Goal: Task Accomplishment & Management: Use online tool/utility

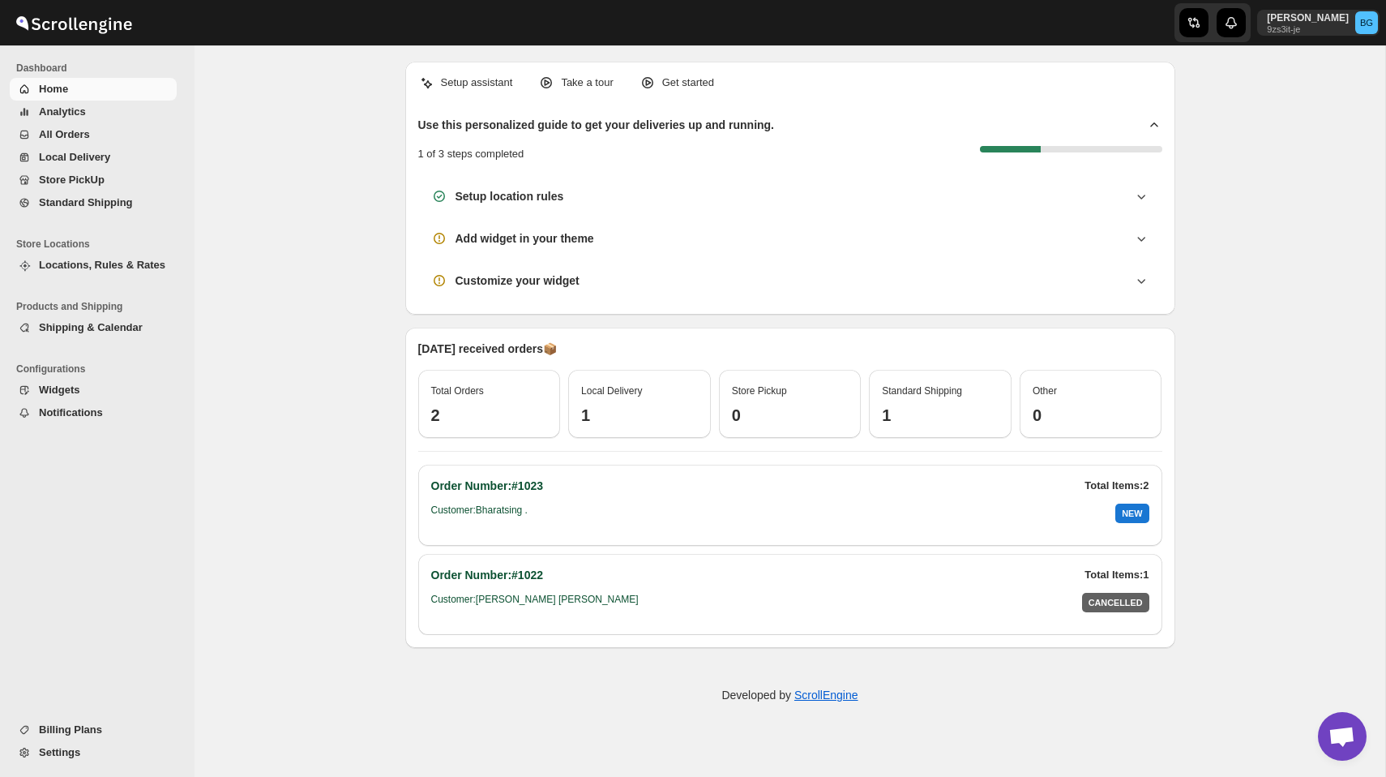
click at [105, 161] on span "Local Delivery" at bounding box center [74, 157] width 71 height 12
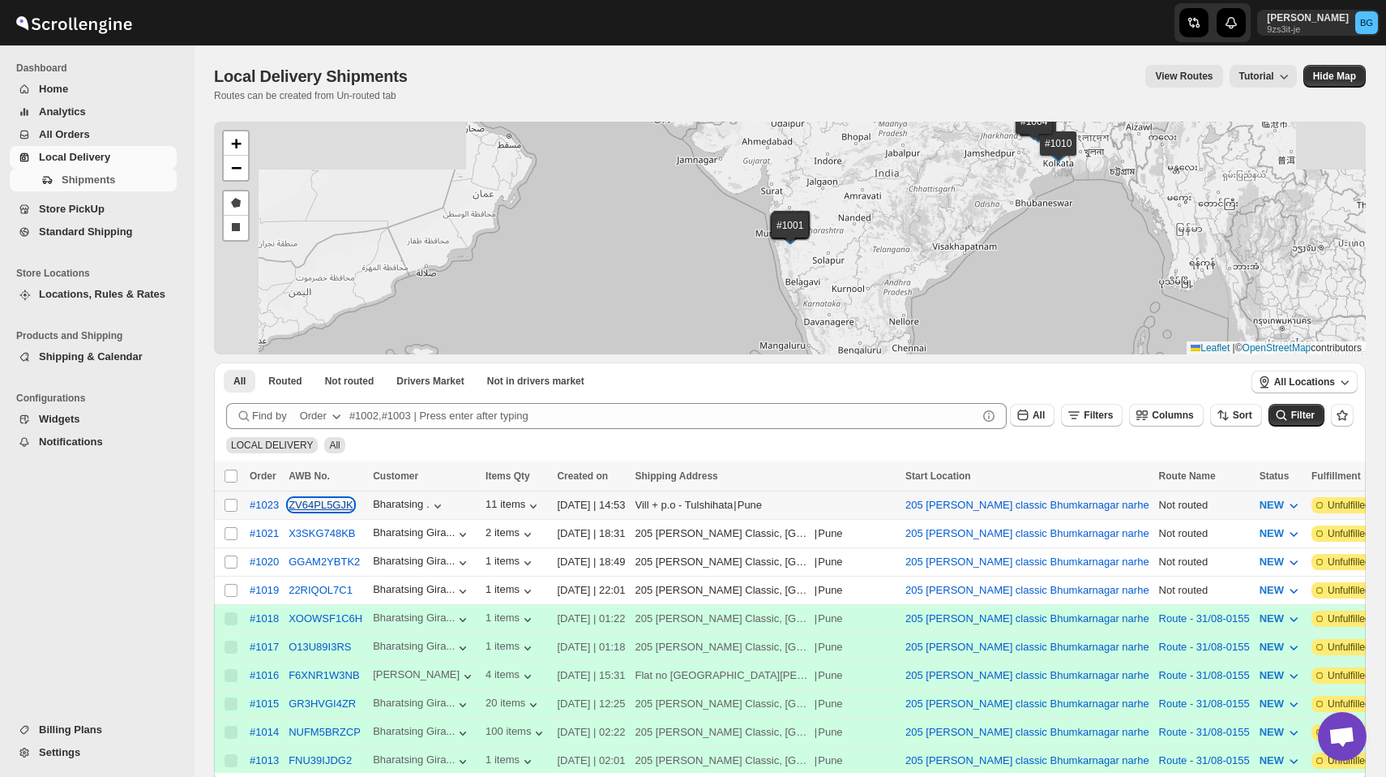
click at [313, 503] on button "ZV64PL5GJK" at bounding box center [321, 505] width 65 height 12
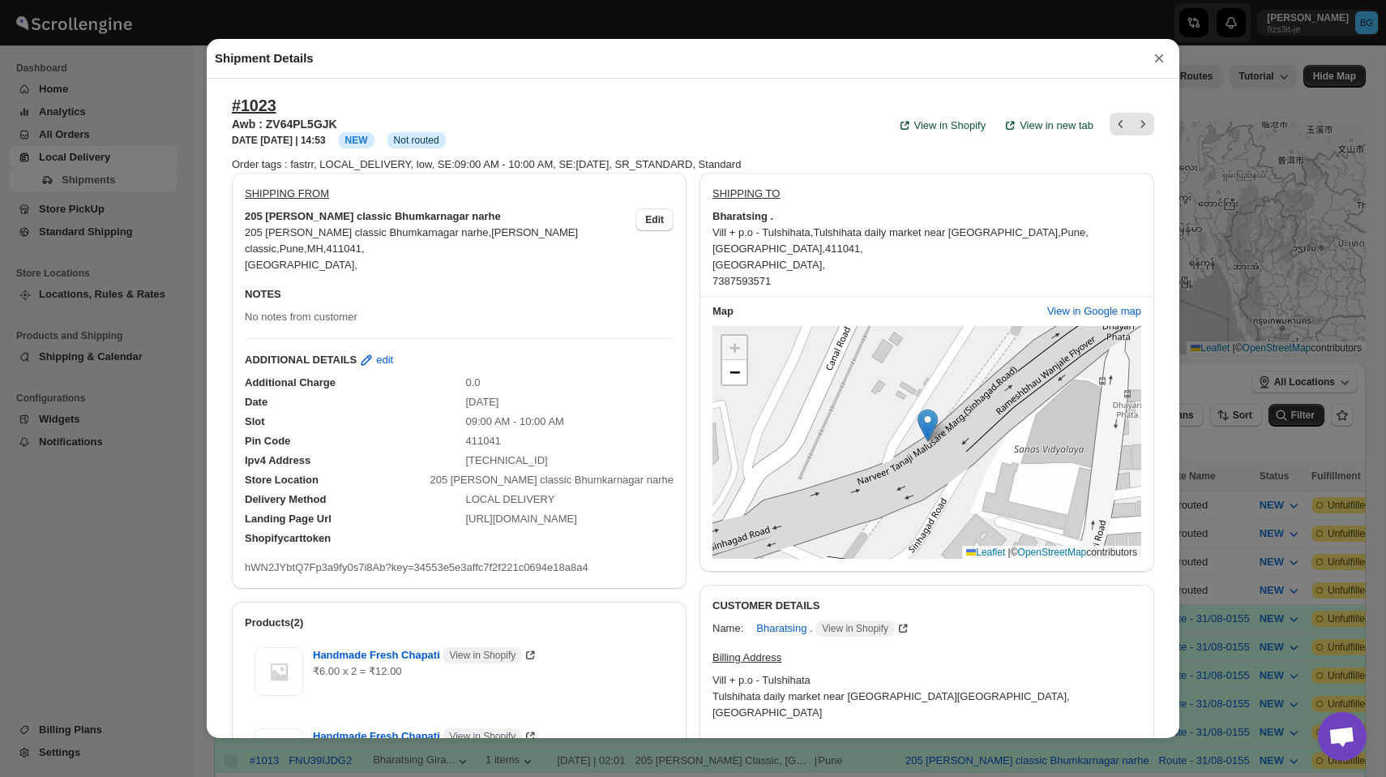
click at [1165, 63] on button "×" at bounding box center [1159, 58] width 24 height 23
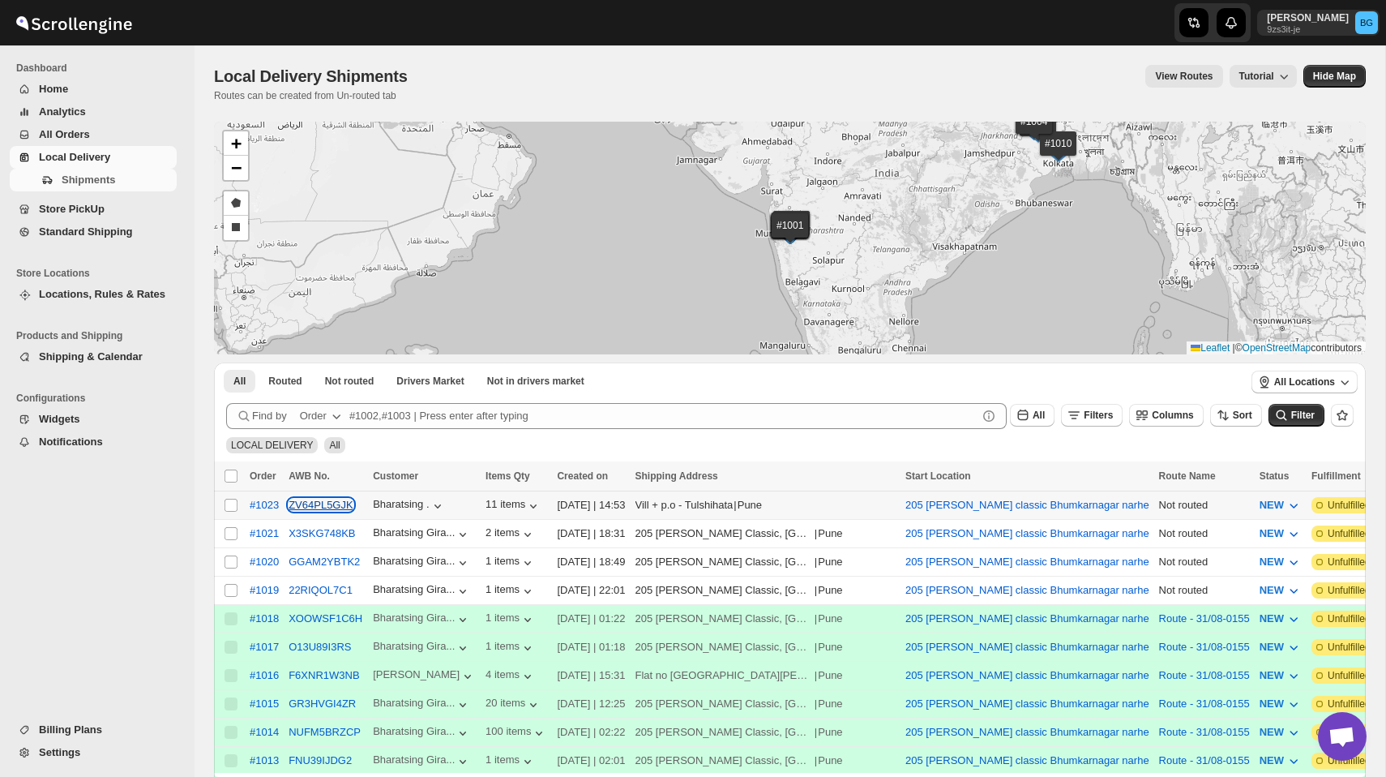
click at [325, 507] on button "ZV64PL5GJK" at bounding box center [321, 505] width 65 height 12
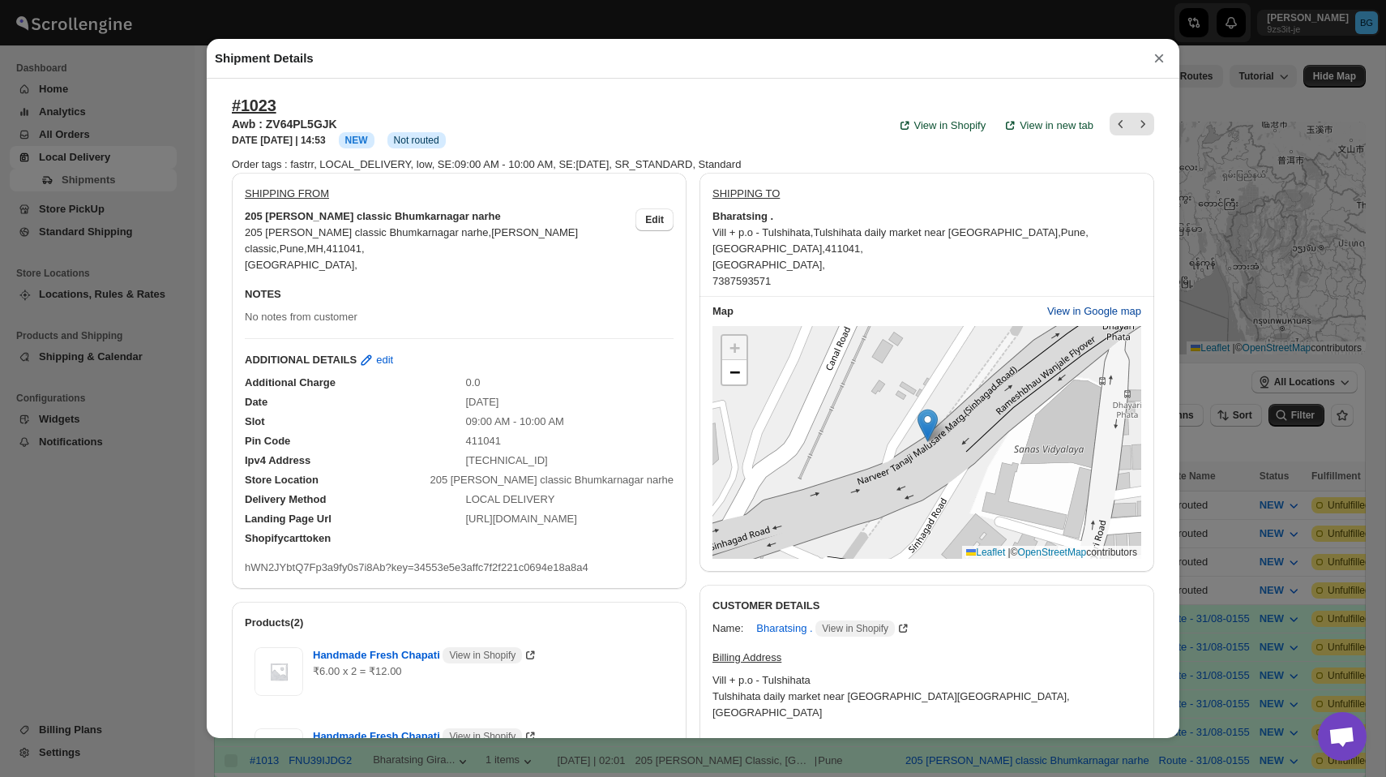
scroll to position [516, 0]
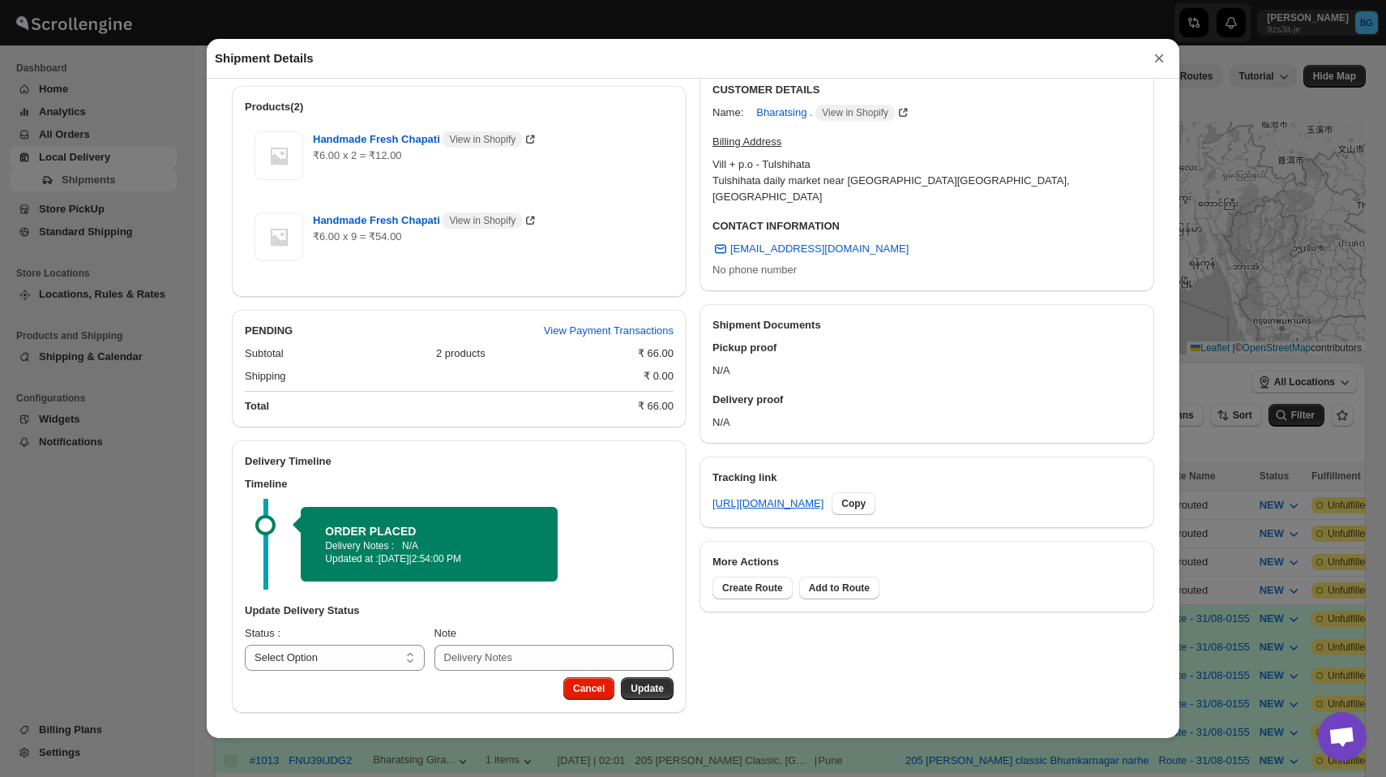
click at [1159, 57] on button "×" at bounding box center [1159, 58] width 24 height 23
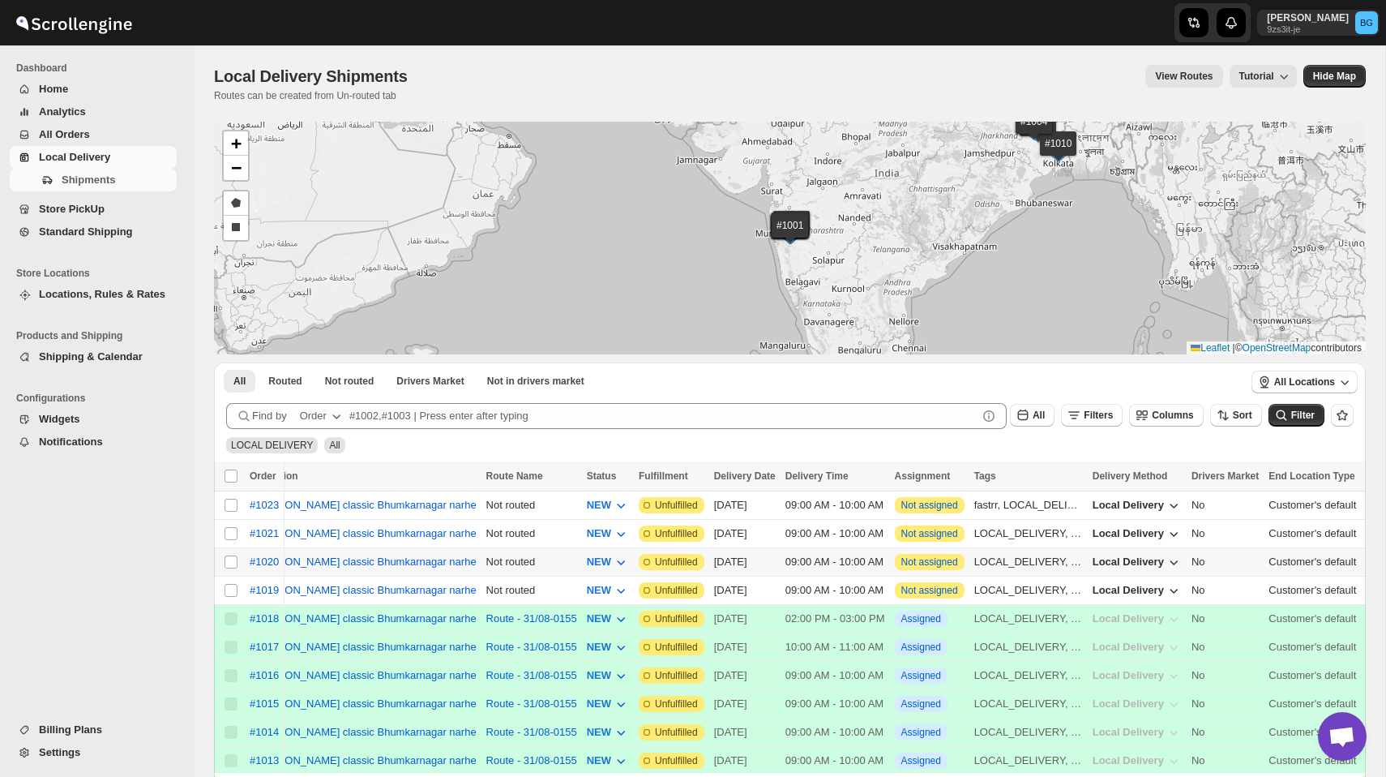
scroll to position [1, 0]
click at [1165, 418] on span "Columns" at bounding box center [1172, 414] width 41 height 11
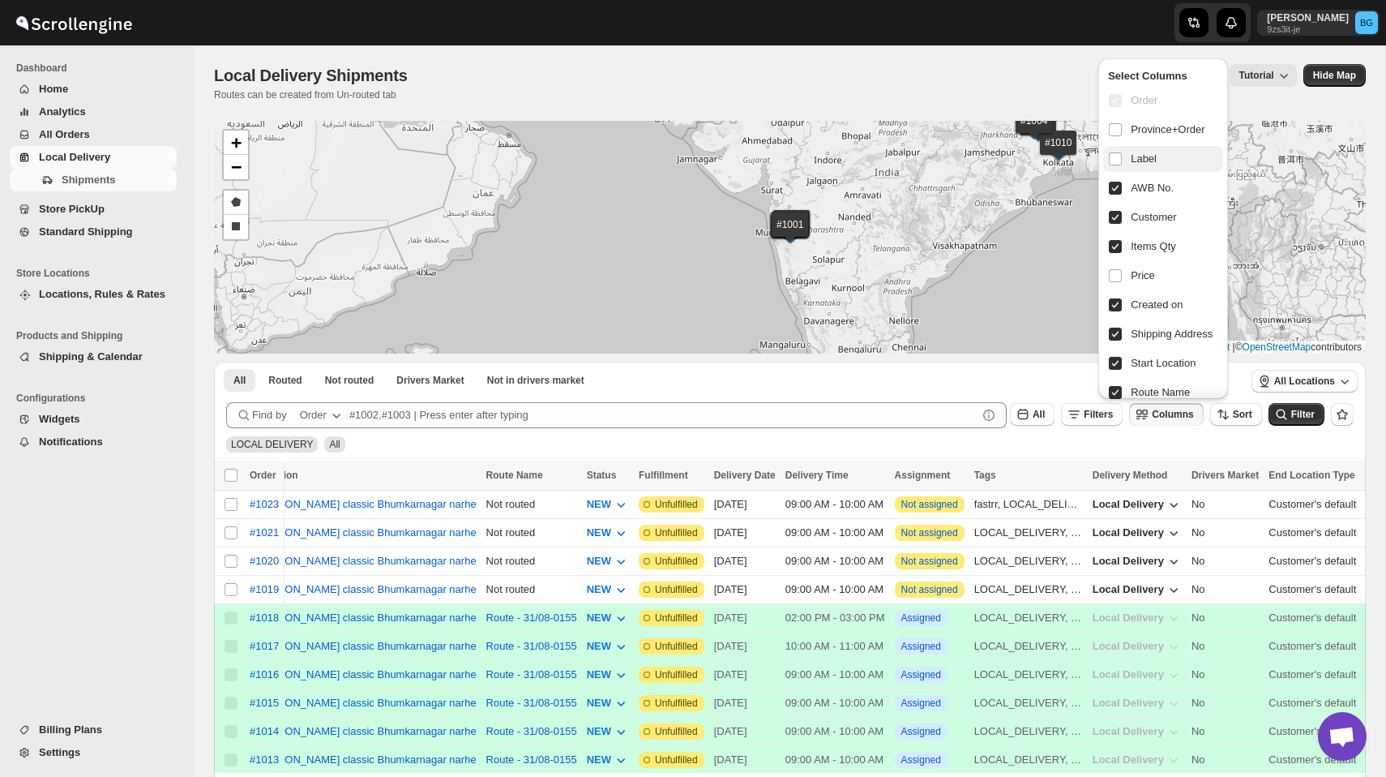
click at [1130, 159] on label "Label" at bounding box center [1162, 159] width 119 height 26
click at [1122, 159] on input "checkbox" at bounding box center [1115, 158] width 13 height 13
checkbox input "true"
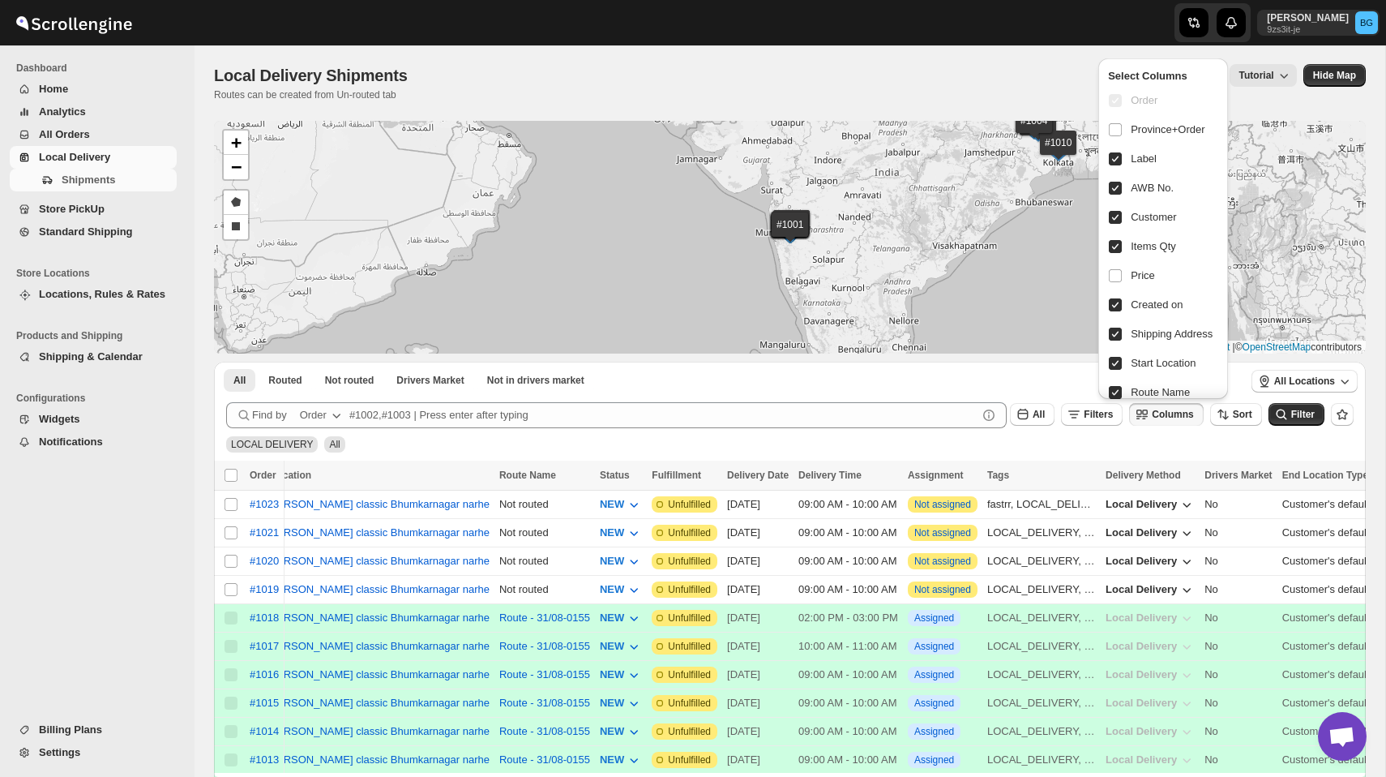
click at [601, 435] on div "LOCAL DELIVERY All" at bounding box center [787, 437] width 1134 height 31
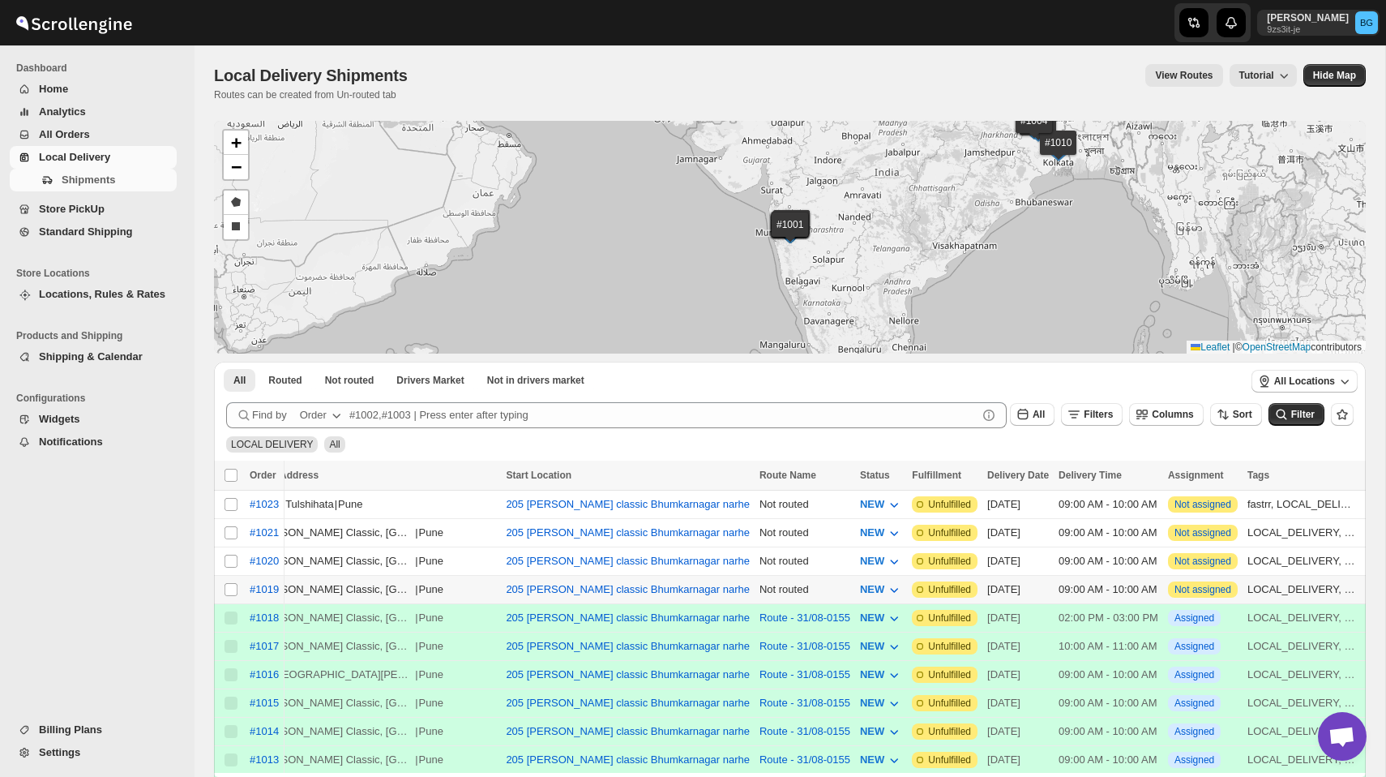
scroll to position [0, 401]
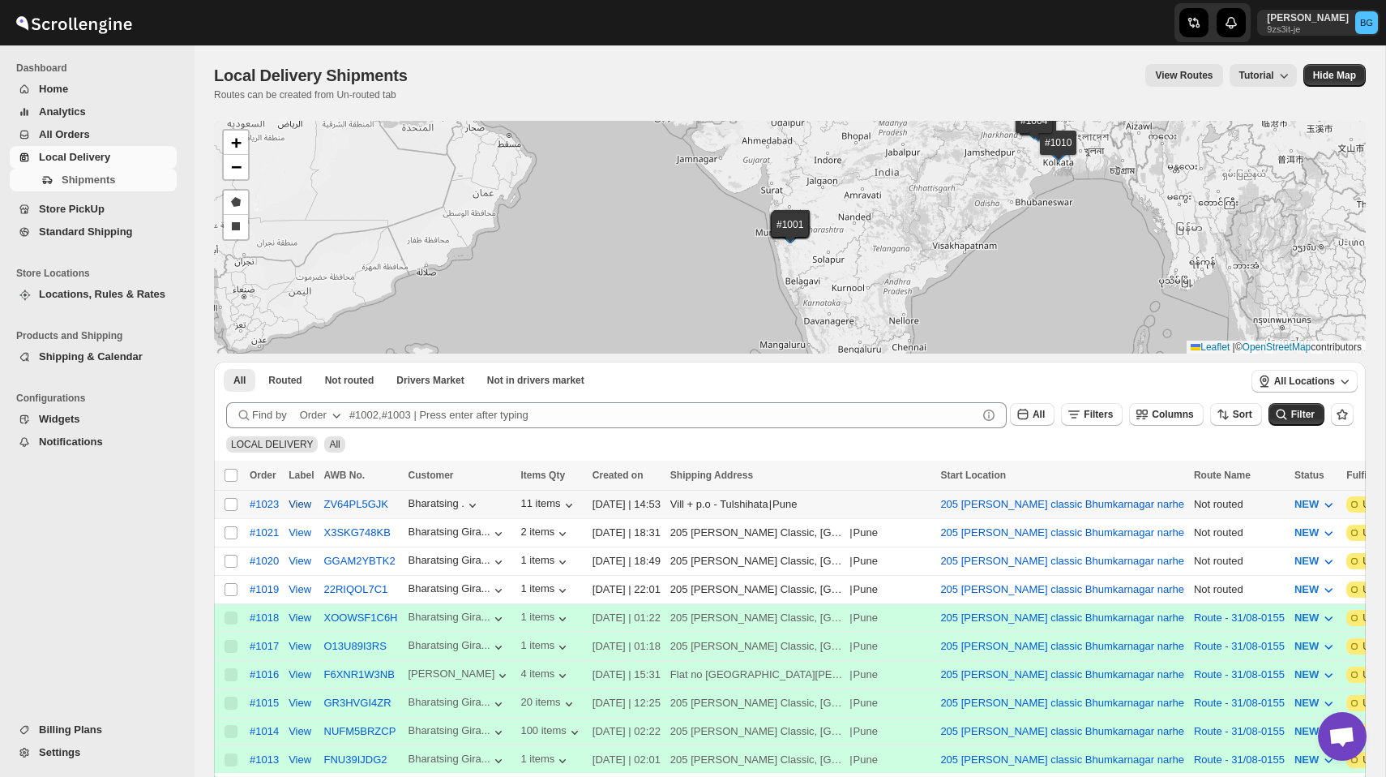
click at [302, 505] on span "View" at bounding box center [300, 504] width 23 height 16
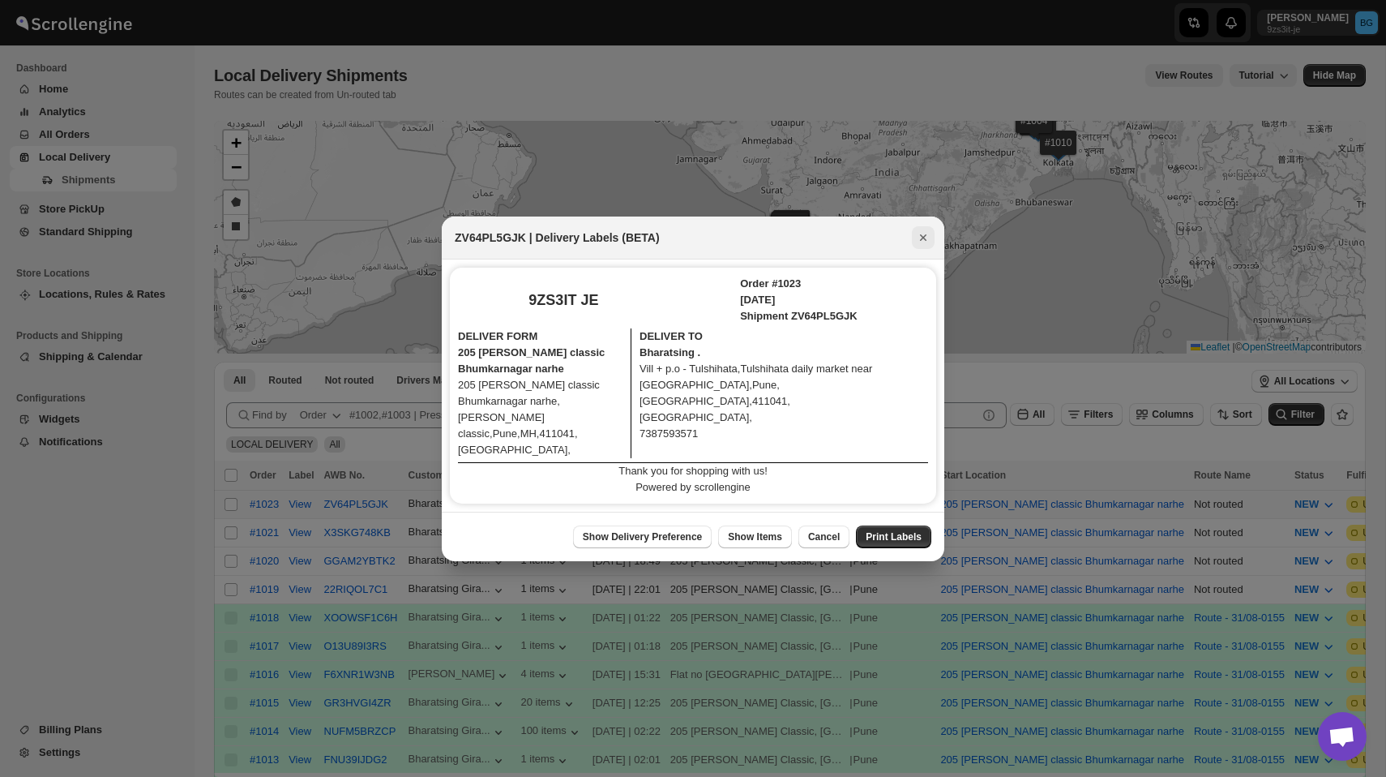
click at [923, 233] on icon "Close" at bounding box center [923, 237] width 16 height 16
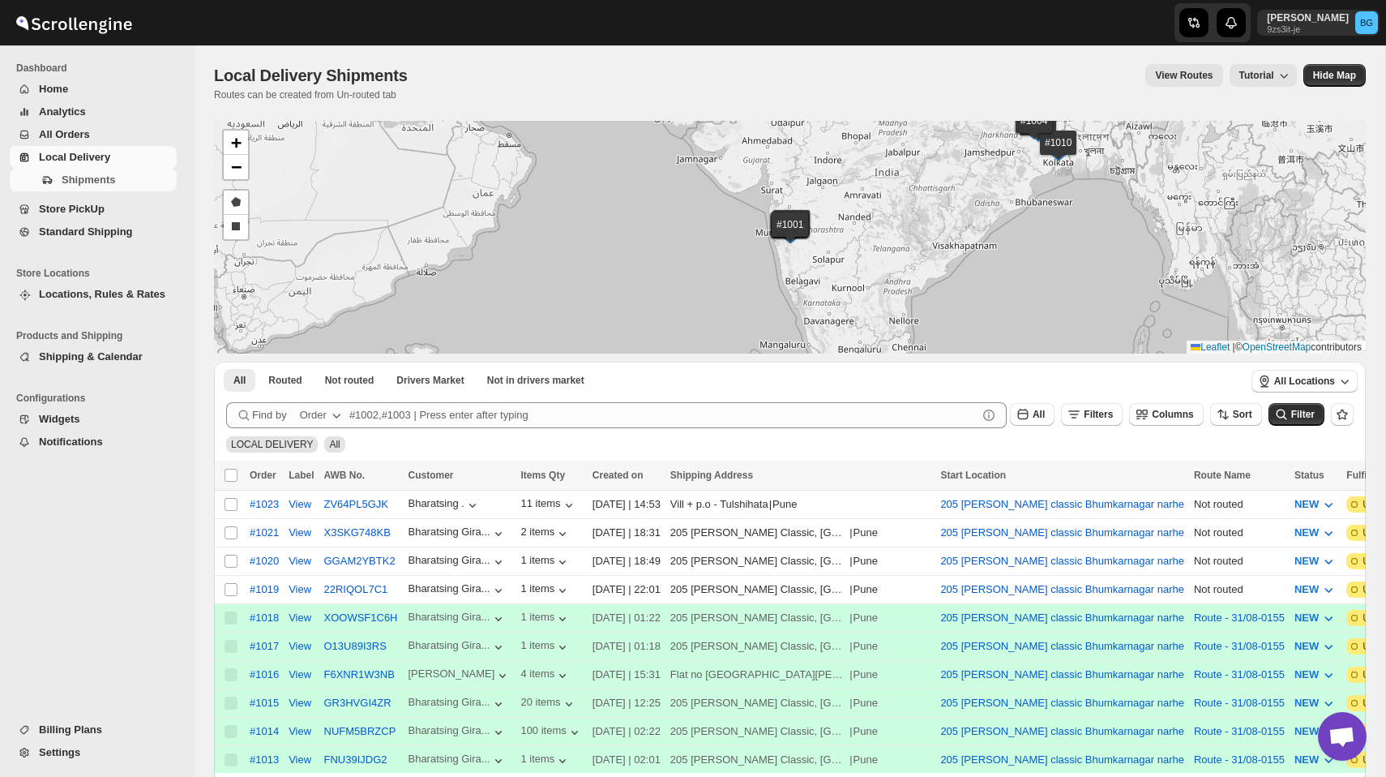
click at [85, 113] on span "Analytics" at bounding box center [62, 111] width 47 height 12
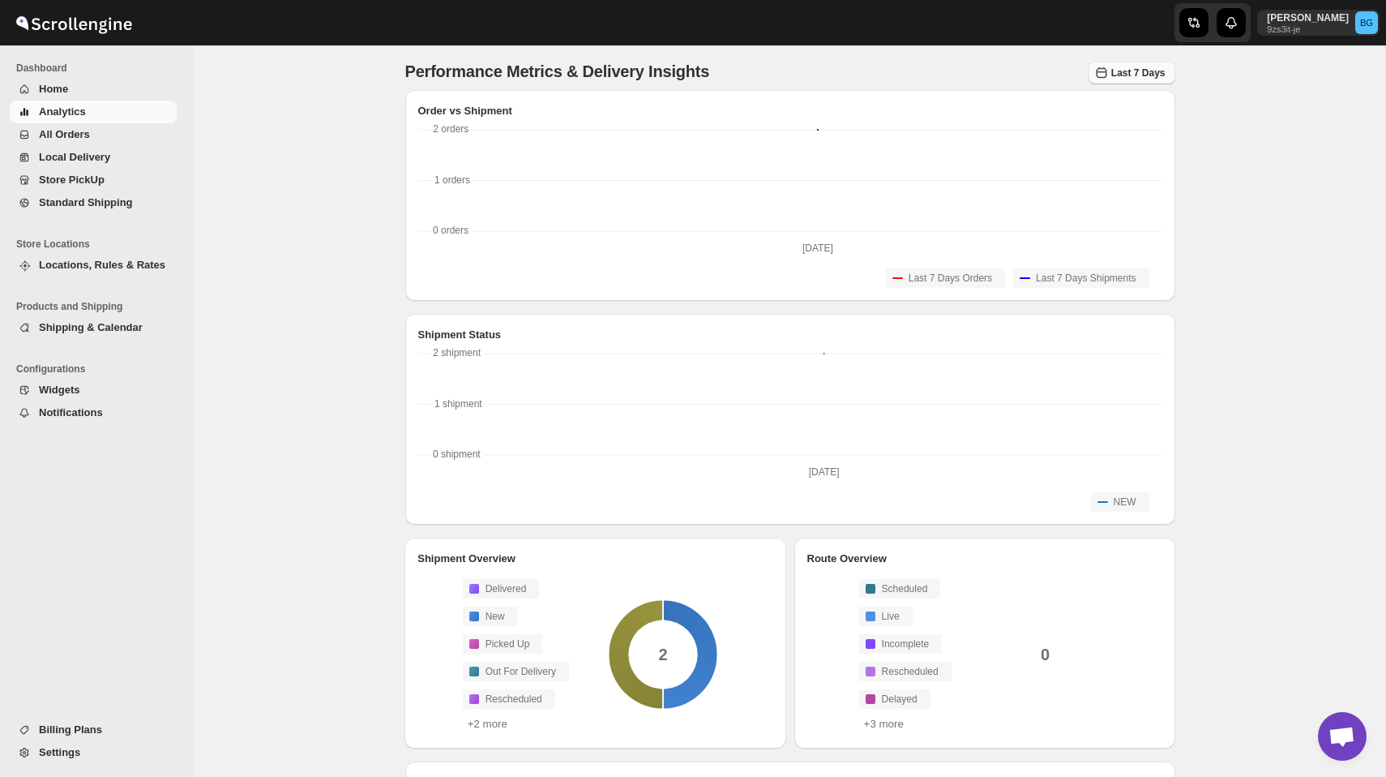
click at [1132, 79] on button "Last 7 Days" at bounding box center [1132, 73] width 87 height 23
click at [1135, 189] on div "Last 30 Days" at bounding box center [1121, 189] width 62 height 16
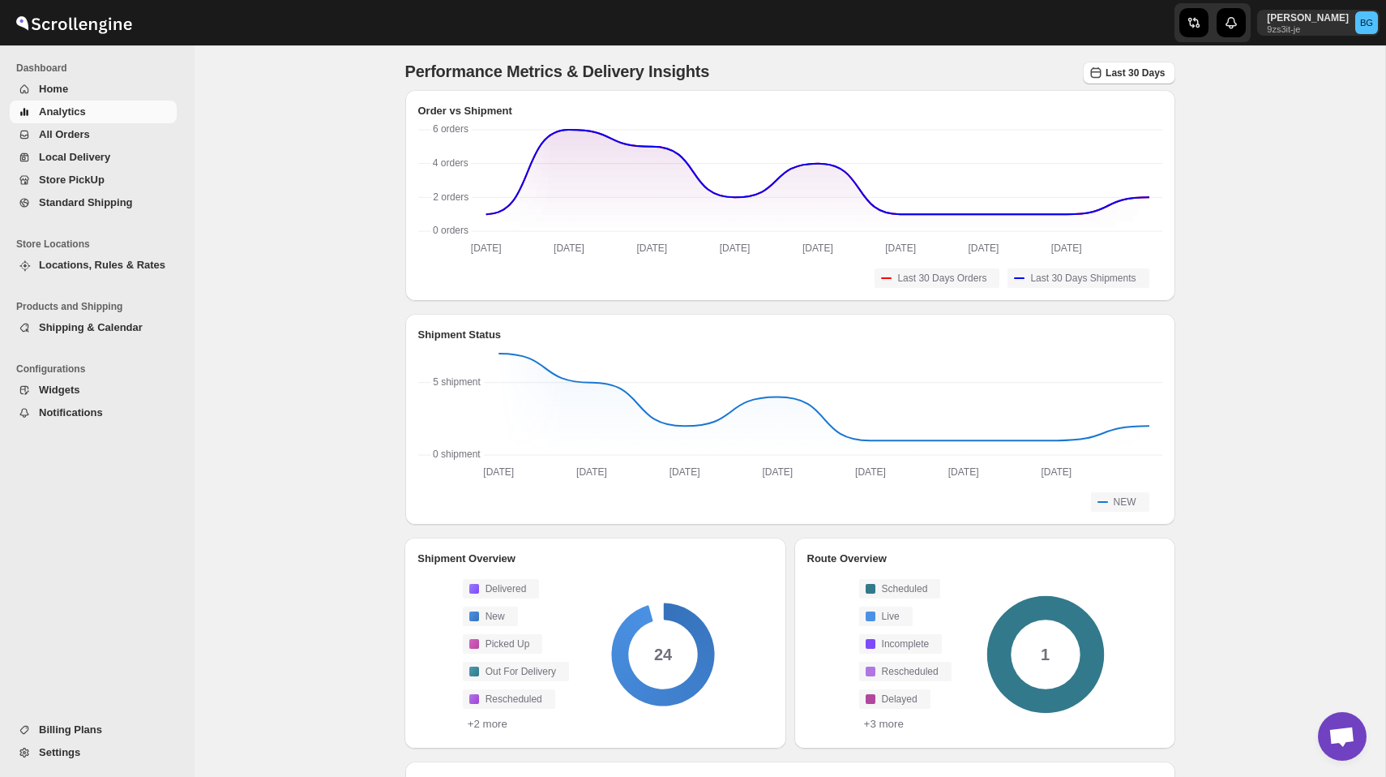
click at [1300, 236] on div "Performance Metrics & Delivery Insights Last 30 Days Order vs Shipment 2025-08-…" at bounding box center [790, 552] width 1191 height 1014
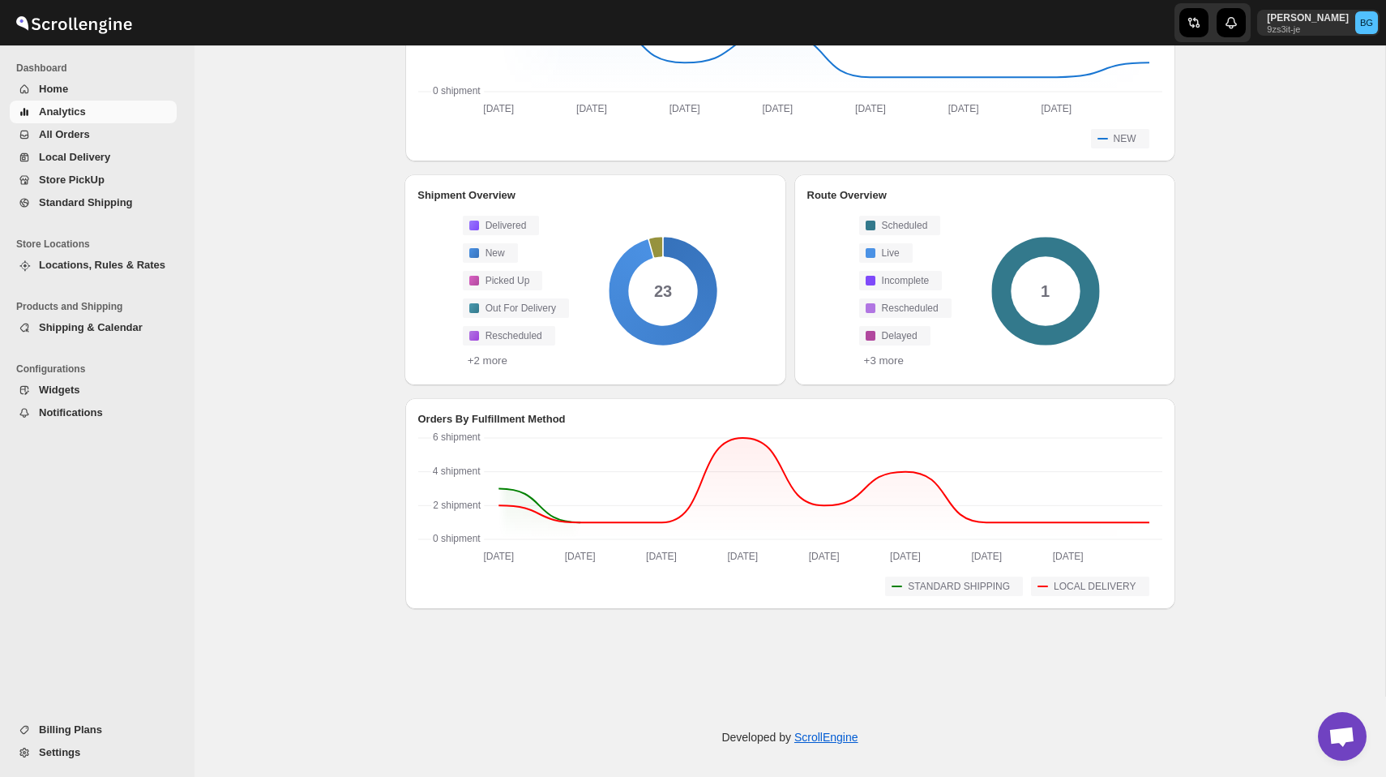
click at [84, 94] on span "Home" at bounding box center [106, 89] width 135 height 16
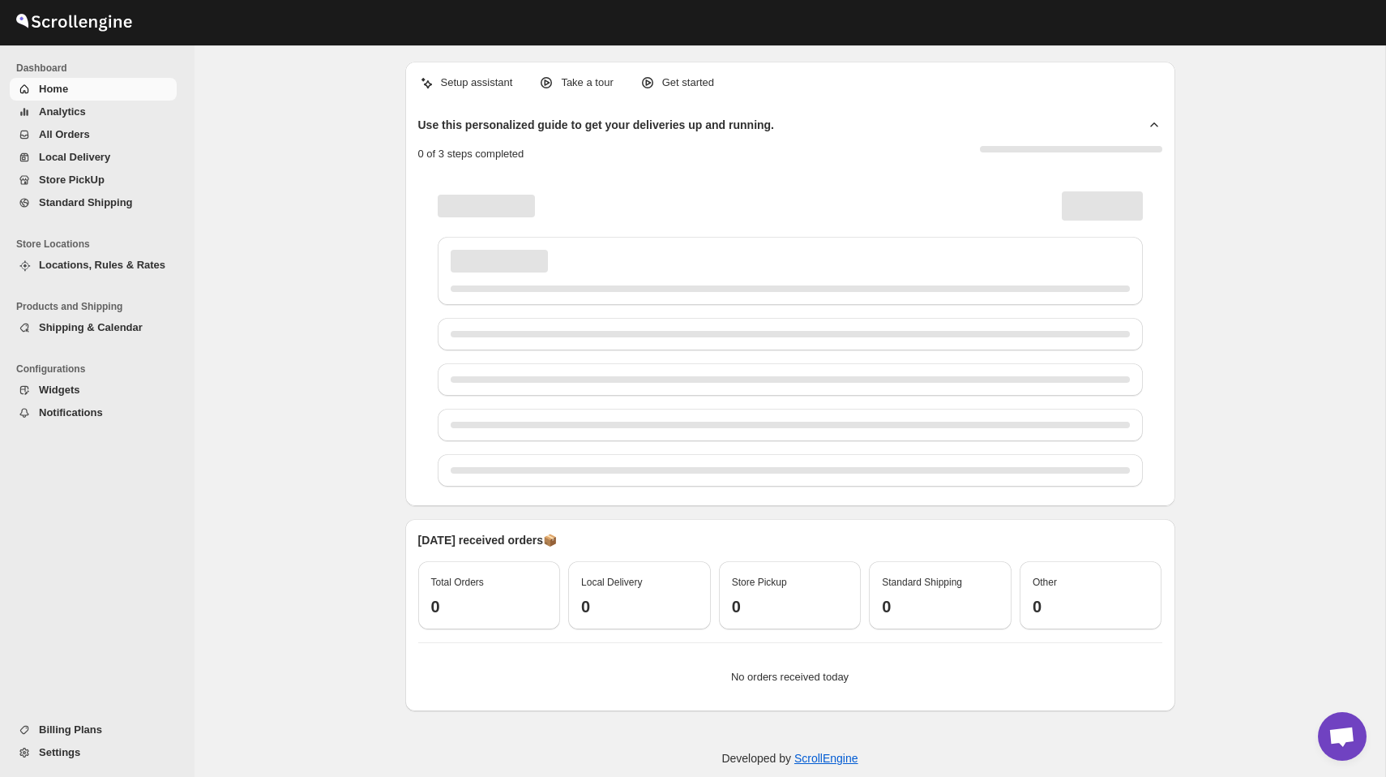
click at [92, 136] on span "All Orders" at bounding box center [106, 134] width 135 height 16
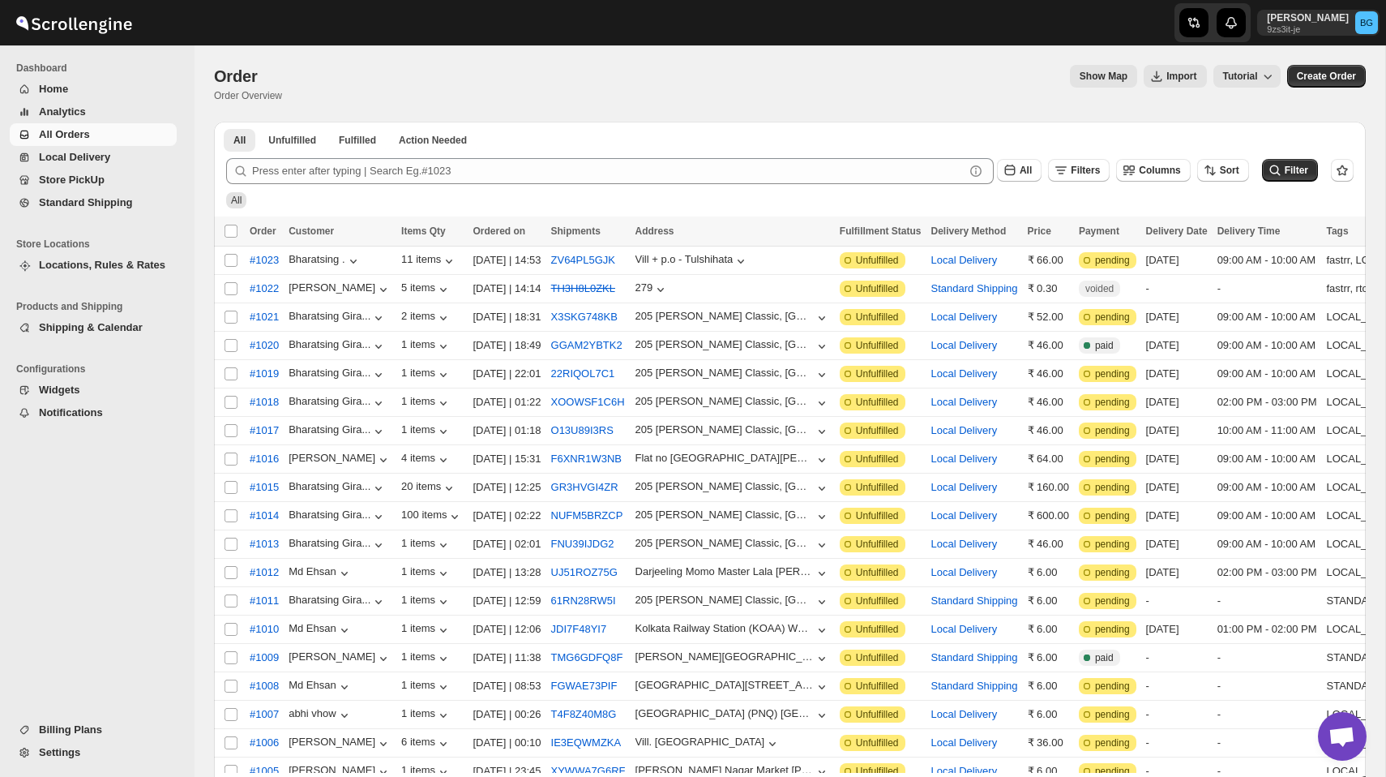
click at [1098, 71] on span "Show Map" at bounding box center [1104, 76] width 48 height 13
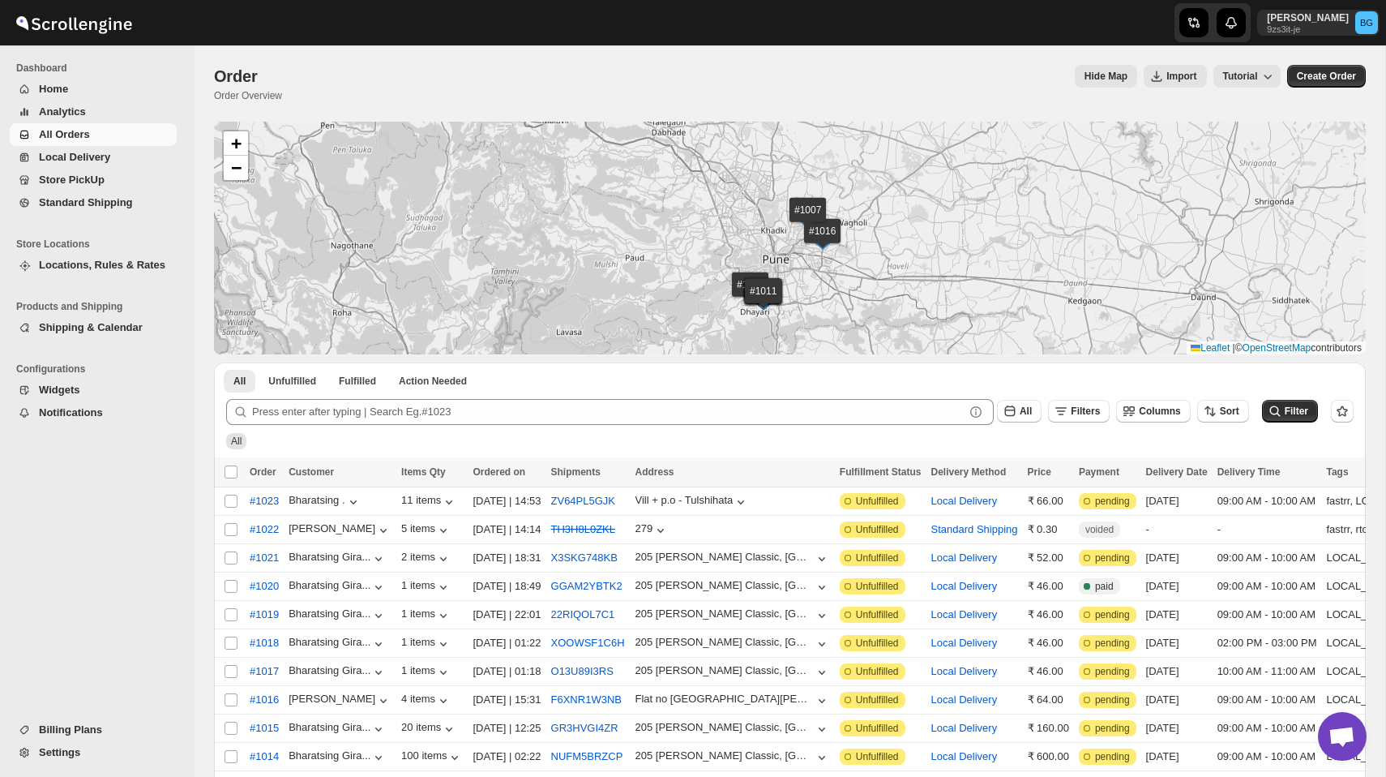
drag, startPoint x: 1190, startPoint y: 186, endPoint x: 820, endPoint y: 285, distance: 382.9
click at [820, 285] on div "#1023 #1022 #1021 #1020 #1019 #1018 #1017 #1016 #1015 #1014 #1013 #1012 #1011 #…" at bounding box center [790, 238] width 1152 height 233
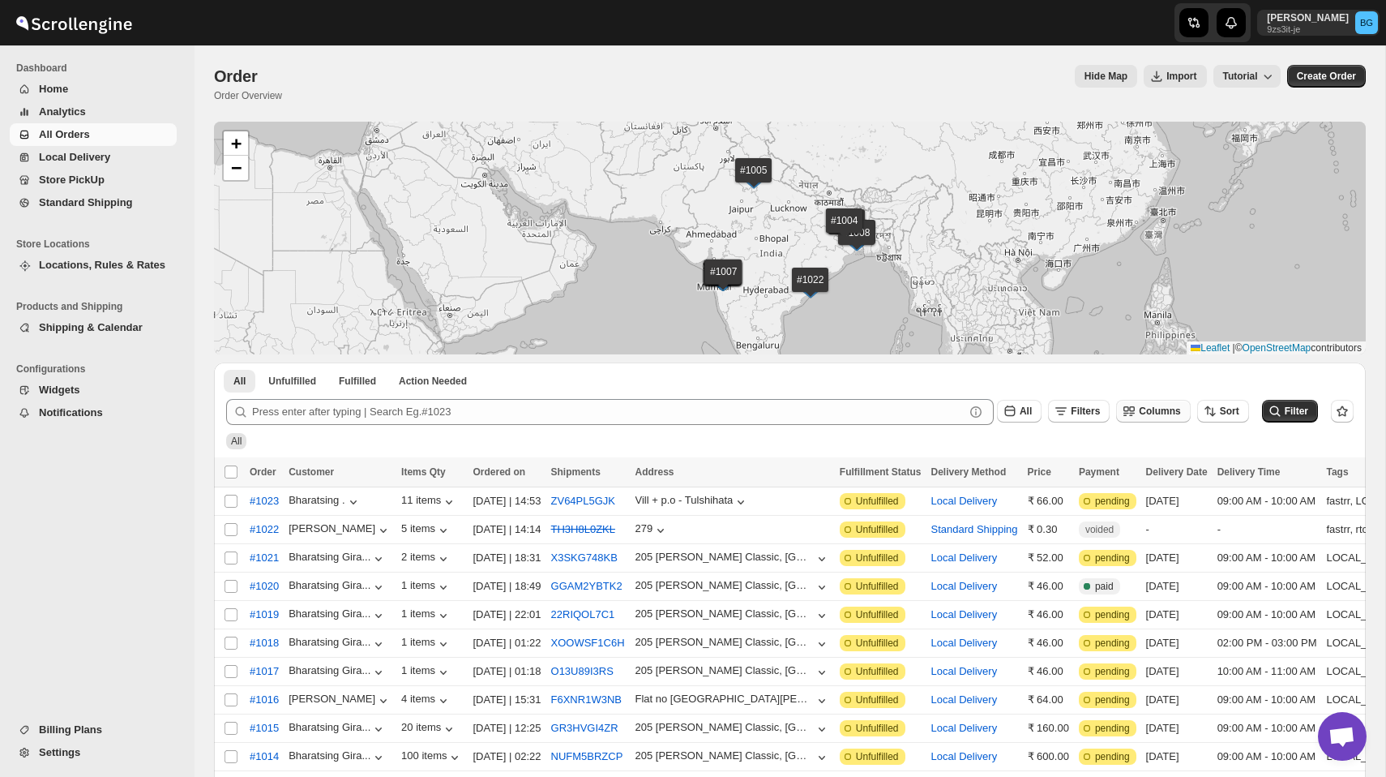
click at [1139, 406] on span "Columns" at bounding box center [1159, 411] width 41 height 13
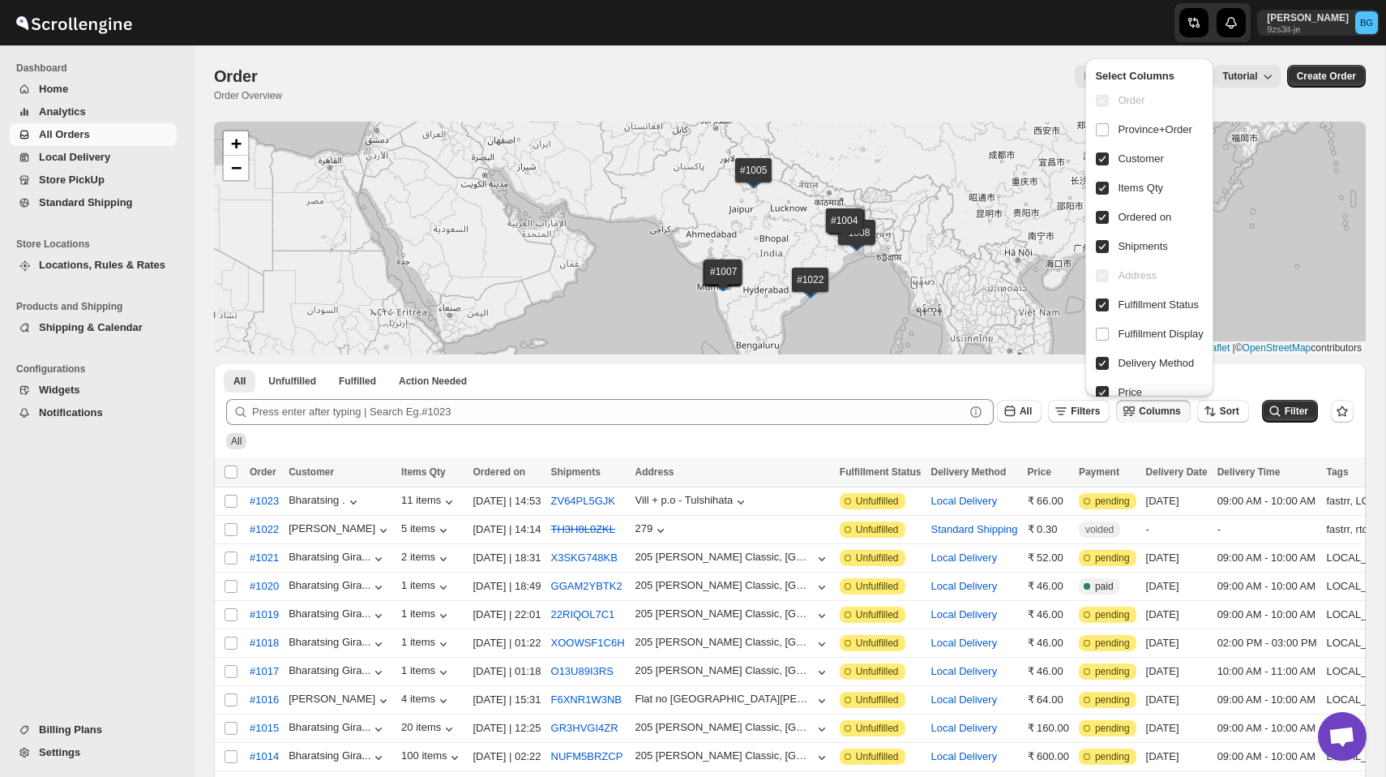
click at [80, 161] on span "Local Delivery" at bounding box center [74, 157] width 71 height 12
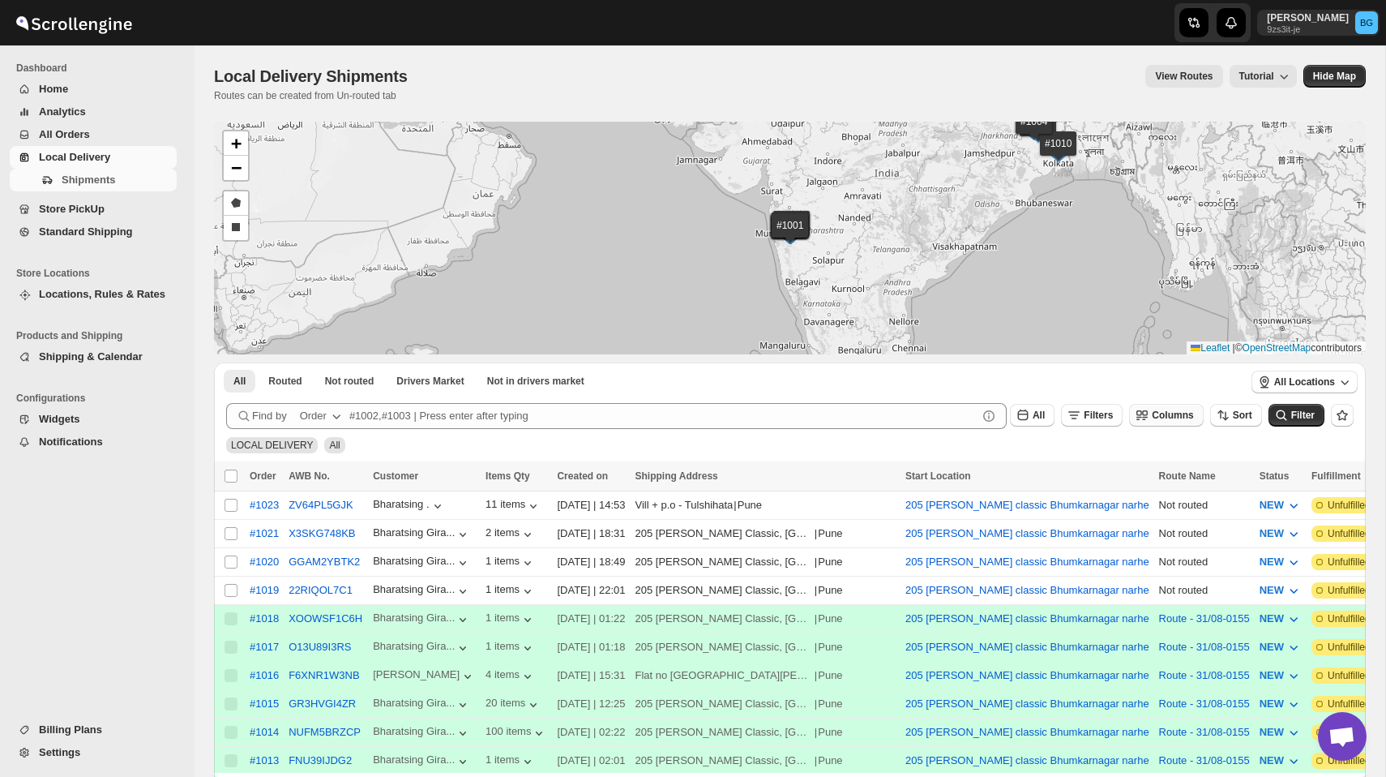
click at [1159, 415] on span "Columns" at bounding box center [1172, 414] width 41 height 11
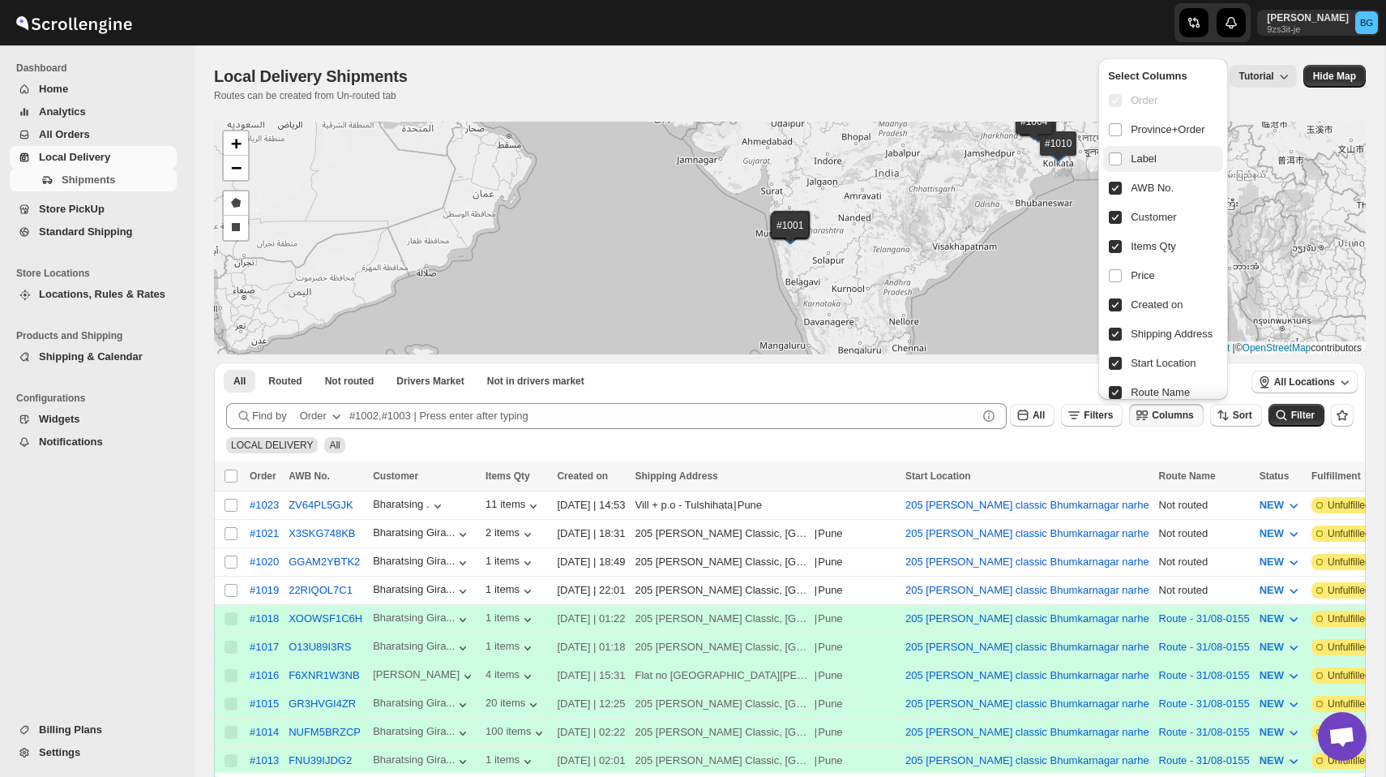
click at [1144, 162] on span "Label" at bounding box center [1144, 159] width 26 height 16
click at [1122, 162] on input "checkbox" at bounding box center [1115, 158] width 13 height 13
checkbox input "true"
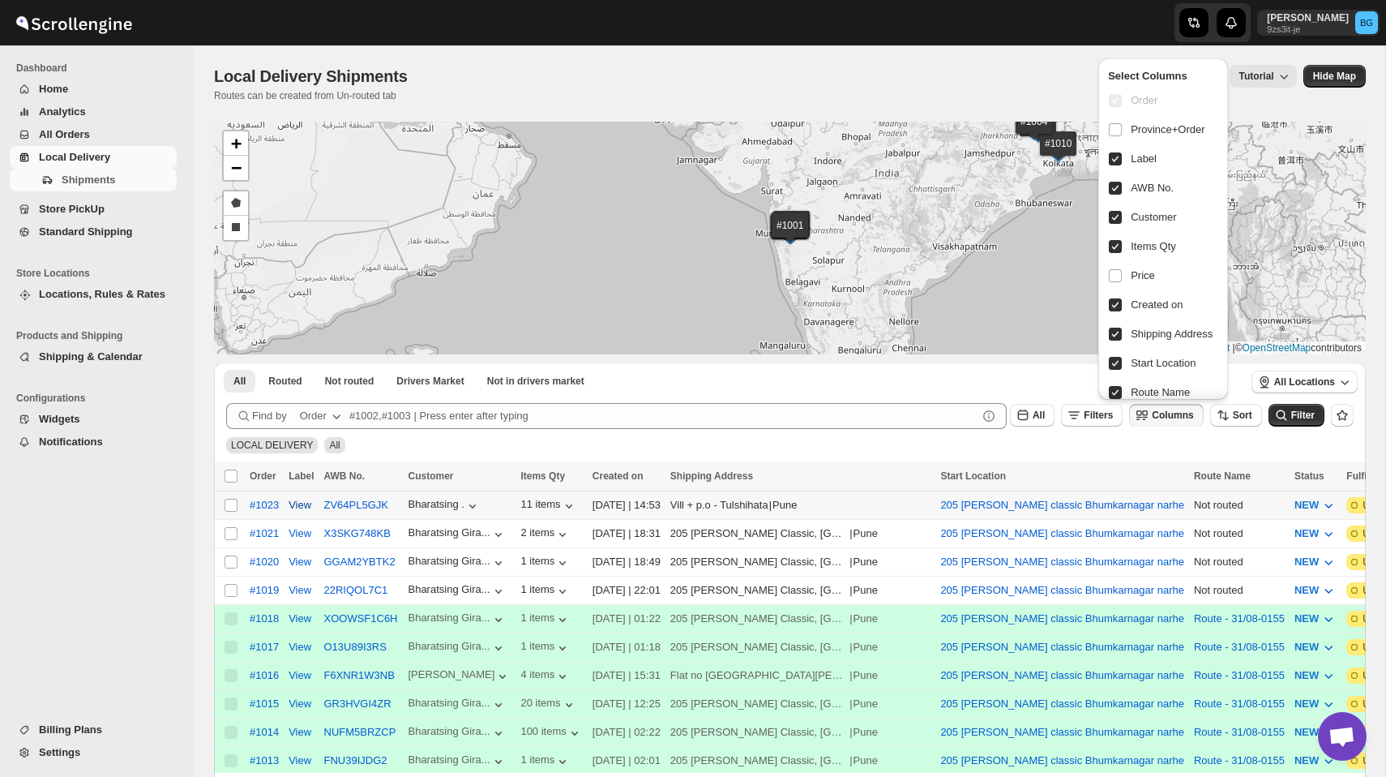
click at [302, 503] on span "View" at bounding box center [300, 505] width 23 height 16
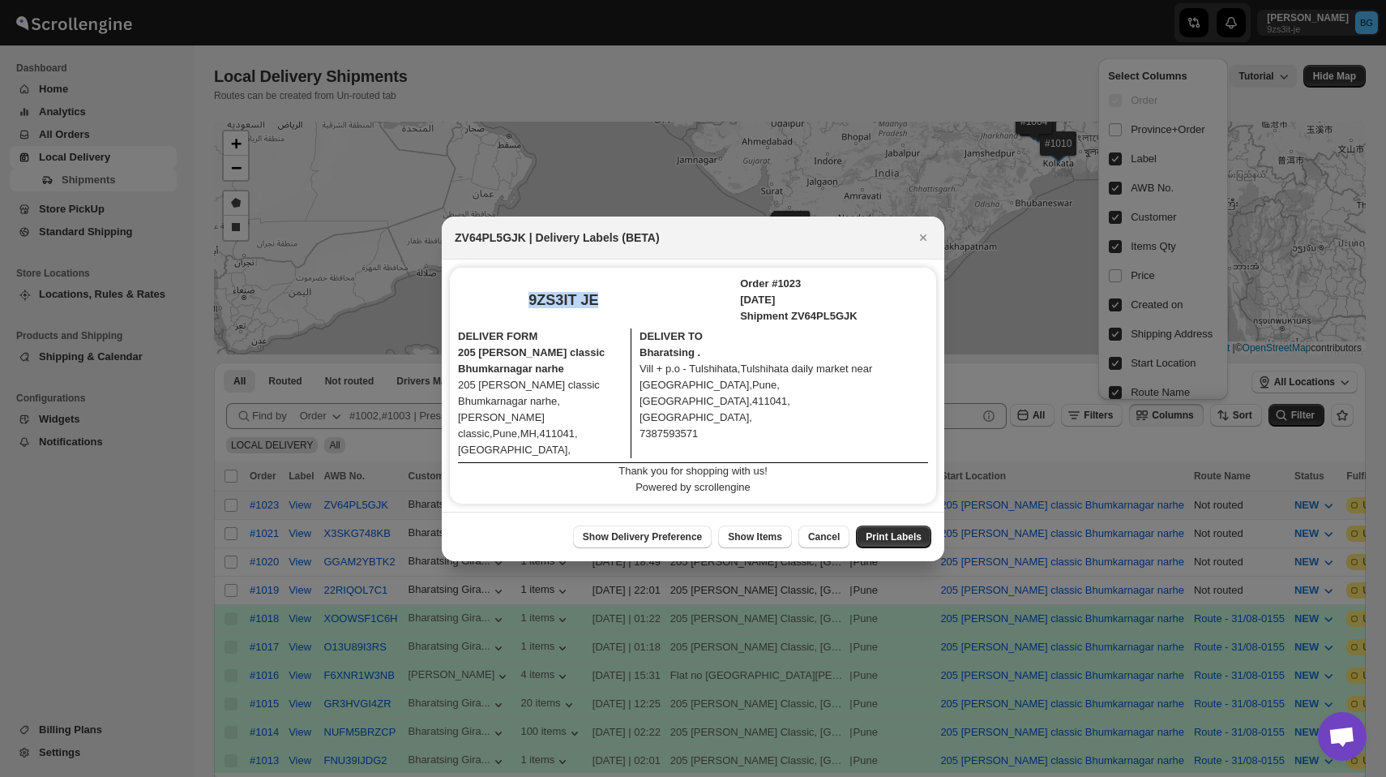
drag, startPoint x: 526, startPoint y: 298, endPoint x: 630, endPoint y: 298, distance: 103.8
click at [630, 298] on div "9ZS3IT JE Order #1023 Wed Sep 17 2025 Shipment ZV64PL5GJK" at bounding box center [693, 300] width 470 height 49
click at [1280, 34] on div at bounding box center [693, 388] width 1386 height 777
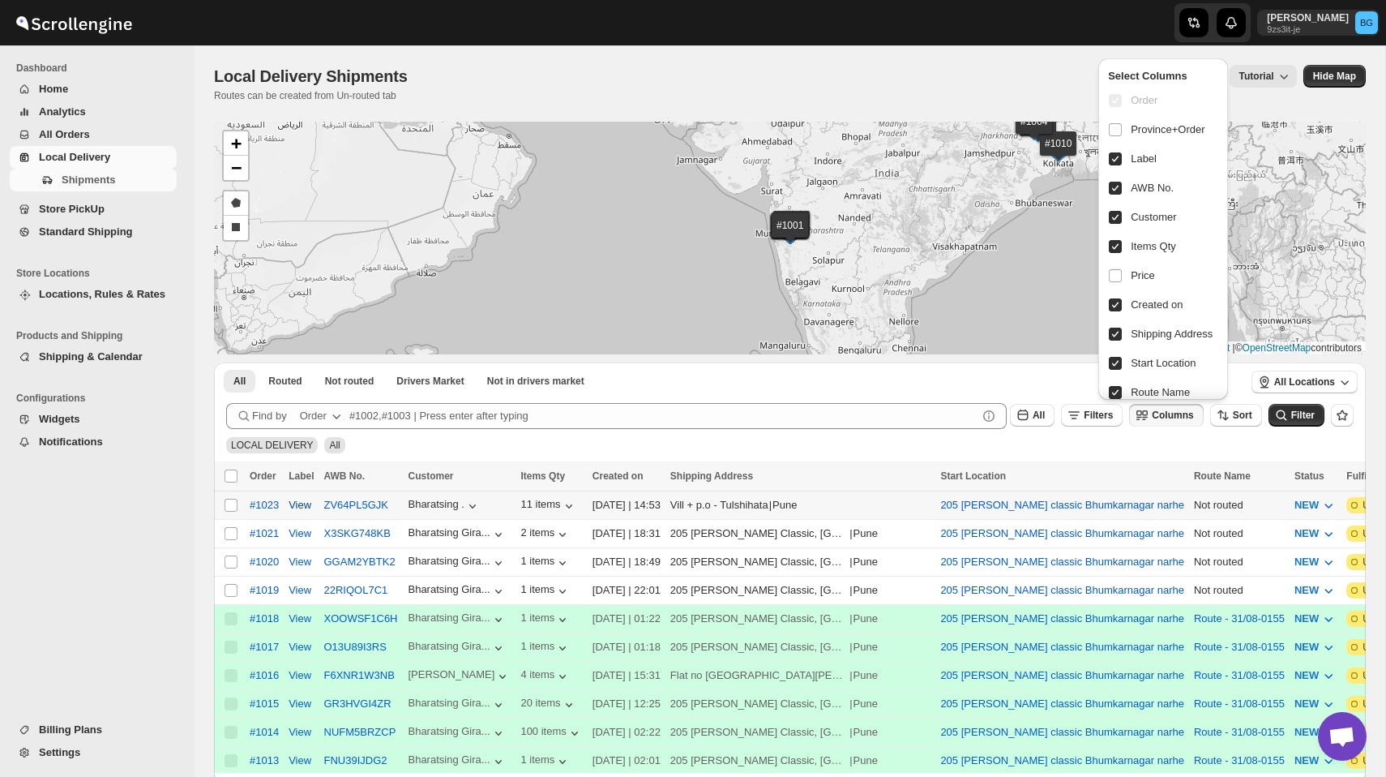
click at [303, 503] on span "View" at bounding box center [300, 505] width 23 height 16
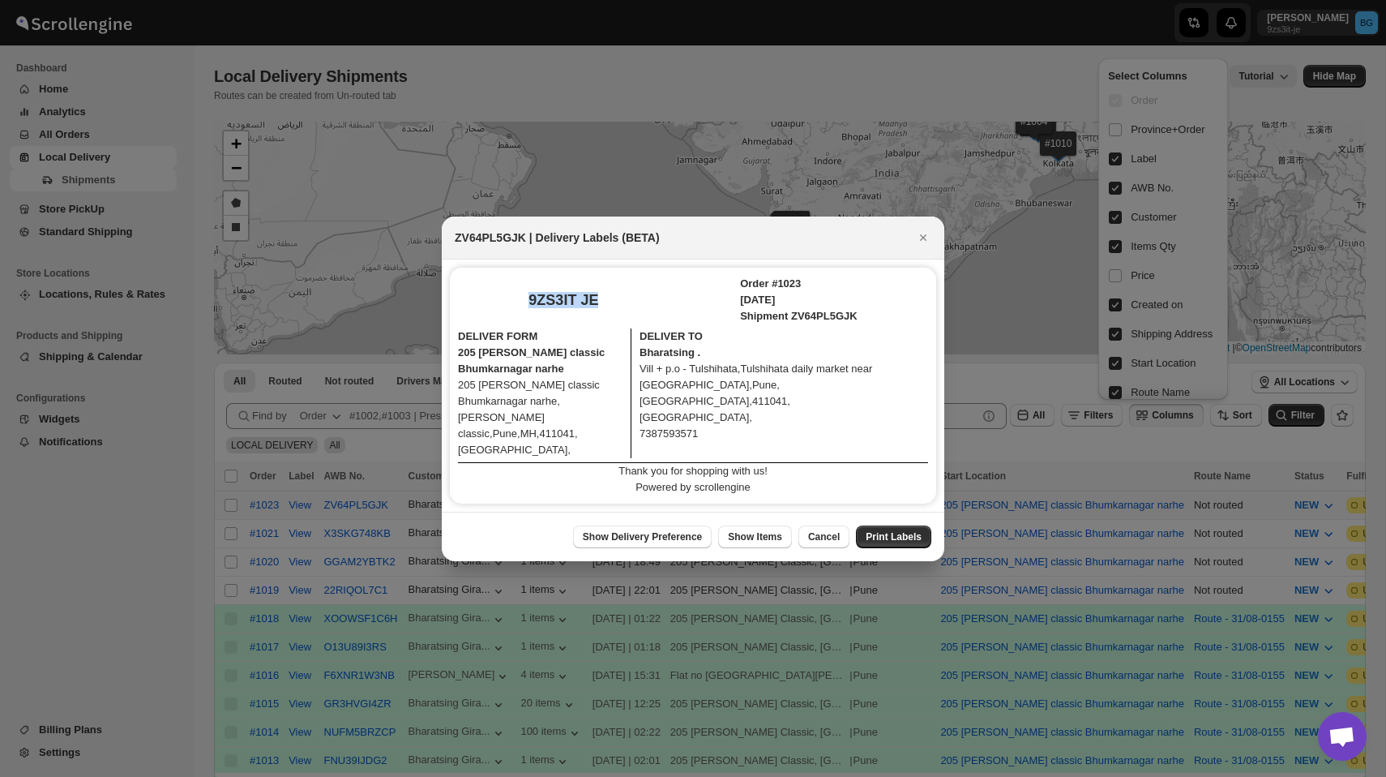
drag, startPoint x: 529, startPoint y: 298, endPoint x: 626, endPoint y: 298, distance: 97.3
click at [626, 298] on div "9ZS3IT JE Order #1023 Wed Sep 17 2025 Shipment ZV64PL5GJK" at bounding box center [693, 300] width 470 height 49
click at [599, 302] on div "9ZS3IT JE Order #1023 Wed Sep 17 2025 Shipment ZV64PL5GJK" at bounding box center [693, 300] width 470 height 49
drag, startPoint x: 599, startPoint y: 302, endPoint x: 525, endPoint y: 302, distance: 74.6
click at [525, 302] on div "9ZS3IT JE Order #1023 Wed Sep 17 2025 Shipment ZV64PL5GJK" at bounding box center [693, 300] width 470 height 49
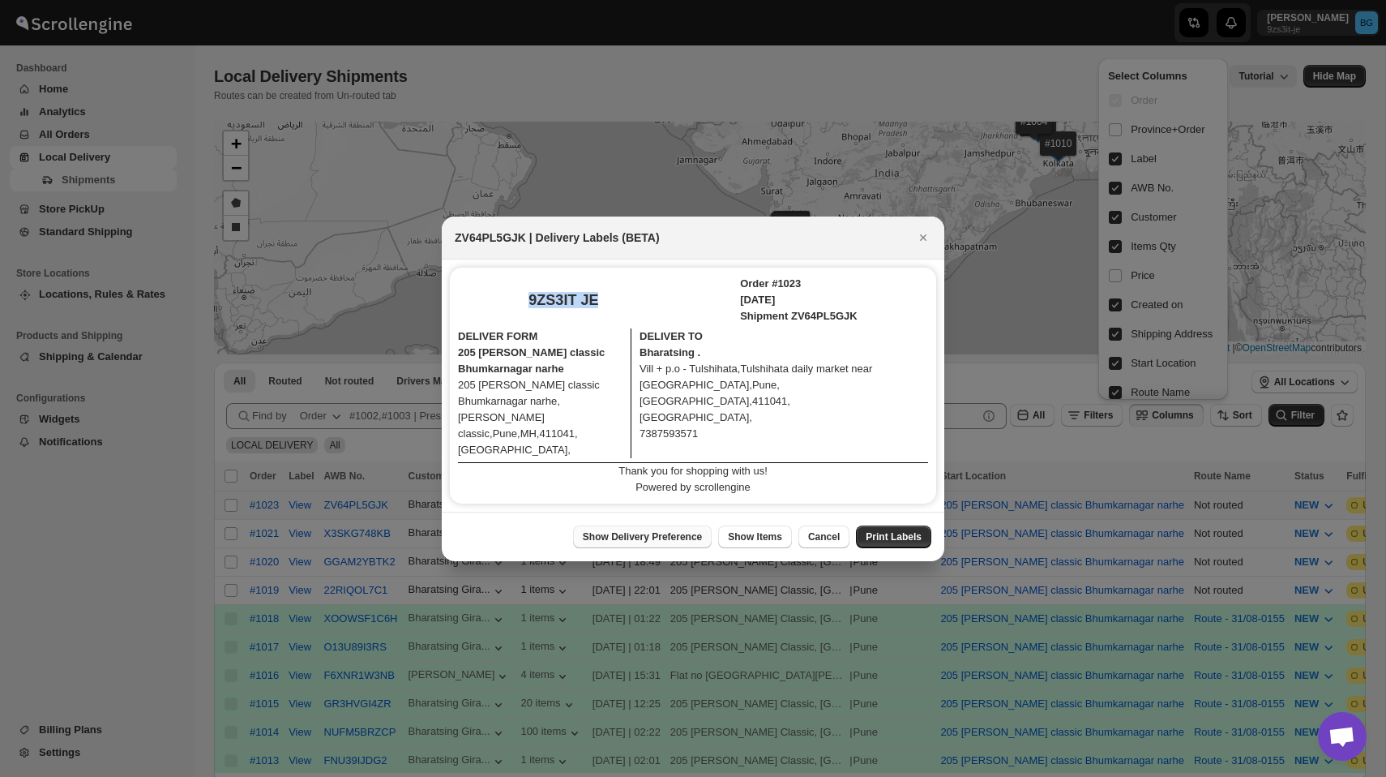
click at [658, 541] on span "Show Delivery Preference" at bounding box center [642, 536] width 119 height 13
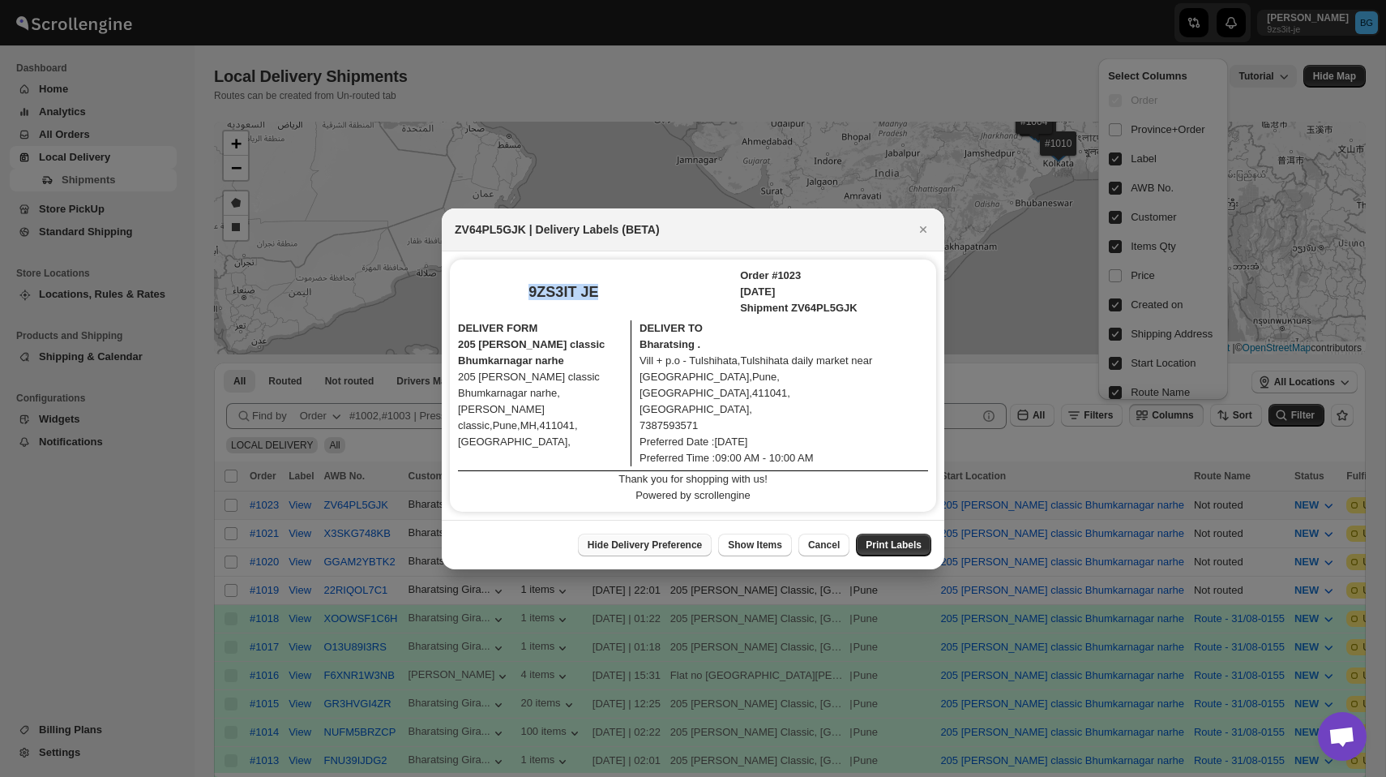
click at [658, 541] on span "Hide Delivery Preference" at bounding box center [645, 544] width 114 height 13
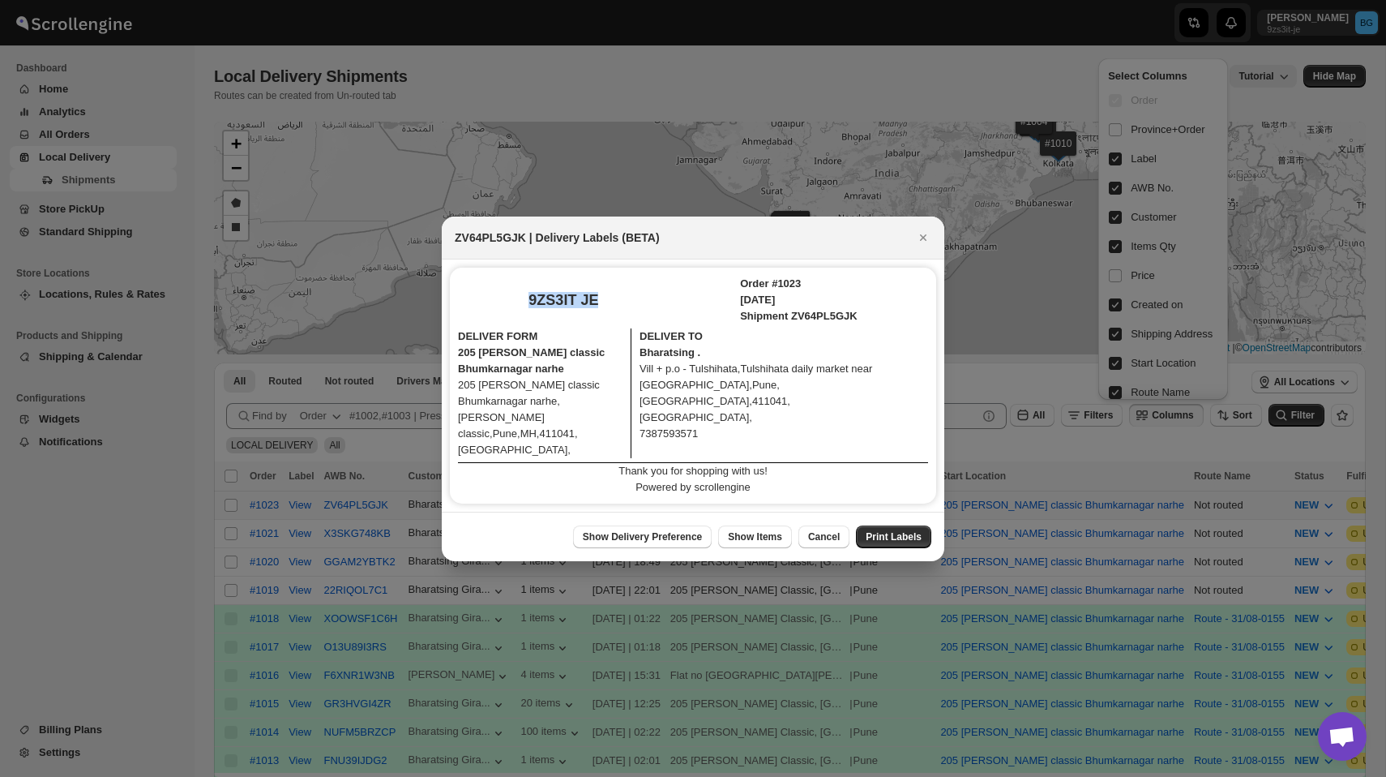
click at [533, 306] on div "9ZS3IT JE" at bounding box center [564, 300] width 70 height 16
drag, startPoint x: 529, startPoint y: 298, endPoint x: 658, endPoint y: 299, distance: 128.9
click at [658, 299] on div "9ZS3IT JE Order #1023 Wed Sep 17 2025 Shipment ZV64PL5GJK" at bounding box center [693, 300] width 470 height 49
click at [532, 298] on div "9ZS3IT JE" at bounding box center [564, 300] width 70 height 16
drag, startPoint x: 520, startPoint y: 298, endPoint x: 660, endPoint y: 302, distance: 139.5
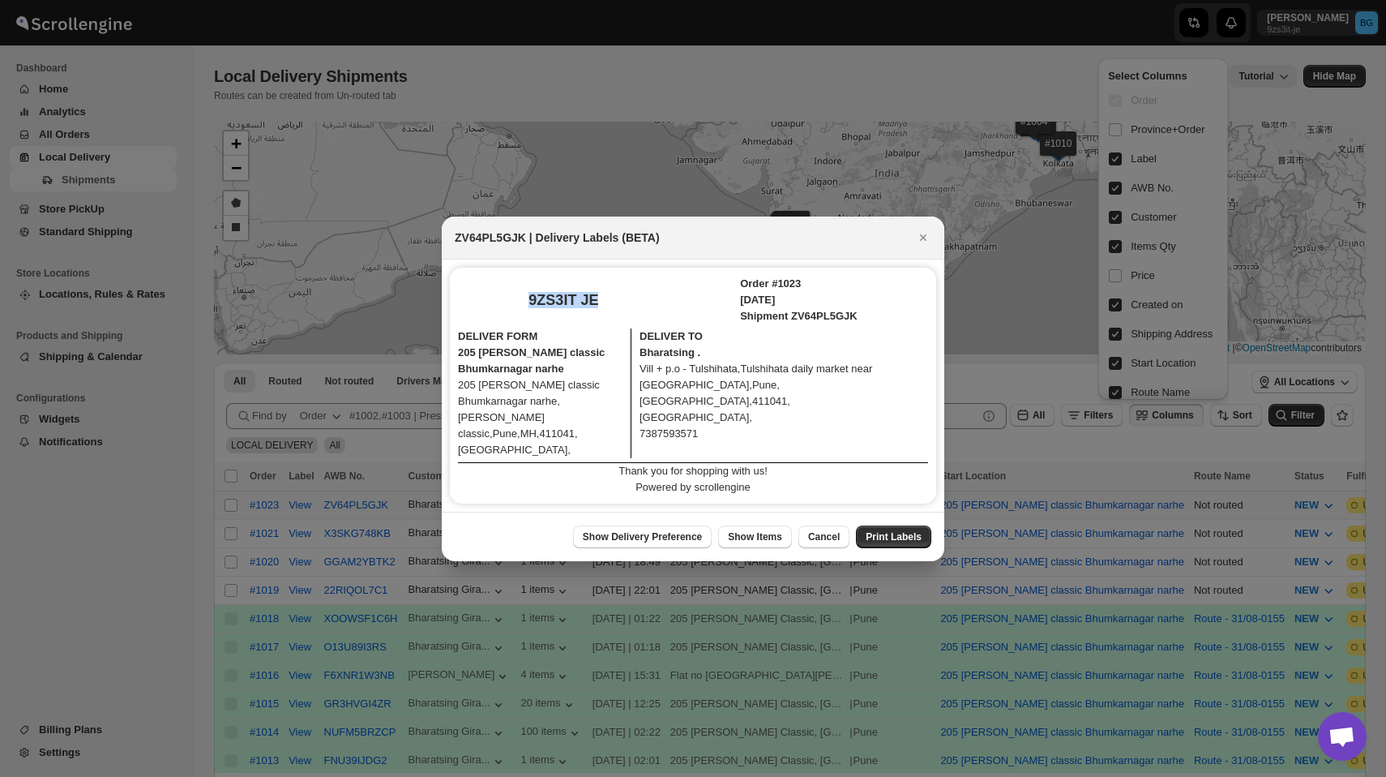
click at [660, 302] on div "9ZS3IT JE Order #1023 Wed Sep 17 2025 Shipment ZV64PL5GJK" at bounding box center [693, 300] width 470 height 49
click at [760, 547] on button "Show Items" at bounding box center [755, 536] width 74 height 23
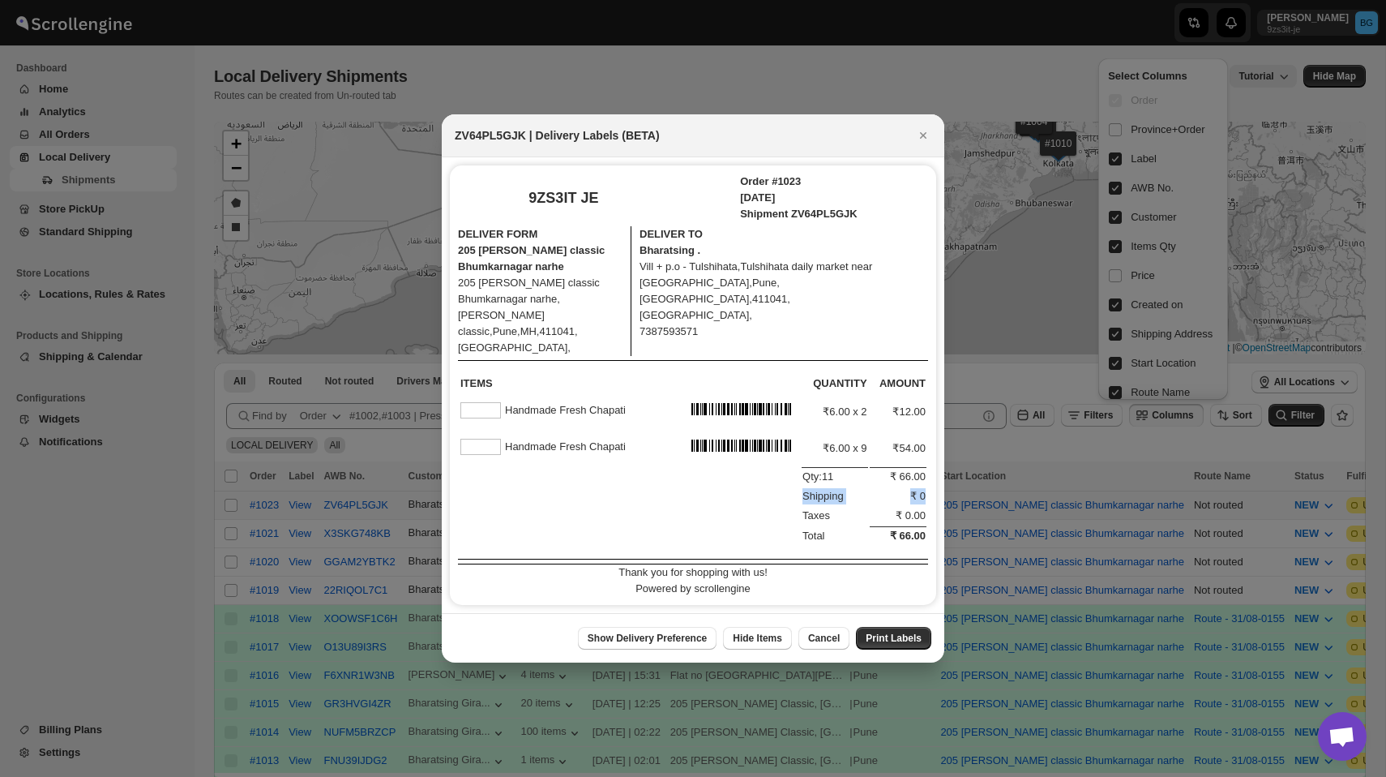
drag, startPoint x: 802, startPoint y: 490, endPoint x: 925, endPoint y: 491, distance: 123.2
click at [925, 491] on tr "Shipping ₹ 0" at bounding box center [693, 496] width 467 height 18
click at [885, 503] on td "₹ 0" at bounding box center [898, 496] width 57 height 18
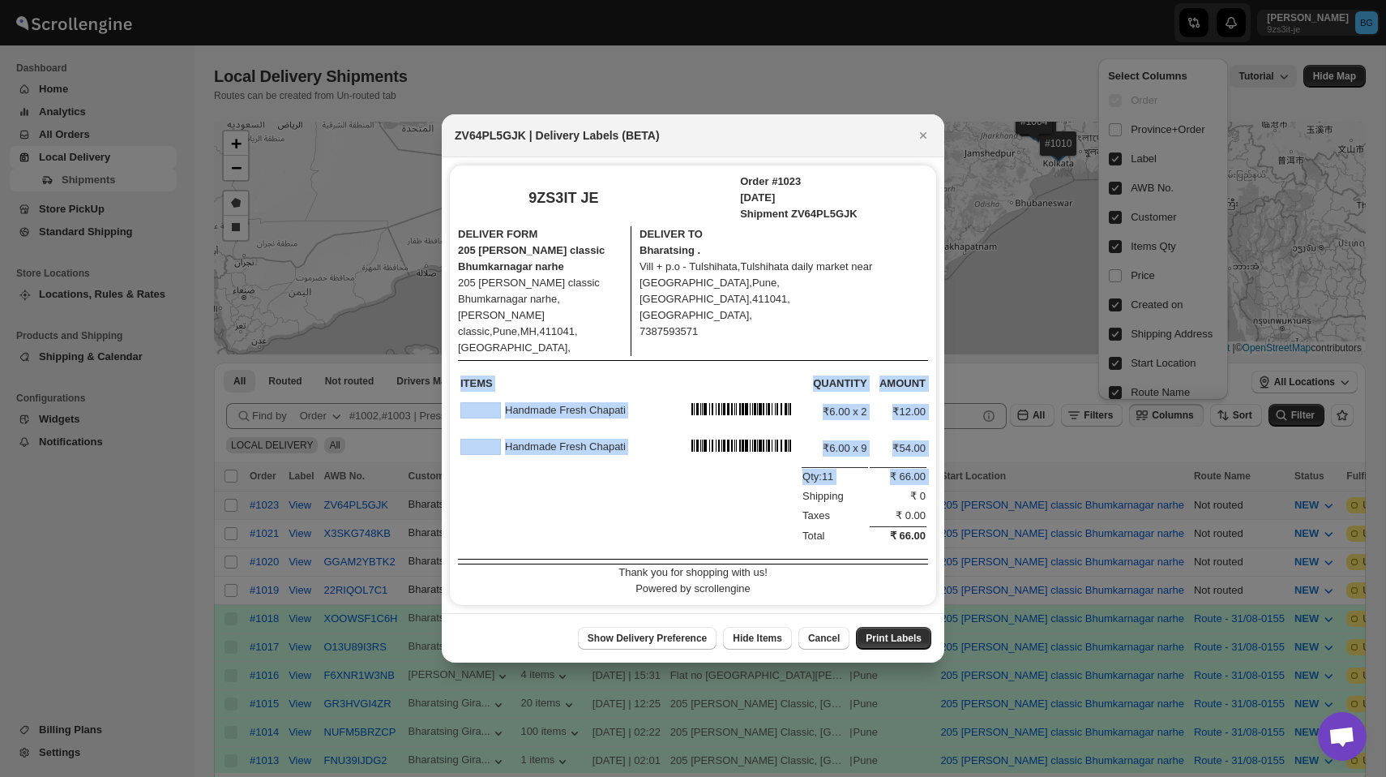
drag, startPoint x: 802, startPoint y: 495, endPoint x: 930, endPoint y: 493, distance: 128.1
click at [930, 493] on div "9ZS3IT JE Order #1023 Wed Sep 17 2025 Shipment ZV64PL5GJK DELIVER FORM 205 mang…" at bounding box center [693, 384] width 486 height 439
drag, startPoint x: 799, startPoint y: 499, endPoint x: 928, endPoint y: 497, distance: 129.7
click at [928, 497] on div "9ZS3IT JE Order #1023 Wed Sep 17 2025 Shipment ZV64PL5GJK DELIVER FORM 205 mang…" at bounding box center [693, 384] width 486 height 439
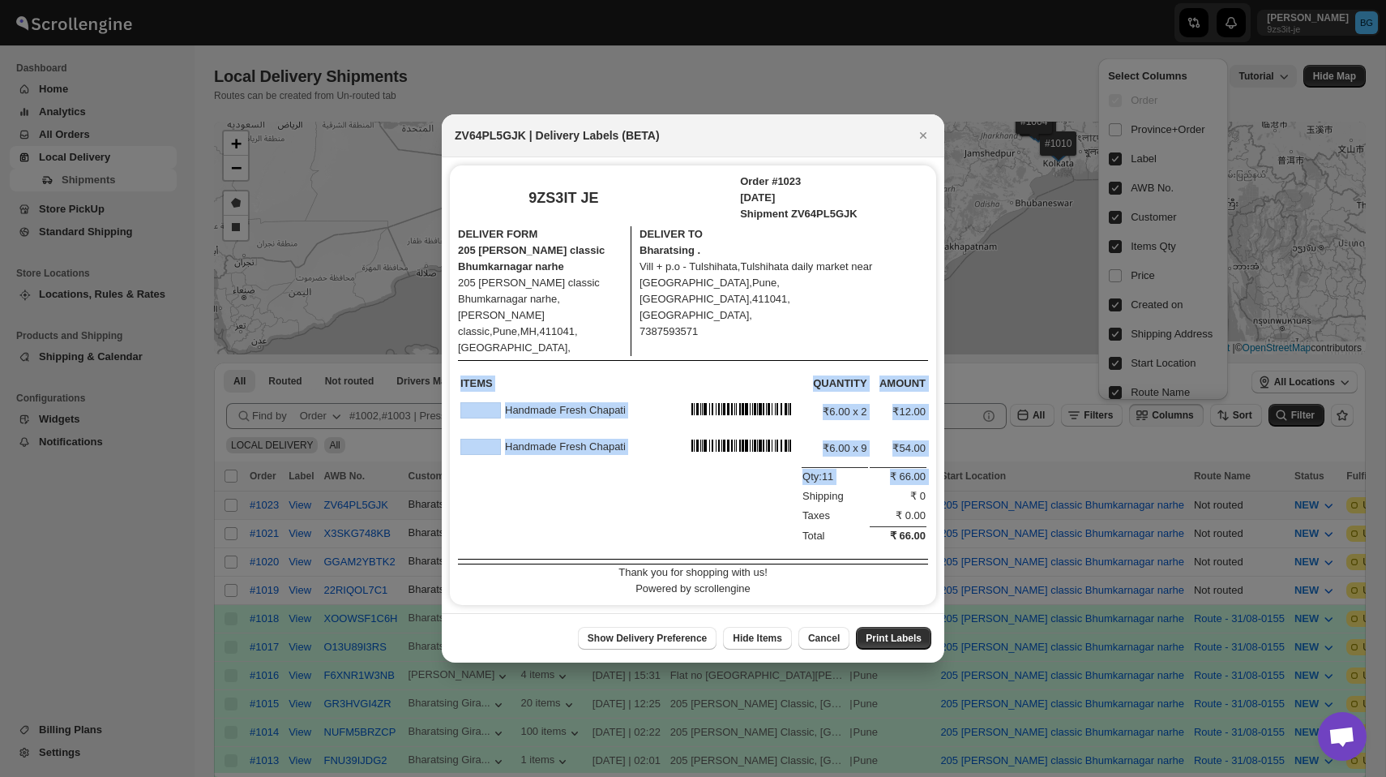
click at [927, 497] on div "9ZS3IT JE Order #1023 Wed Sep 17 2025 Shipment ZV64PL5GJK DELIVER FORM 205 mang…" at bounding box center [693, 384] width 486 height 439
click at [922, 497] on td "₹ 0" at bounding box center [898, 496] width 57 height 18
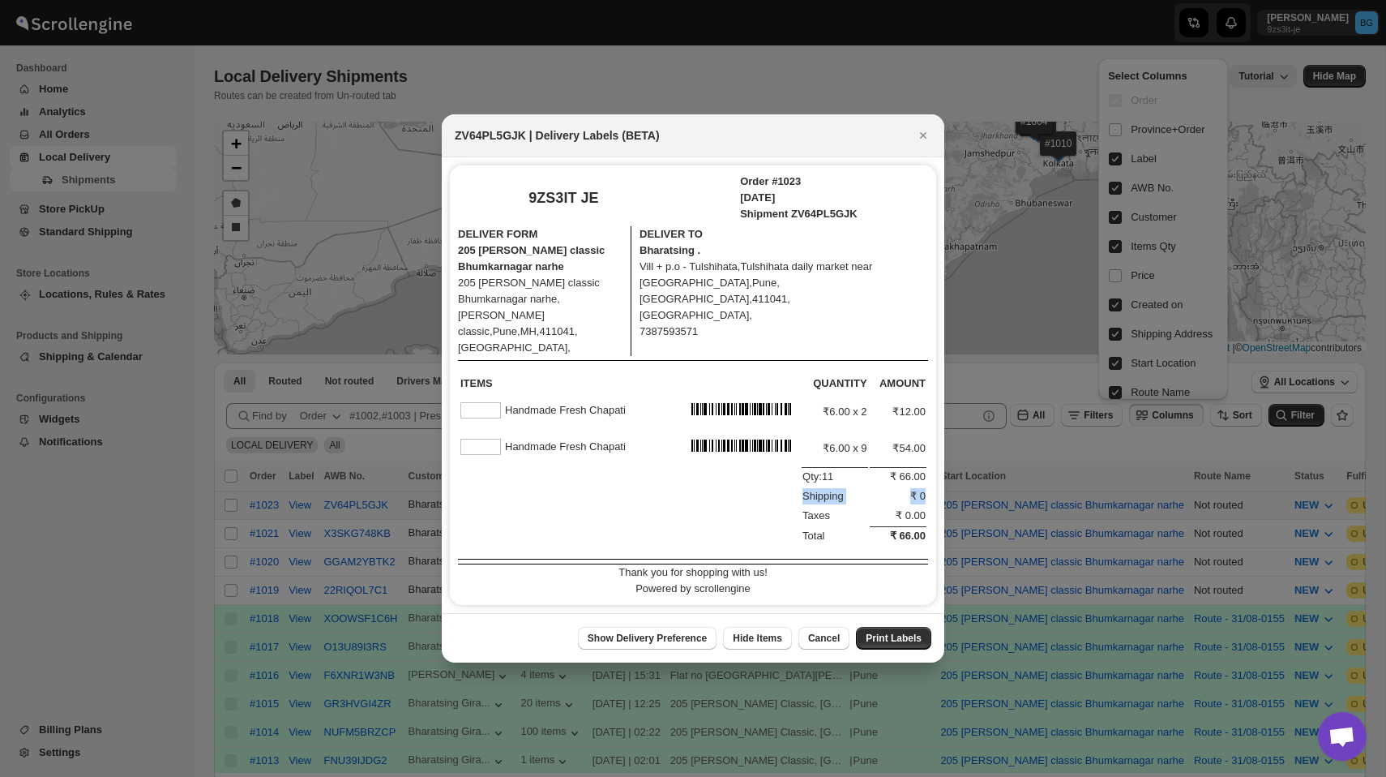
drag, startPoint x: 801, startPoint y: 492, endPoint x: 923, endPoint y: 495, distance: 122.5
click at [923, 495] on tr "Shipping ₹ 0" at bounding box center [693, 496] width 467 height 18
click at [737, 457] on rect ":r11g:" at bounding box center [741, 445] width 116 height 28
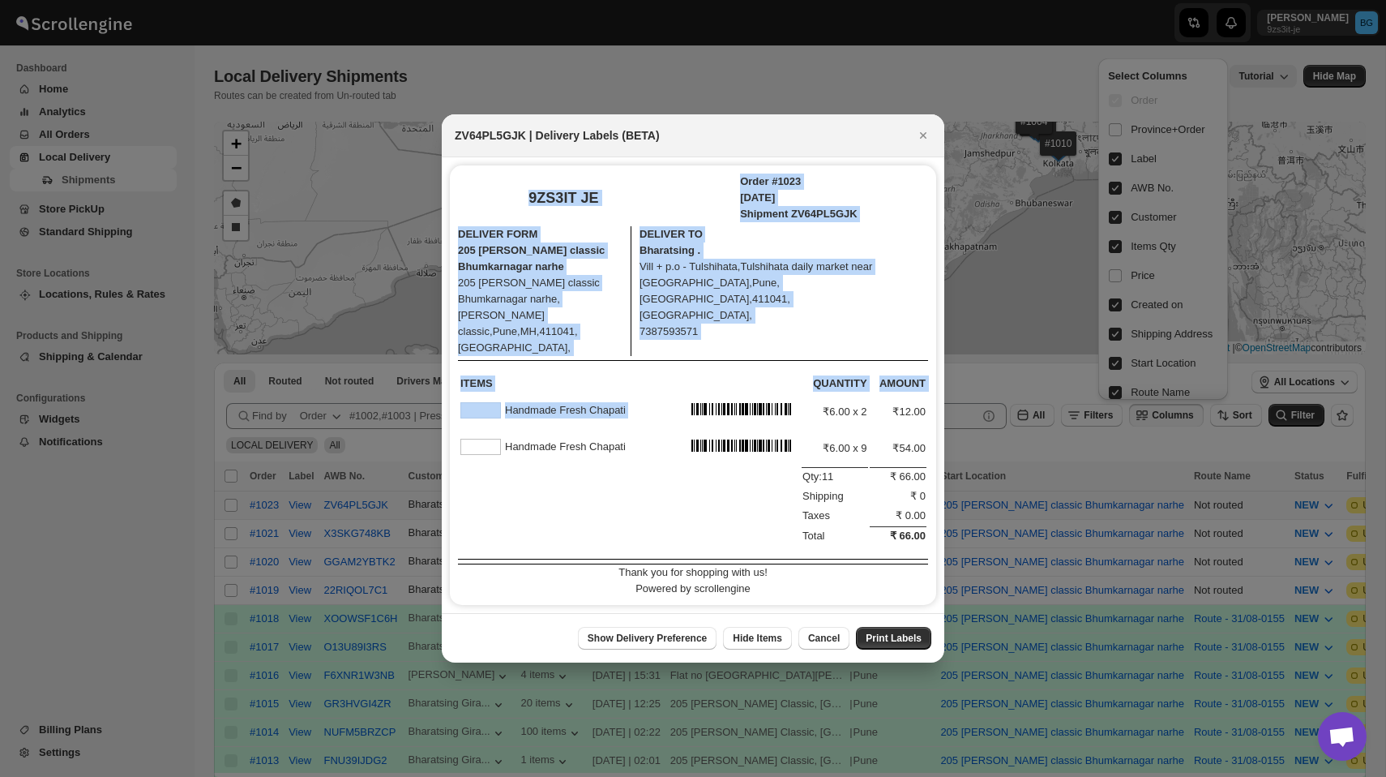
drag, startPoint x: 525, startPoint y: 199, endPoint x: 786, endPoint y: 431, distance: 349.2
click at [802, 429] on div "9ZS3IT JE Order #1023 Wed Sep 17 2025 Shipment ZV64PL5GJK DELIVER FORM 205 mang…" at bounding box center [693, 384] width 486 height 439
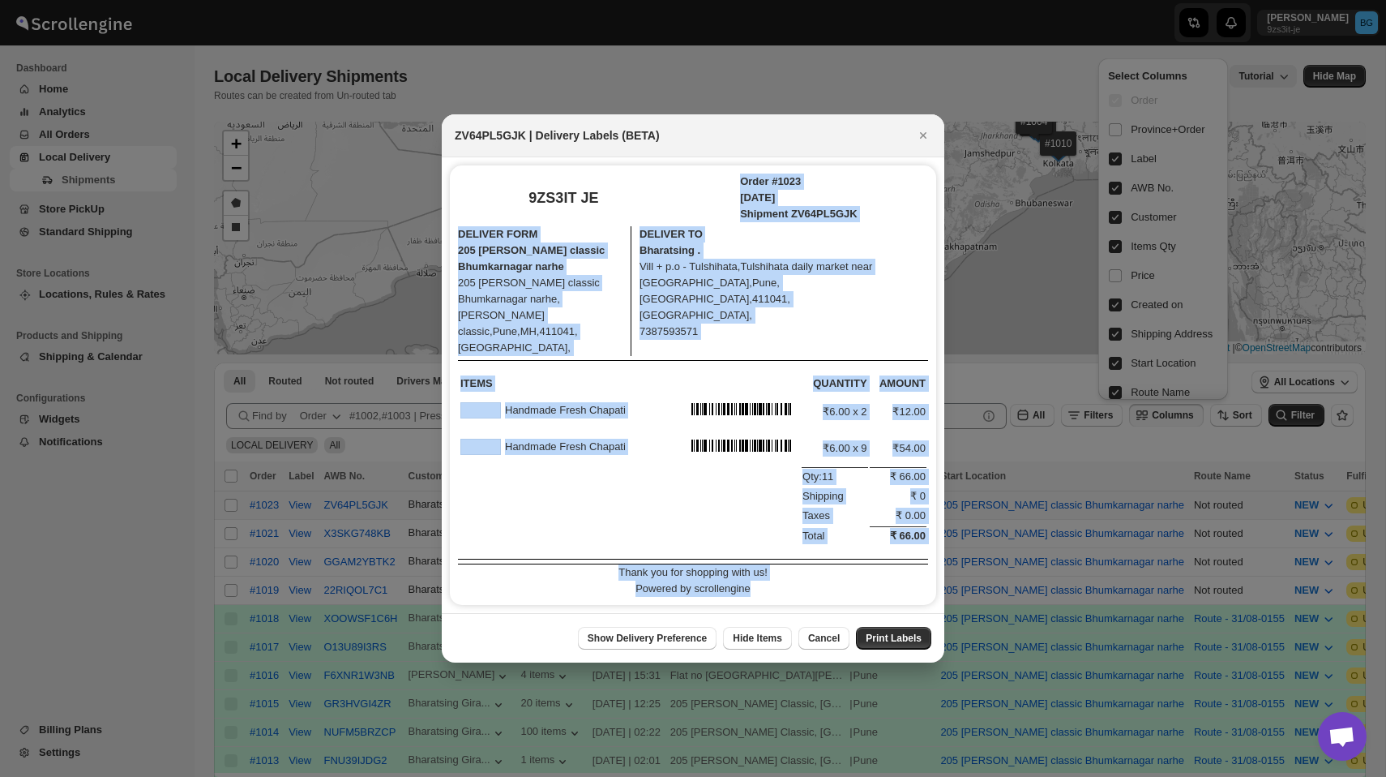
drag, startPoint x: 764, startPoint y: 587, endPoint x: 511, endPoint y: 220, distance: 445.9
click at [511, 221] on div "9ZS3IT JE Order #1023 Wed Sep 17 2025 Shipment ZV64PL5GJK DELIVER FORM 205 mang…" at bounding box center [693, 384] width 486 height 439
click at [694, 186] on div "9ZS3IT JE Order #1023 Wed Sep 17 2025 Shipment ZV64PL5GJK" at bounding box center [693, 197] width 470 height 49
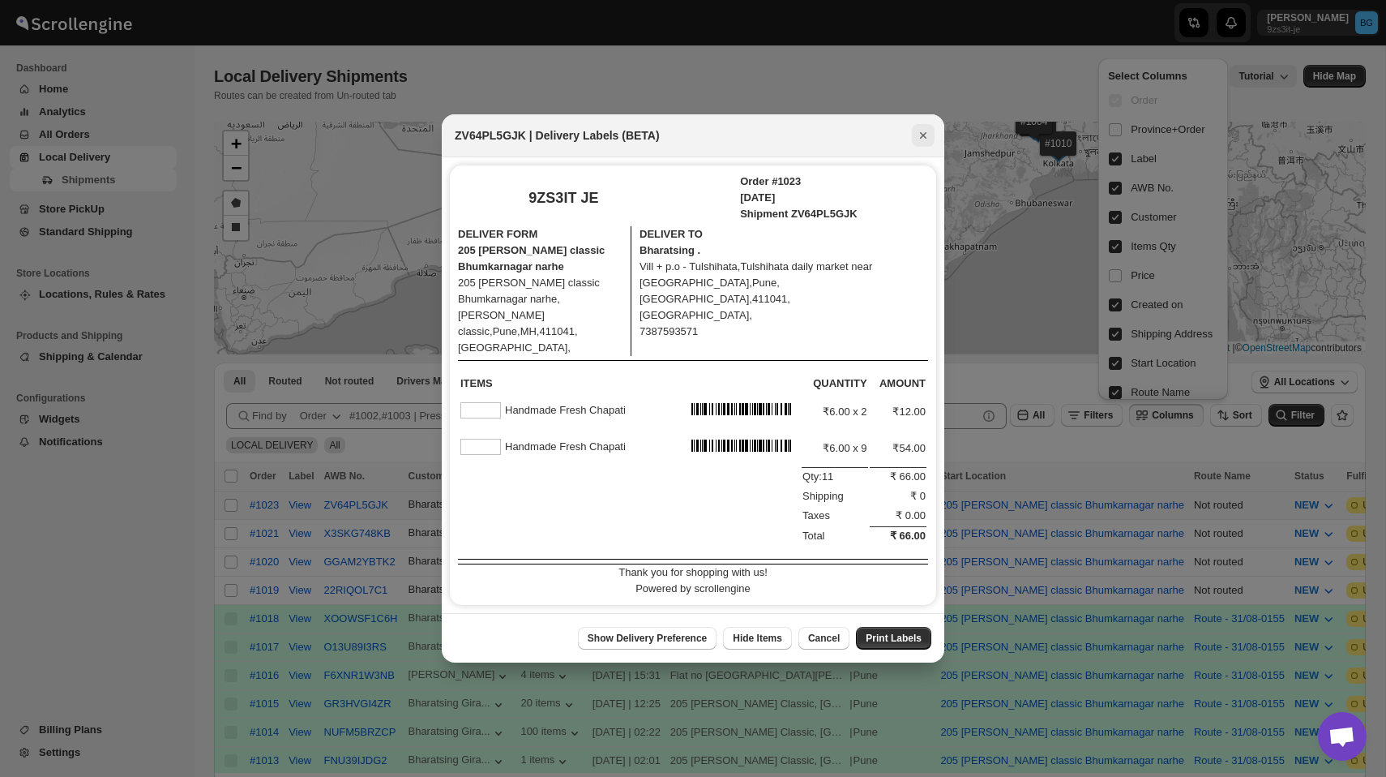
click at [921, 135] on icon "Close" at bounding box center [923, 135] width 6 height 6
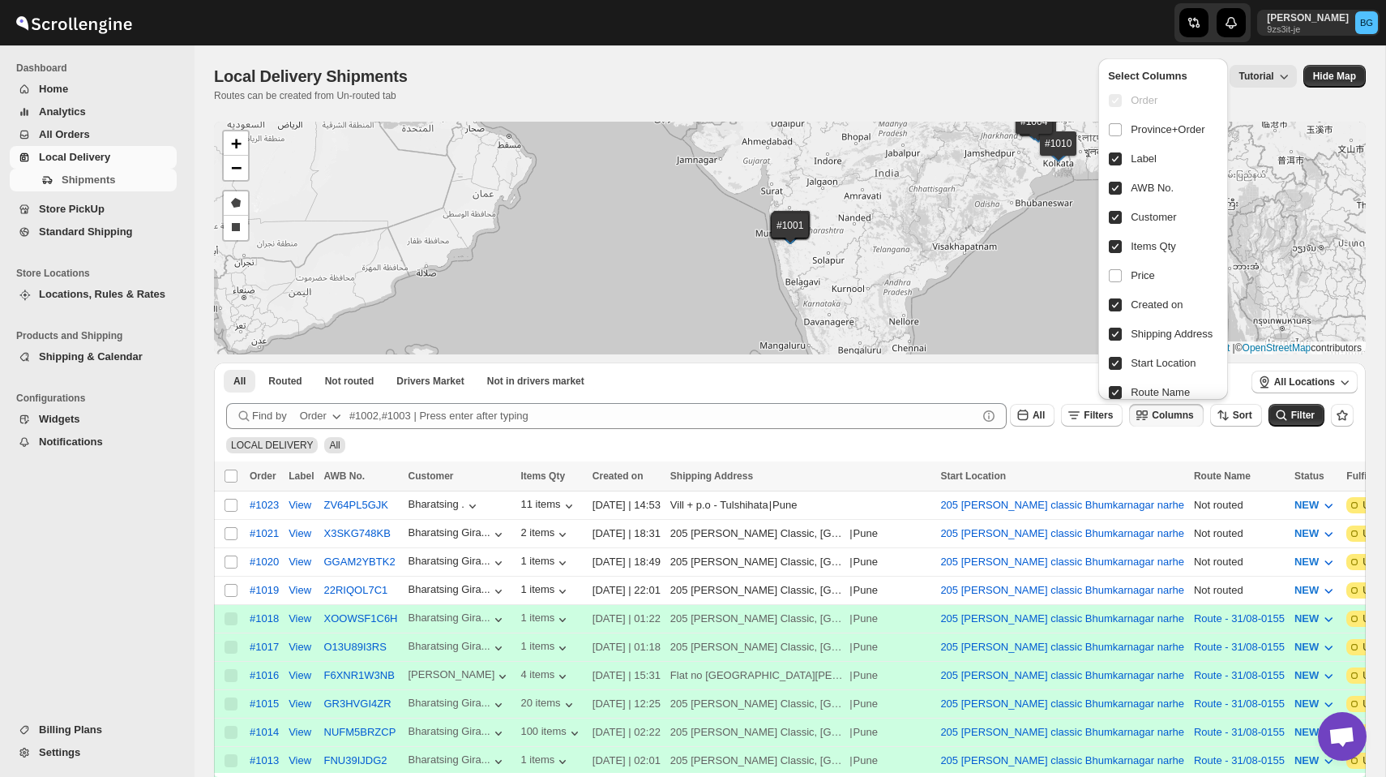
click at [999, 84] on div "View Routes Tutorial" at bounding box center [862, 76] width 870 height 23
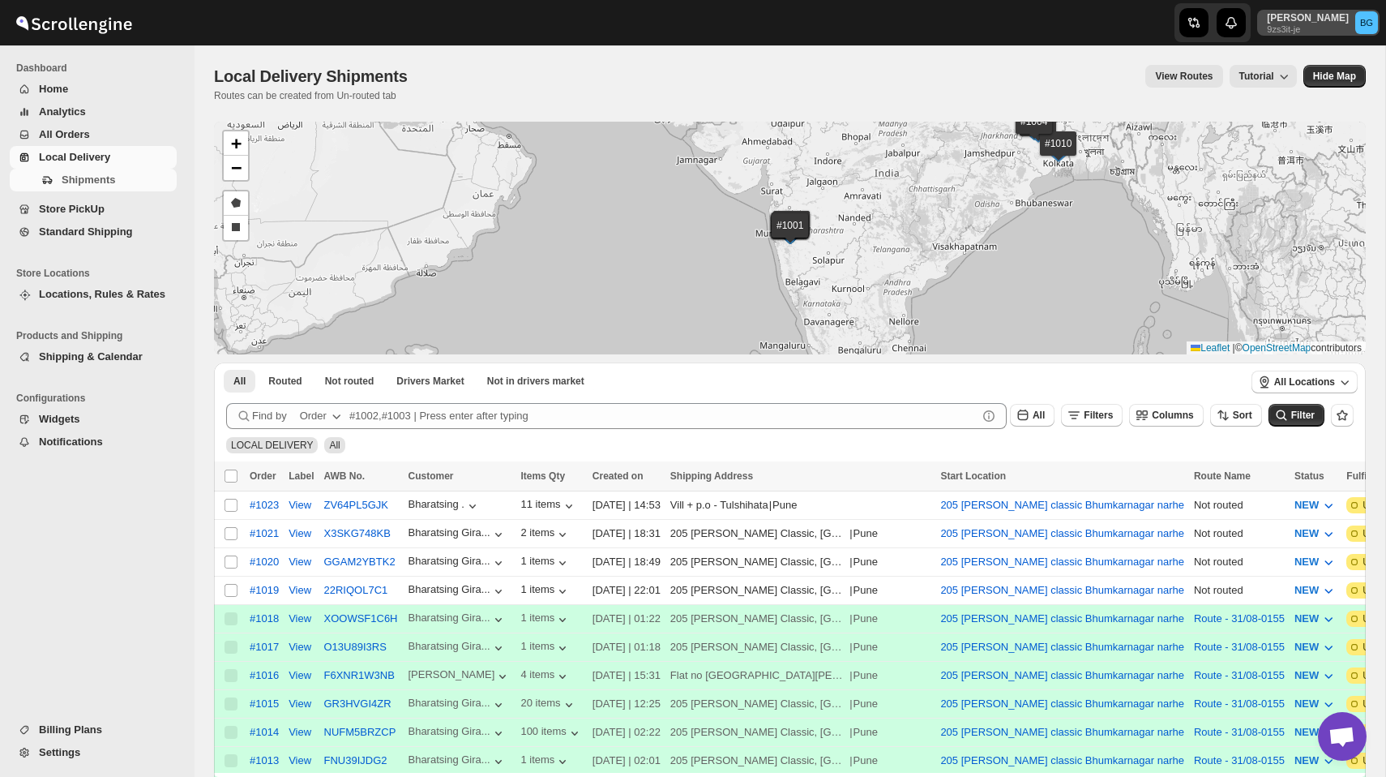
click at [1287, 31] on p "9zs3it-je" at bounding box center [1308, 29] width 82 height 10
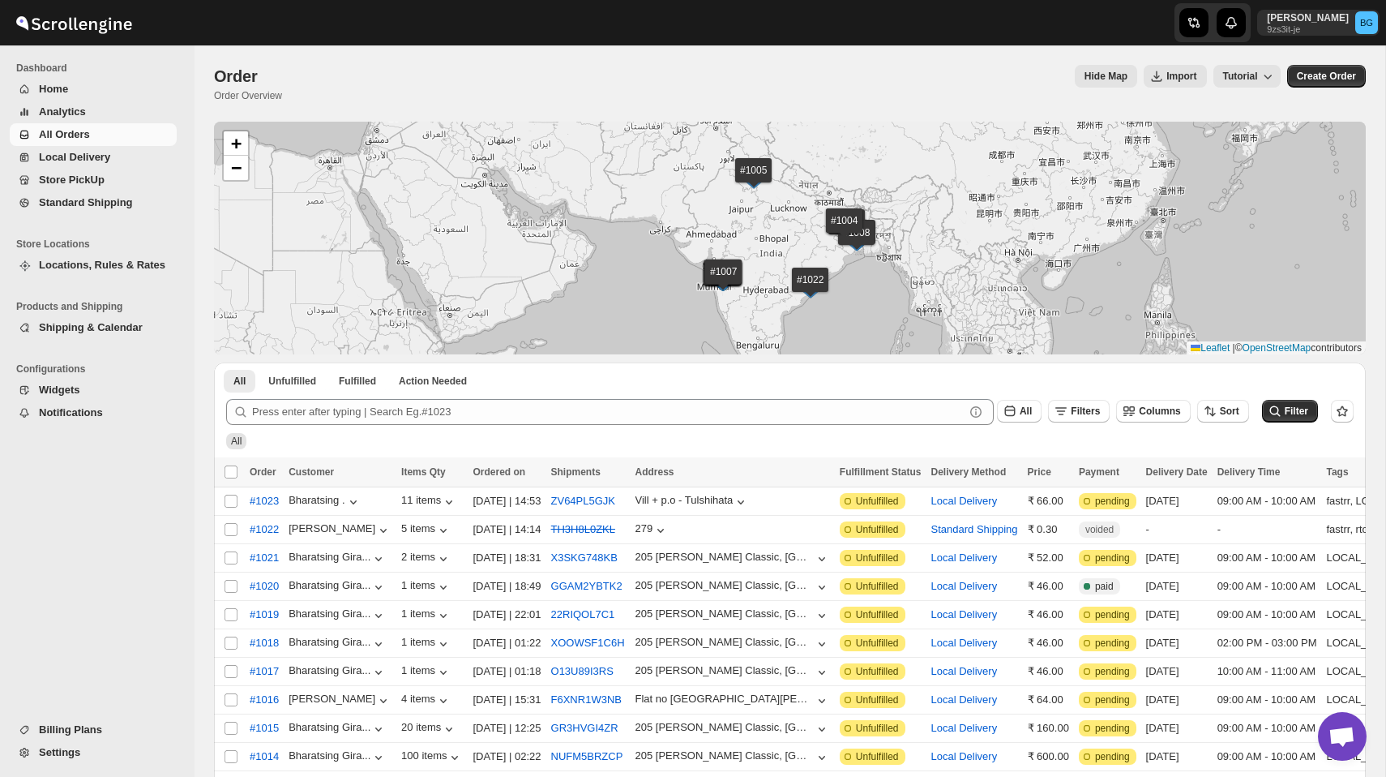
click at [101, 155] on span "Local Delivery" at bounding box center [74, 157] width 71 height 12
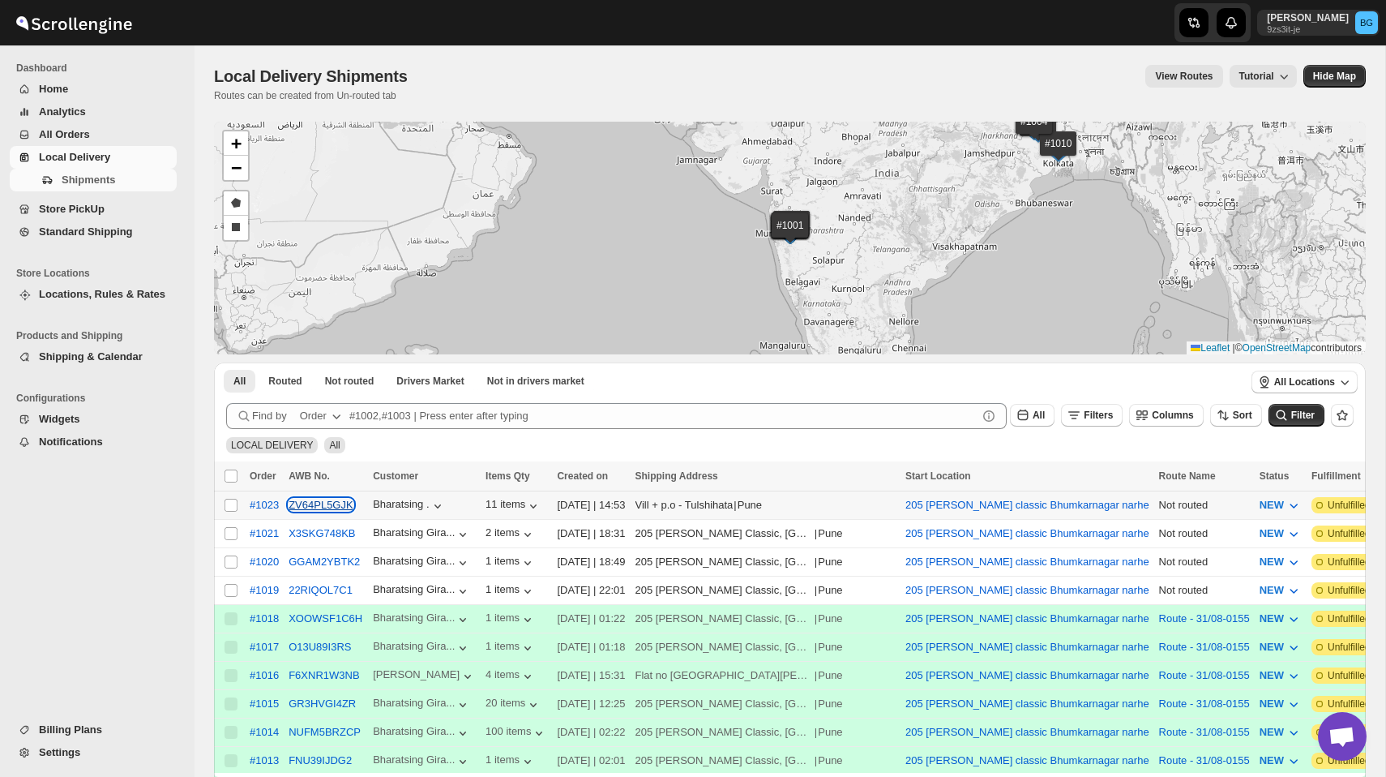
click at [323, 510] on button "ZV64PL5GJK" at bounding box center [321, 505] width 65 height 12
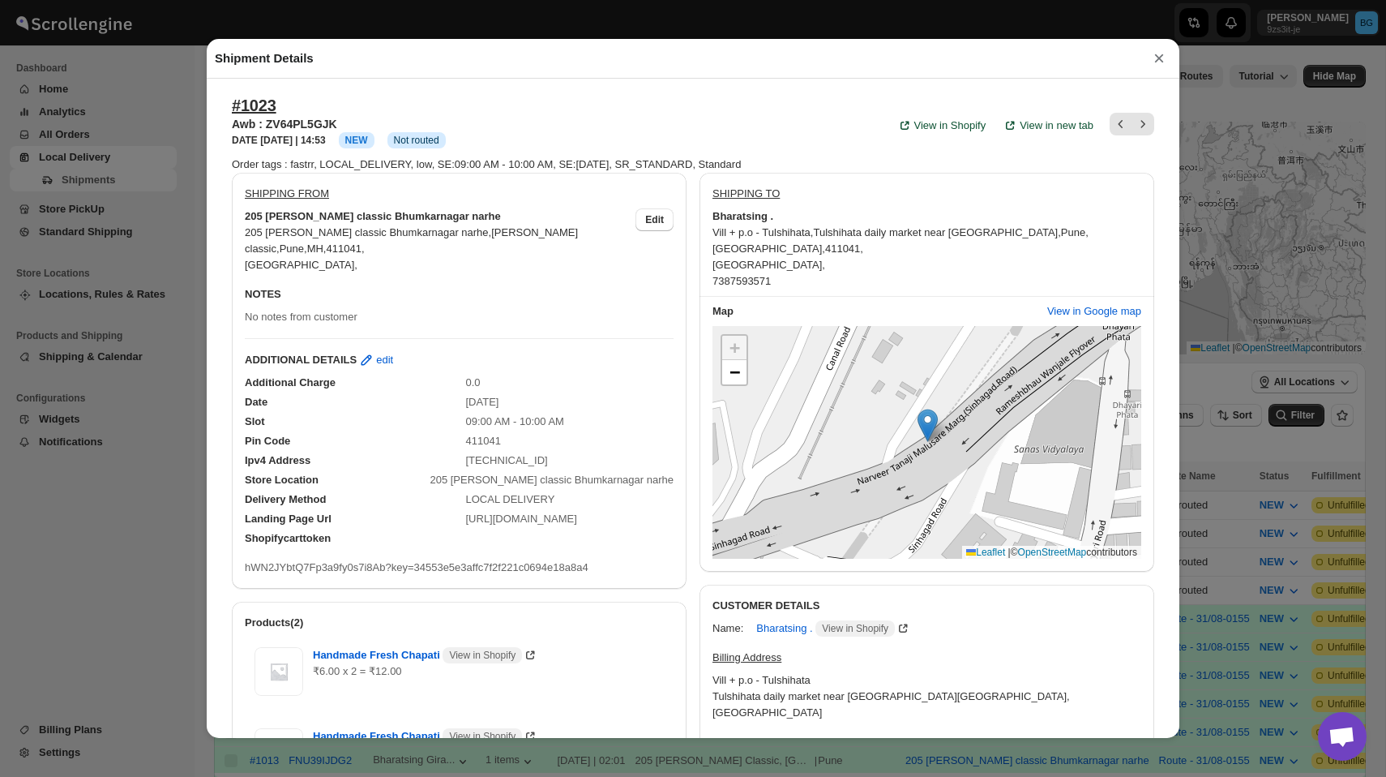
click at [1157, 58] on button "×" at bounding box center [1159, 58] width 24 height 23
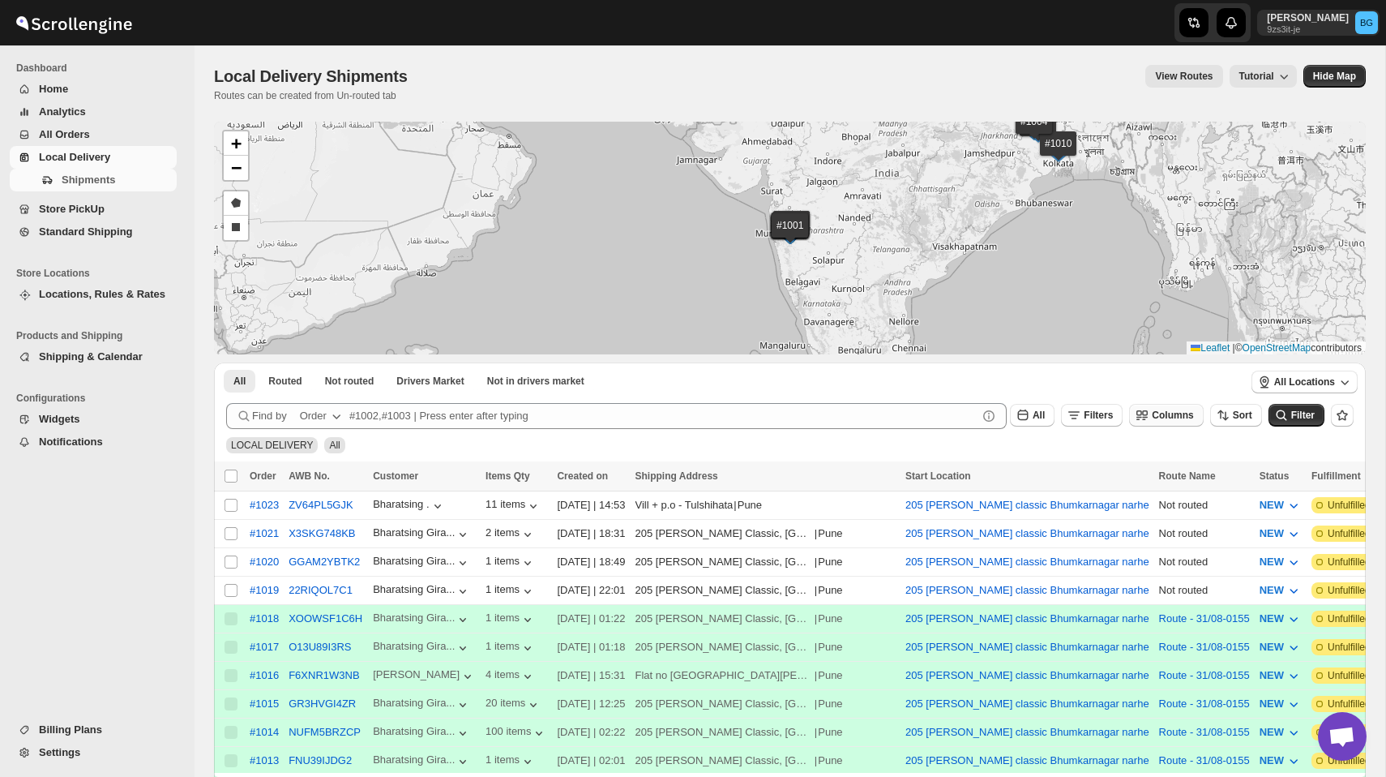
click at [1143, 417] on icon "button" at bounding box center [1146, 418] width 6 height 2
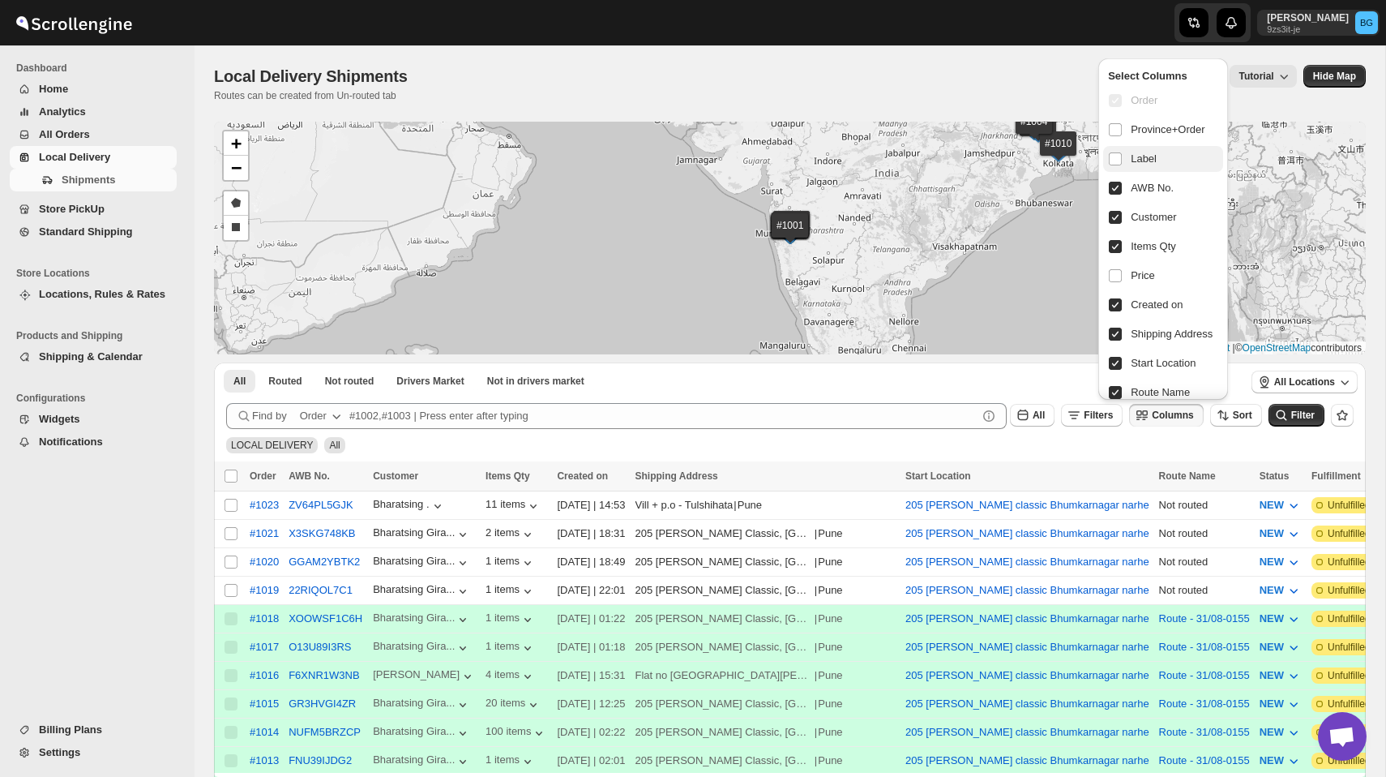
click at [1131, 159] on span "Label" at bounding box center [1144, 159] width 26 height 16
click at [1122, 159] on input "checkbox" at bounding box center [1115, 158] width 13 height 13
checkbox input "true"
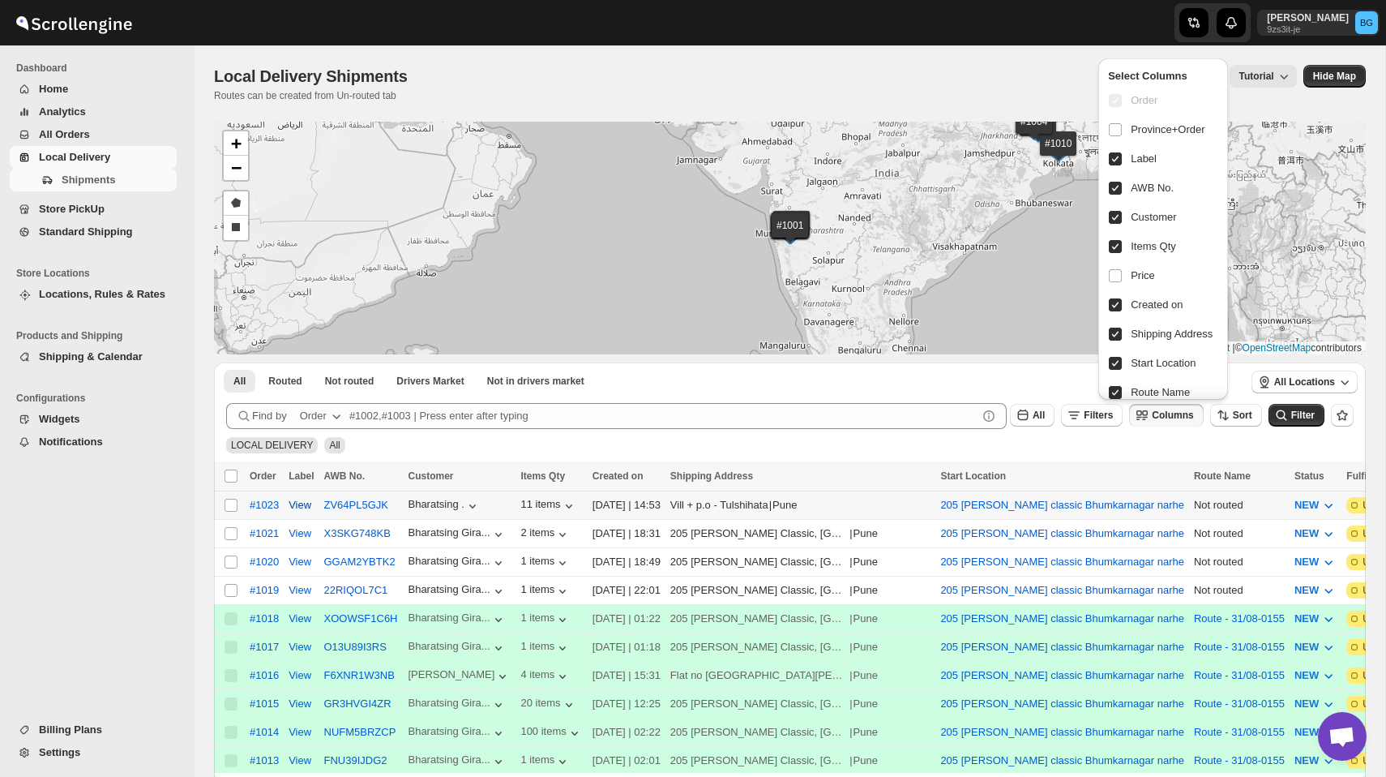
click at [291, 516] on button "View" at bounding box center [300, 505] width 42 height 26
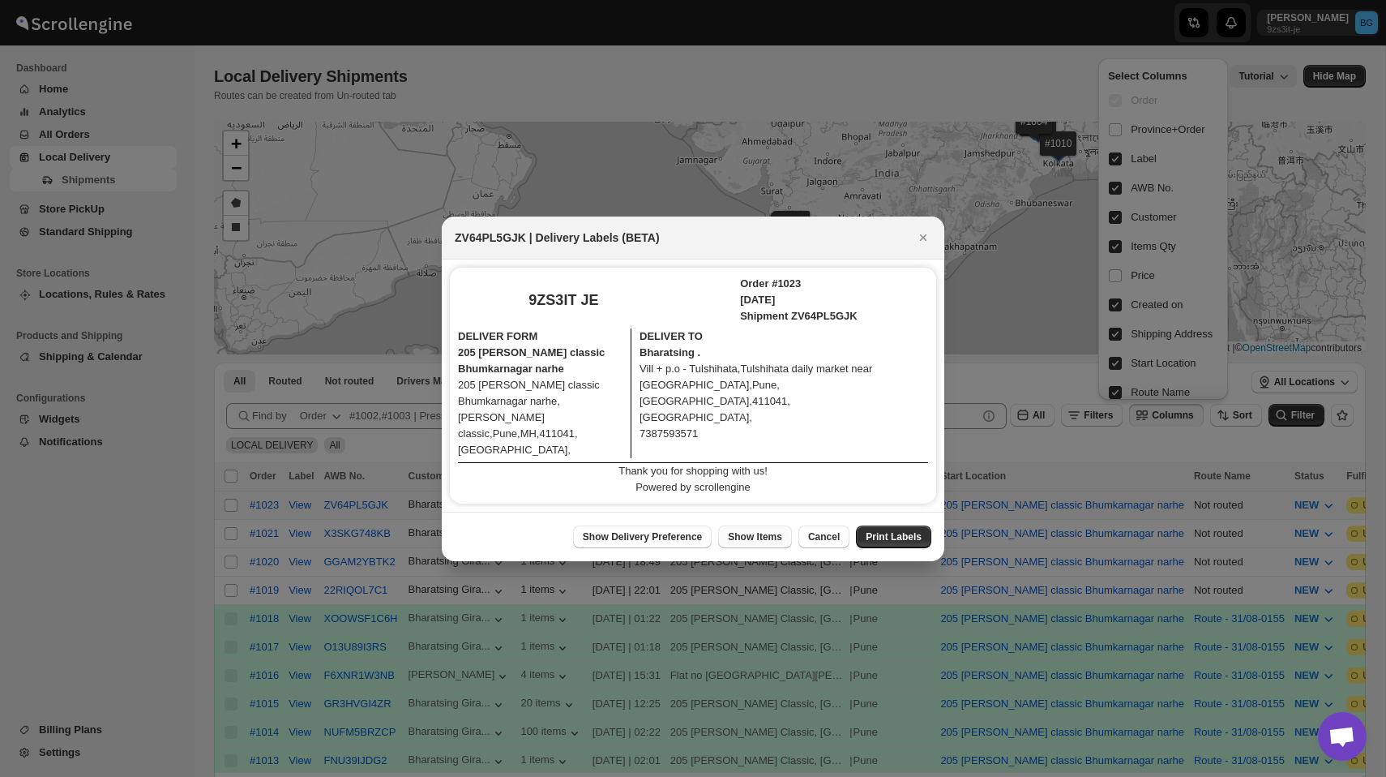
click at [744, 530] on span "Show Items" at bounding box center [755, 536] width 54 height 13
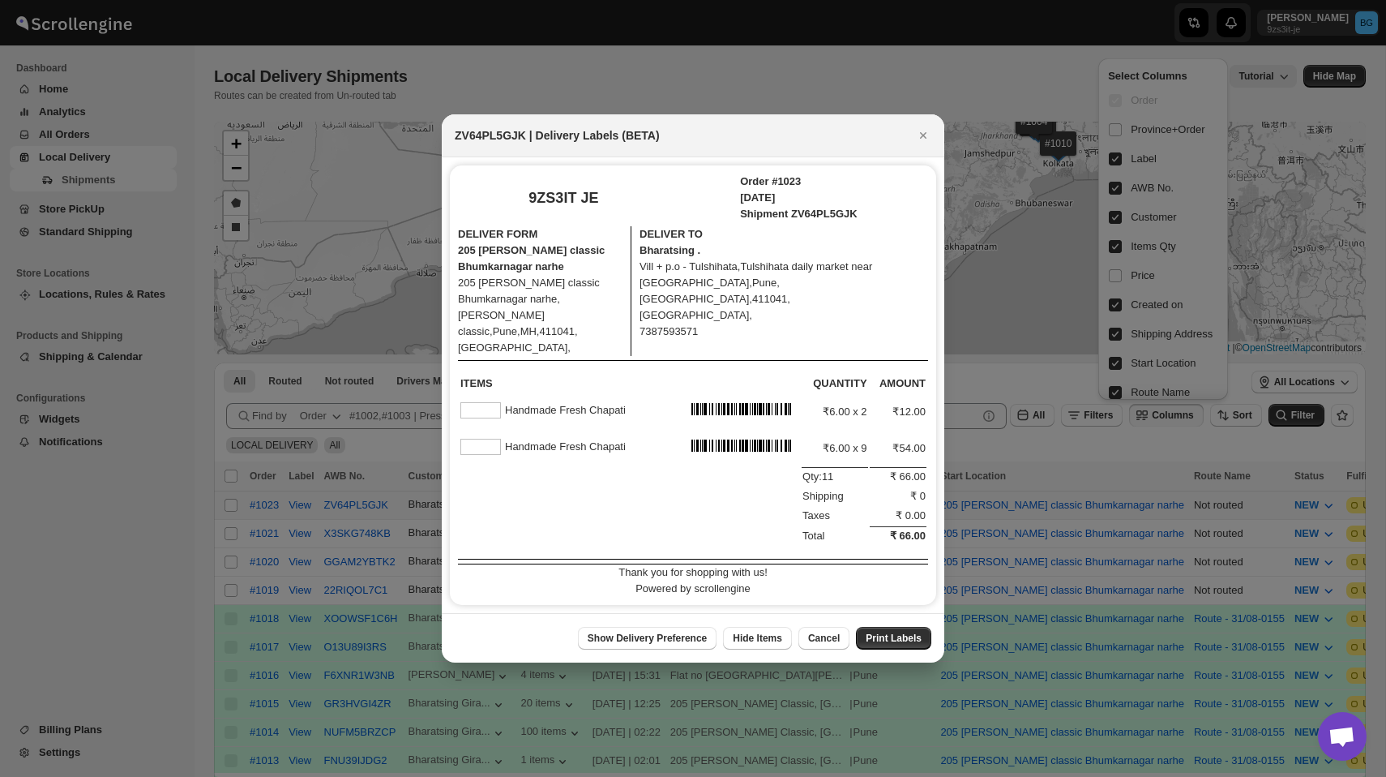
click at [807, 426] on td "₹6.00 x 2" at bounding box center [835, 411] width 66 height 35
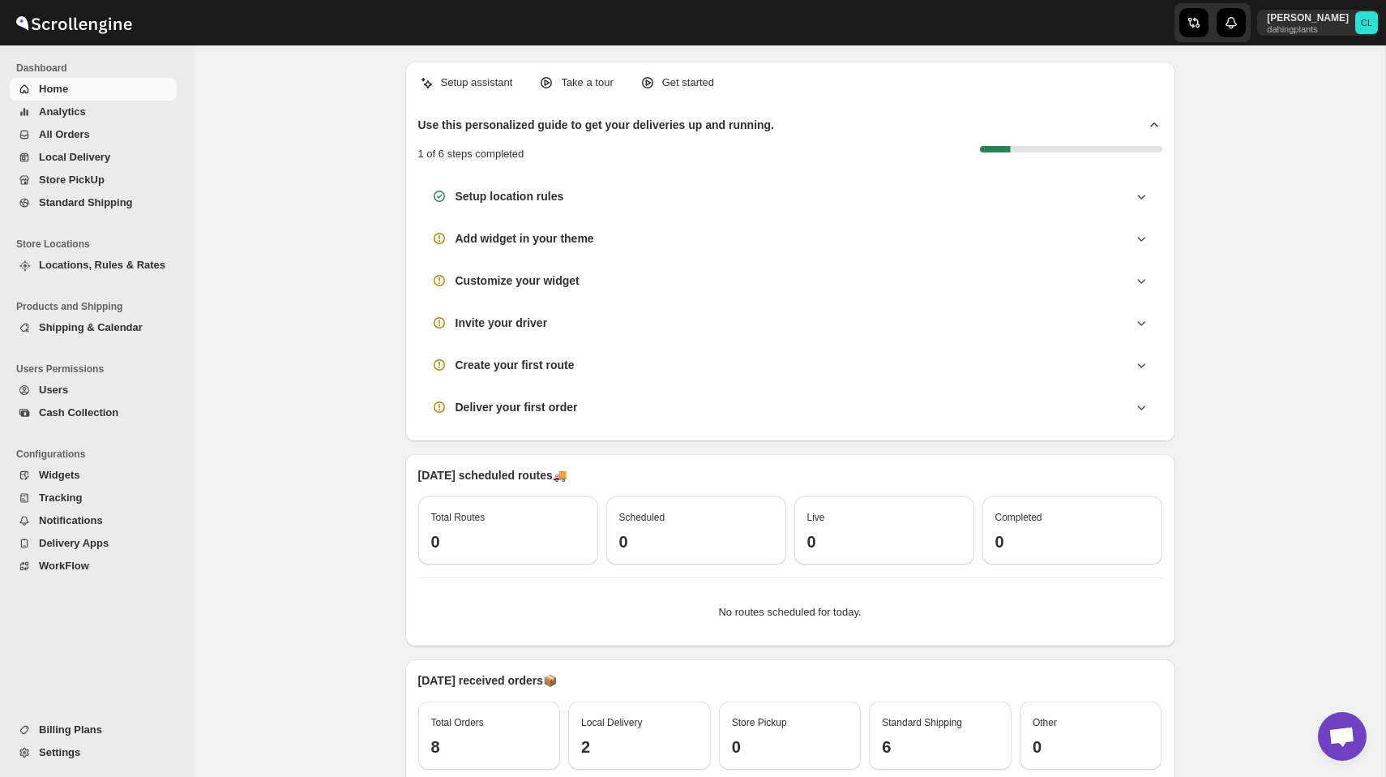
click at [108, 267] on span "Locations, Rules & Rates" at bounding box center [102, 265] width 126 height 12
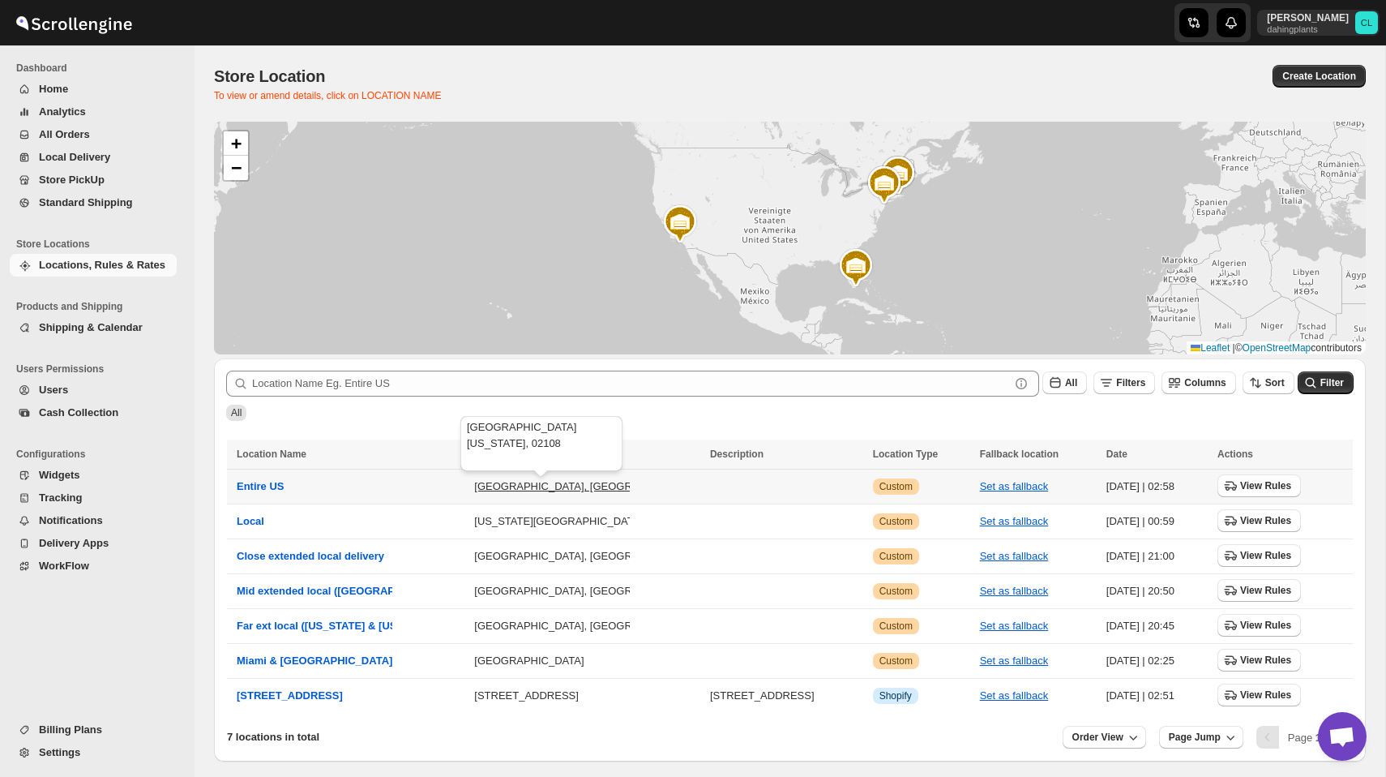
scroll to position [61, 0]
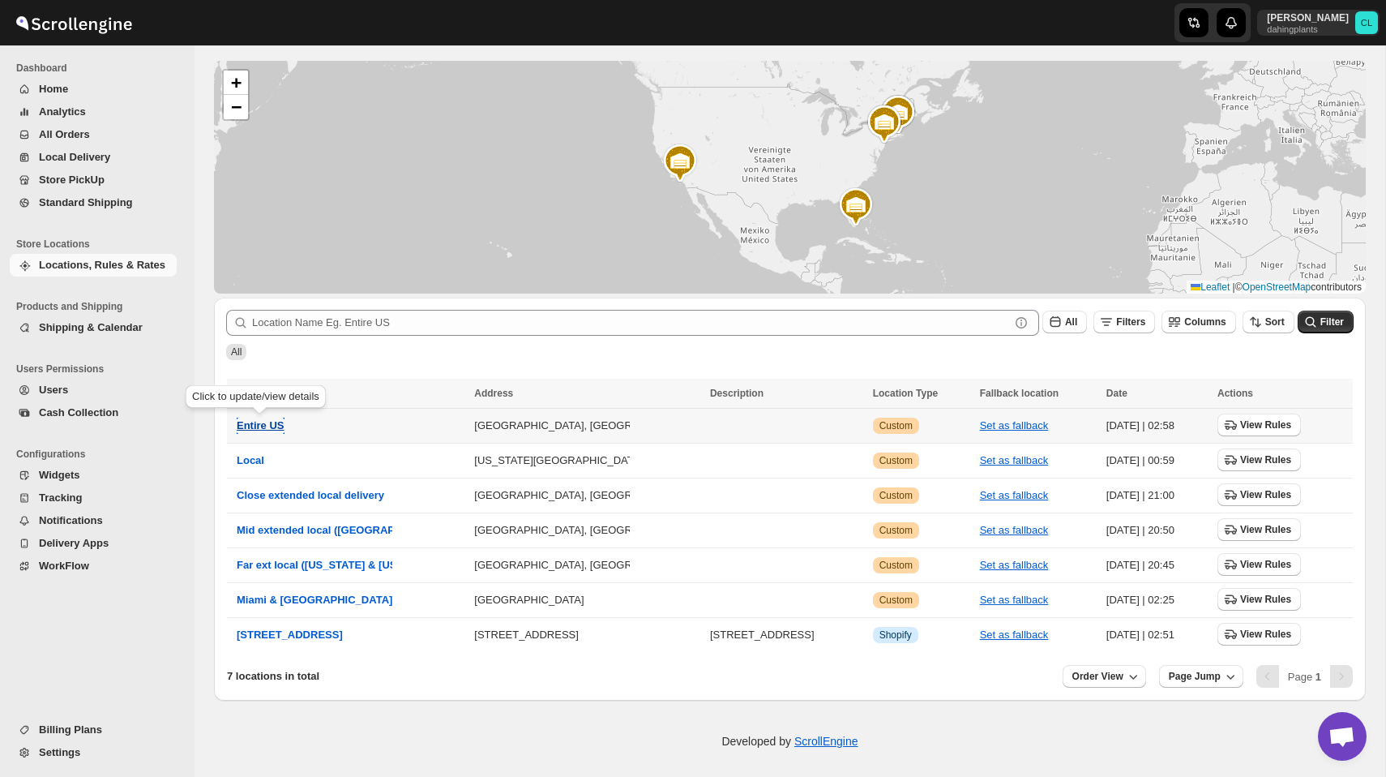
click at [271, 427] on span "Entire US" at bounding box center [261, 425] width 48 height 12
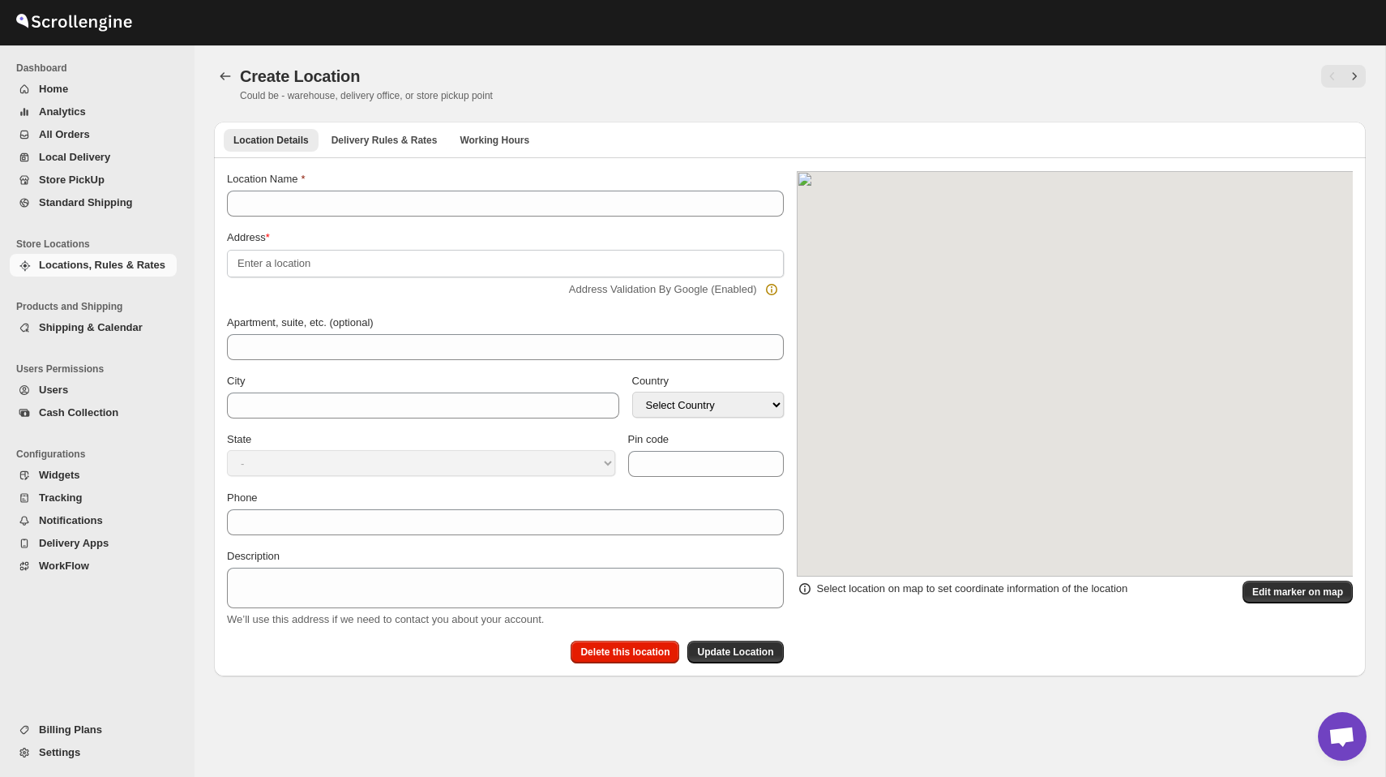
type input "Entire US"
type input "[GEOGRAPHIC_DATA]"
select select "US"
type input "02108"
select select "[US_STATE]"
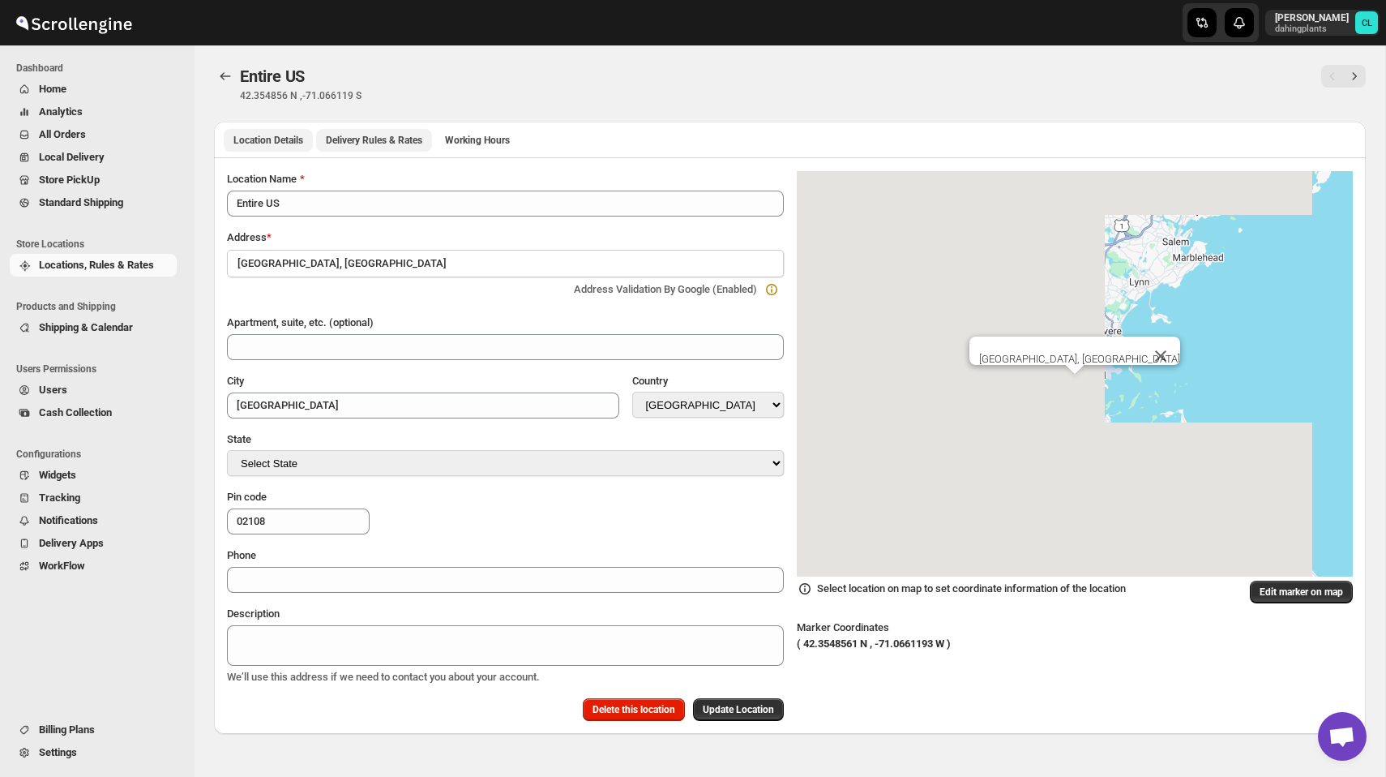
click at [401, 129] on button "Delivery Rules & Rates" at bounding box center [374, 140] width 116 height 23
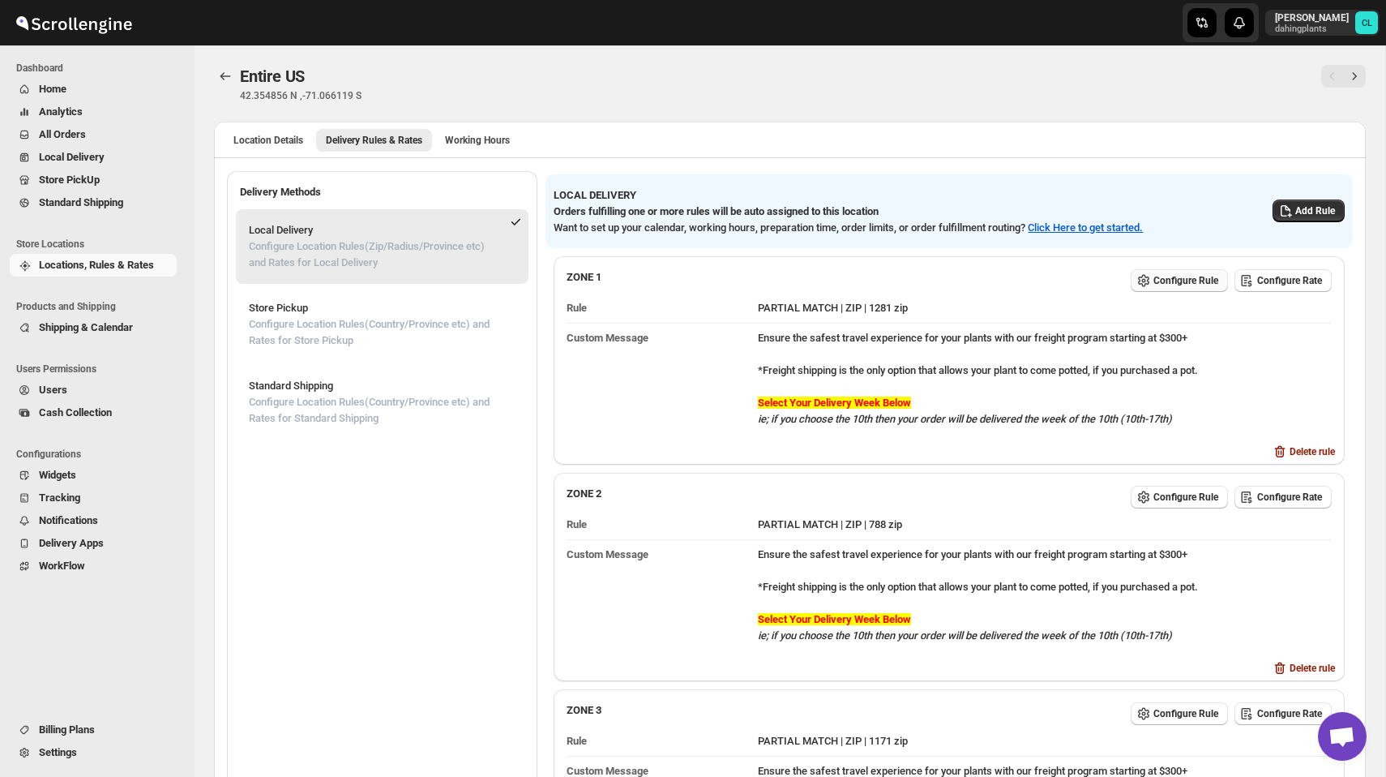
click at [1177, 281] on span "Configure Rule" at bounding box center [1186, 280] width 65 height 13
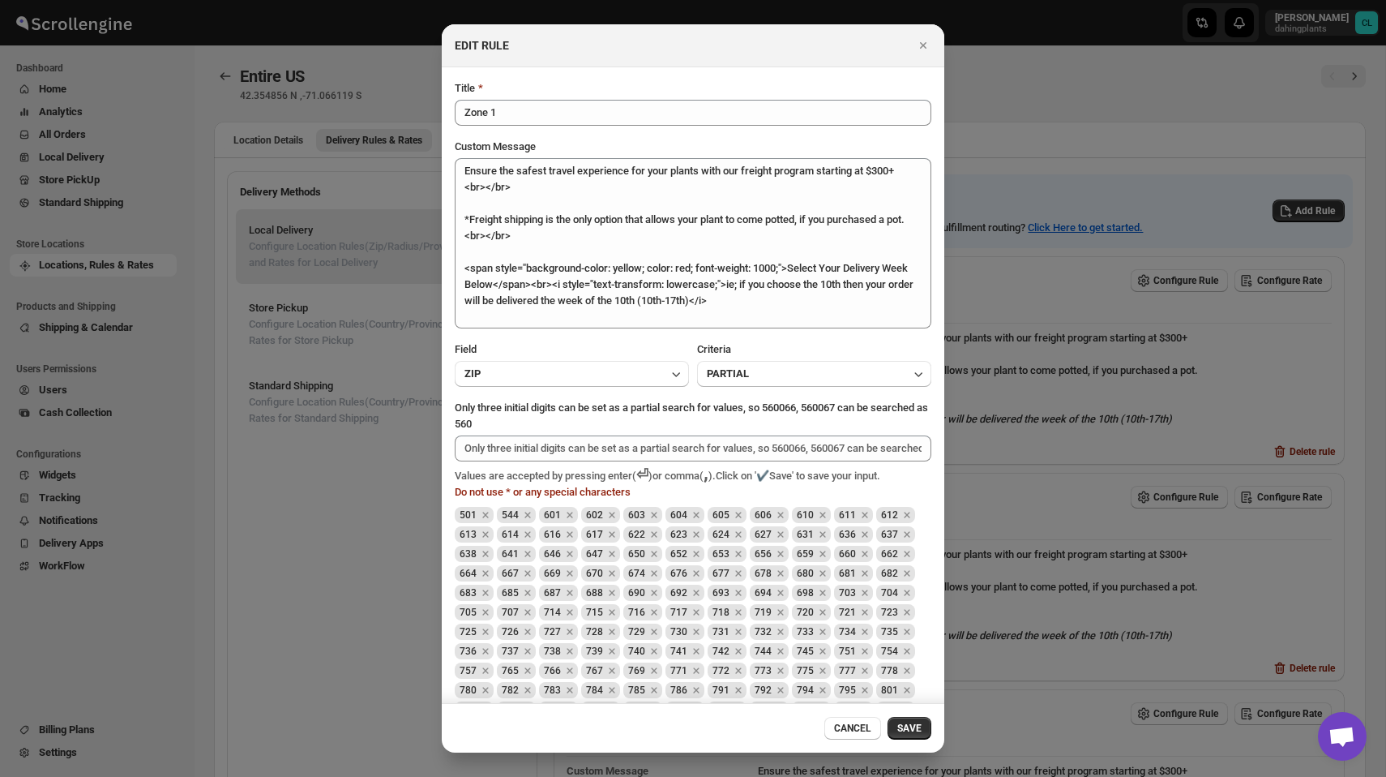
click at [462, 512] on span "501" at bounding box center [468, 514] width 17 height 11
copy span "501"
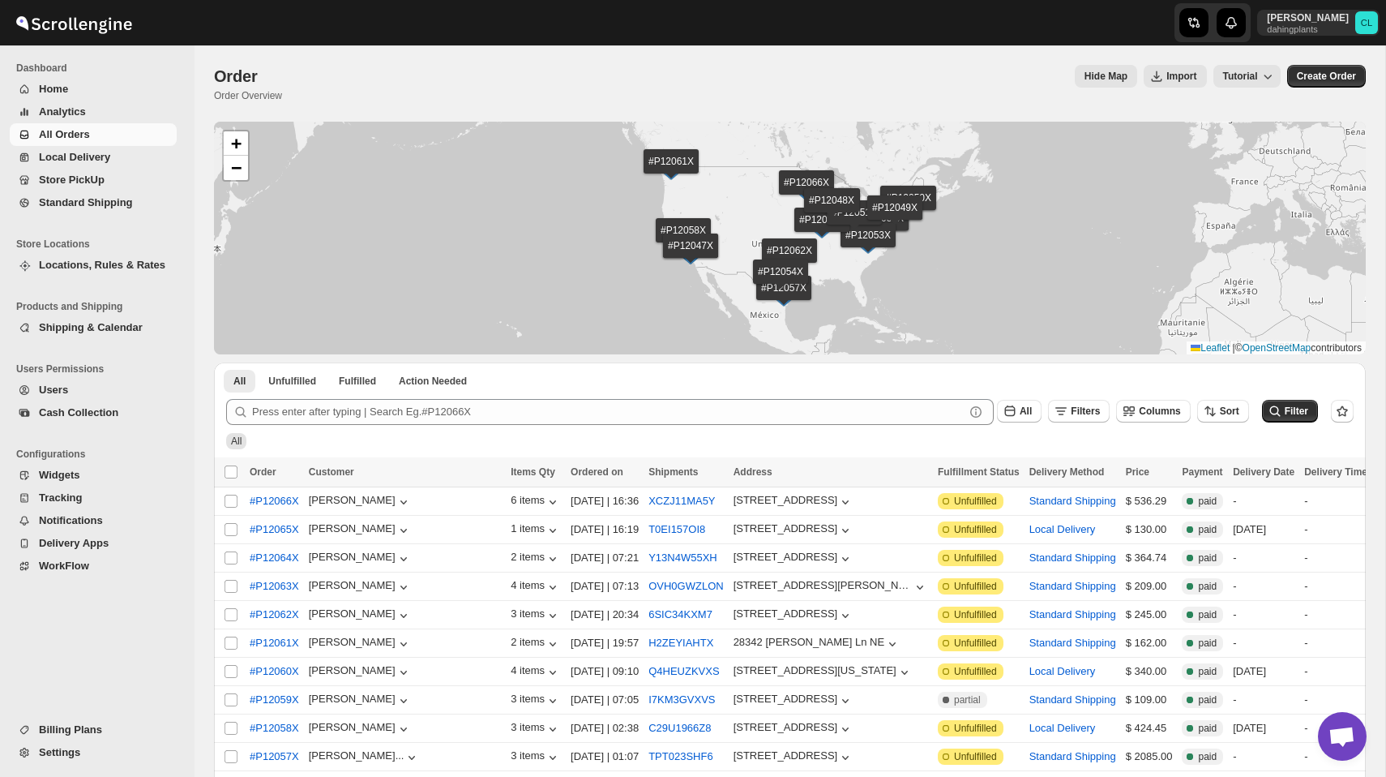
click at [88, 250] on span "Store Locations" at bounding box center [99, 244] width 167 height 13
click at [88, 266] on span "Locations, Rules & Rates" at bounding box center [102, 265] width 126 height 12
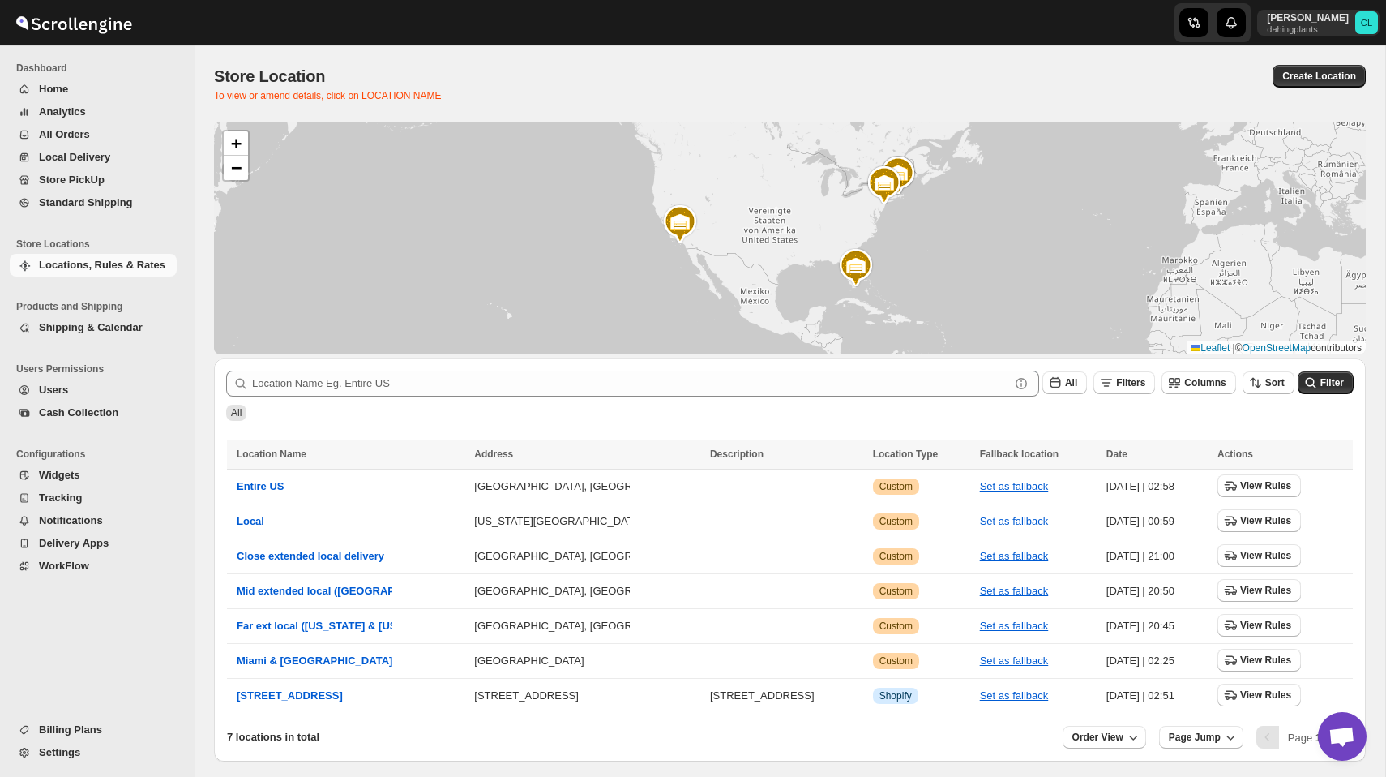
click at [76, 324] on span "Shipping & Calendar" at bounding box center [91, 327] width 104 height 12
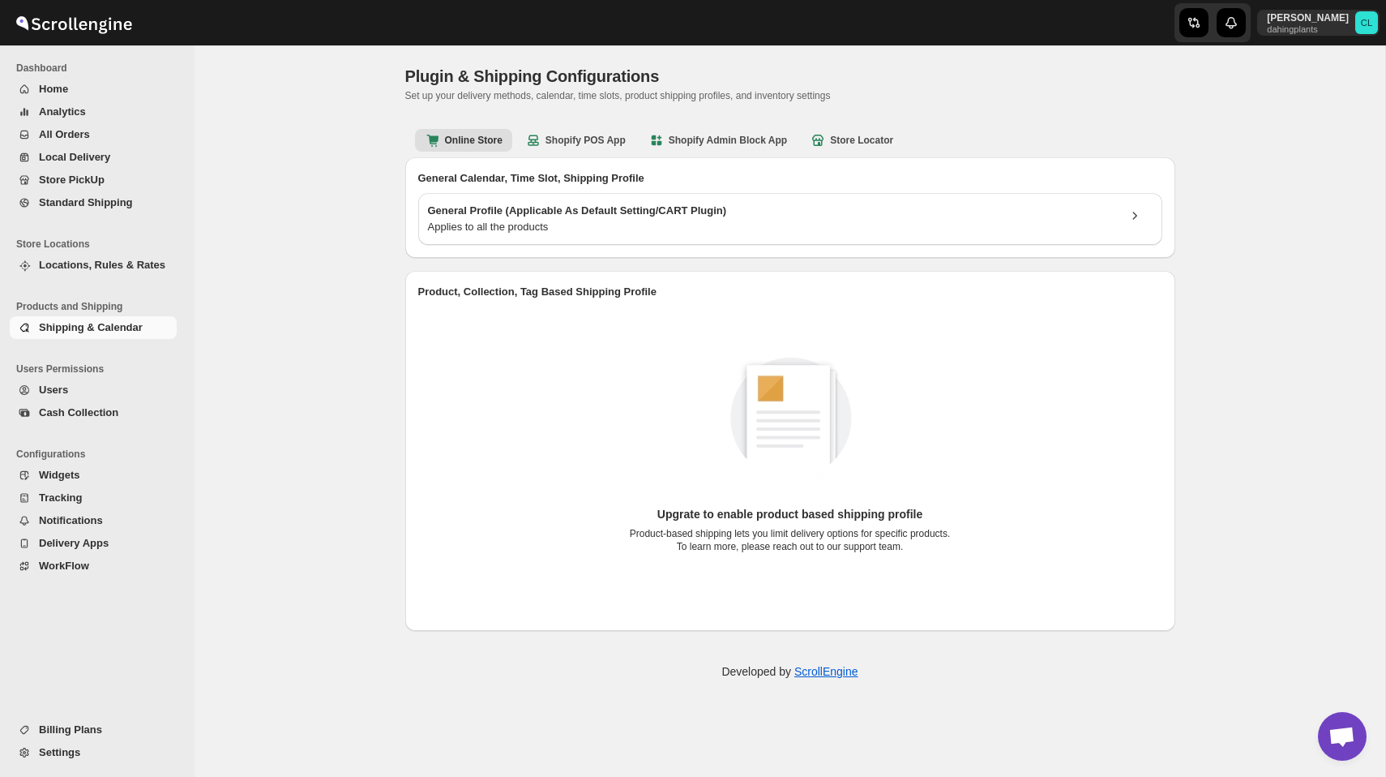
click at [129, 268] on span "Locations, Rules & Rates" at bounding box center [102, 265] width 126 height 12
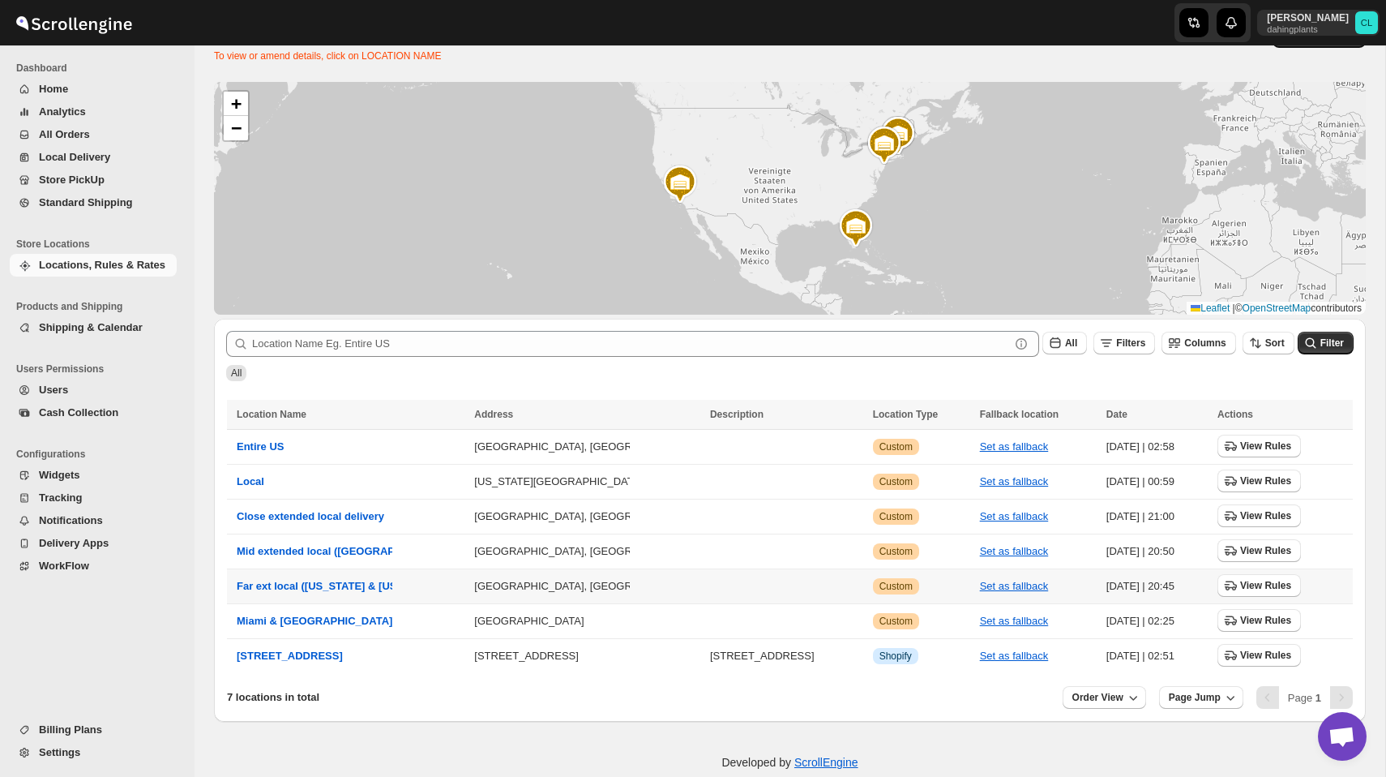
scroll to position [61, 0]
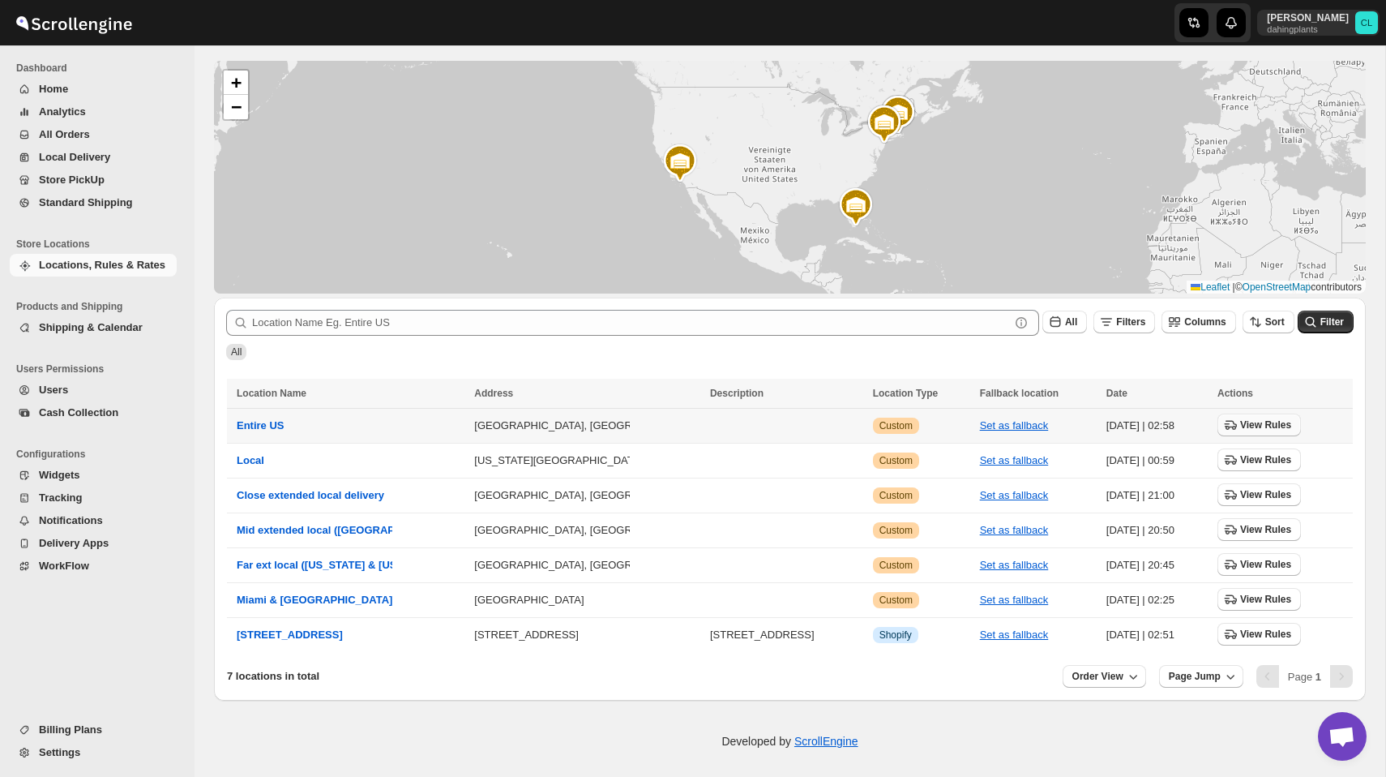
click at [1262, 426] on span "View Rules" at bounding box center [1265, 424] width 51 height 13
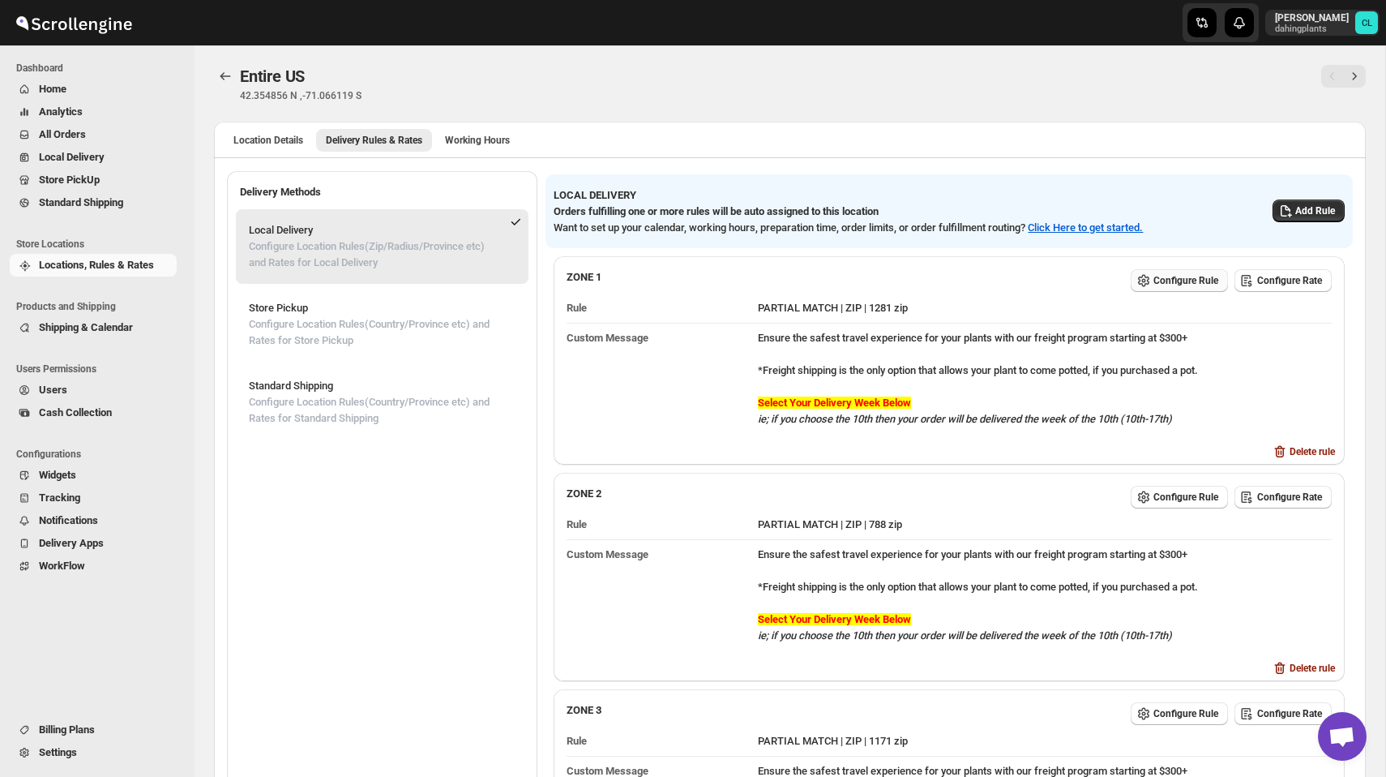
click at [1171, 282] on span "Configure Rule" at bounding box center [1186, 280] width 65 height 13
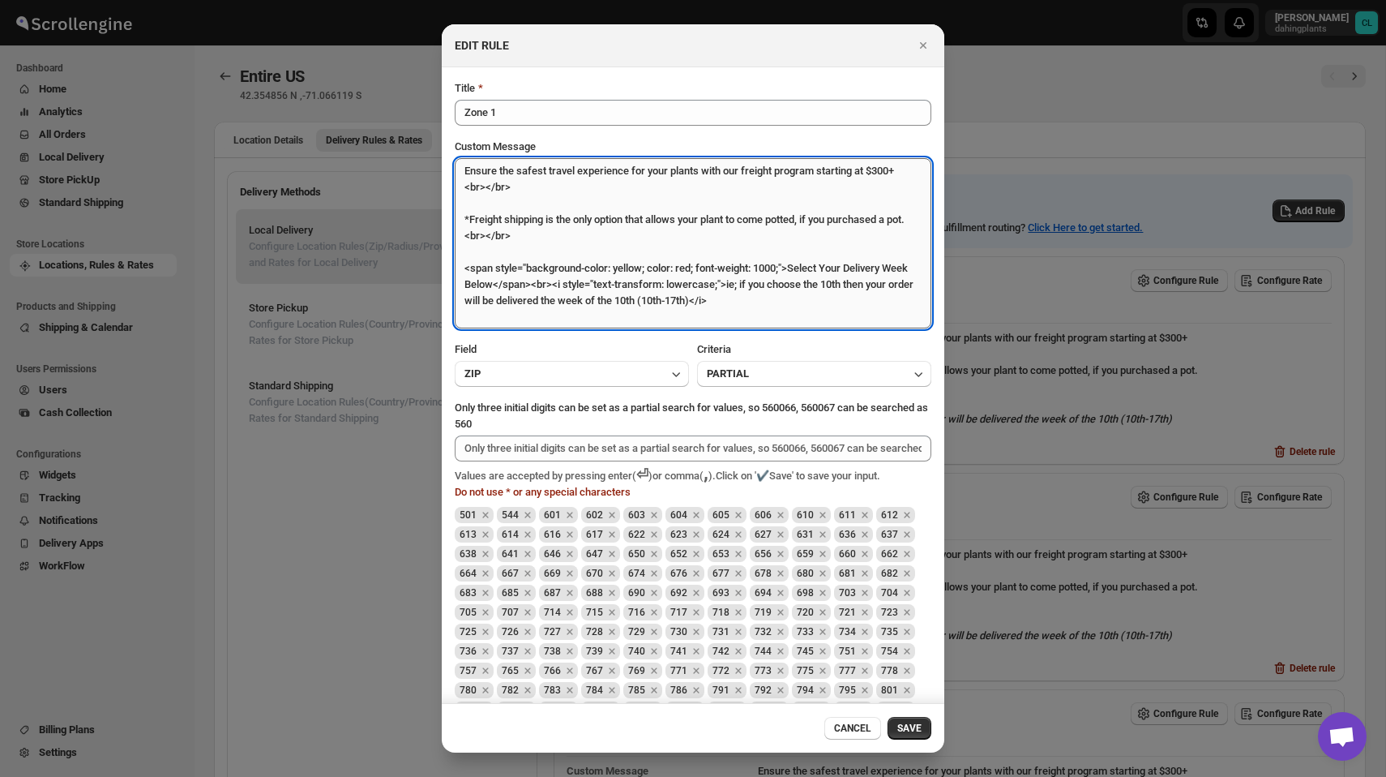
drag, startPoint x: 464, startPoint y: 169, endPoint x: 860, endPoint y: 323, distance: 425.3
click at [860, 323] on textarea "Ensure the safest travel experience for your plants with our freight program st…" at bounding box center [693, 243] width 477 height 170
click at [663, 247] on textarea "Ensure the safest travel experience for your plants with our freight program st…" at bounding box center [693, 243] width 477 height 170
drag, startPoint x: 872, startPoint y: 313, endPoint x: 442, endPoint y: 150, distance: 460.3
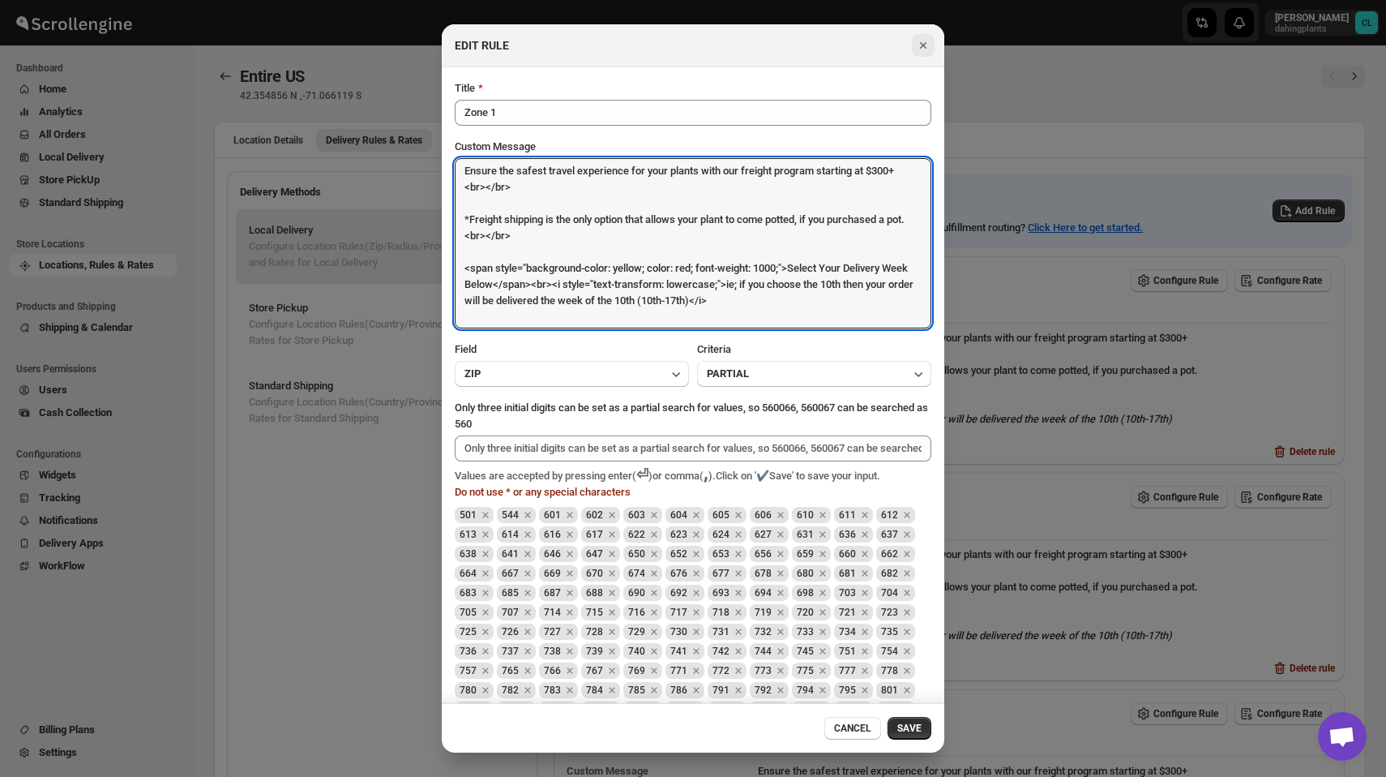
click at [926, 50] on icon "Close" at bounding box center [923, 45] width 16 height 16
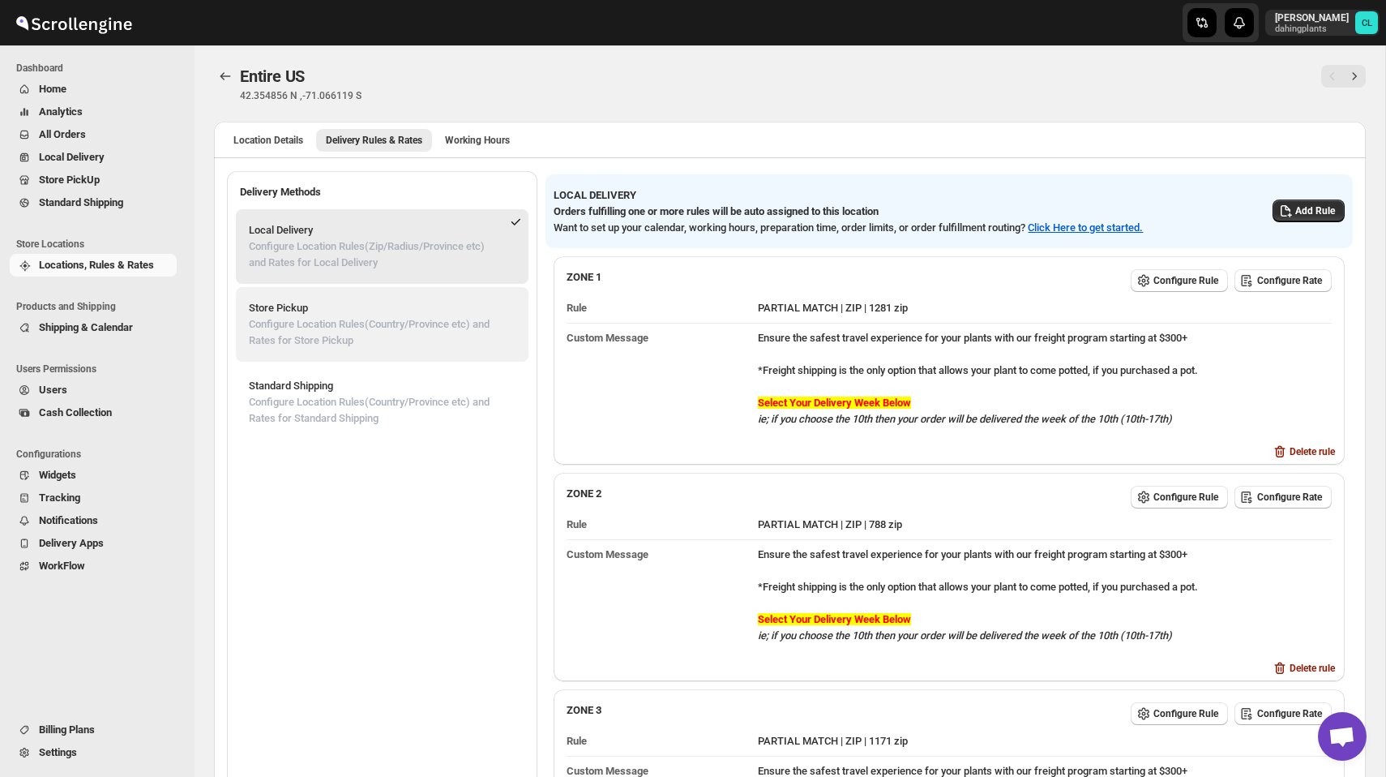
click at [373, 328] on p "Configure Location Rules(Country/Province etc) and Rates for Store Pickup" at bounding box center [382, 332] width 267 height 32
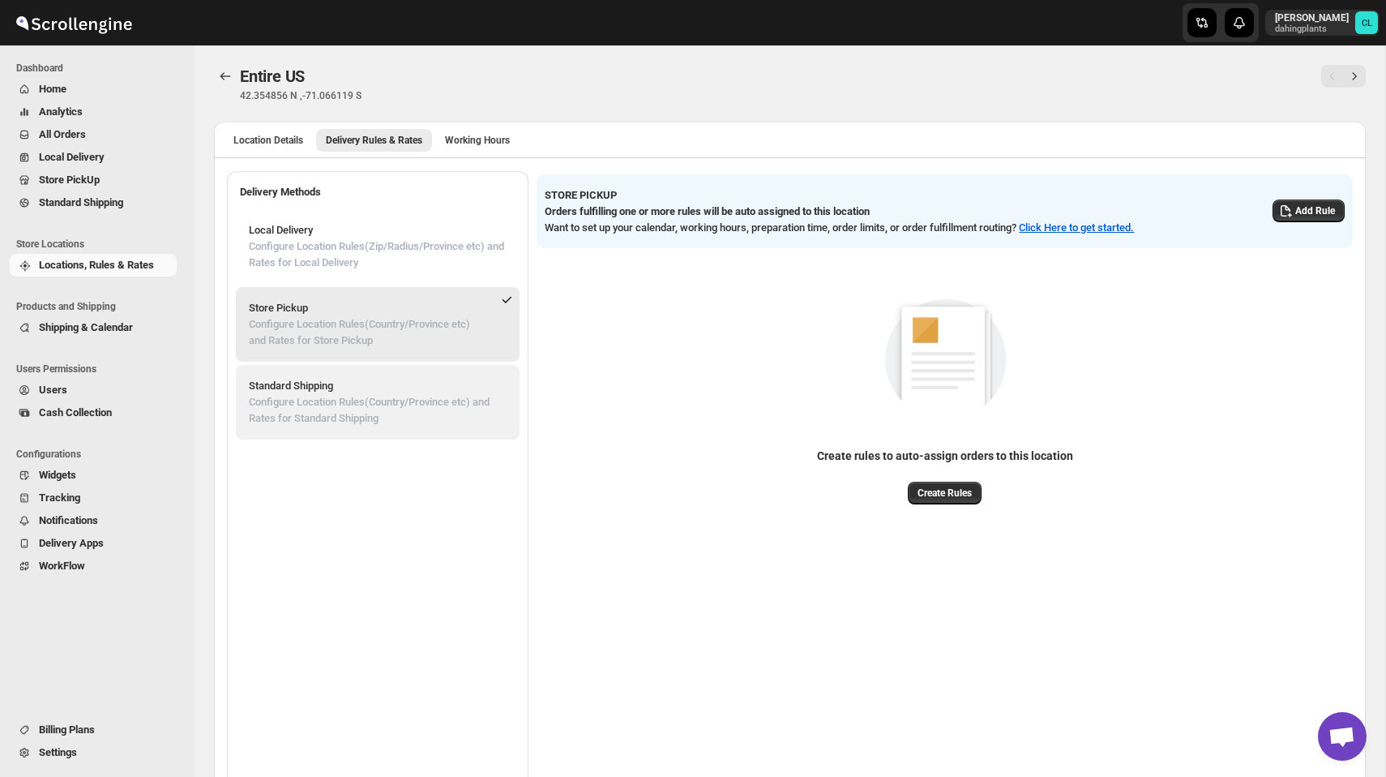
click at [353, 395] on p "Configure Location Rules(Country/Province etc) and Rates for Standard Shipping" at bounding box center [378, 410] width 258 height 32
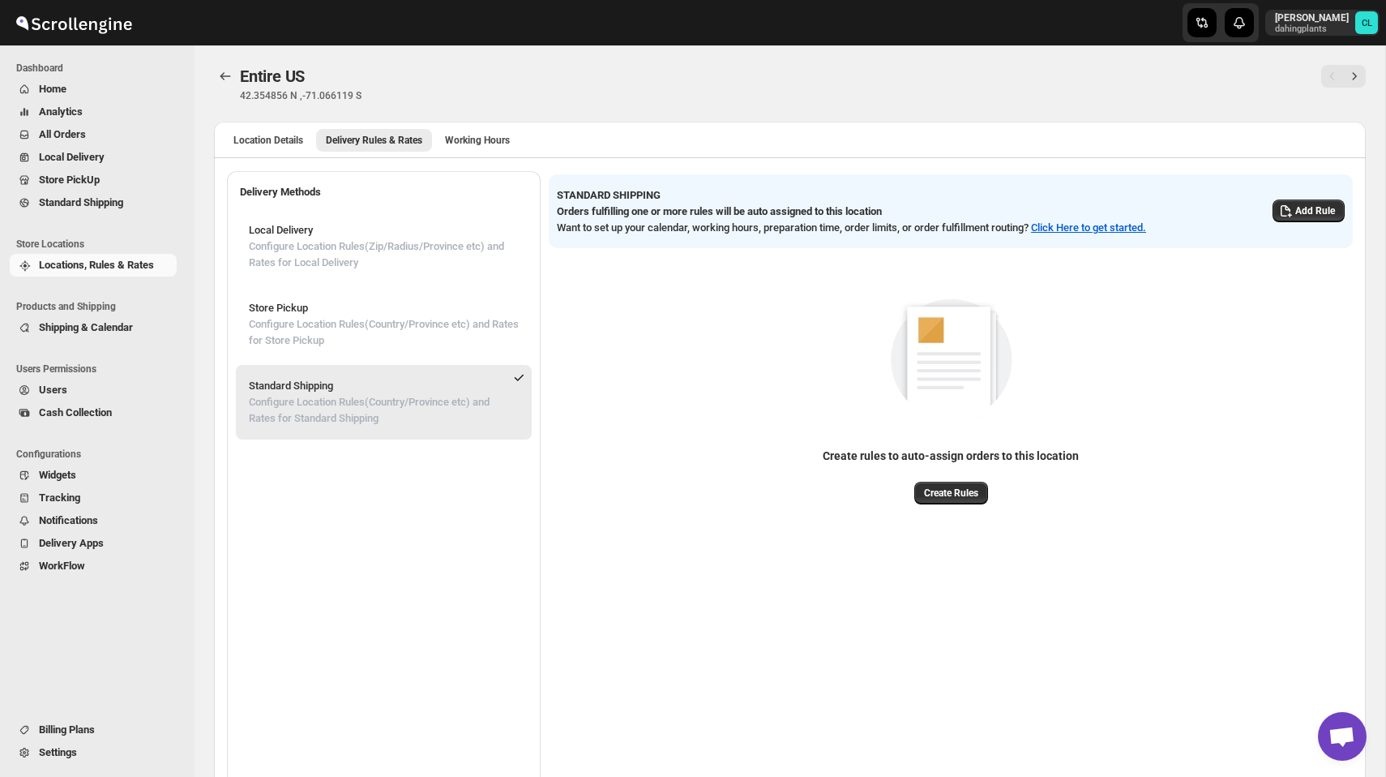
click at [130, 267] on span "Locations, Rules & Rates" at bounding box center [96, 265] width 115 height 12
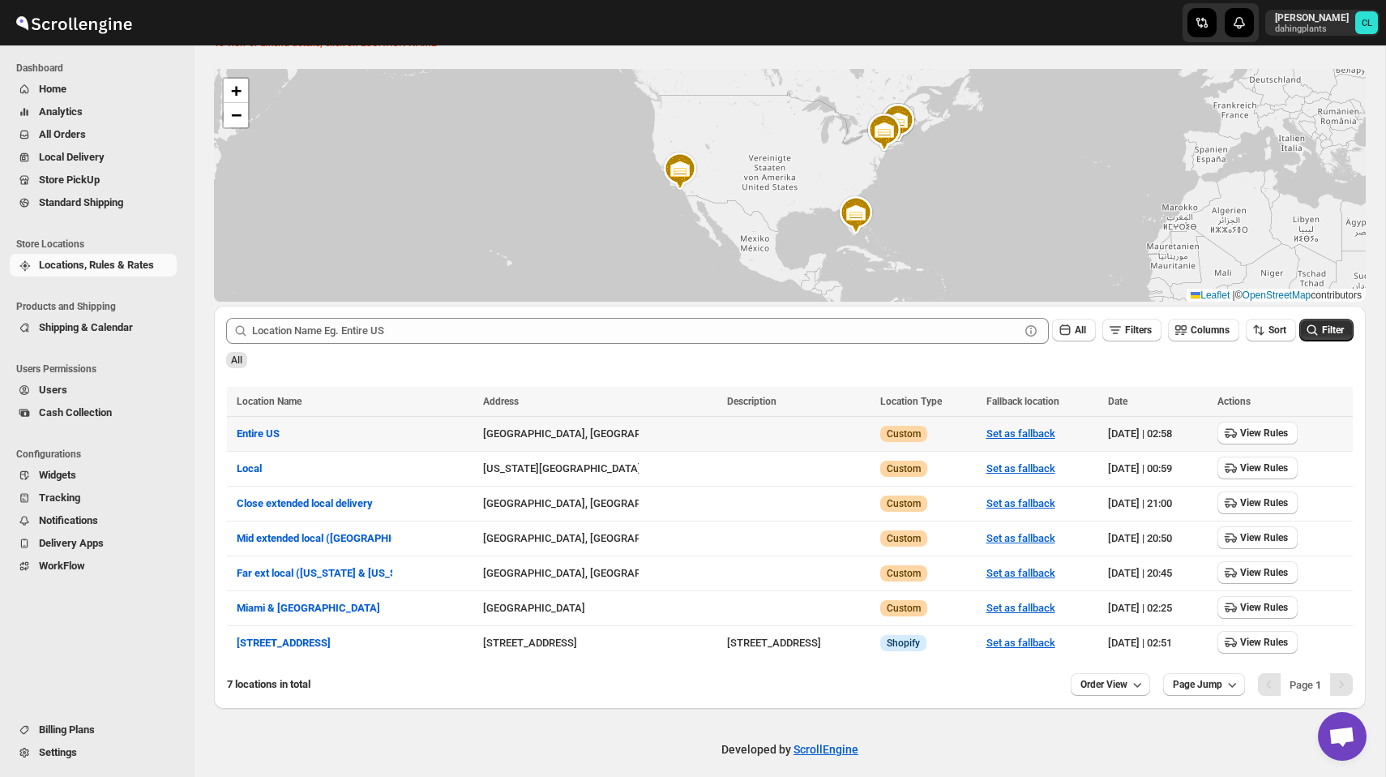
scroll to position [61, 0]
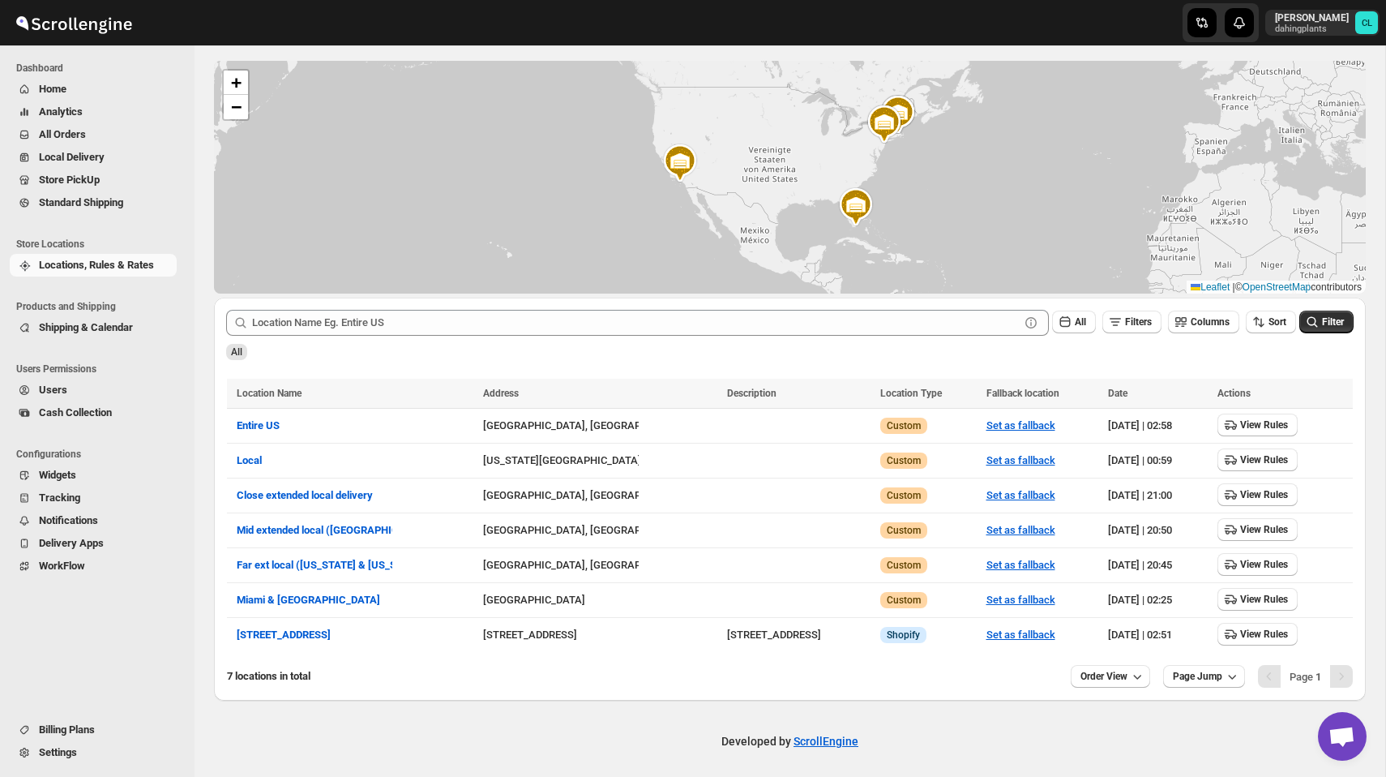
click at [383, 365] on div "Submit All Filters Columns Sort Filter All" at bounding box center [790, 335] width 1152 height 75
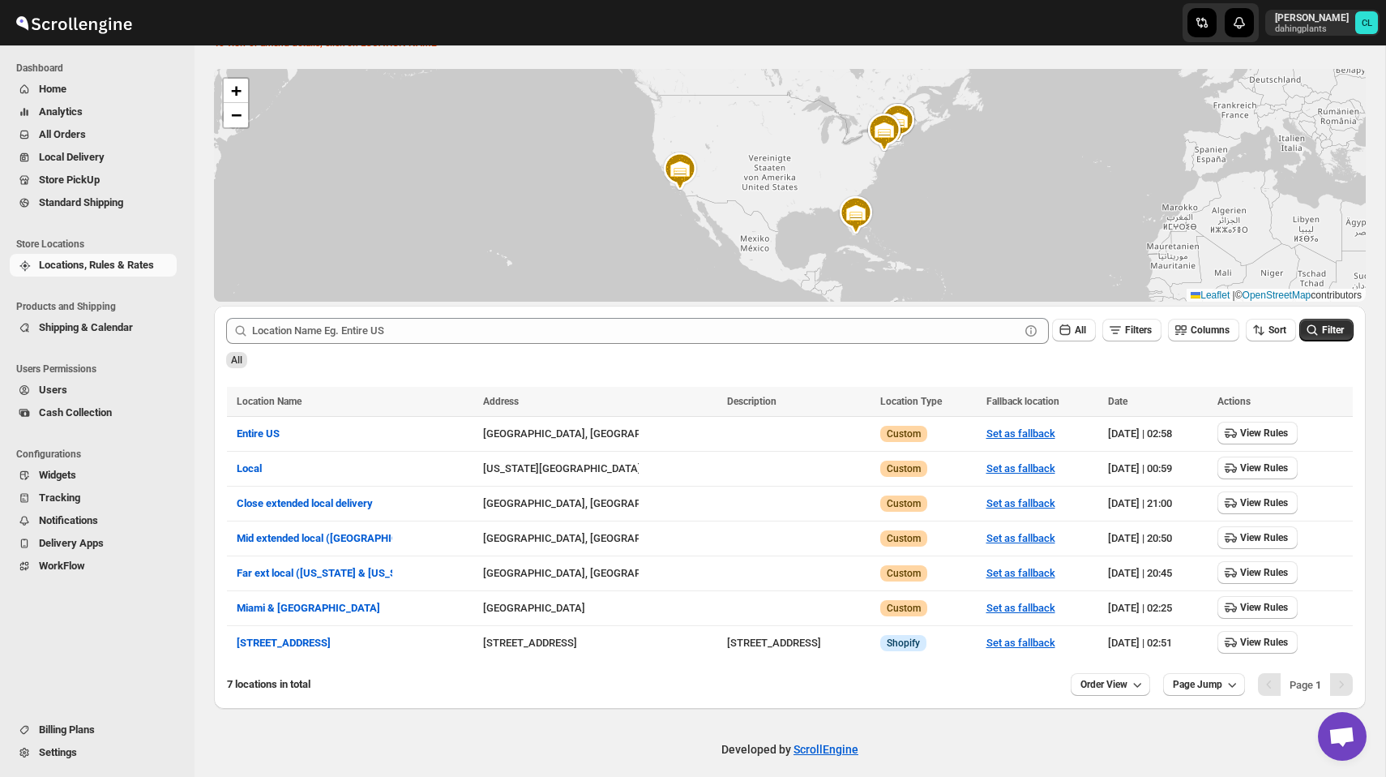
scroll to position [0, 0]
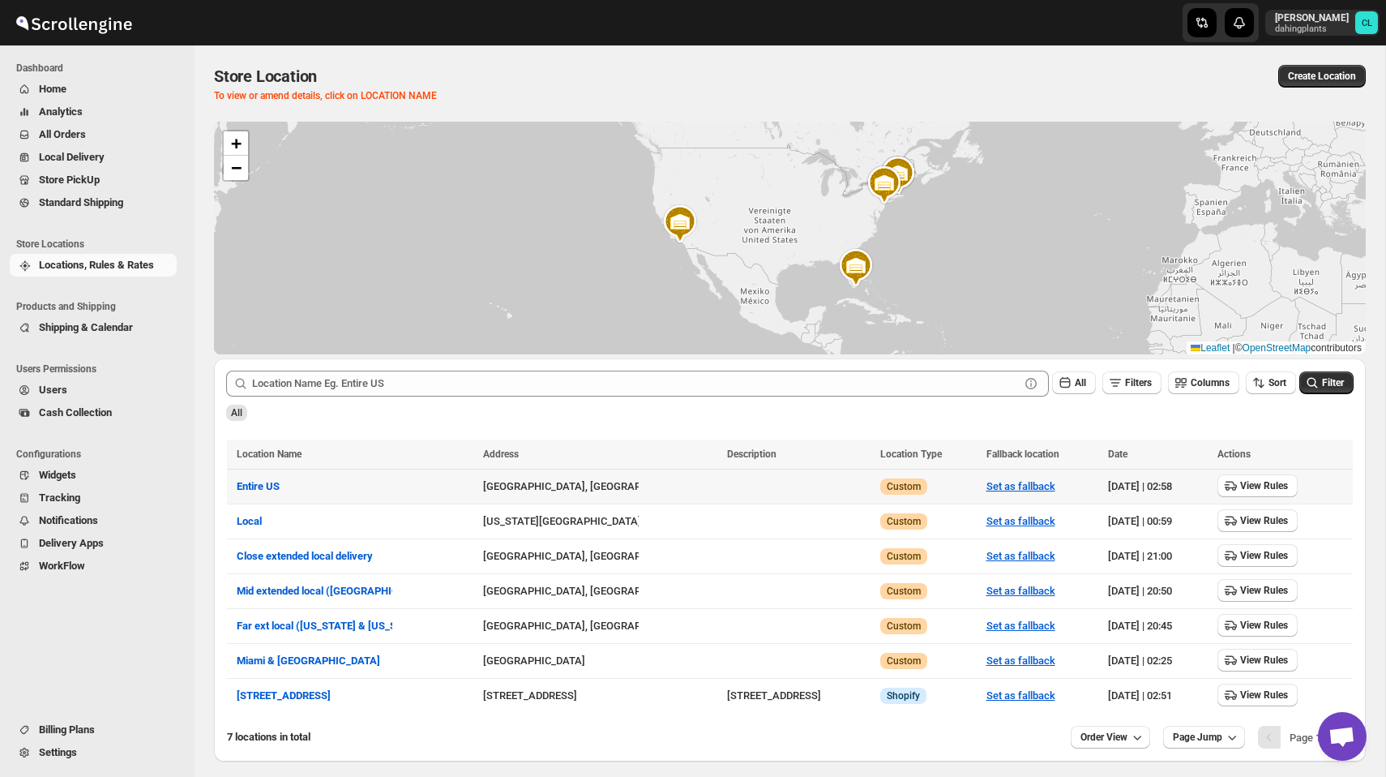
click at [271, 473] on td "Entire US" at bounding box center [352, 486] width 251 height 35
click at [271, 489] on span "Entire US" at bounding box center [258, 486] width 43 height 12
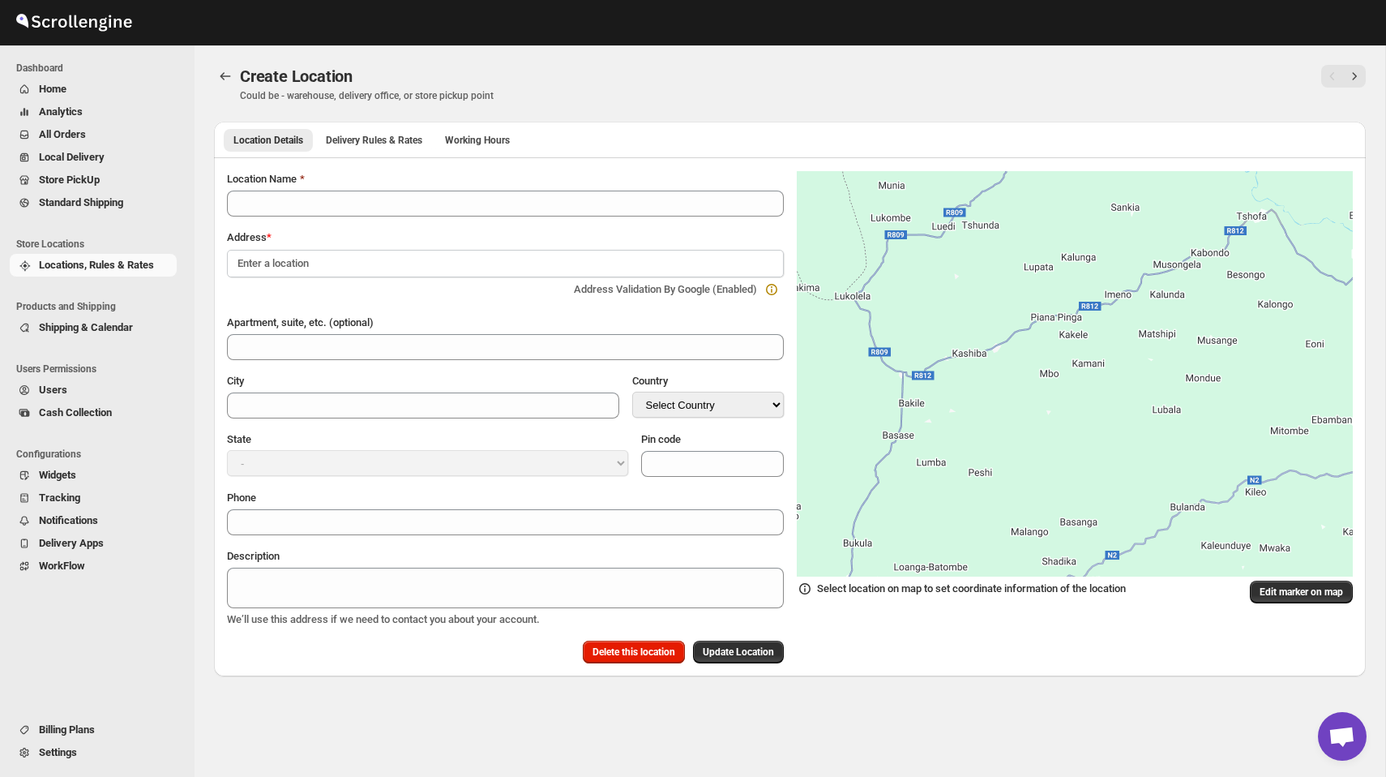
type input "Entire US"
type input "Suffolk County"
select select "US"
type input "02108"
select select "Massachusetts"
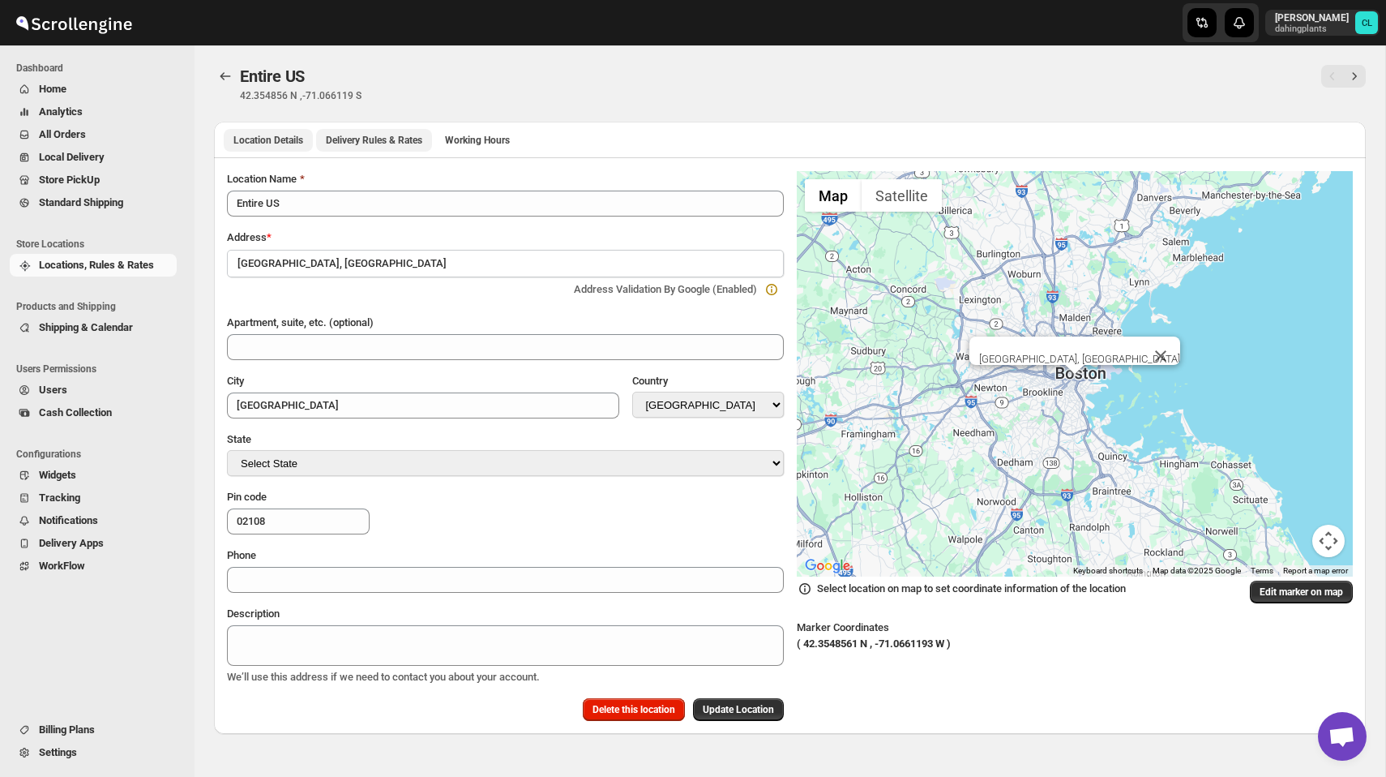
click at [392, 143] on span "Delivery Rules & Rates" at bounding box center [374, 140] width 96 height 13
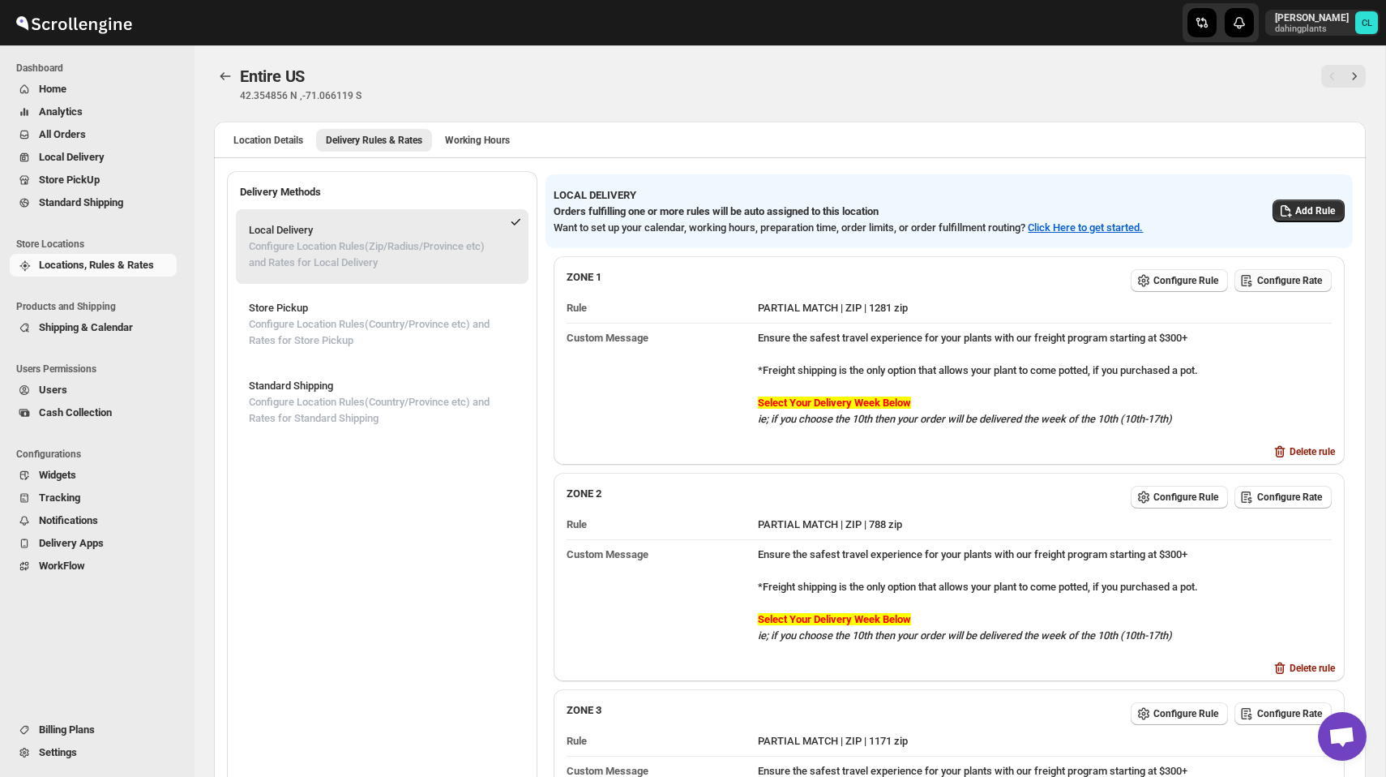
click at [1275, 279] on span "Configure Rate" at bounding box center [1289, 280] width 65 height 13
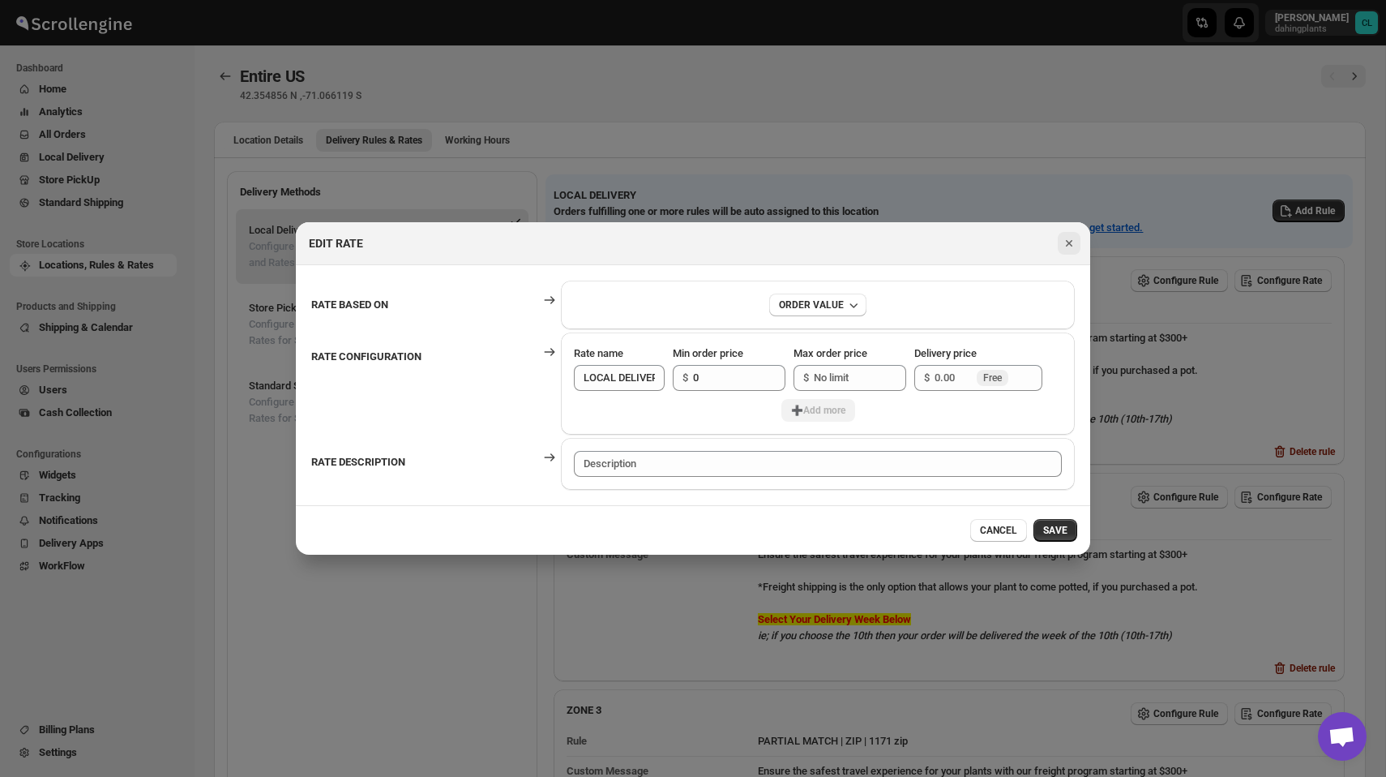
click at [1073, 246] on icon "Close" at bounding box center [1069, 243] width 16 height 16
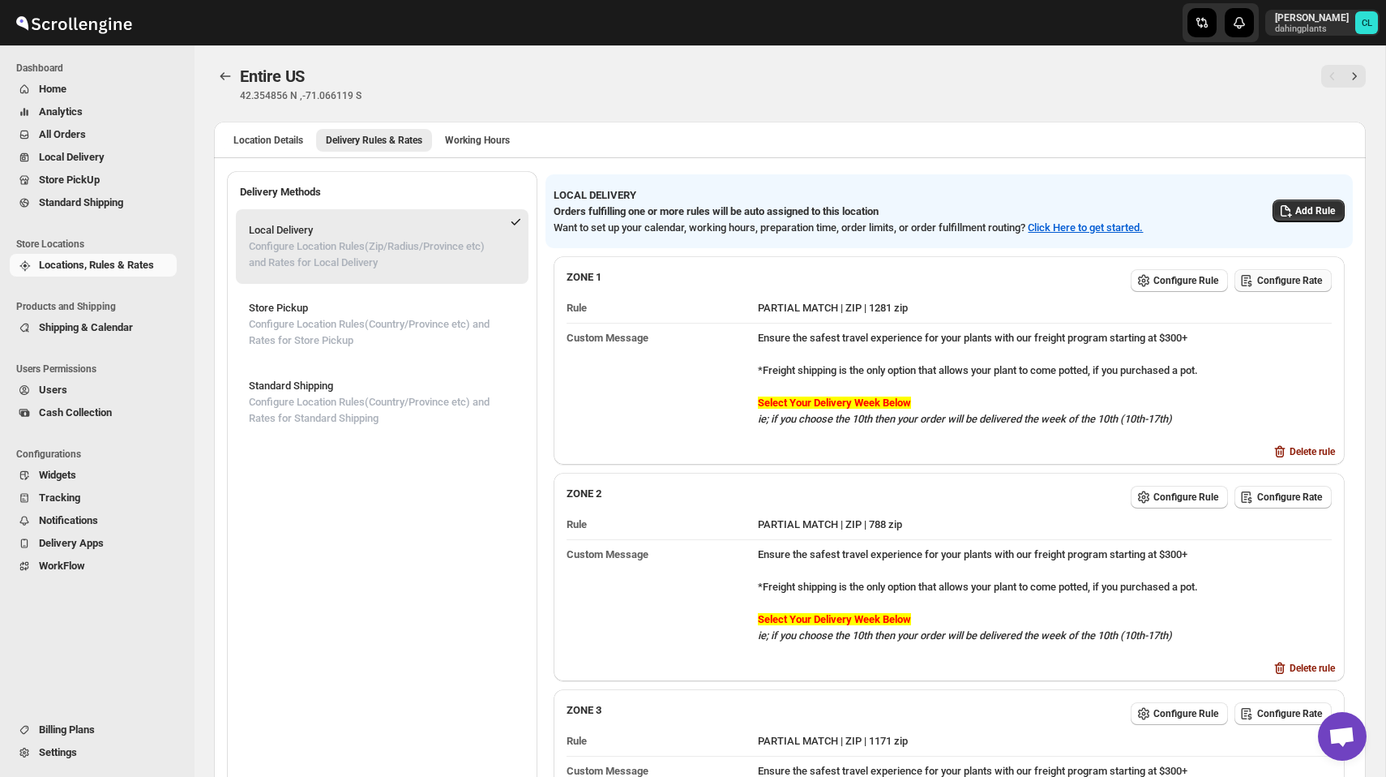
click at [1272, 287] on button "Configure Rate" at bounding box center [1283, 280] width 97 height 23
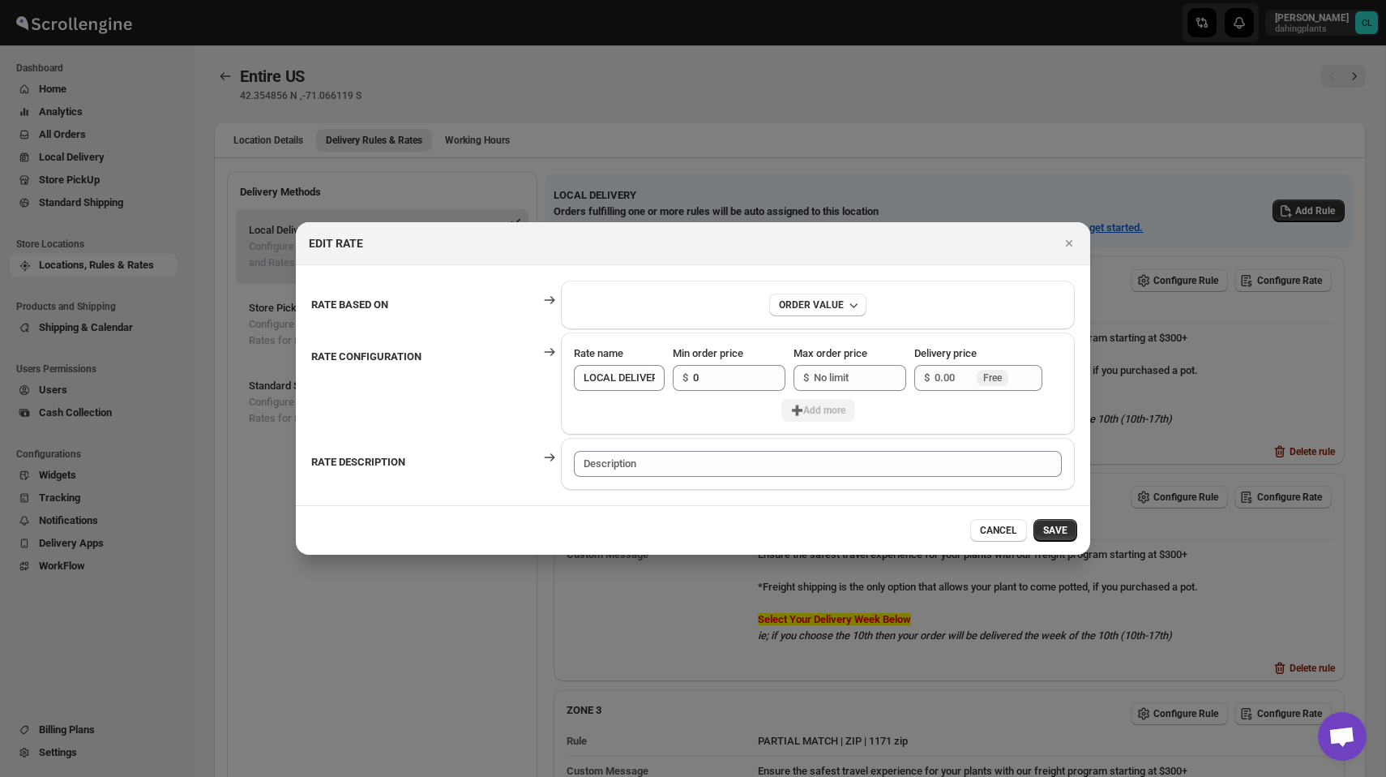
click at [1075, 230] on div "EDIT RATE" at bounding box center [693, 243] width 795 height 43
click at [1069, 247] on icon "Close" at bounding box center [1069, 243] width 16 height 16
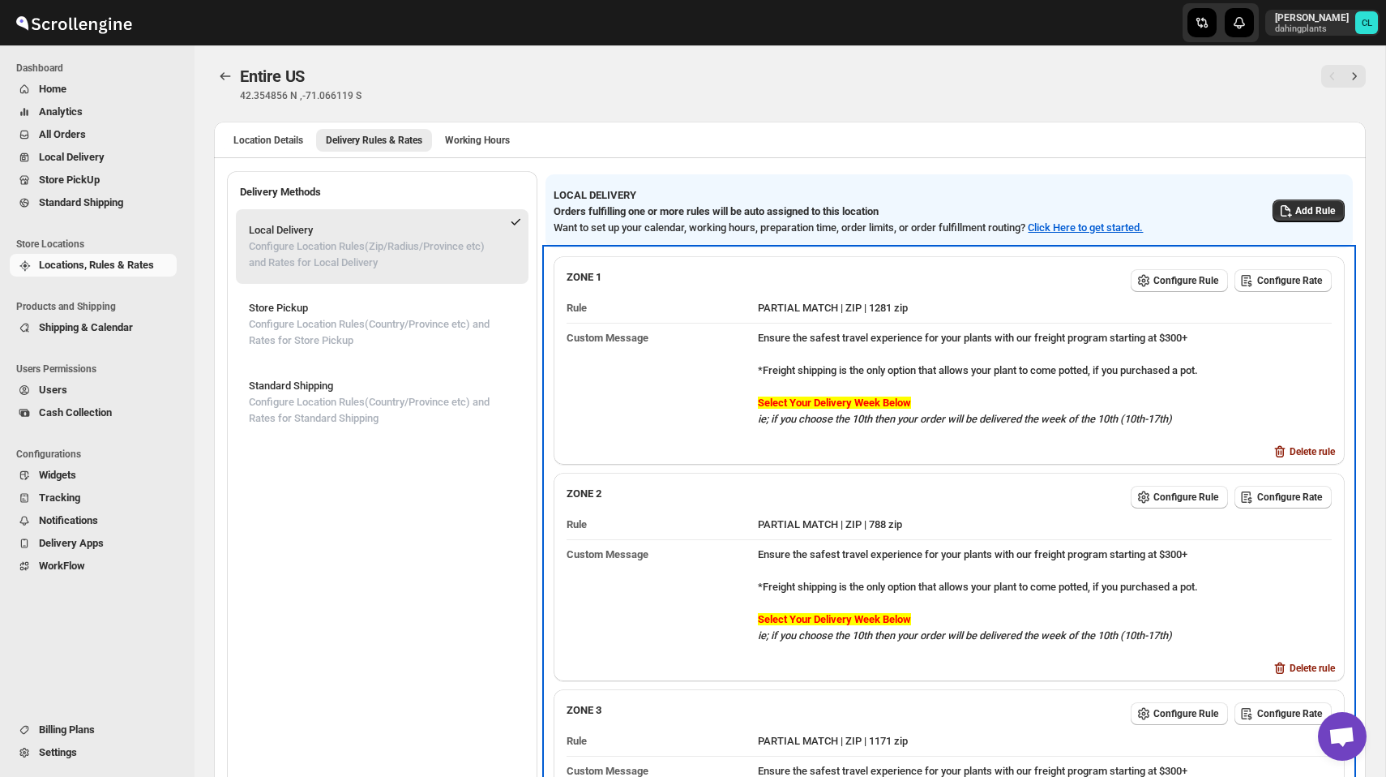
click at [1153, 401] on div "Ensure the safest travel experience for your plants with our freight program st…" at bounding box center [1045, 378] width 574 height 97
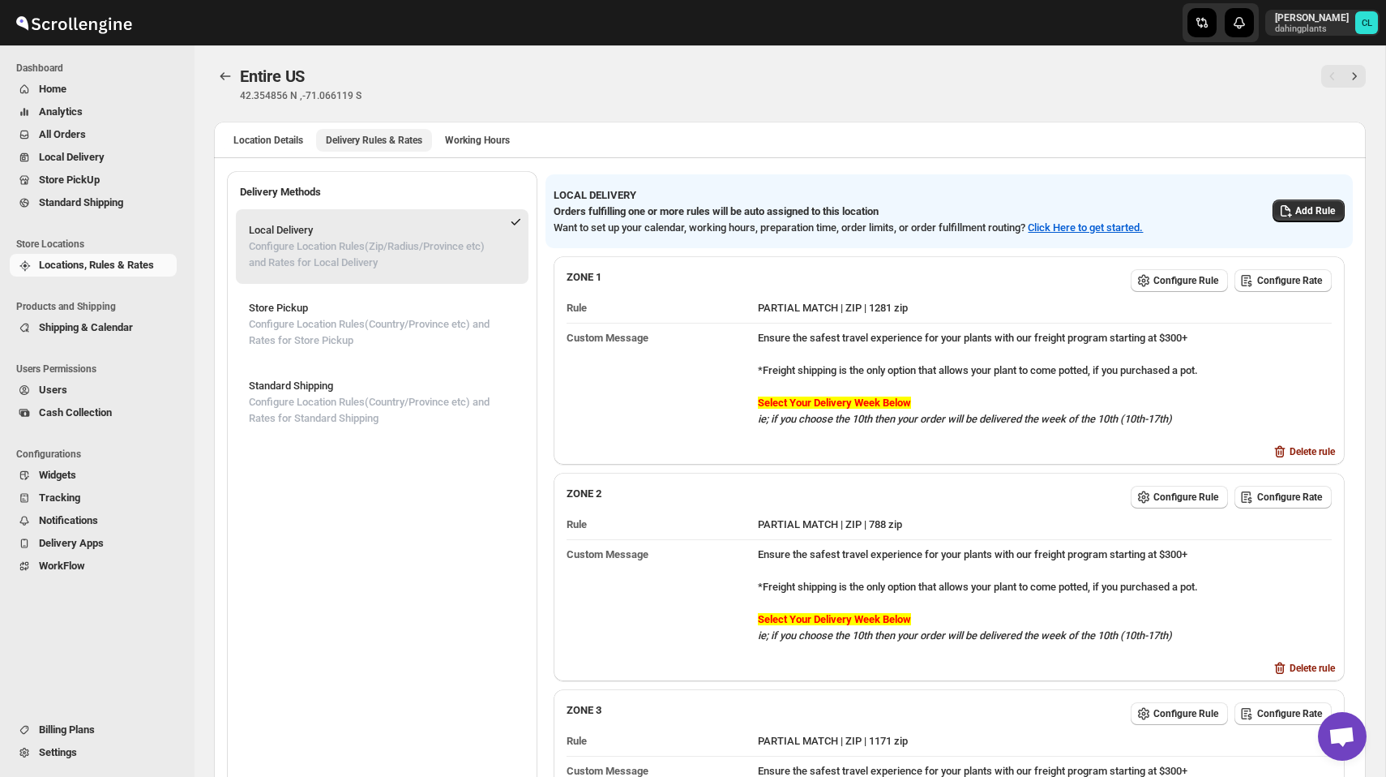
click at [414, 141] on span "Delivery Rules & Rates" at bounding box center [374, 140] width 96 height 13
click at [220, 78] on icon "Back" at bounding box center [225, 76] width 16 height 16
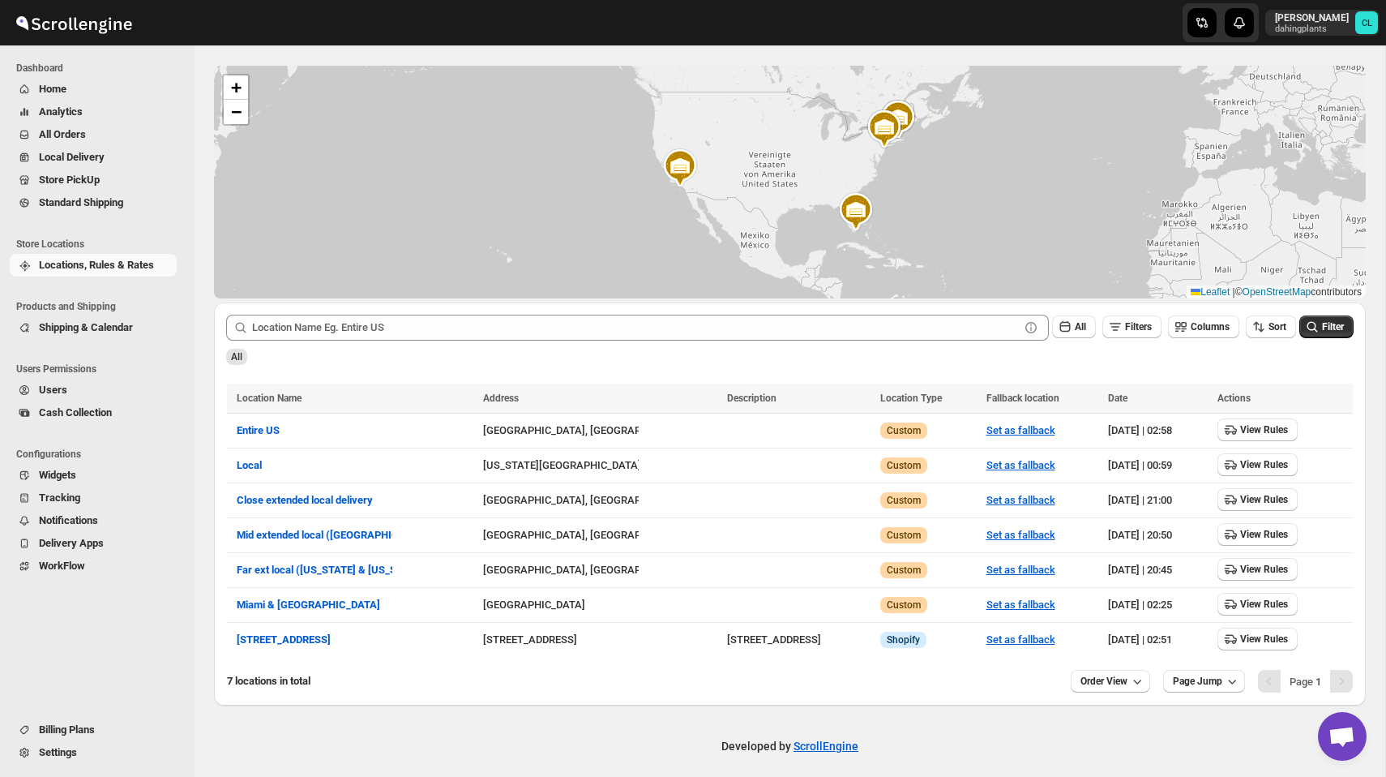
scroll to position [61, 0]
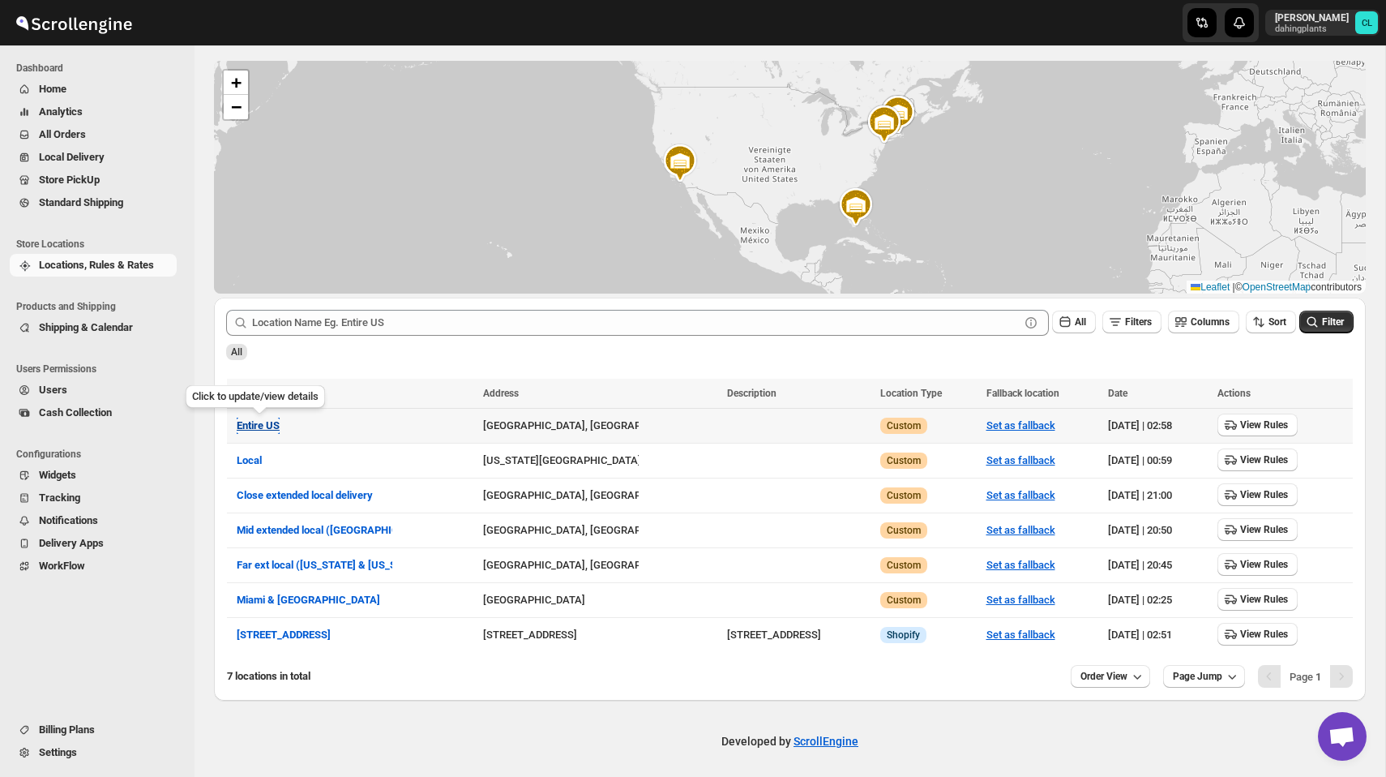
click at [263, 423] on span "Entire US" at bounding box center [258, 425] width 43 height 12
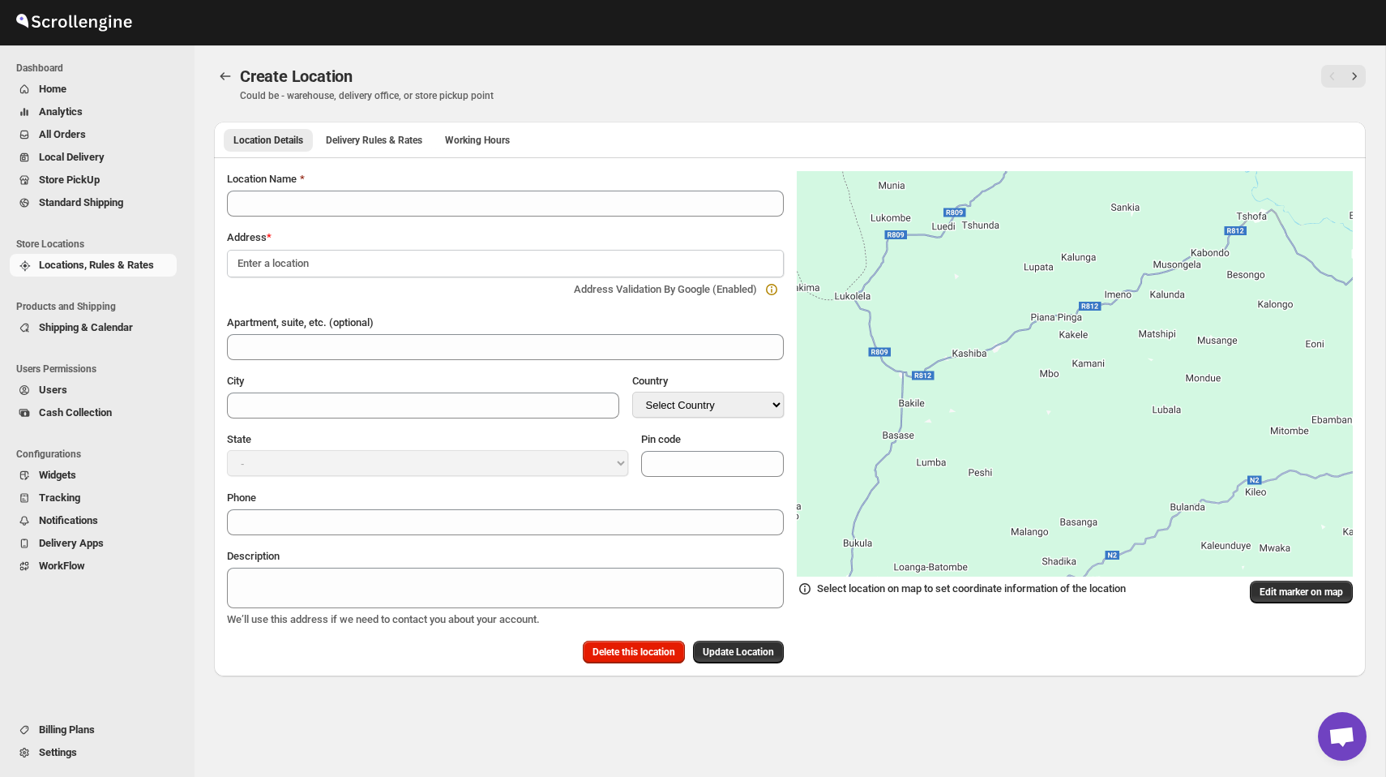
type input "Entire US"
type input "Suffolk County"
select select "US"
type input "02108"
select select "Massachusetts"
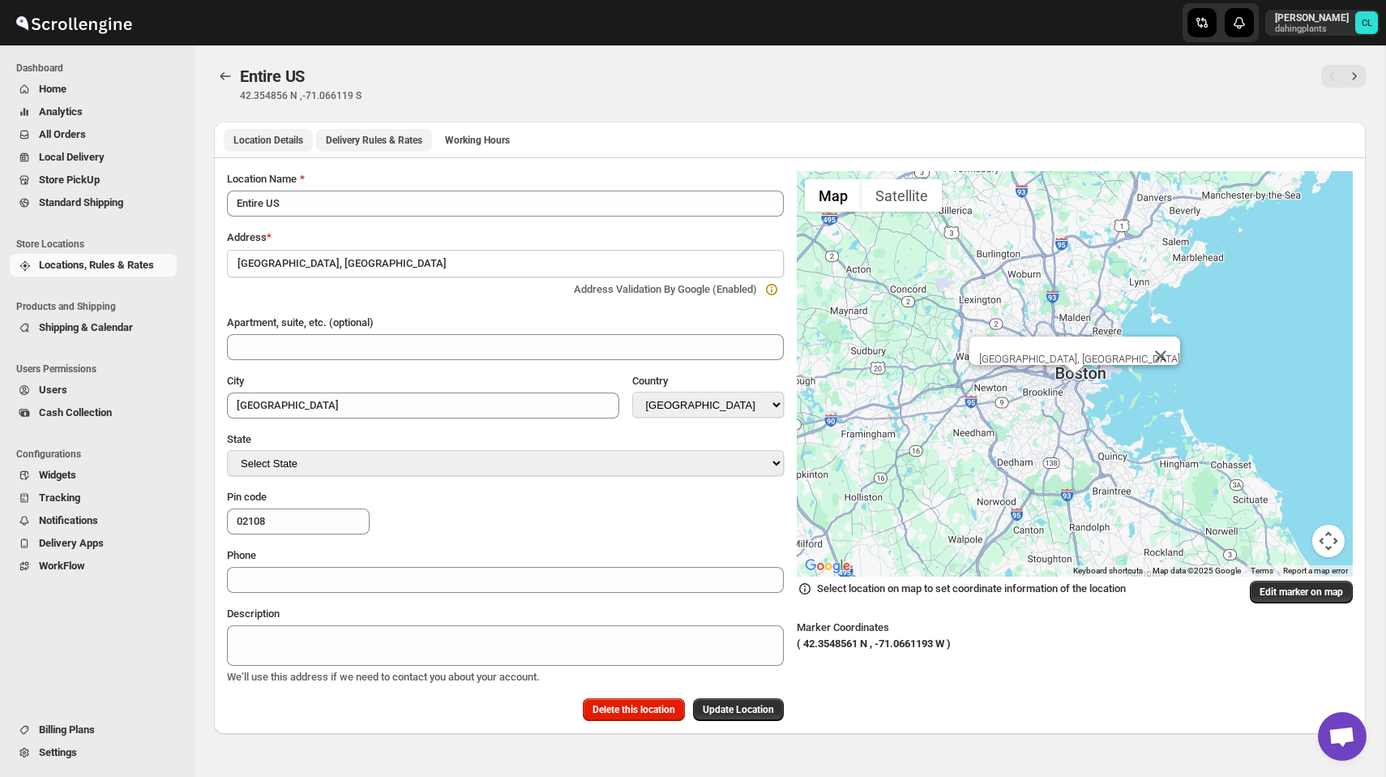
click at [395, 145] on span "Delivery Rules & Rates" at bounding box center [374, 140] width 96 height 13
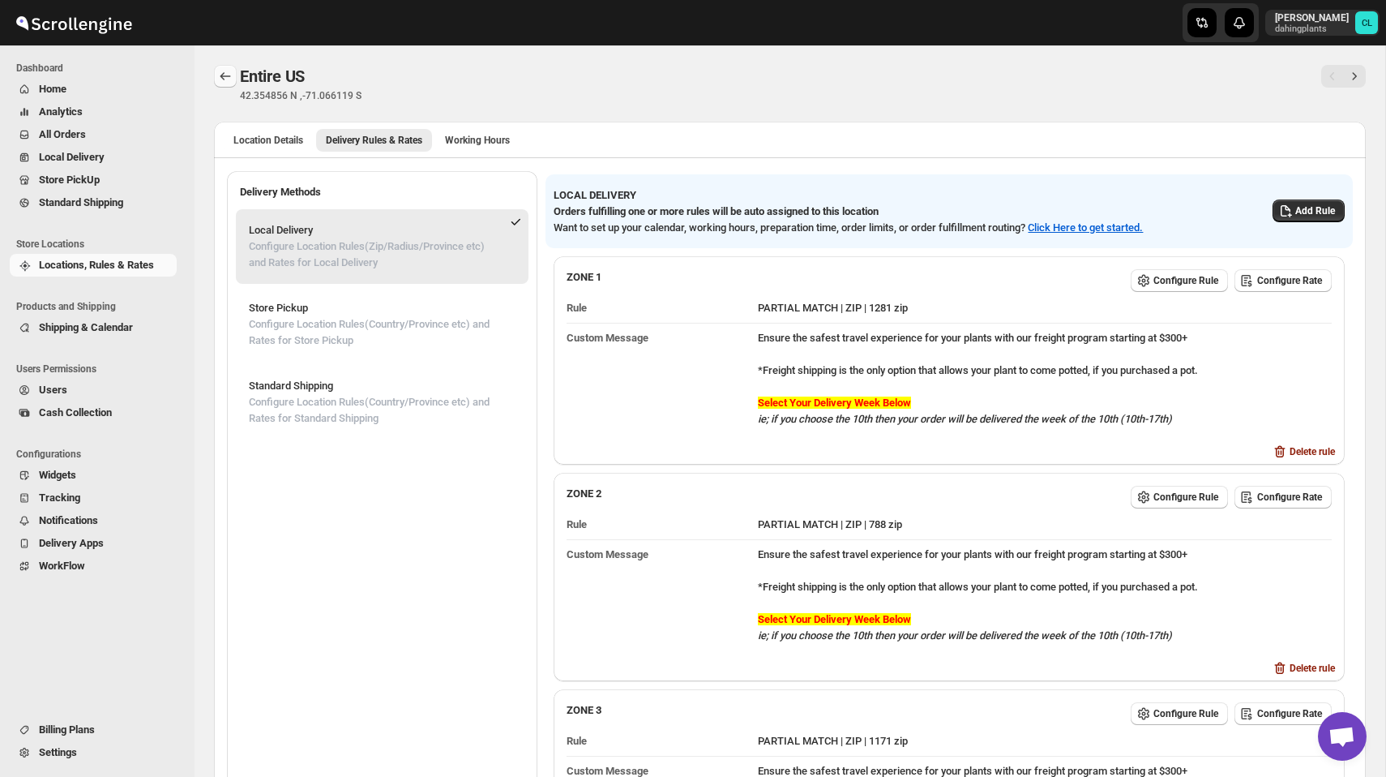
click at [226, 76] on icon "Back" at bounding box center [225, 76] width 16 height 16
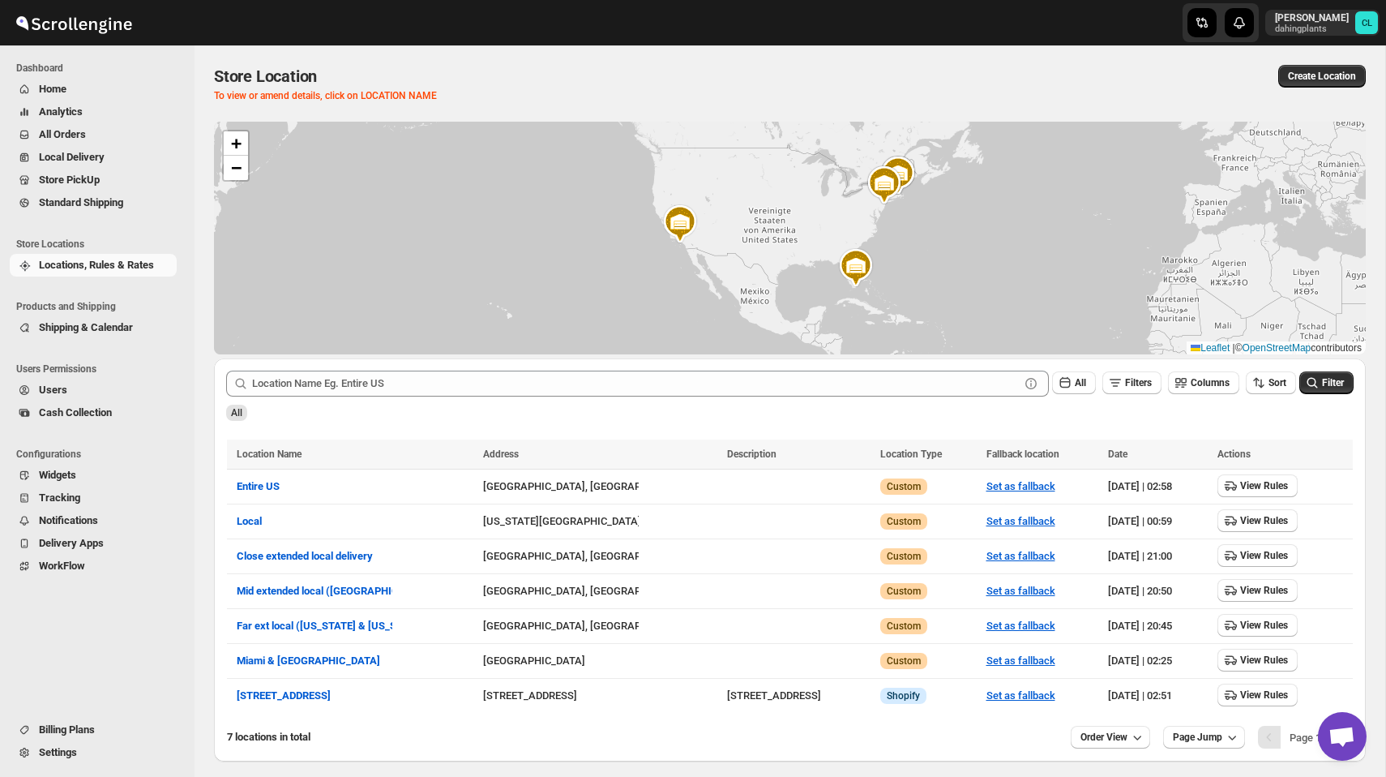
click at [662, 405] on div "All" at bounding box center [787, 405] width 1134 height 31
click at [1134, 100] on div "Store Location To view or amend details, click on LOCATION NAME Create Location" at bounding box center [790, 83] width 1152 height 37
click at [826, 431] on div "Submit All Filters Columns Sort Filter All" at bounding box center [790, 395] width 1152 height 75
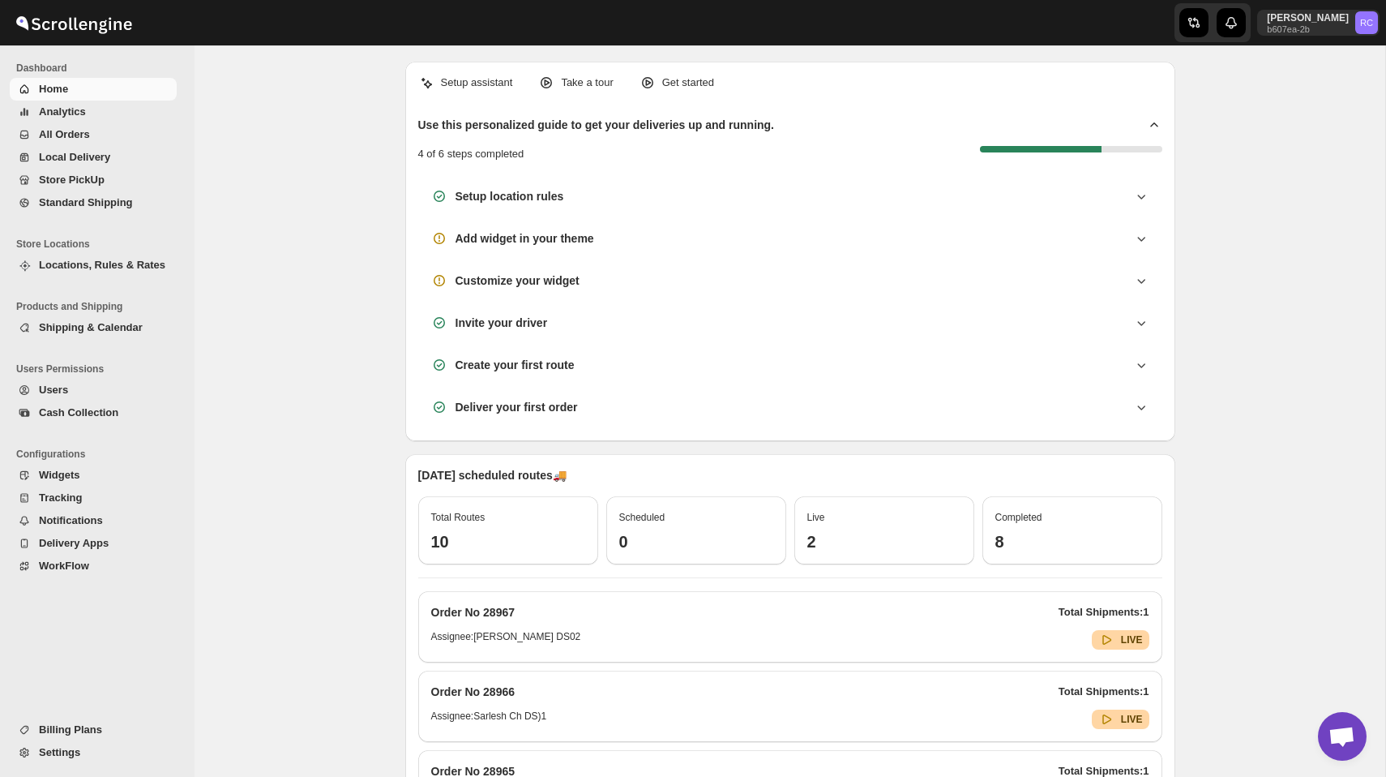
click at [68, 566] on span "WorkFlow" at bounding box center [64, 565] width 50 height 12
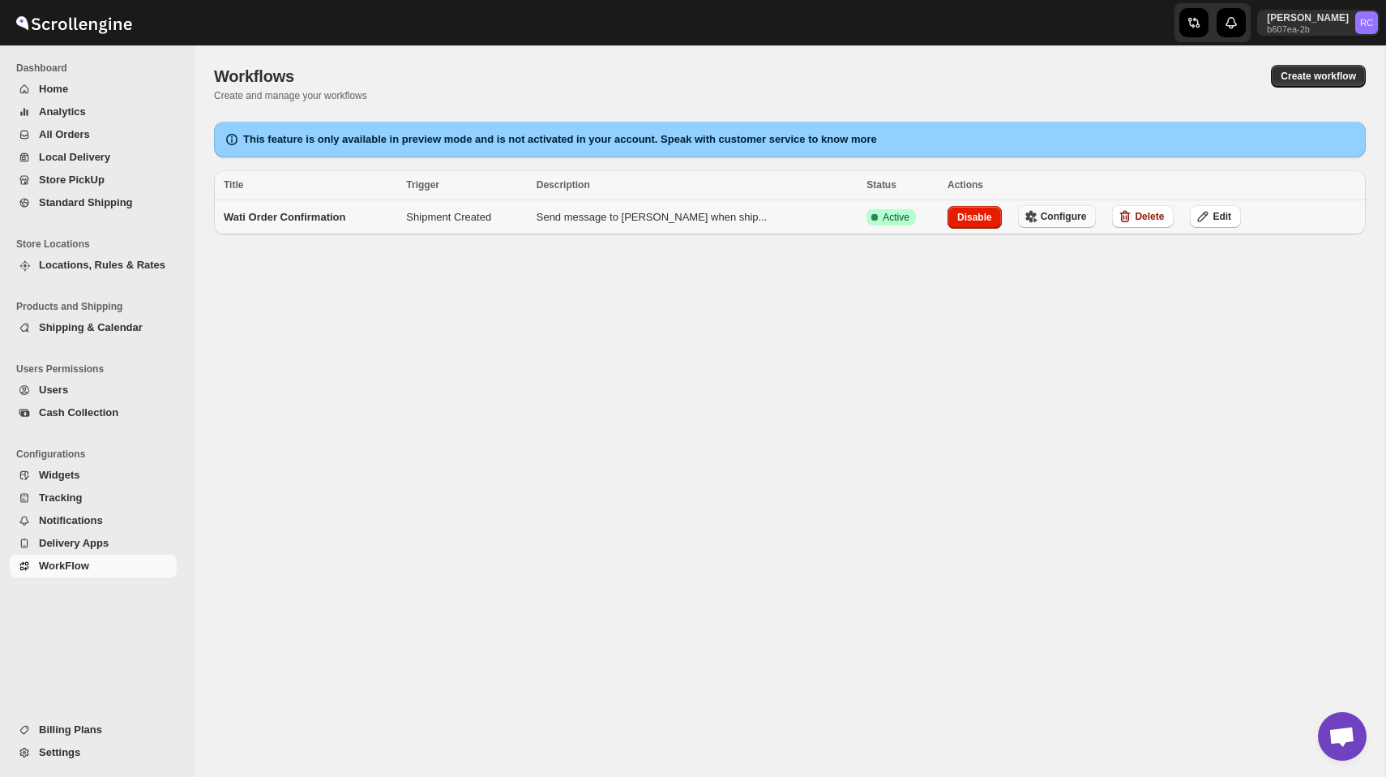
click at [1041, 218] on span "Configure" at bounding box center [1064, 216] width 46 height 13
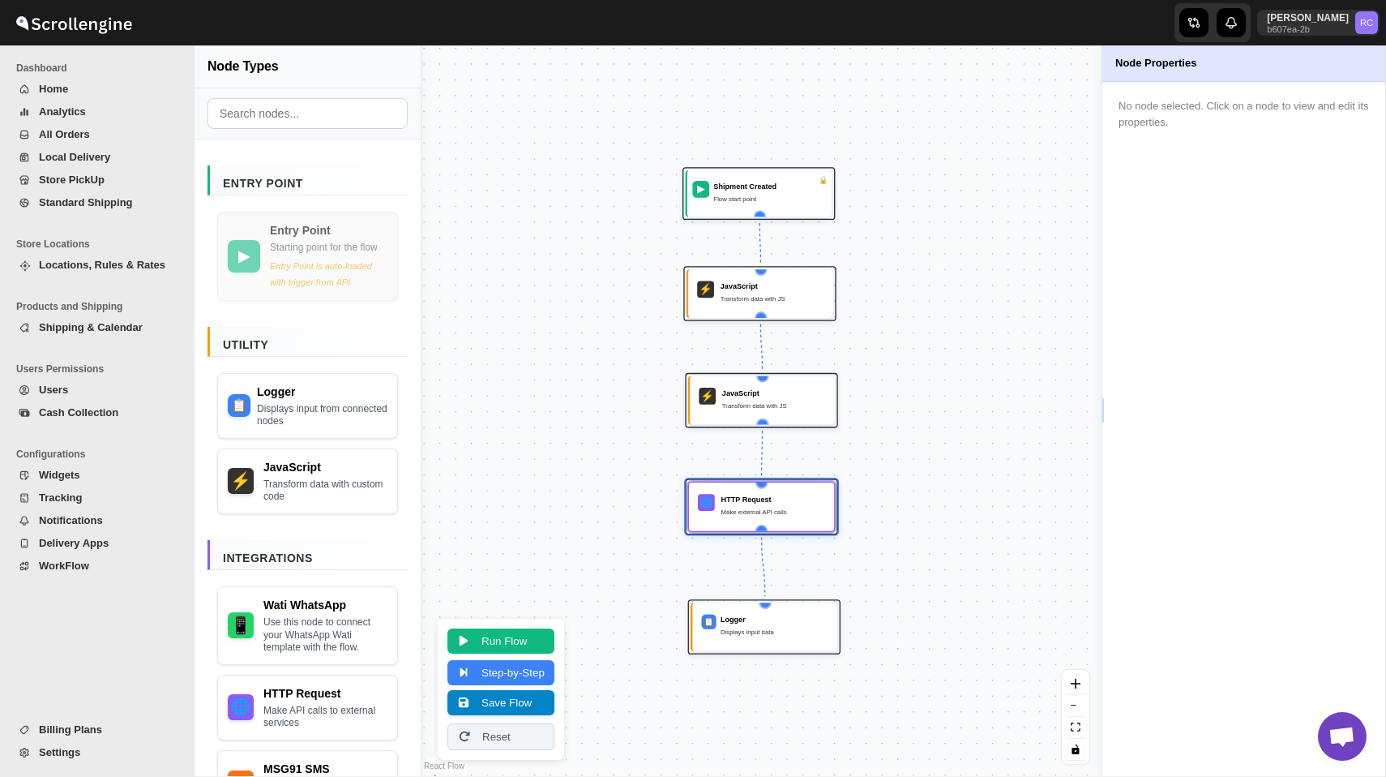
click at [503, 701] on button "Save Flow" at bounding box center [501, 702] width 107 height 25
click at [762, 392] on div "JavaScript" at bounding box center [774, 392] width 104 height 11
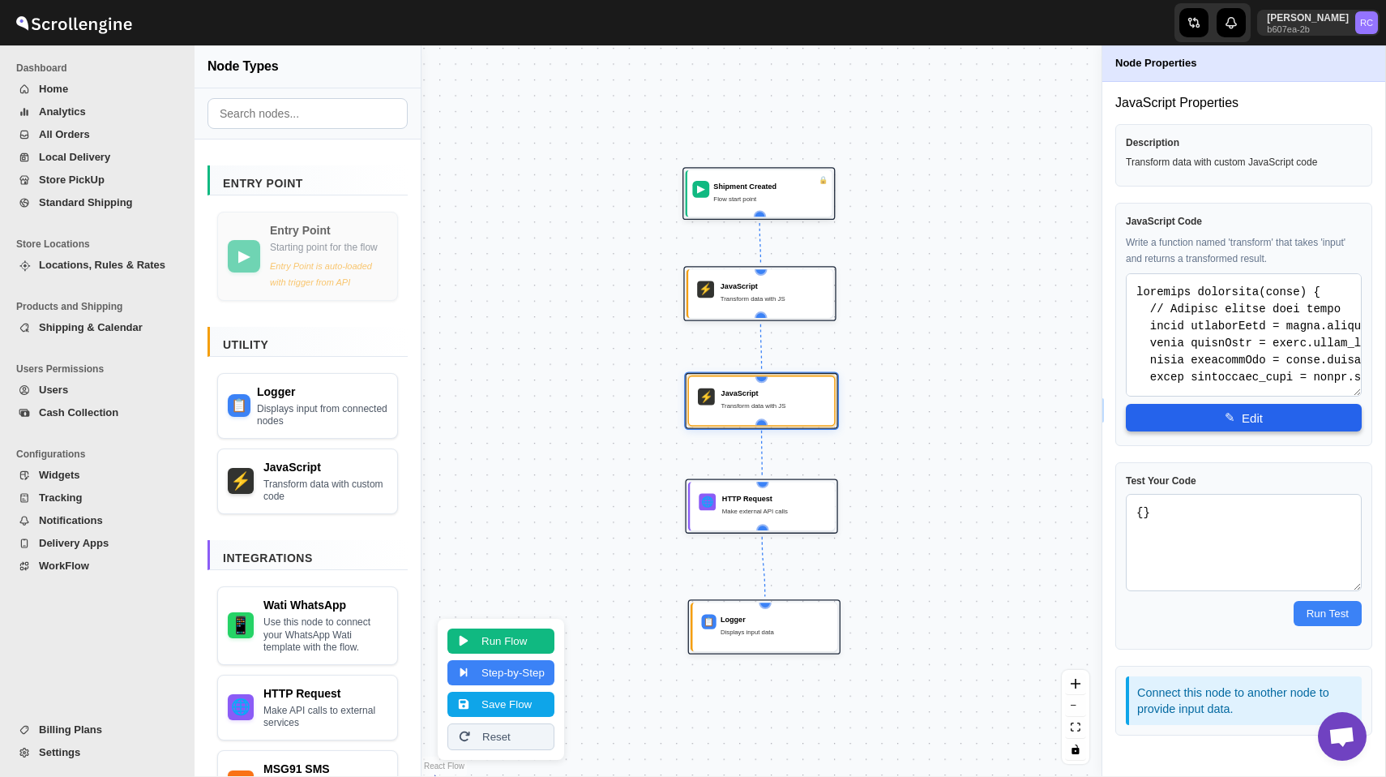
click at [1226, 426] on button "✎ Edit" at bounding box center [1244, 418] width 236 height 28
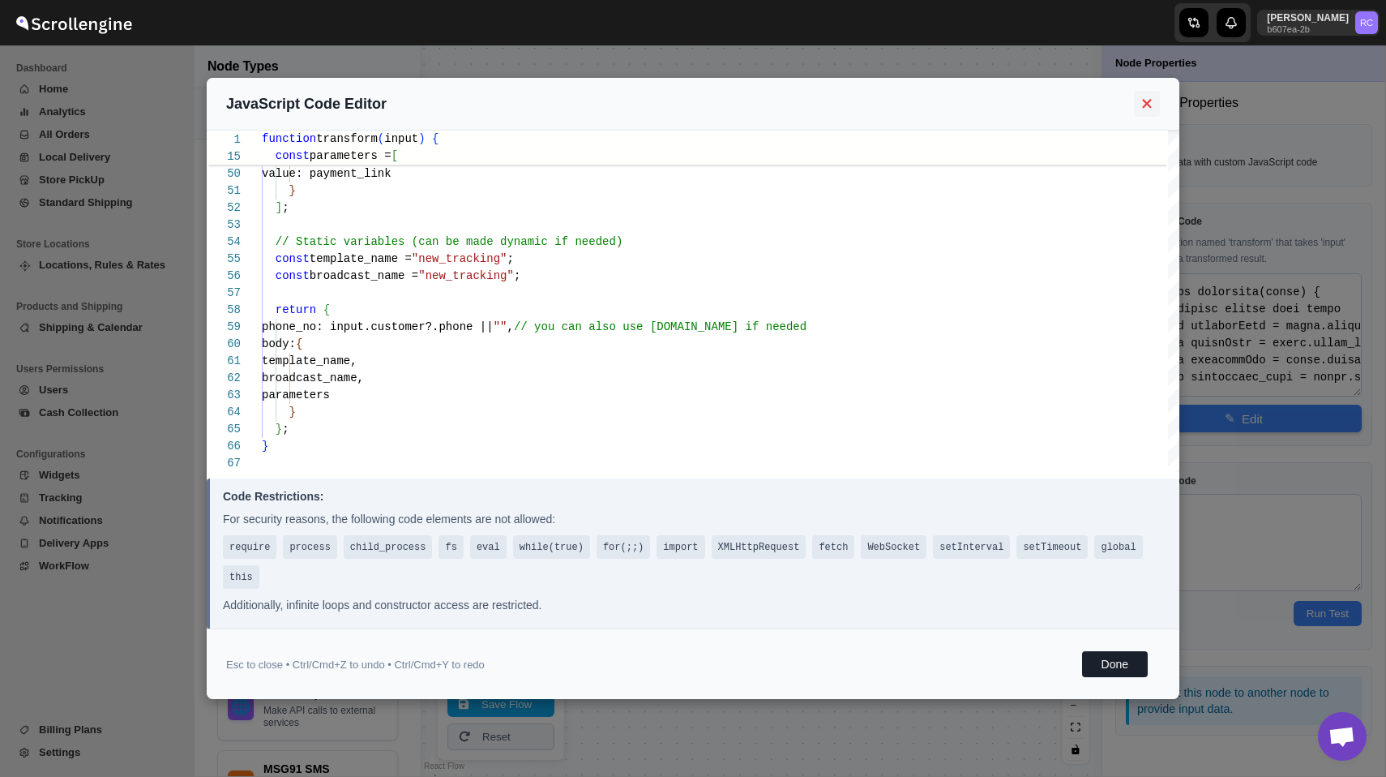
click at [1150, 99] on icon at bounding box center [1147, 103] width 19 height 15
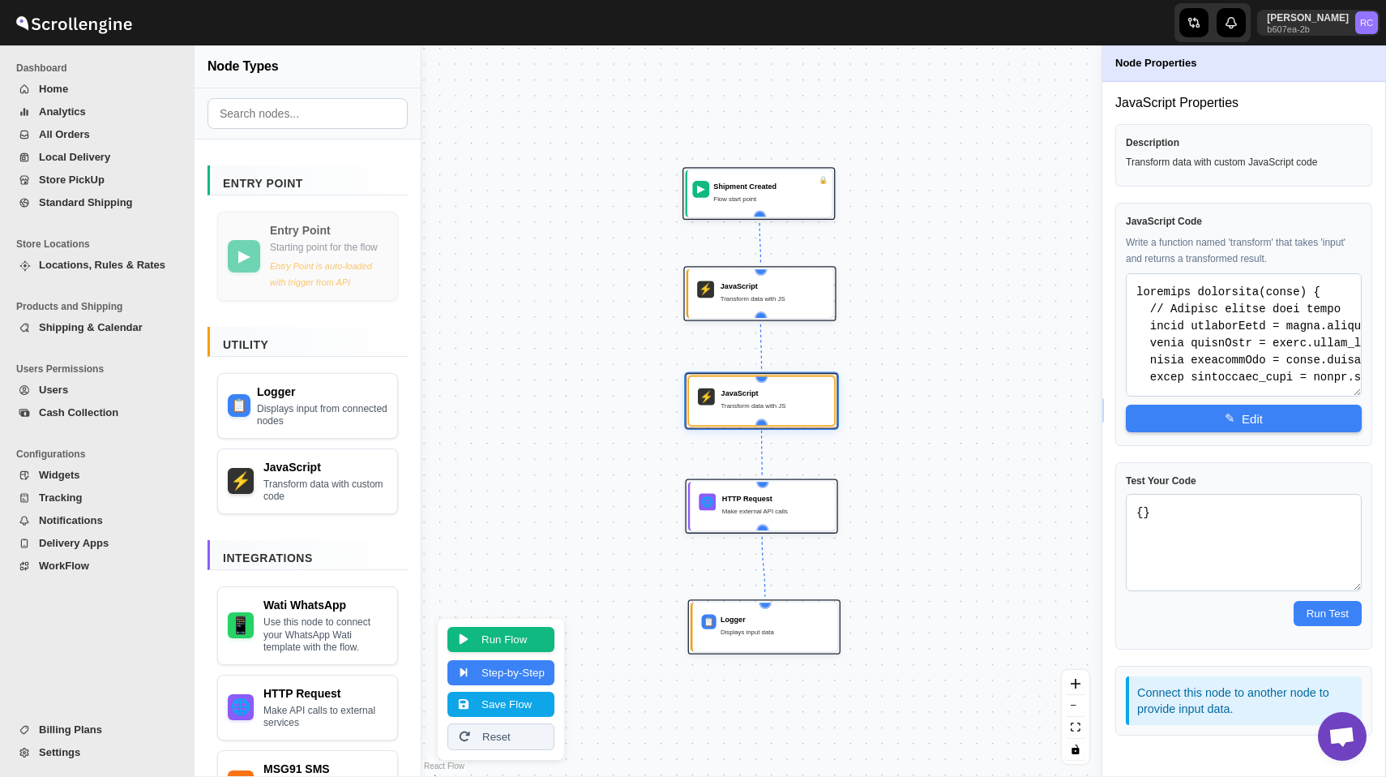
click at [501, 636] on button "Run Flow" at bounding box center [501, 639] width 107 height 25
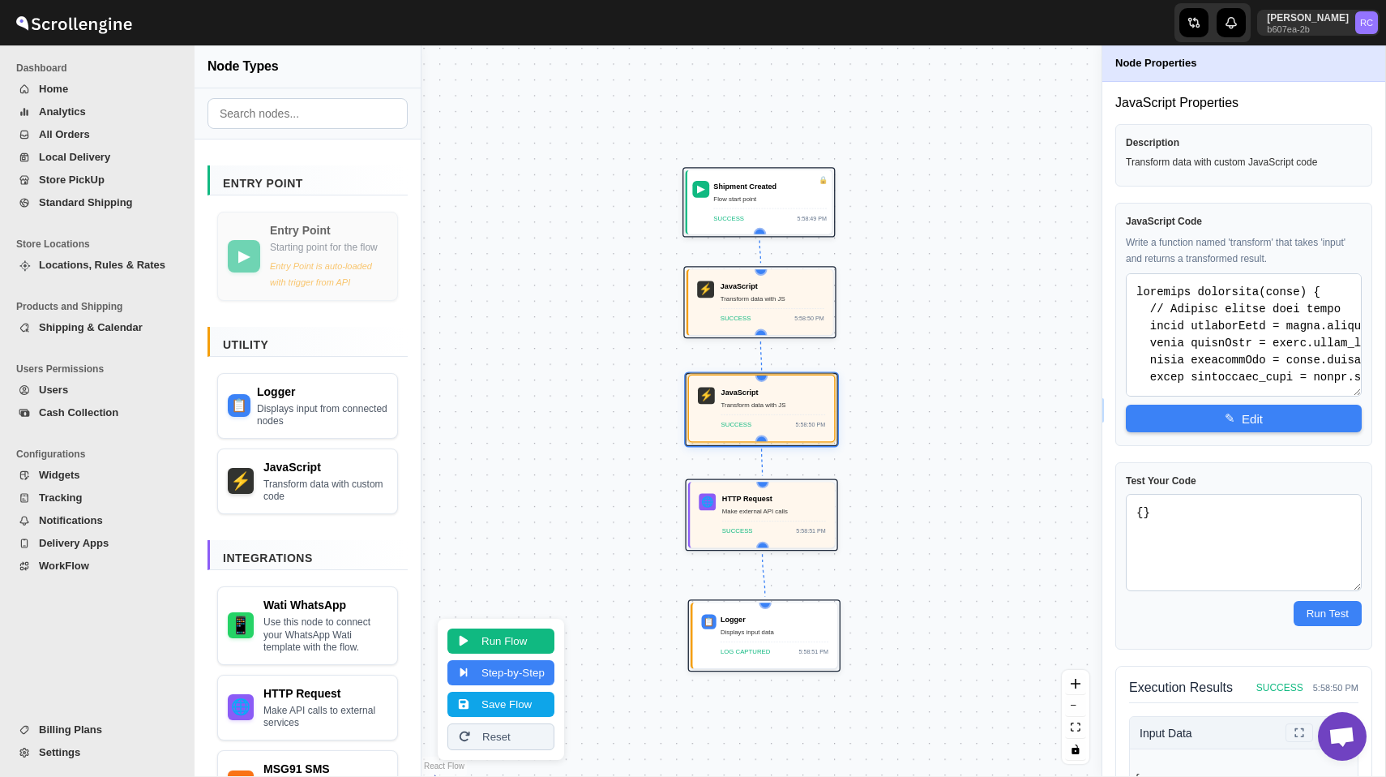
click at [762, 412] on div "JavaScript Transform data with JS SUCCESS 5:58:50 PM" at bounding box center [774, 408] width 105 height 43
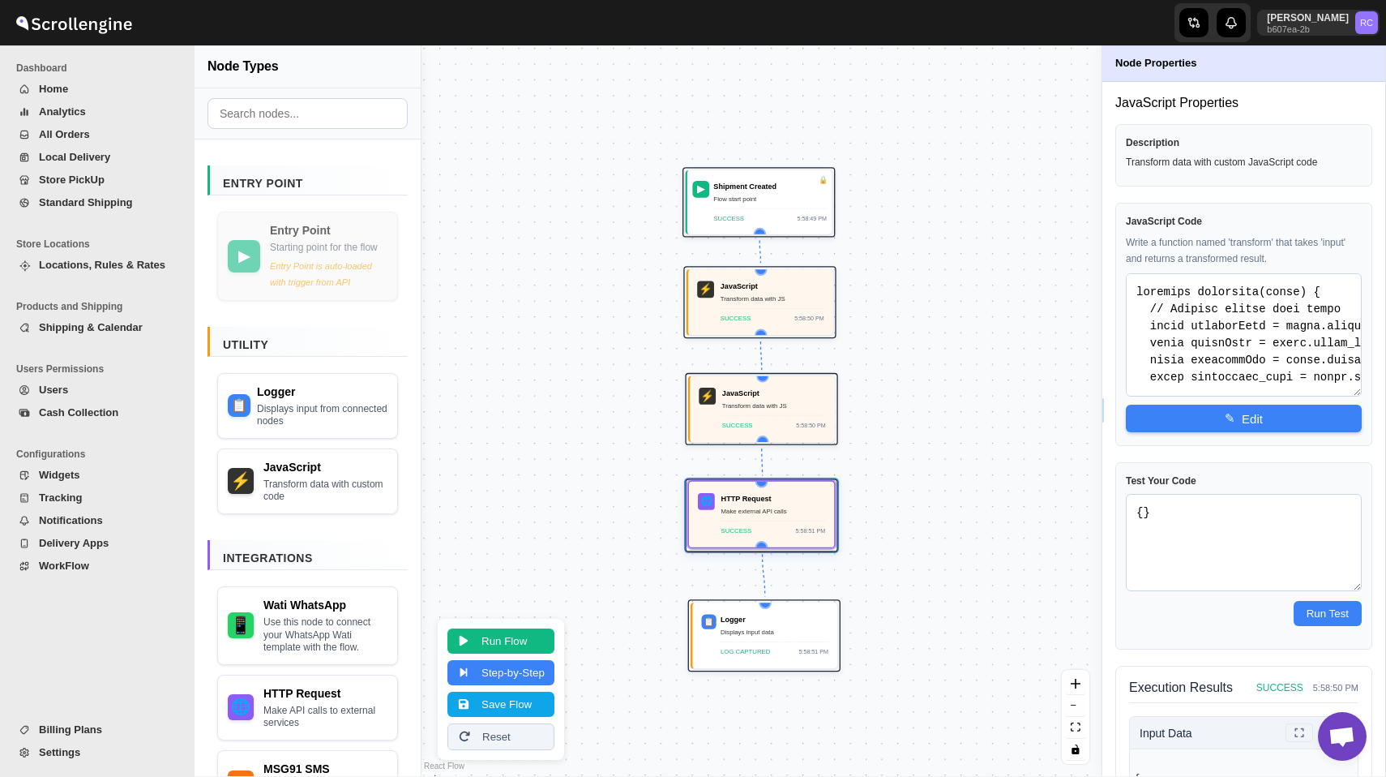
click at [756, 498] on div "HTTP Request" at bounding box center [774, 498] width 105 height 11
select select "POST"
select select "phone_no"
select select "body"
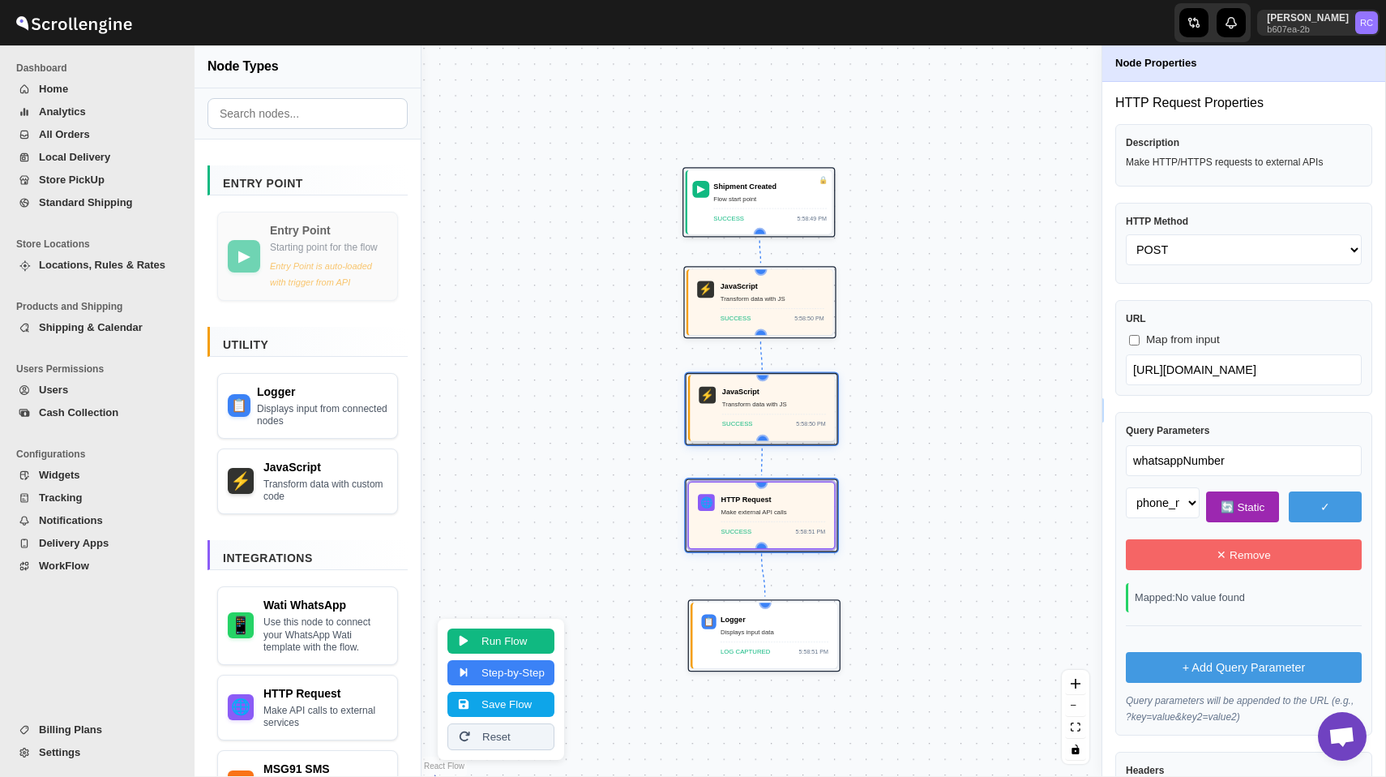
click at [756, 401] on div "Transform data with JS" at bounding box center [774, 404] width 104 height 11
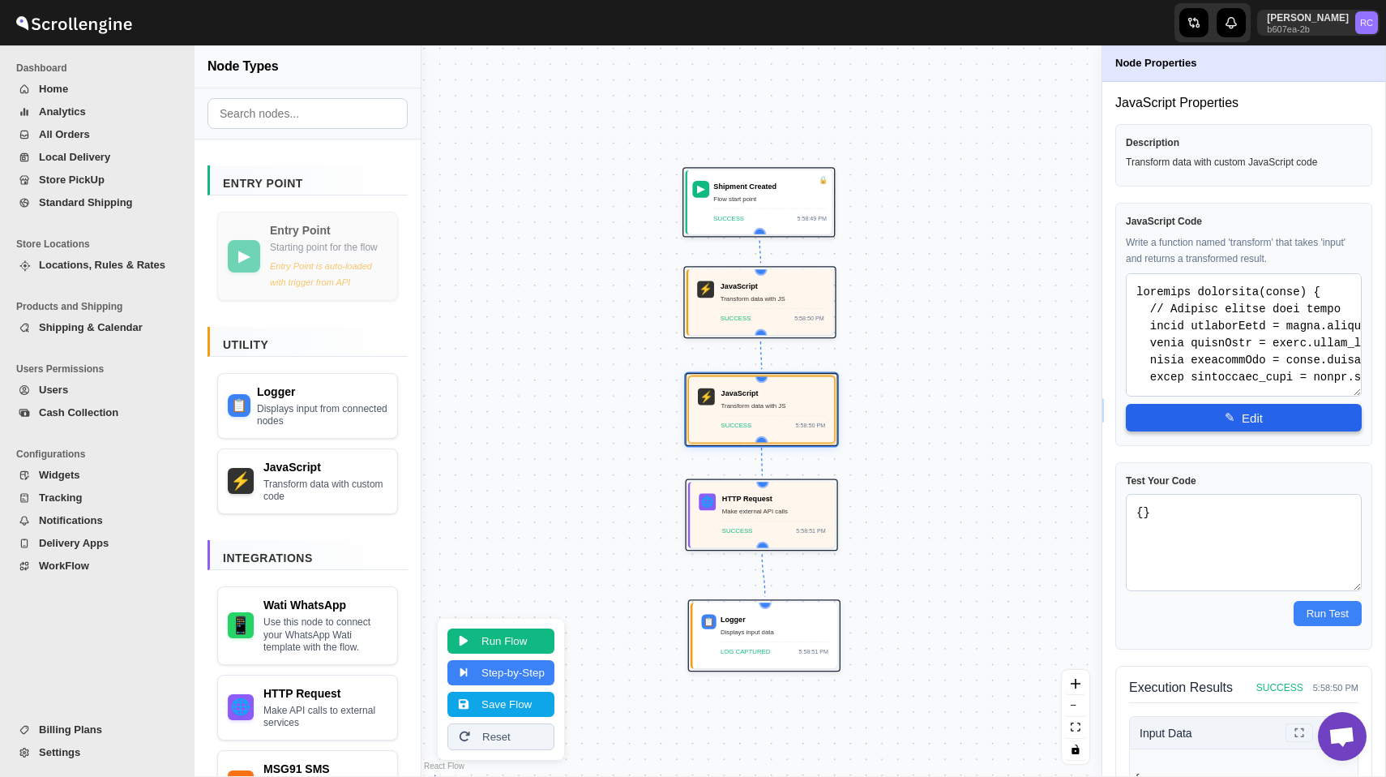
click at [1197, 422] on button "✎ Edit" at bounding box center [1244, 418] width 236 height 28
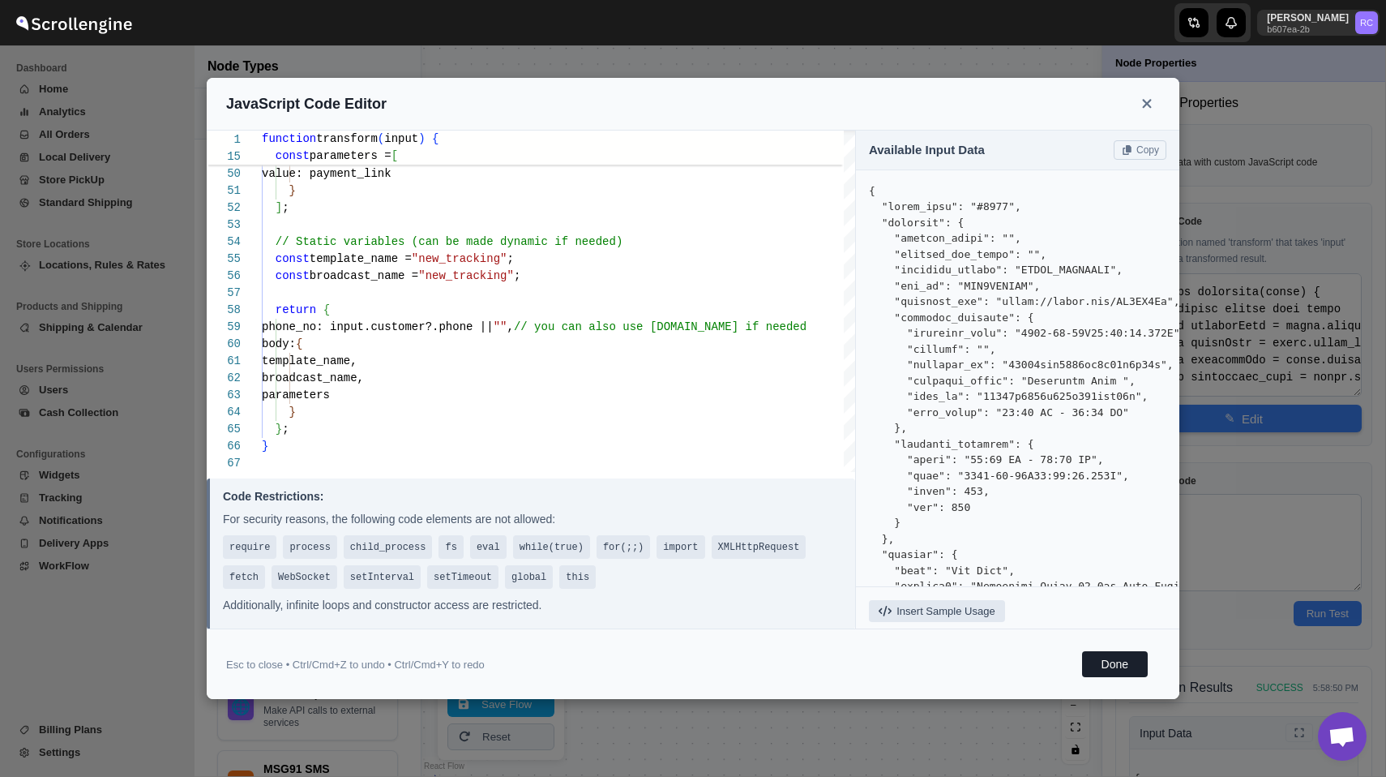
scroll to position [511, 0]
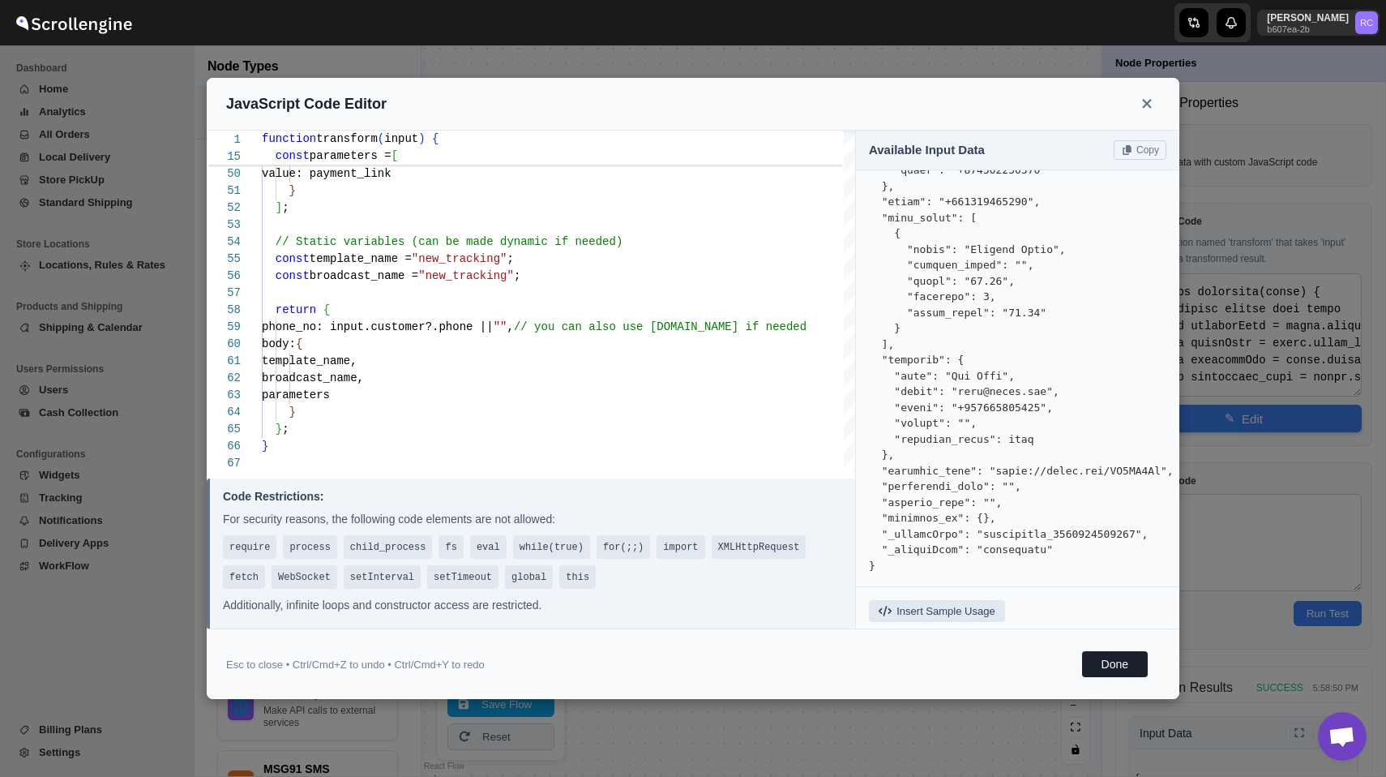
type textarea "wfunction transform(input) { // Extract fields from input const addressName = i…"
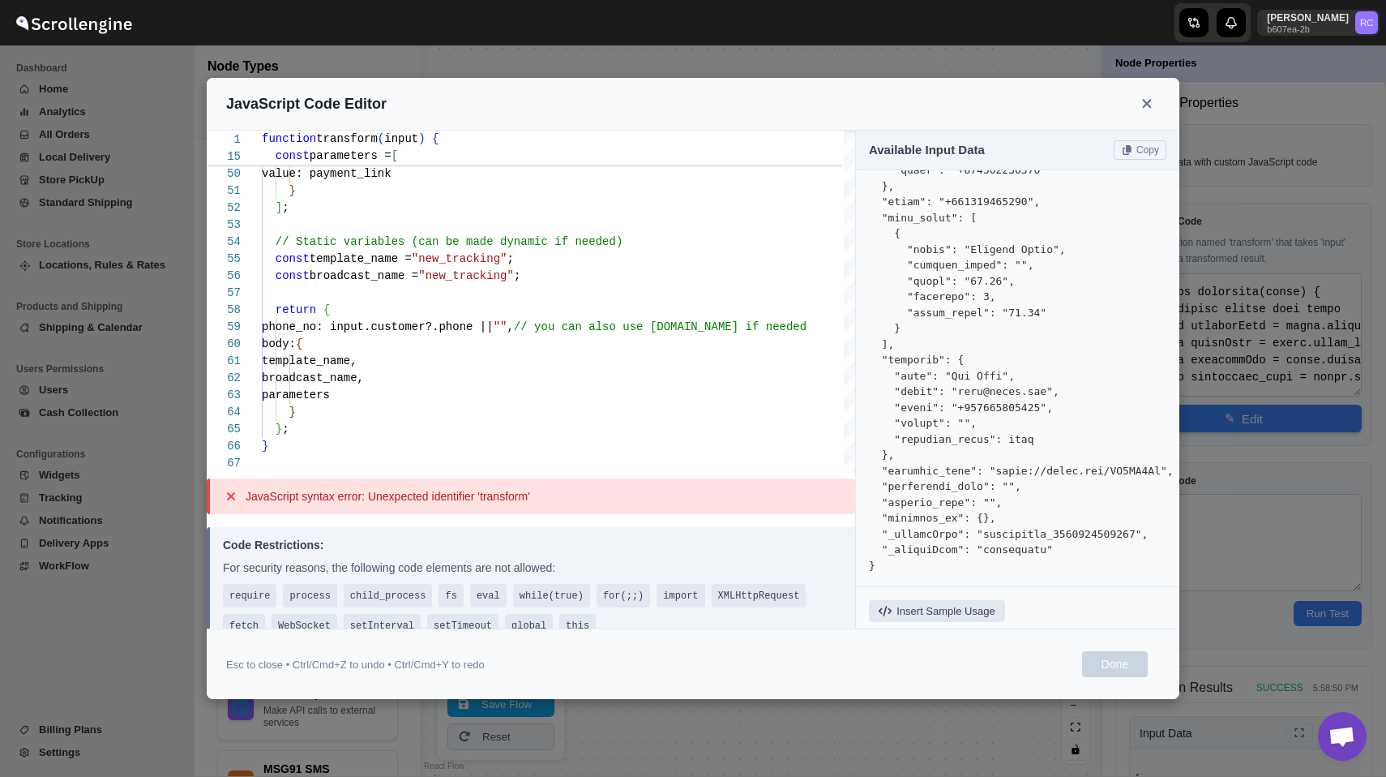
type textarea "wfunction transform(input) { // Extract fields from input const addressName = i…"
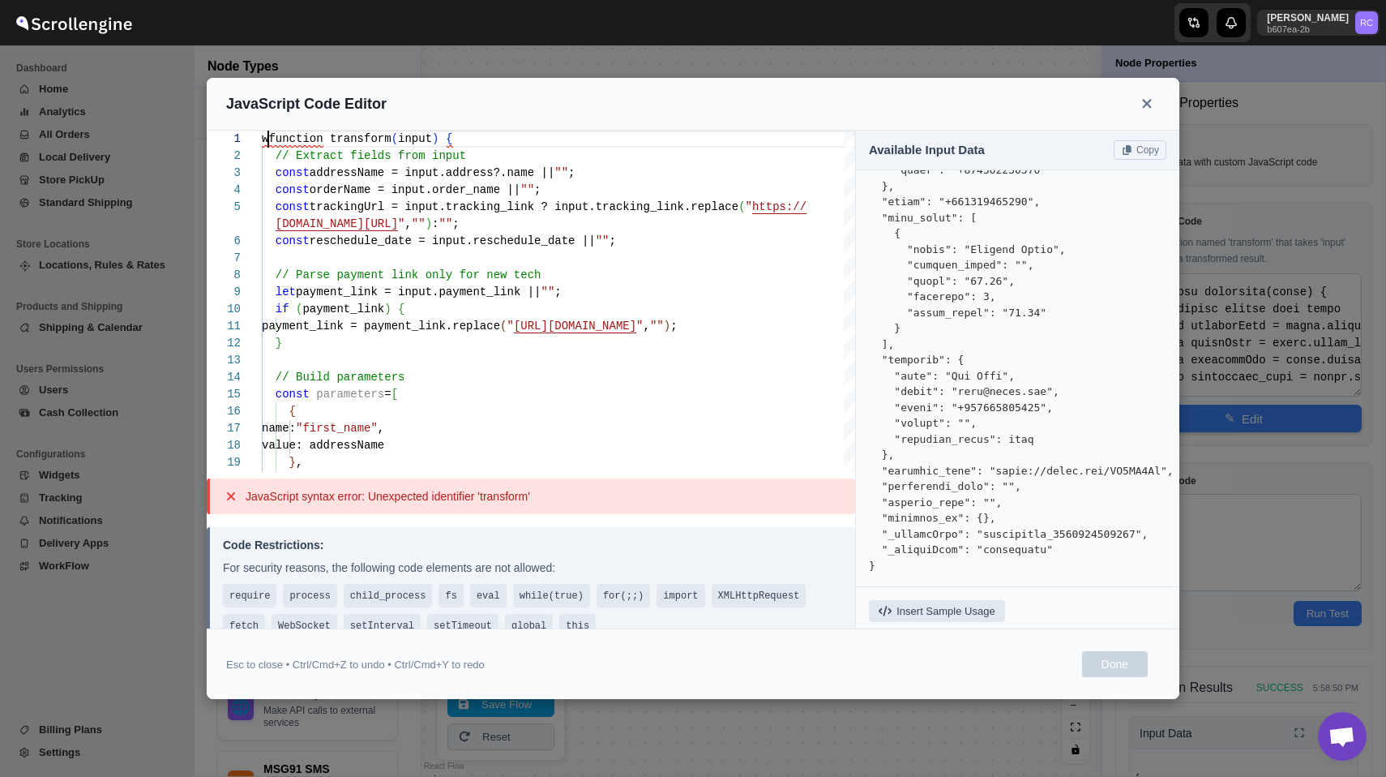
scroll to position [0, 0]
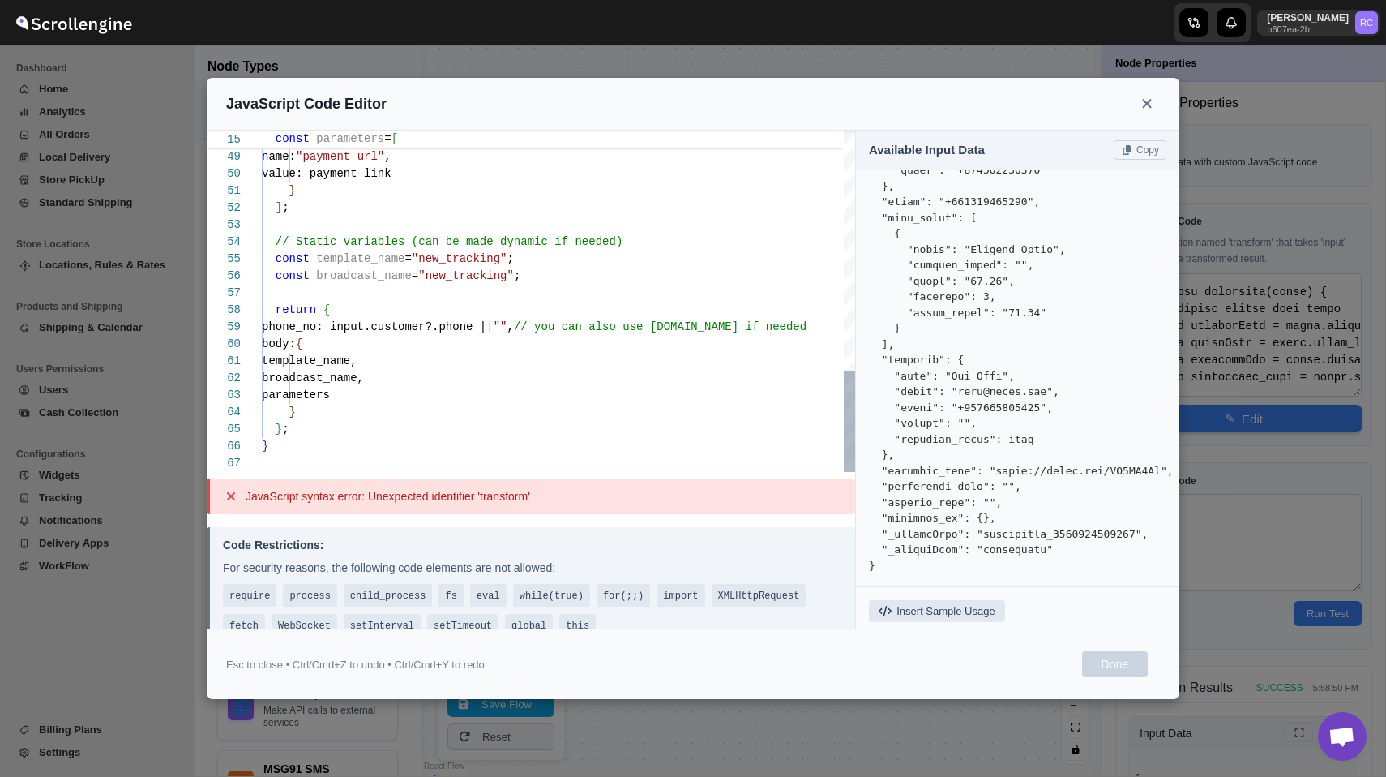
type textarea "body: { template_name, broadcast_name, parameters } }; }"
click at [1145, 101] on icon at bounding box center [1146, 103] width 9 height 9
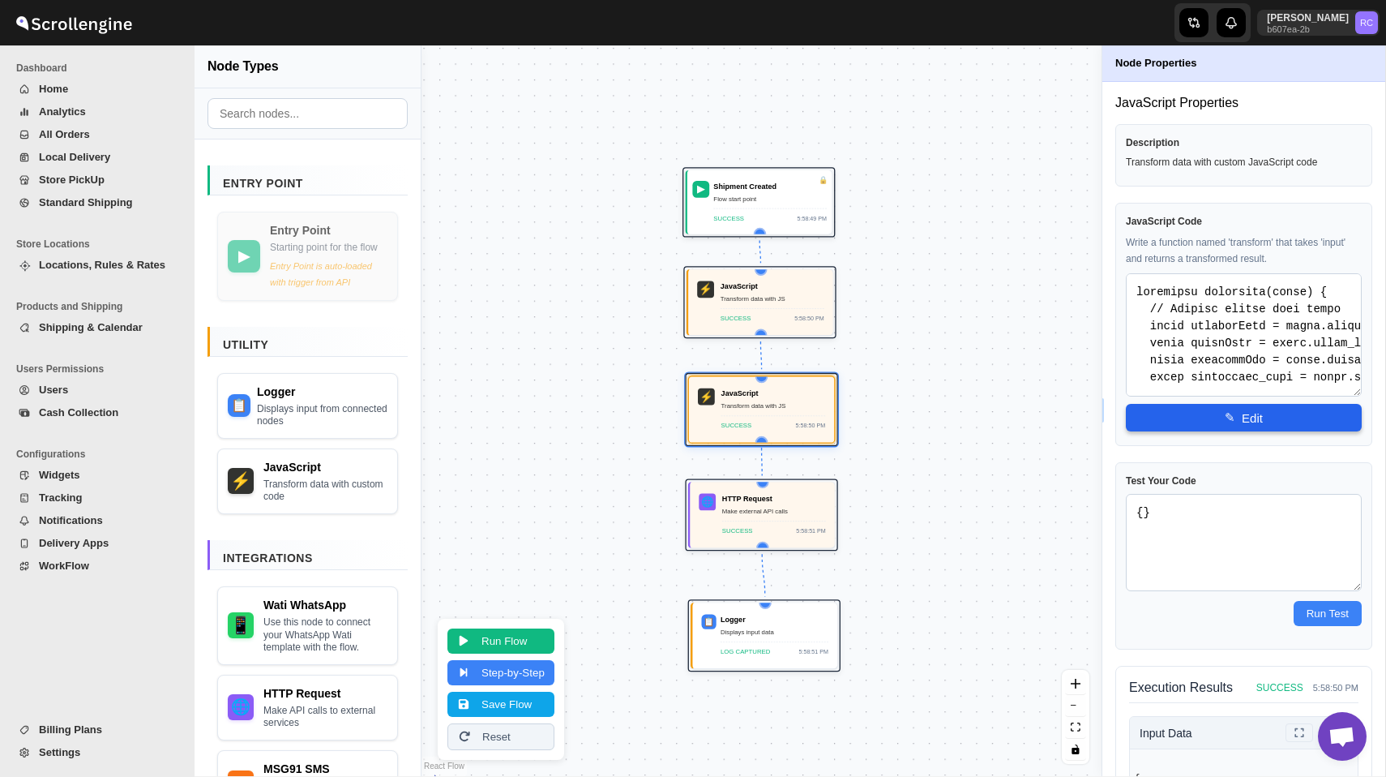
click at [1230, 426] on button "✎ Edit" at bounding box center [1244, 418] width 236 height 28
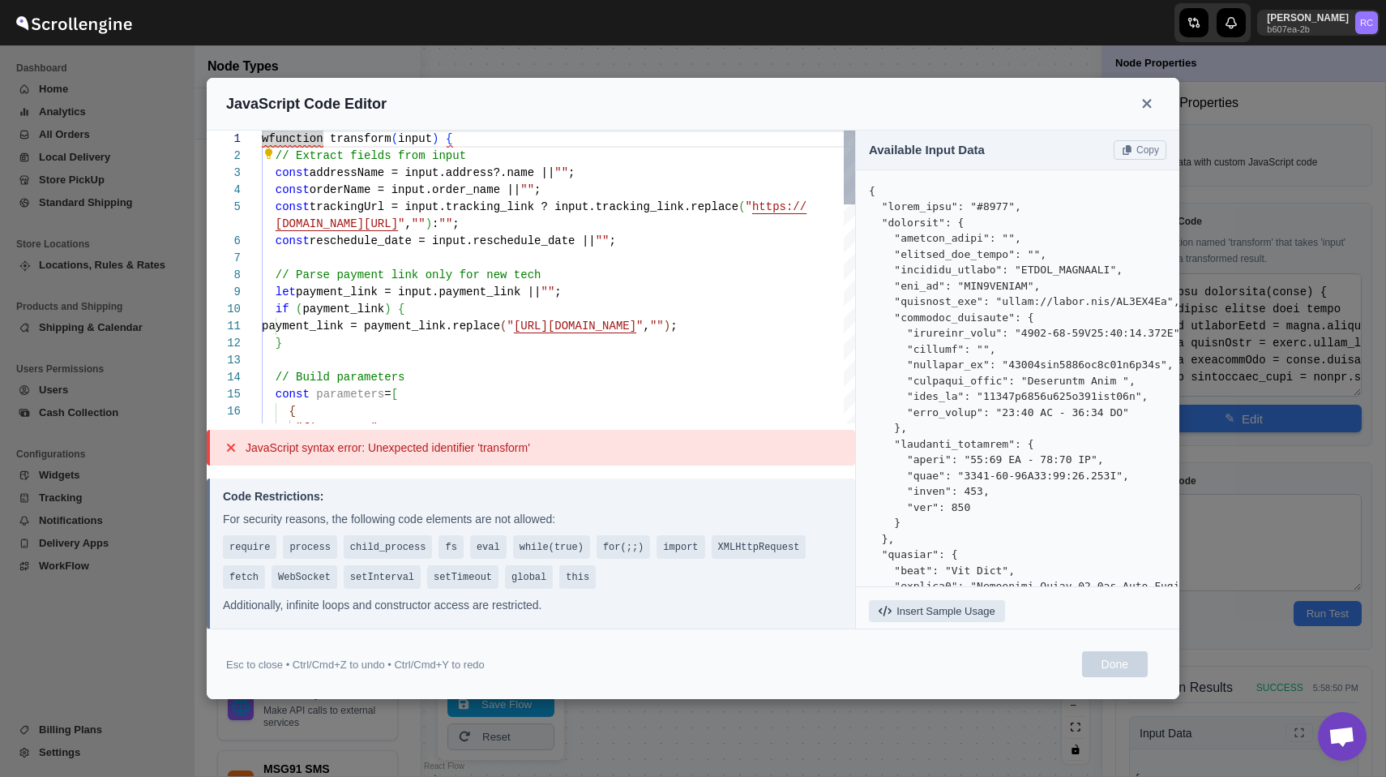
click at [606, 221] on div "wfunction transform ( input ) { // Extract fields from input const addressName …" at bounding box center [558, 710] width 593 height 1158
click at [273, 144] on div "wfunction transform ( input ) { // Extract fields from input const addressName …" at bounding box center [558, 710] width 593 height 1158
type textarea "function transform(input) { // Extract fields from input const addressName = in…"
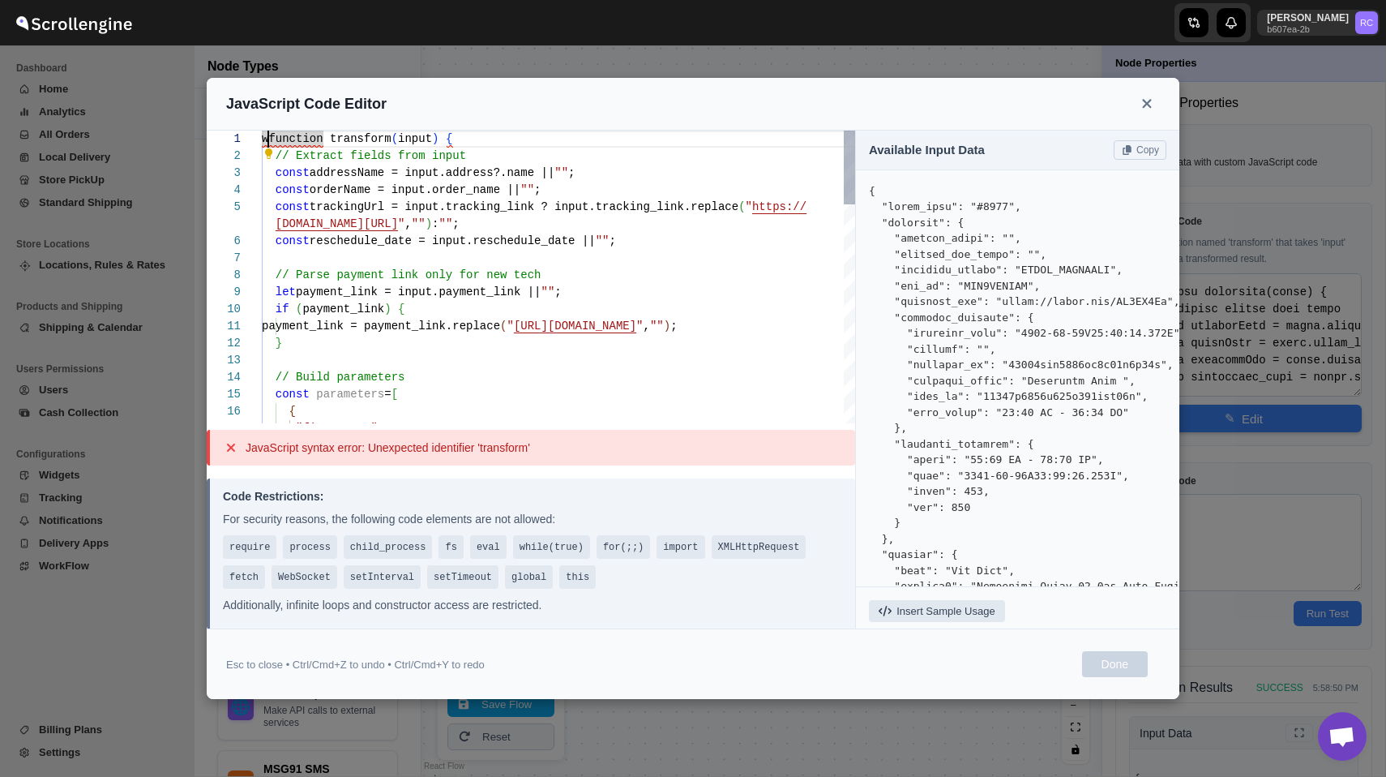
type textarea "function transform(input) { // Extract fields from input const addressName = in…"
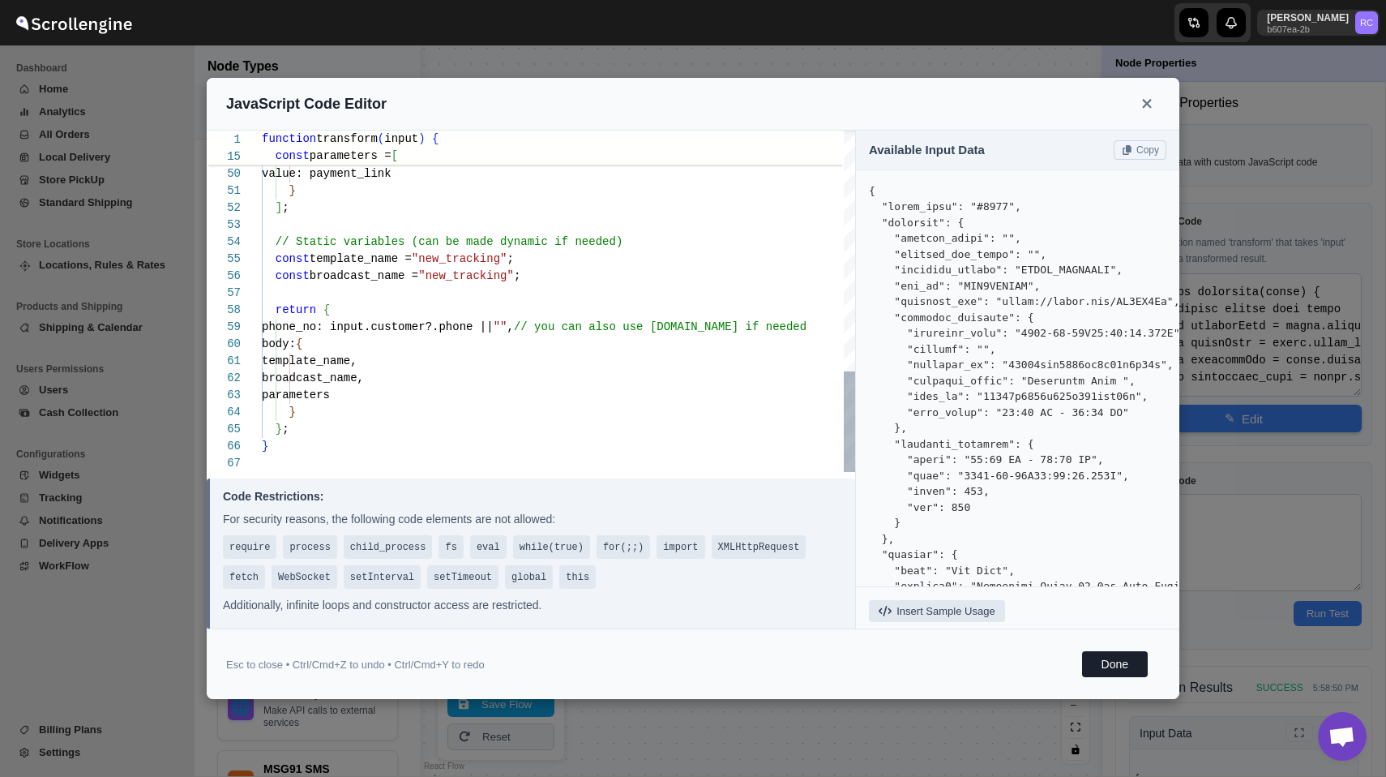
type textarea "value: payment_link } ]; // Static variables (can be made dynamic if needed) co…"
type textarea "function transform(input) { // Extract fields from input const addressName = in…"
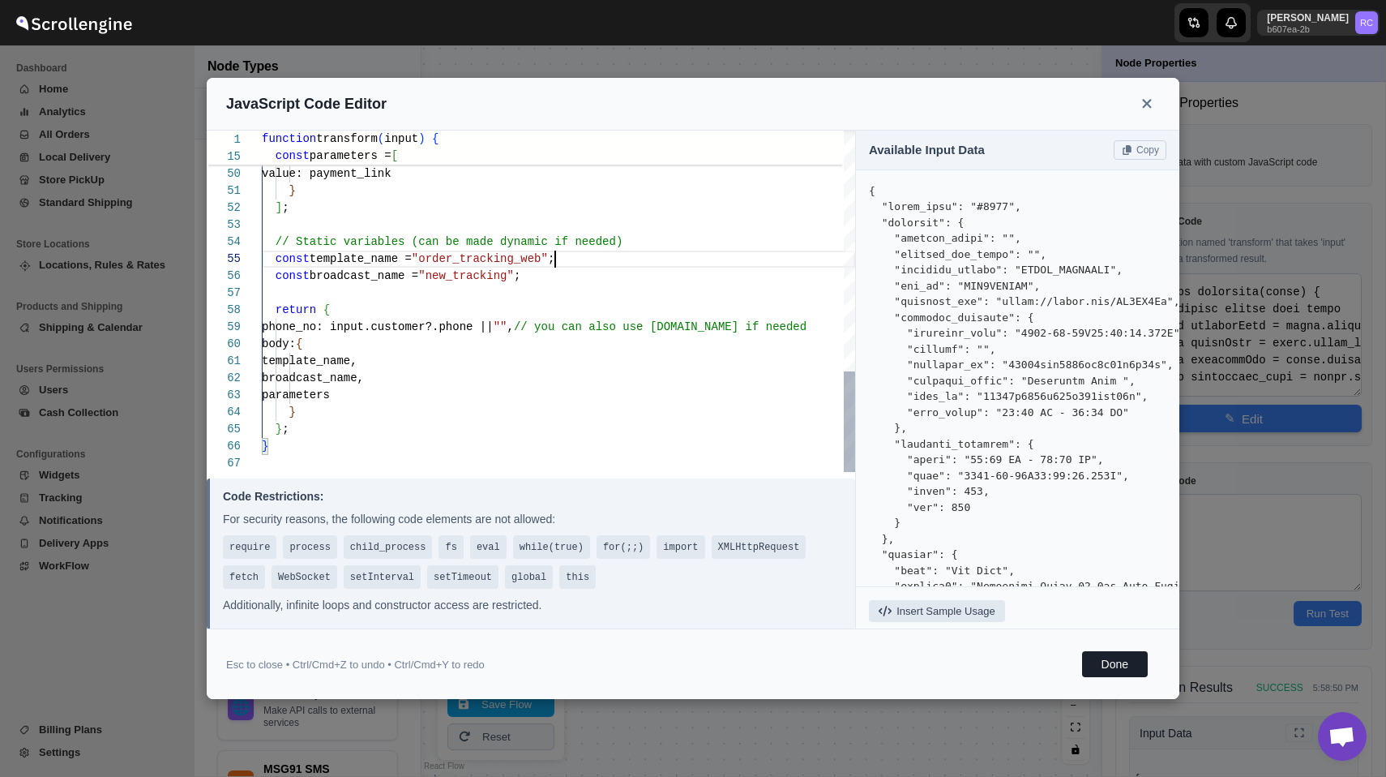
type textarea "value: payment_link } ]; // Static variables (can be made dynamic if needed) co…"
type textarea "function transform(input) { // Extract fields from input const addressName = in…"
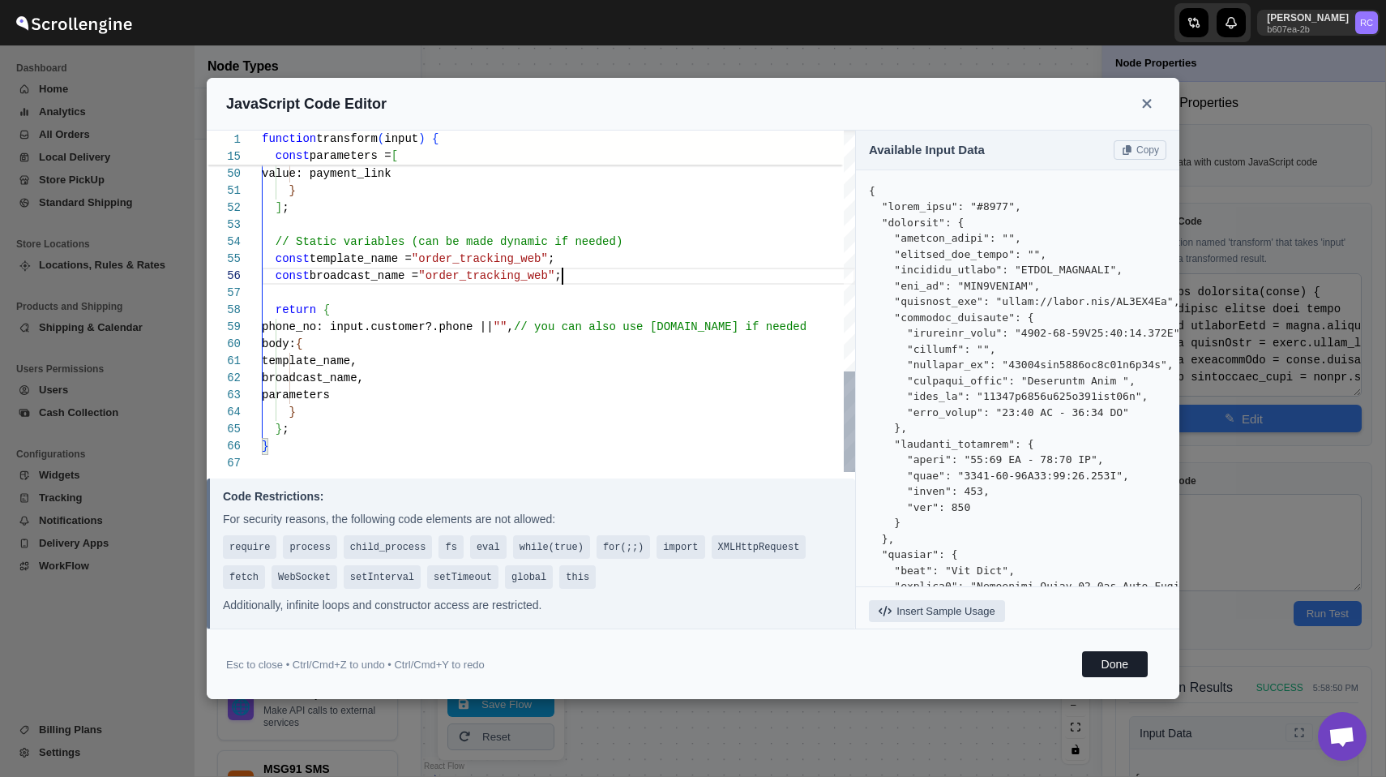
click at [1108, 666] on button "Done" at bounding box center [1115, 664] width 66 height 26
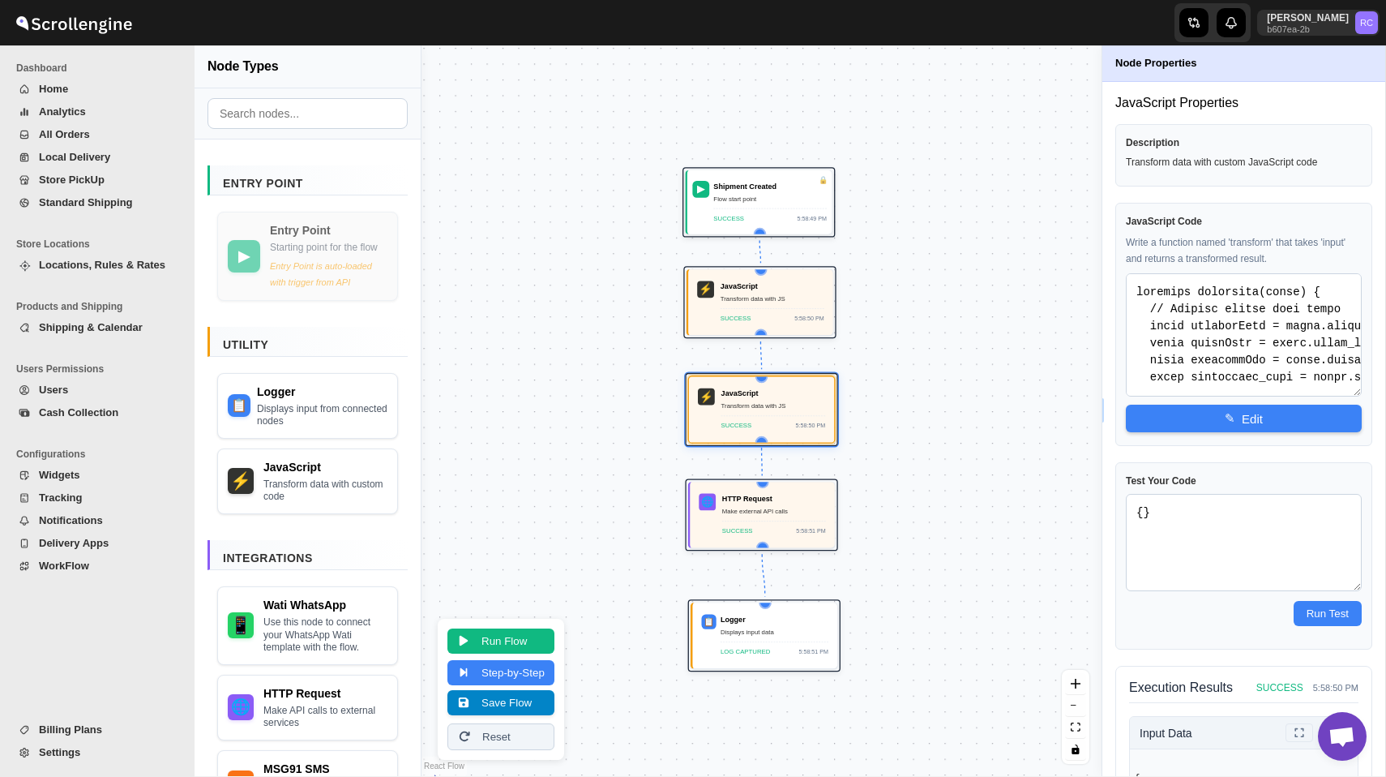
click at [509, 705] on button "Save Flow" at bounding box center [501, 702] width 107 height 25
click at [522, 630] on button "Run Flow" at bounding box center [501, 639] width 107 height 25
click at [540, 696] on button "Save Flow" at bounding box center [501, 702] width 107 height 25
click at [91, 120] on button "Analytics" at bounding box center [93, 112] width 167 height 23
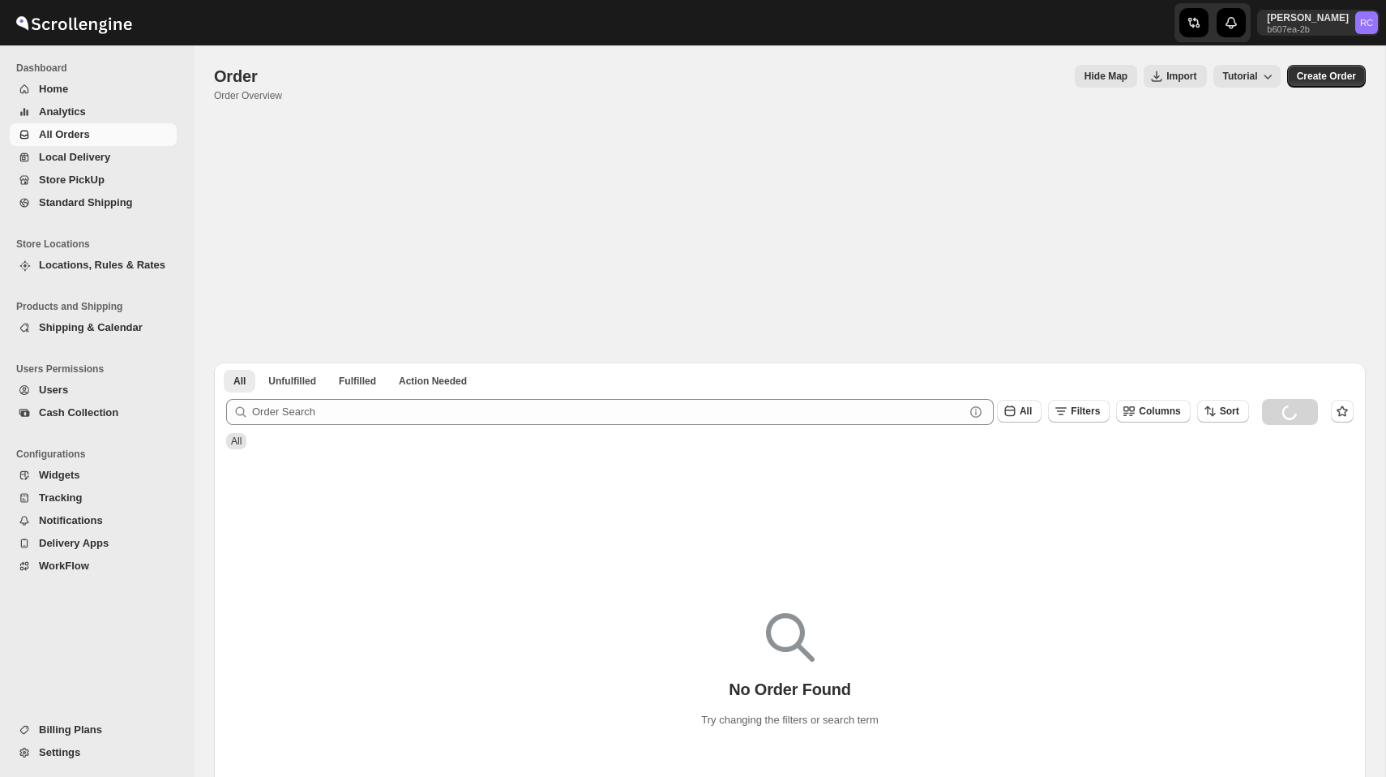
click at [69, 563] on span "WorkFlow" at bounding box center [64, 565] width 50 height 12
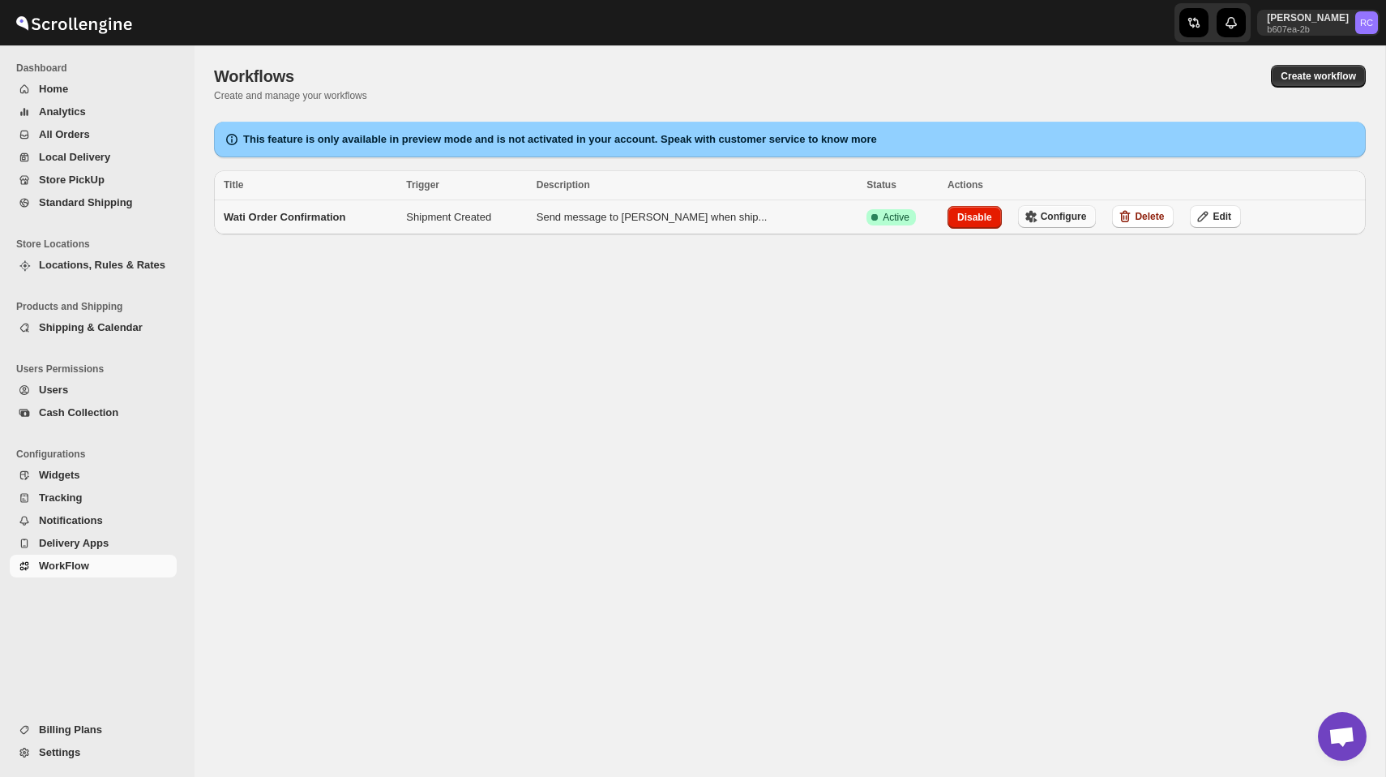
click at [1052, 222] on span "Configure" at bounding box center [1064, 216] width 46 height 13
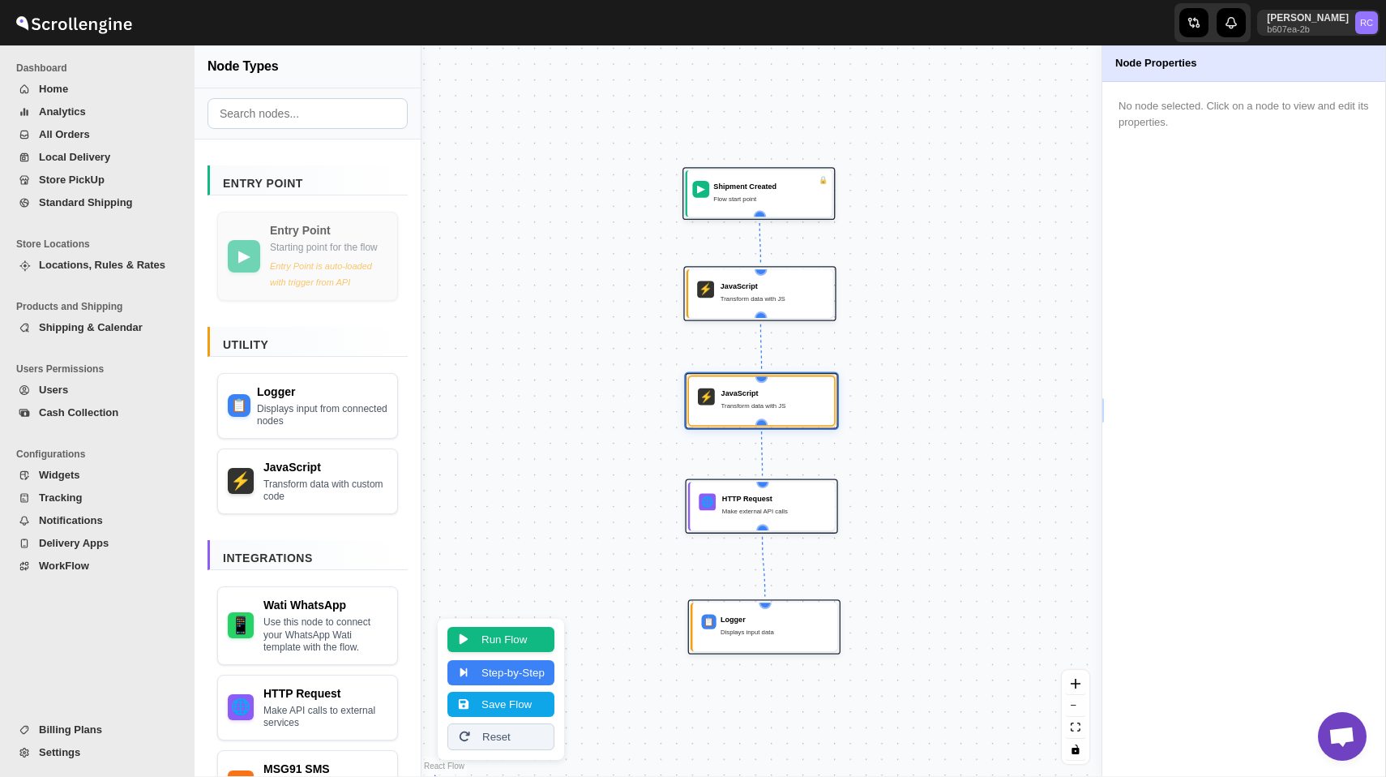
click at [499, 635] on button "Run Flow" at bounding box center [501, 639] width 107 height 25
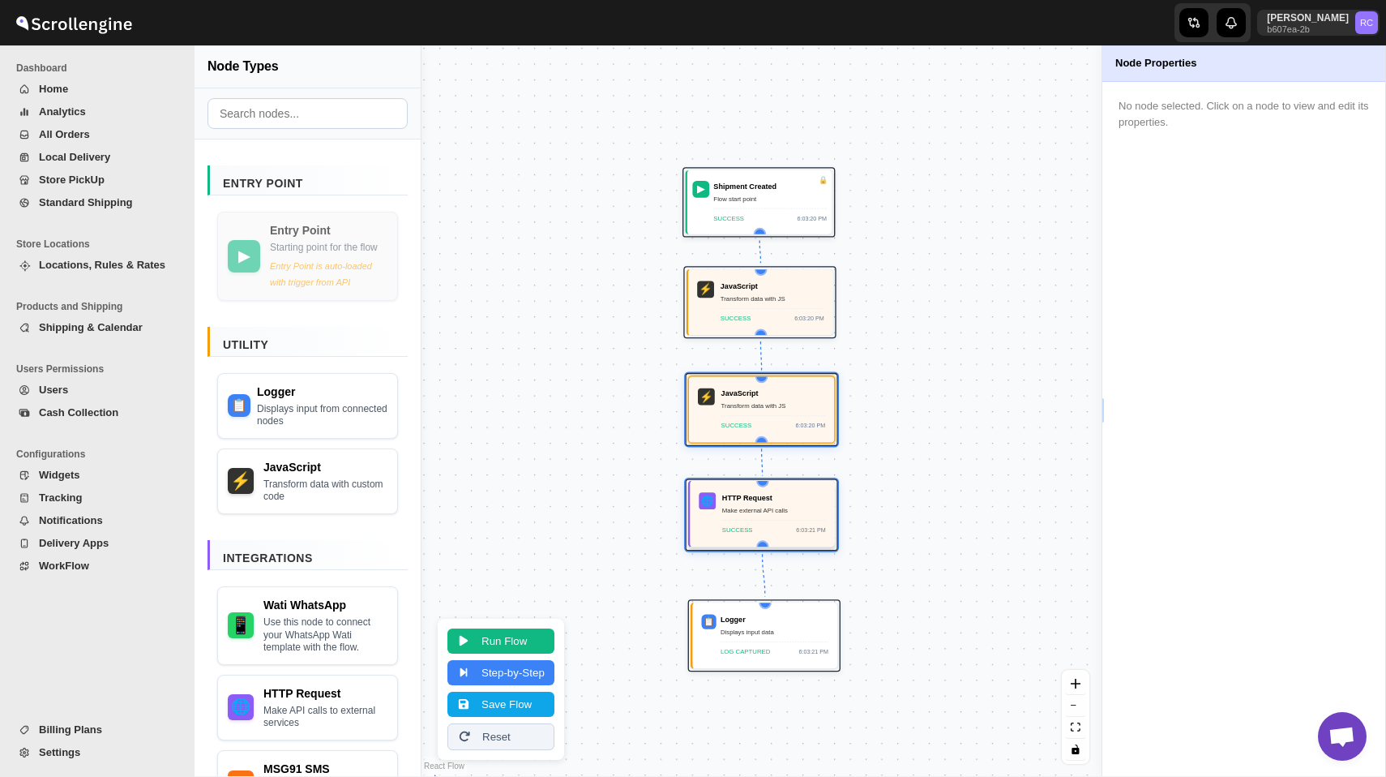
click at [773, 512] on div "Make external API calls" at bounding box center [774, 510] width 104 height 11
select select "POST"
select select "phone_no"
select select "body"
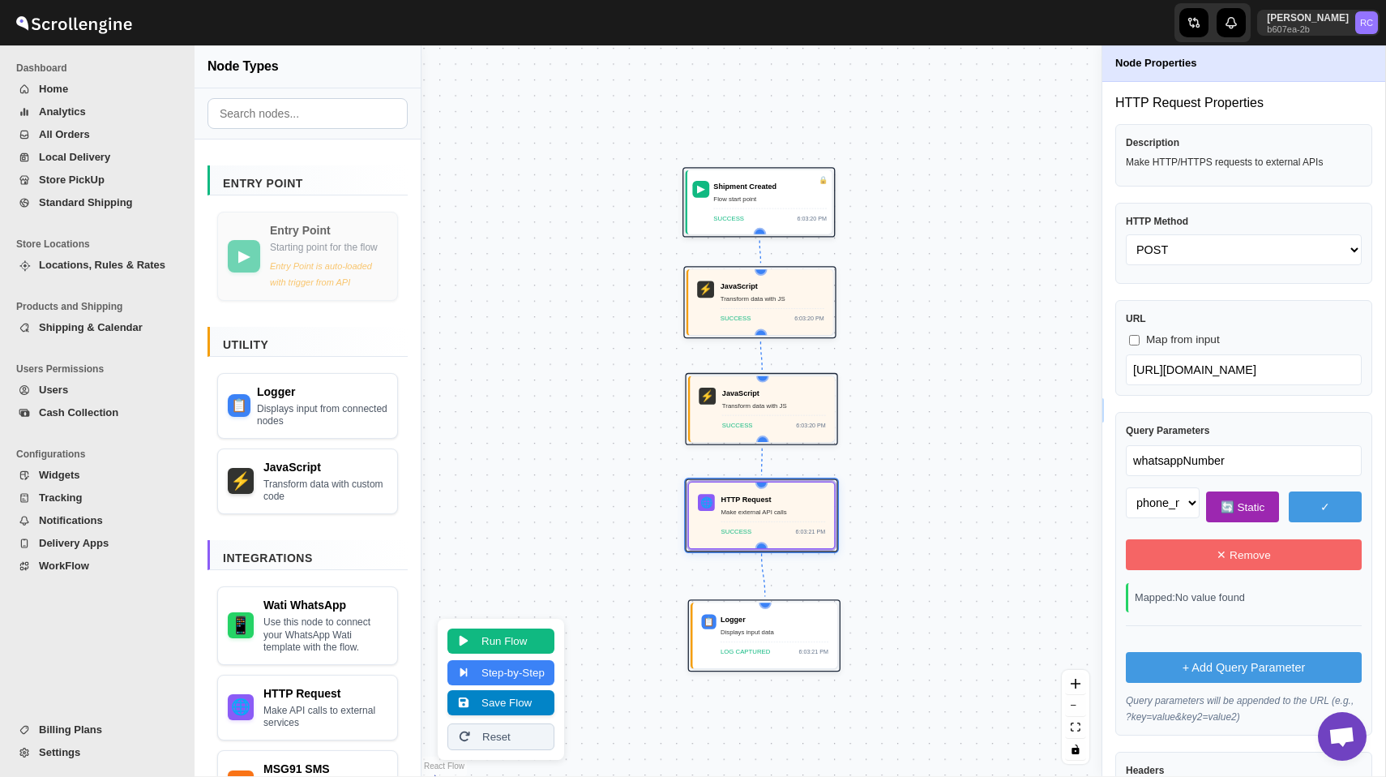
click at [511, 698] on button "Save Flow" at bounding box center [501, 702] width 107 height 25
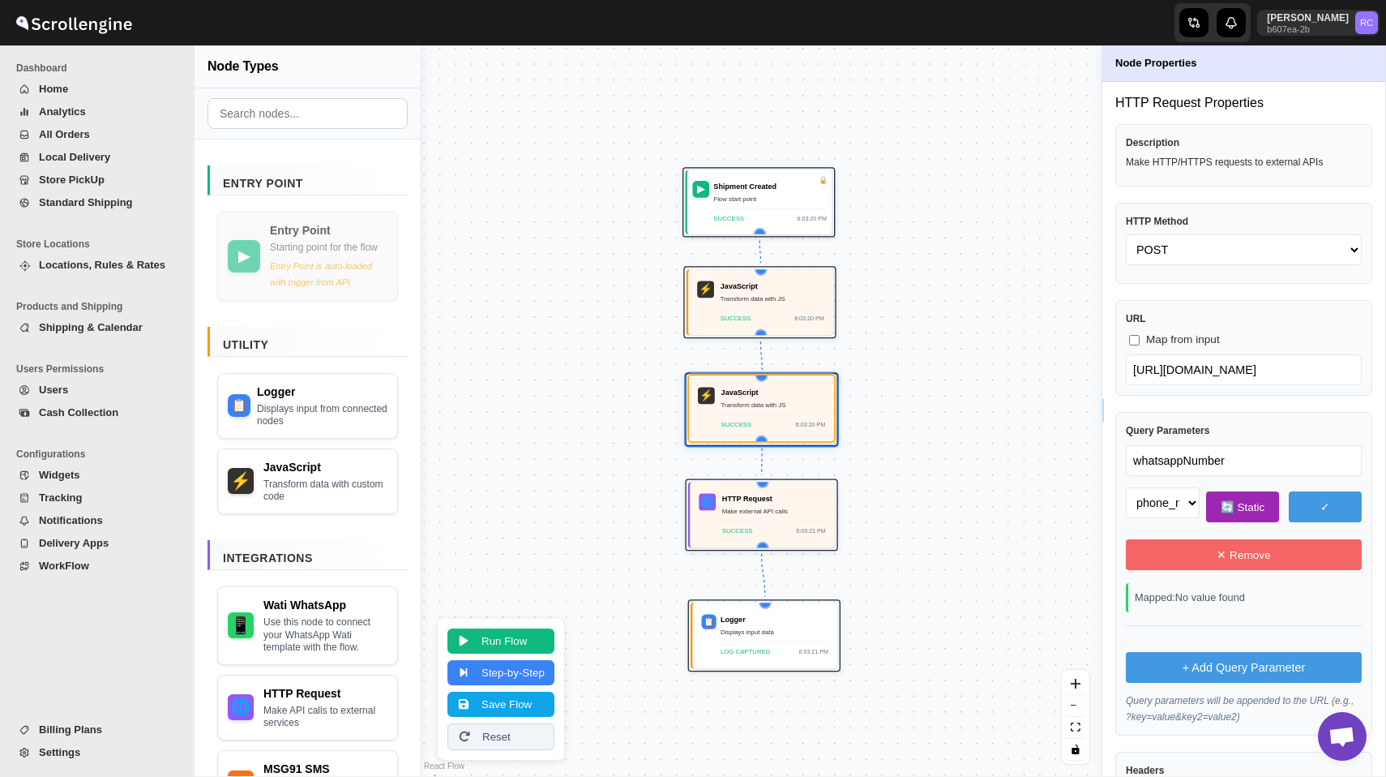
click at [740, 395] on div "JavaScript" at bounding box center [774, 392] width 105 height 11
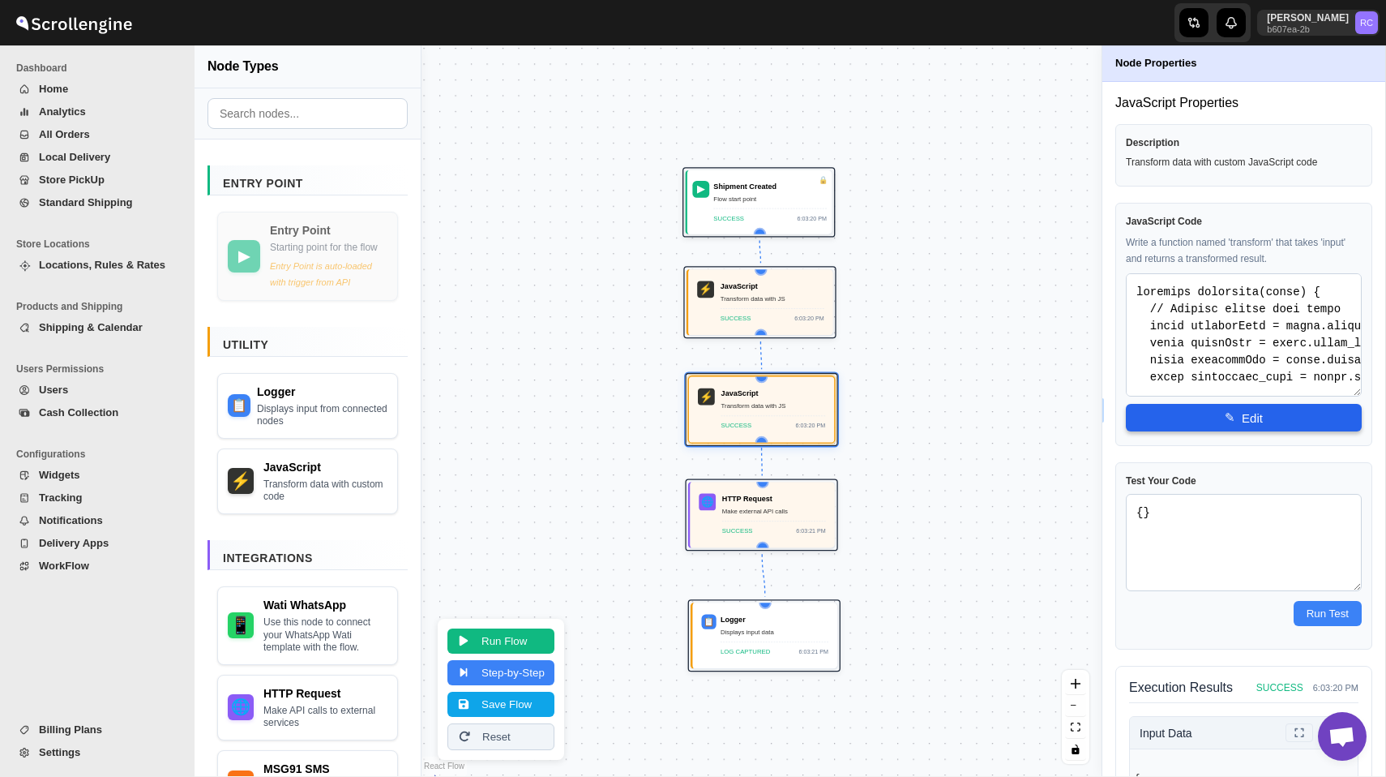
click at [1232, 418] on span "✎" at bounding box center [1230, 417] width 11 height 15
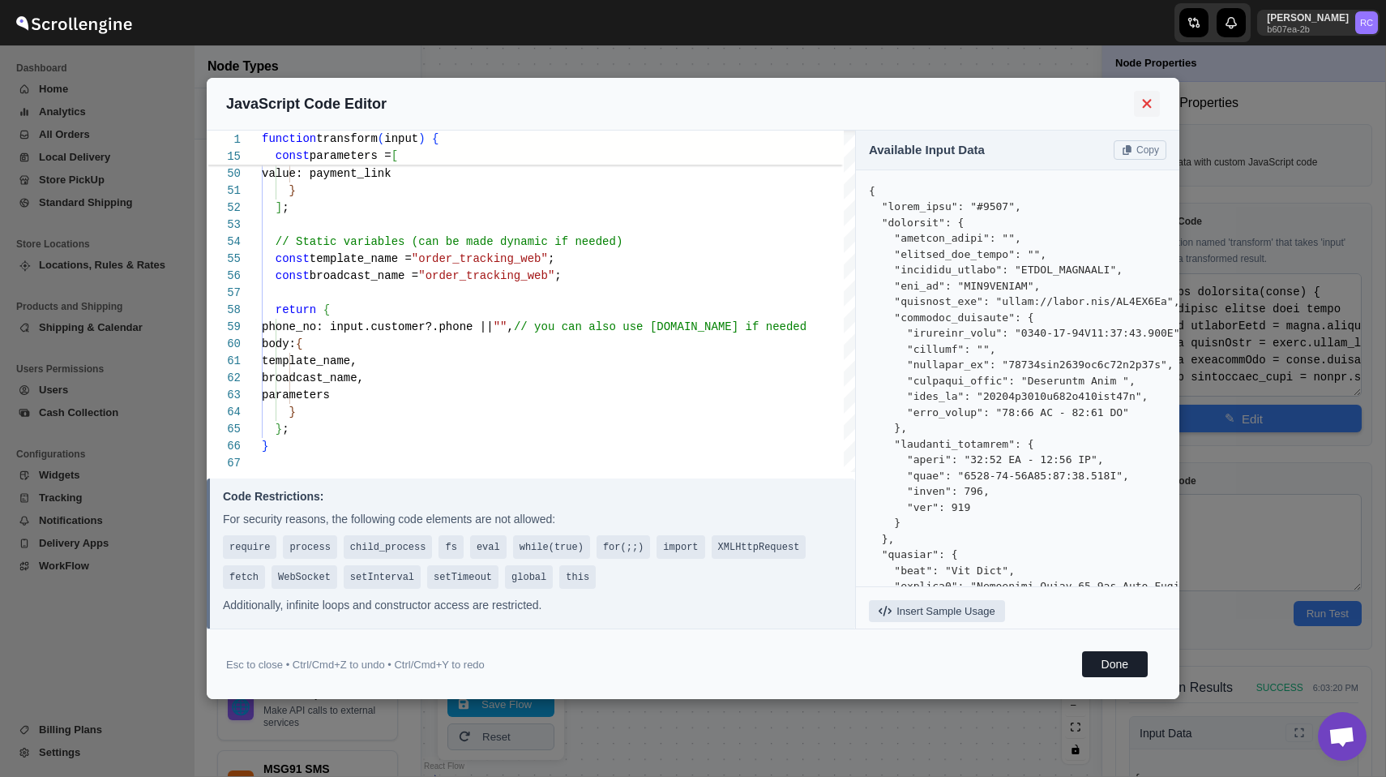
click at [1146, 105] on icon at bounding box center [1146, 103] width 9 height 9
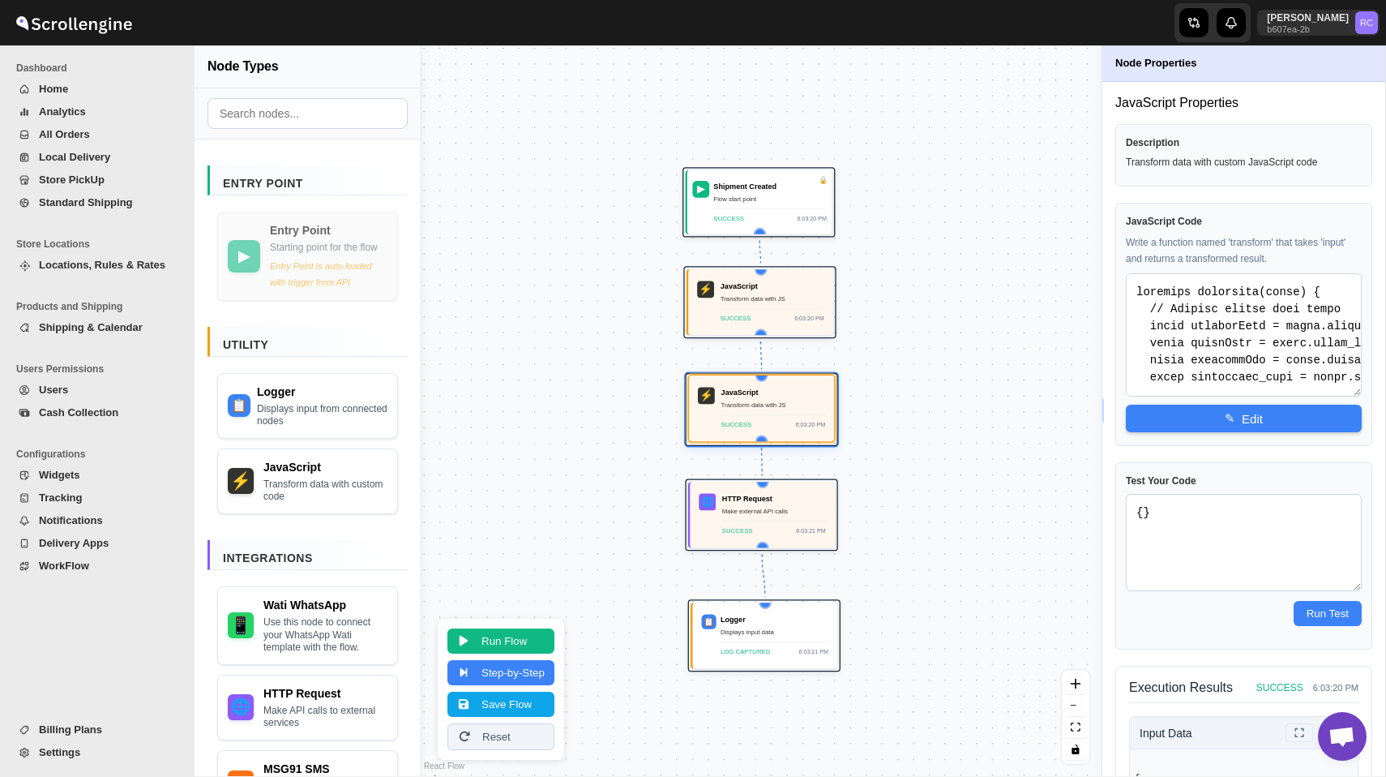
click at [765, 395] on div "JavaScript" at bounding box center [774, 392] width 105 height 11
click at [775, 501] on div "HTTP Request" at bounding box center [774, 497] width 104 height 11
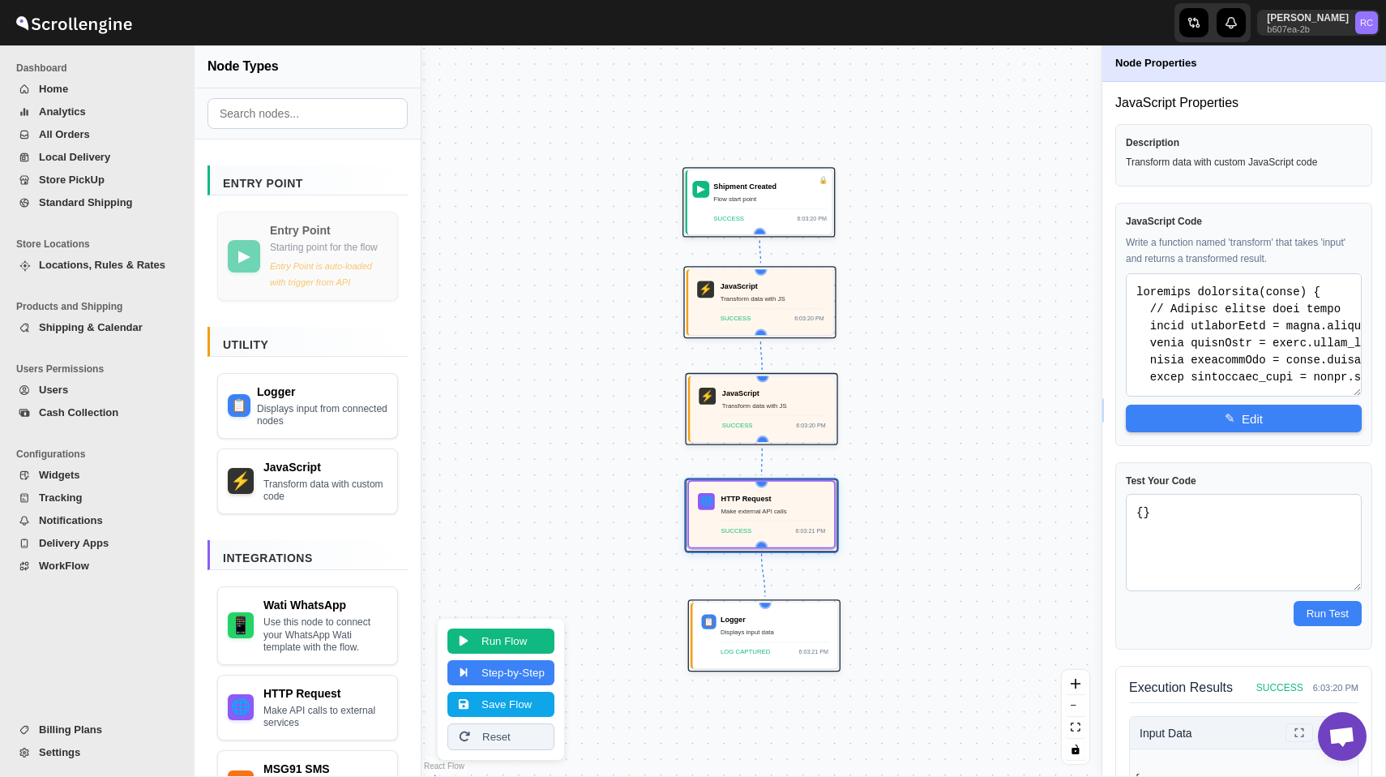
click at [779, 509] on div "Make external API calls" at bounding box center [774, 511] width 105 height 11
select select "POST"
select select "phone_no"
select select "body"
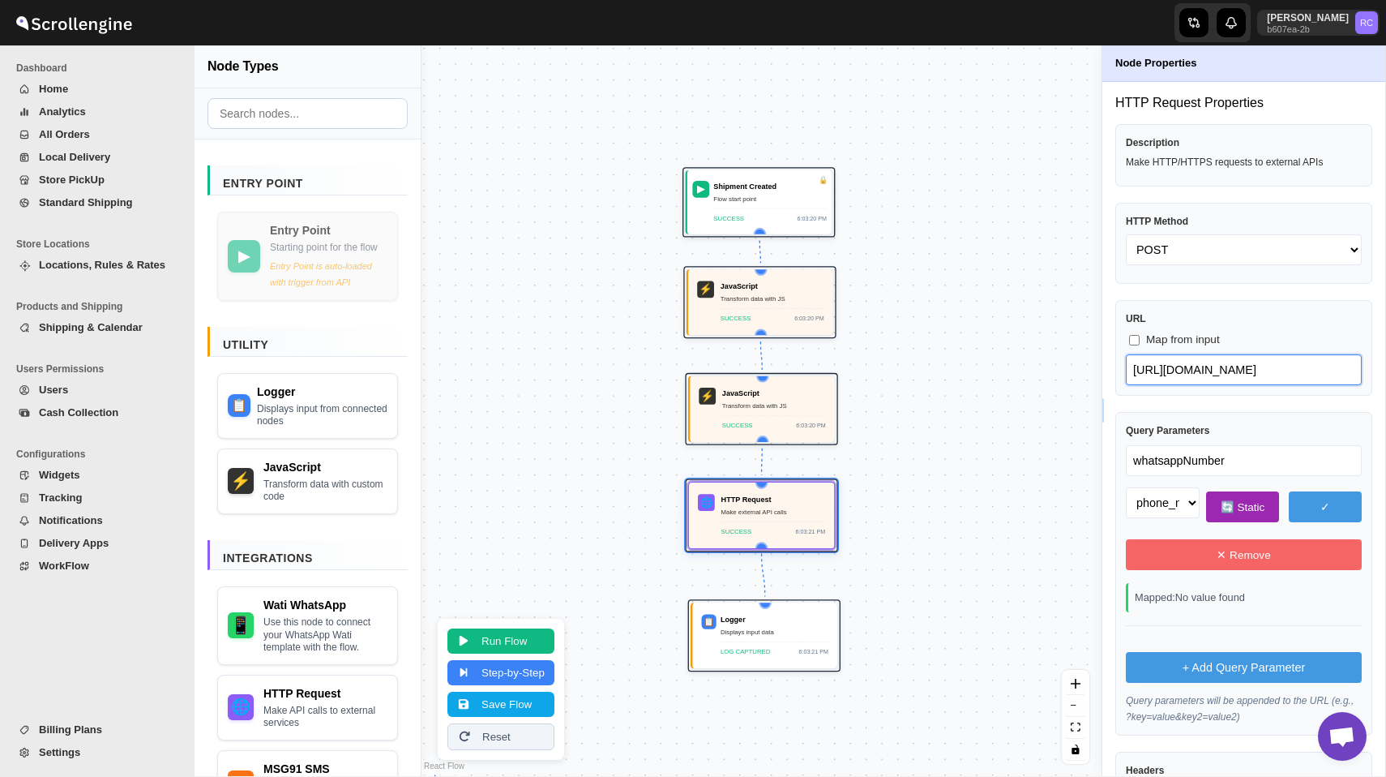
click at [1224, 364] on input "[URL][DOMAIN_NAME]" at bounding box center [1244, 369] width 236 height 31
click at [768, 426] on div "SUCCESS 6:03:20 PM" at bounding box center [774, 421] width 104 height 15
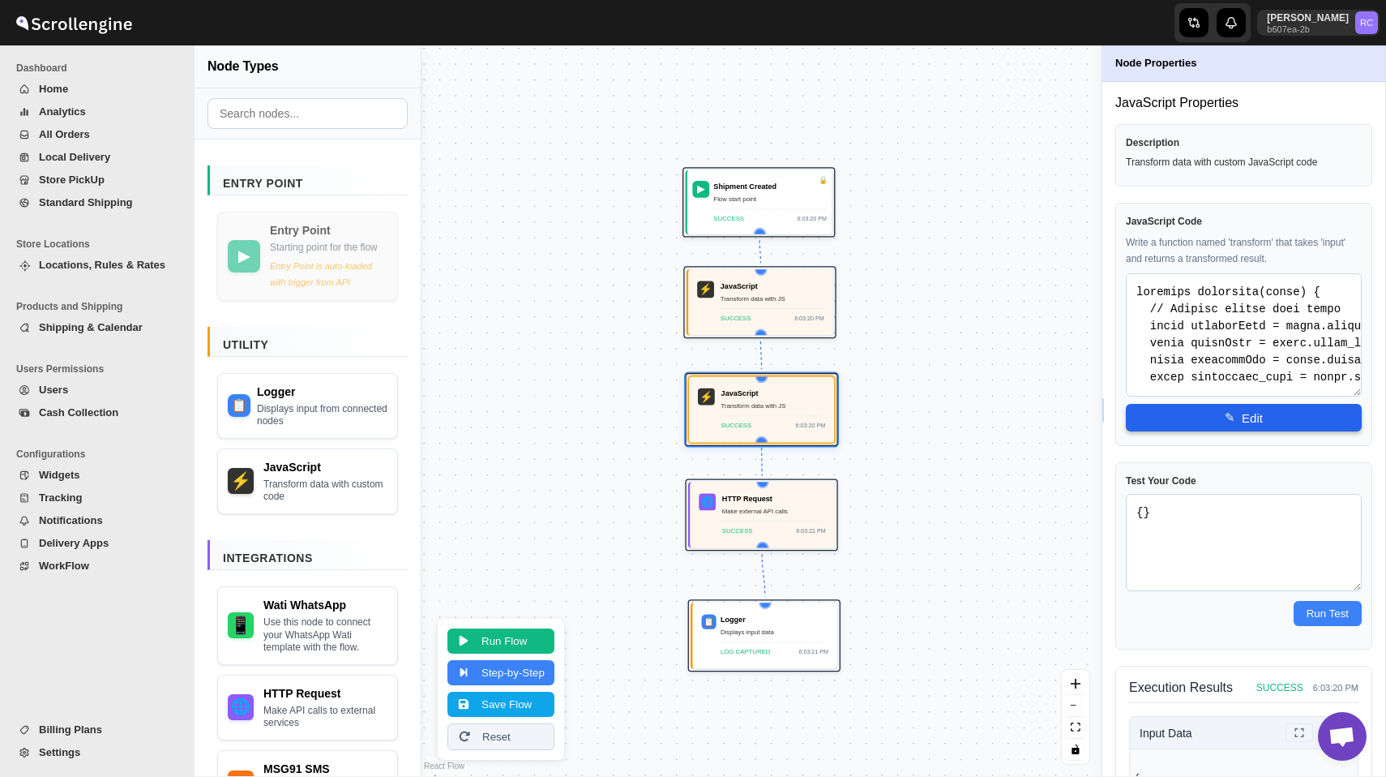
click at [1191, 416] on button "✎ Edit" at bounding box center [1244, 418] width 236 height 28
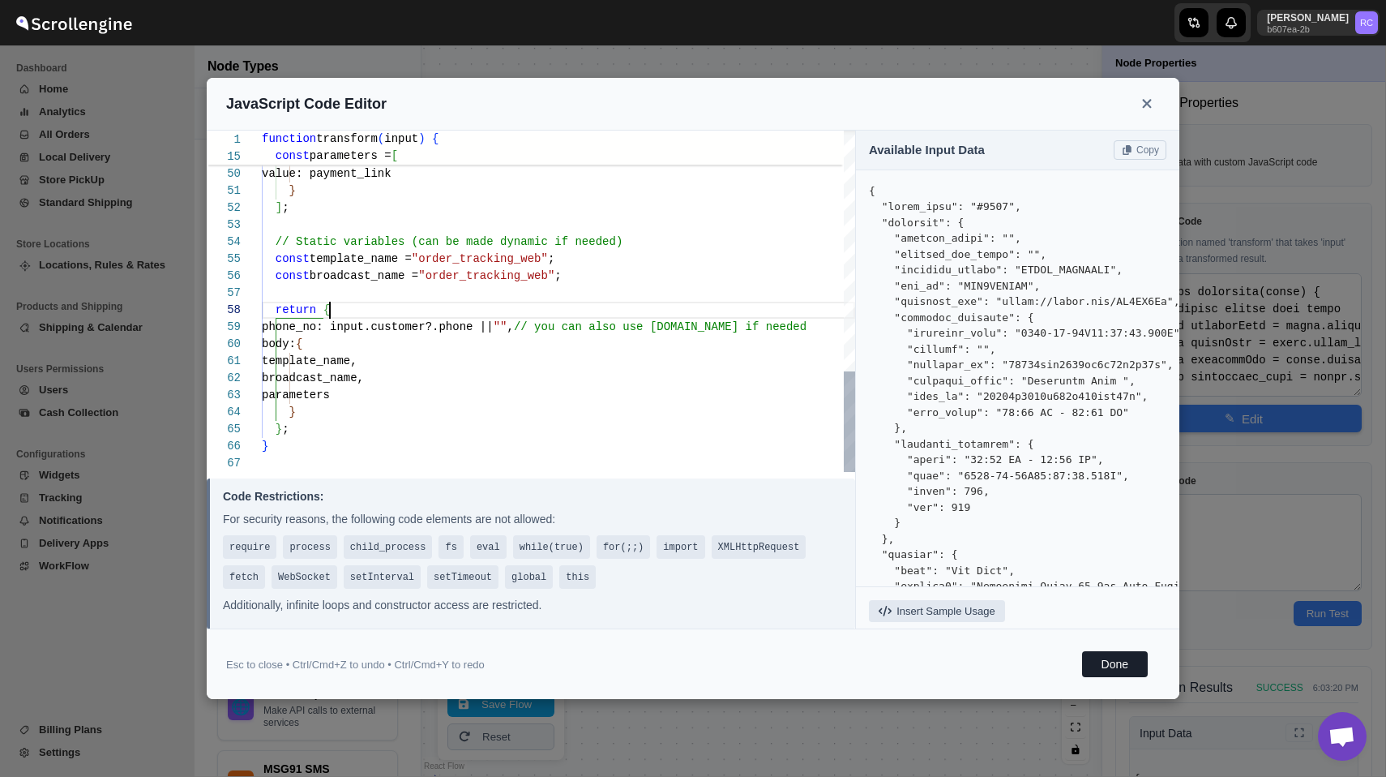
type textarea "value: payment_link } ]; // Static variables (can be made dynamic if needed) co…"
type textarea "function transform(input) { // Extract fields from input const addressName = in…"
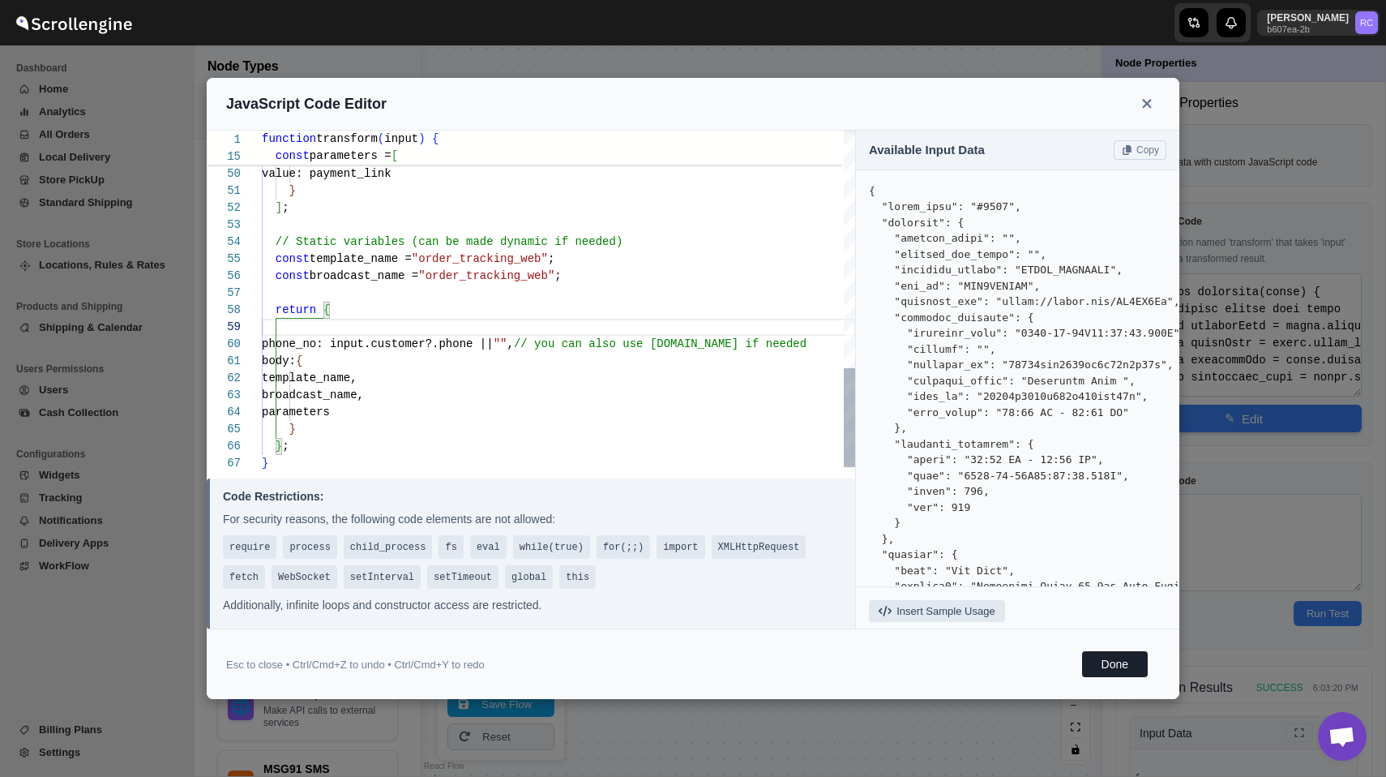
type textarea "value: payment_link } ]; // Static variables (can be made dynamic if needed) co…"
type textarea "function transform(input) { // Extract fields from input const addressName = in…"
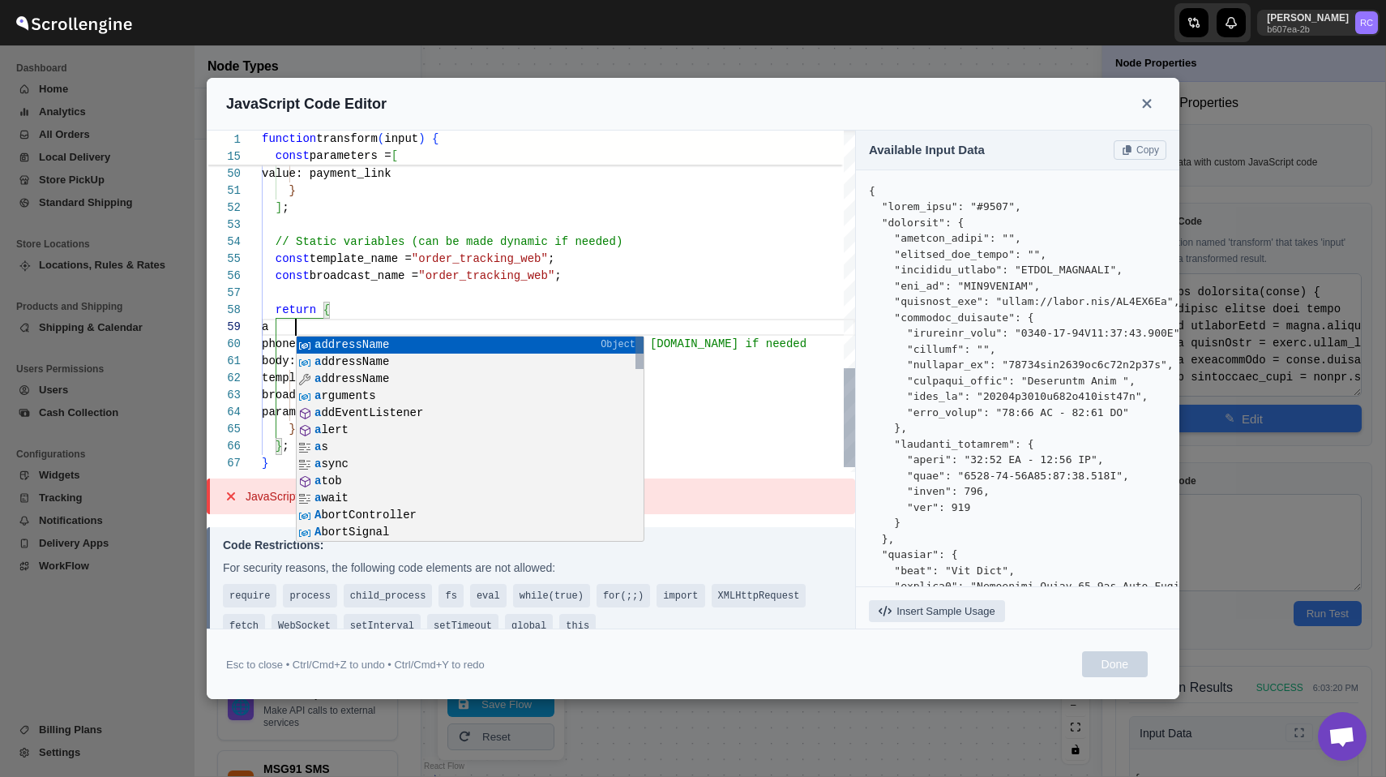
type textarea "value: payment_link } ]; // Static variables (can be made dynamic if needed) co…"
type textarea "function transform(input) { // Extract fields from input const addressName = in…"
type textarea "value: payment_link } ]; // Static variables (can be made dynamic if needed) co…"
type textarea "function transform(input) { // Extract fields from input const addressName = in…"
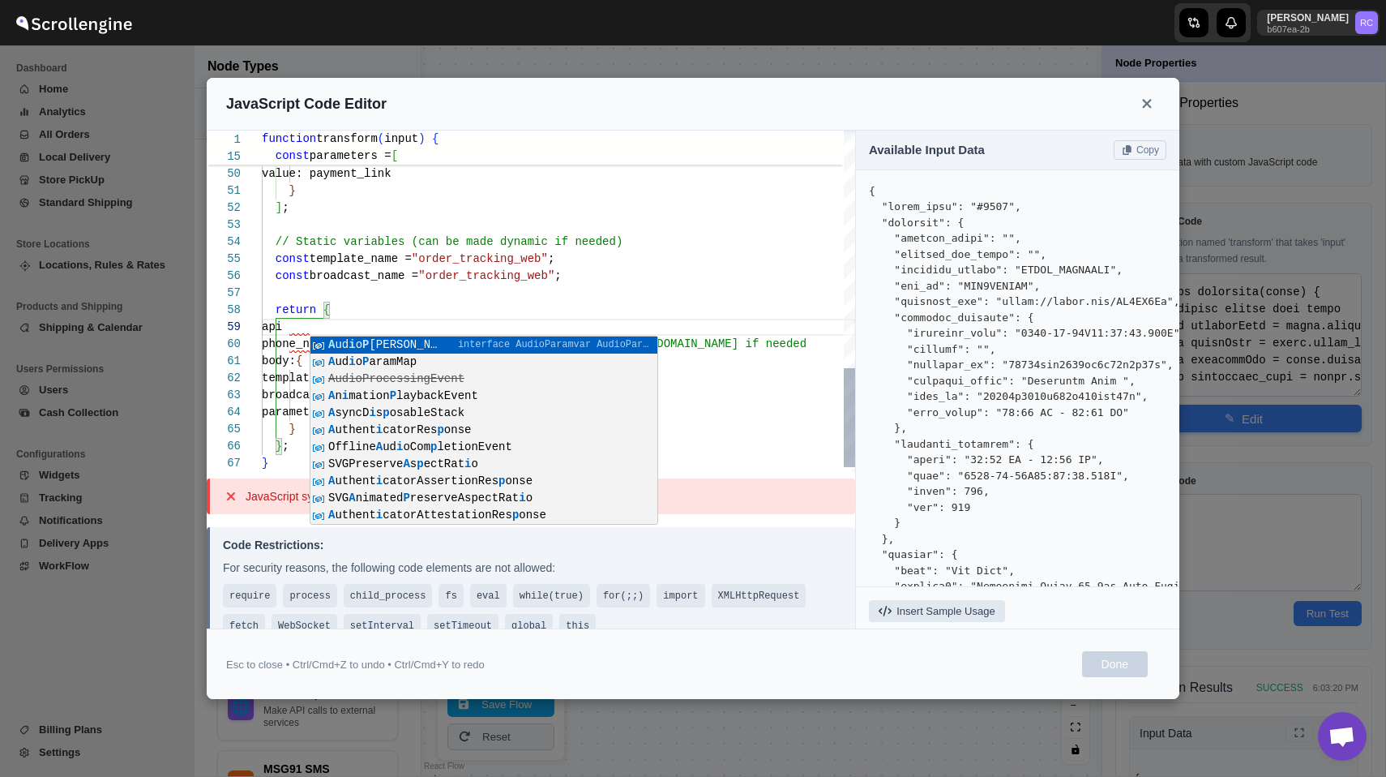
type textarea "value: payment_link } ]; // Static variables (can be made dynamic if needed) co…"
type textarea "function transform(input) { // Extract fields from input const addressName = in…"
type textarea "value: payment_link } ]; // Static variables (can be made dynamic if needed) co…"
type textarea "function transform(input) { // Extract fields from input const addressName = in…"
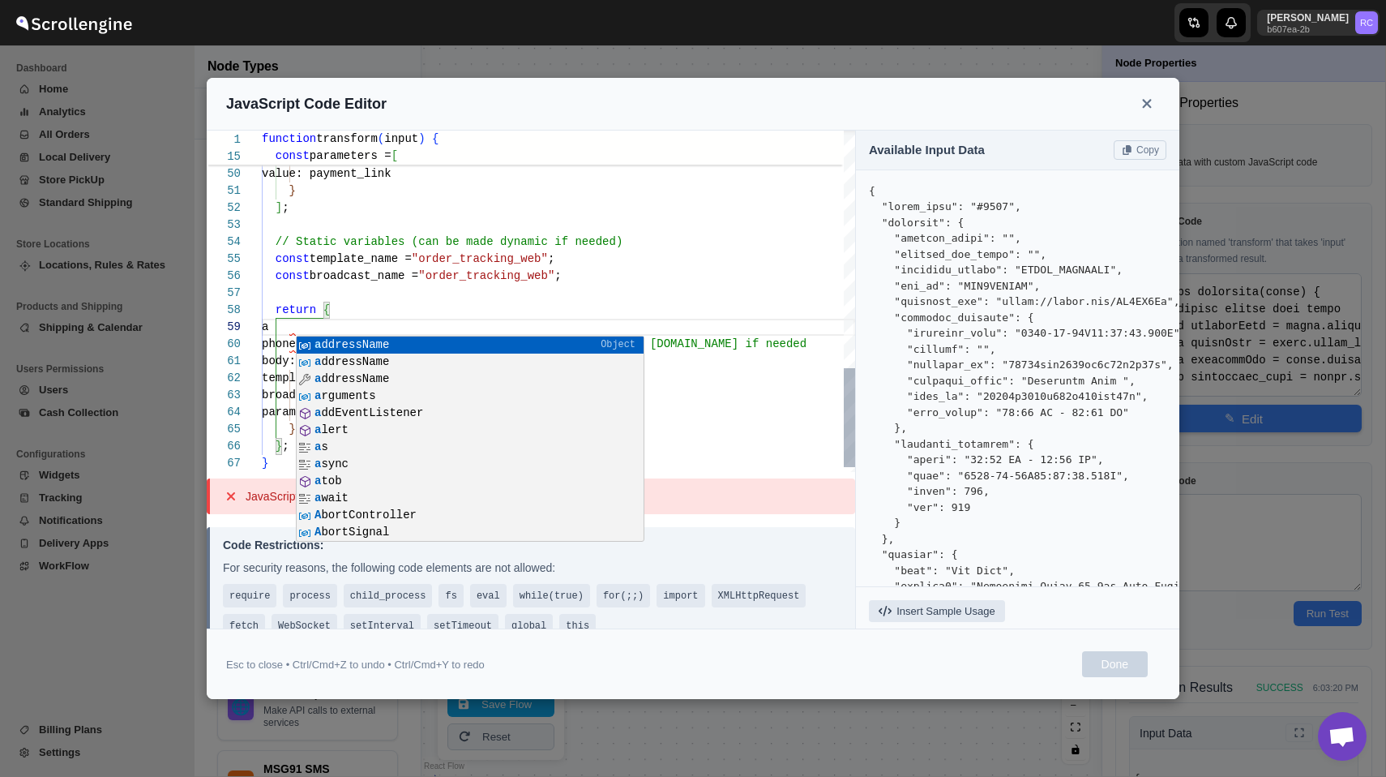
type textarea "value: payment_link } ]; // Static variables (can be made dynamic if needed) co…"
type textarea "function transform(input) { // Extract fields from input const addressName = in…"
type textarea "value: payment_link } ]; // Static variables (can be made dynamic if needed) co…"
type textarea "function transform(input) { // Extract fields from input const addressName = in…"
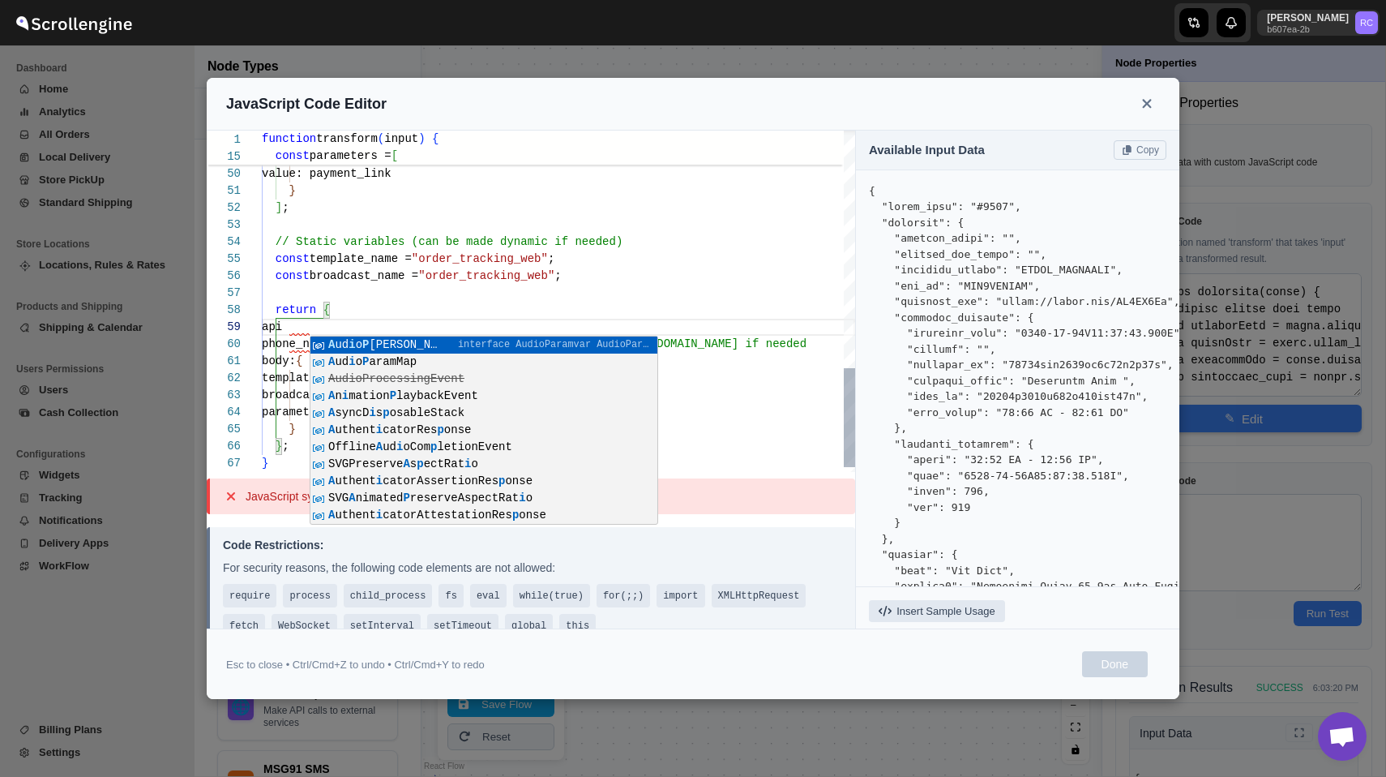
type textarea "value: payment_link } ]; // Static variables (can be made dynamic if needed) co…"
type textarea "function transform(input) { // Extract fields from input const addressName = in…"
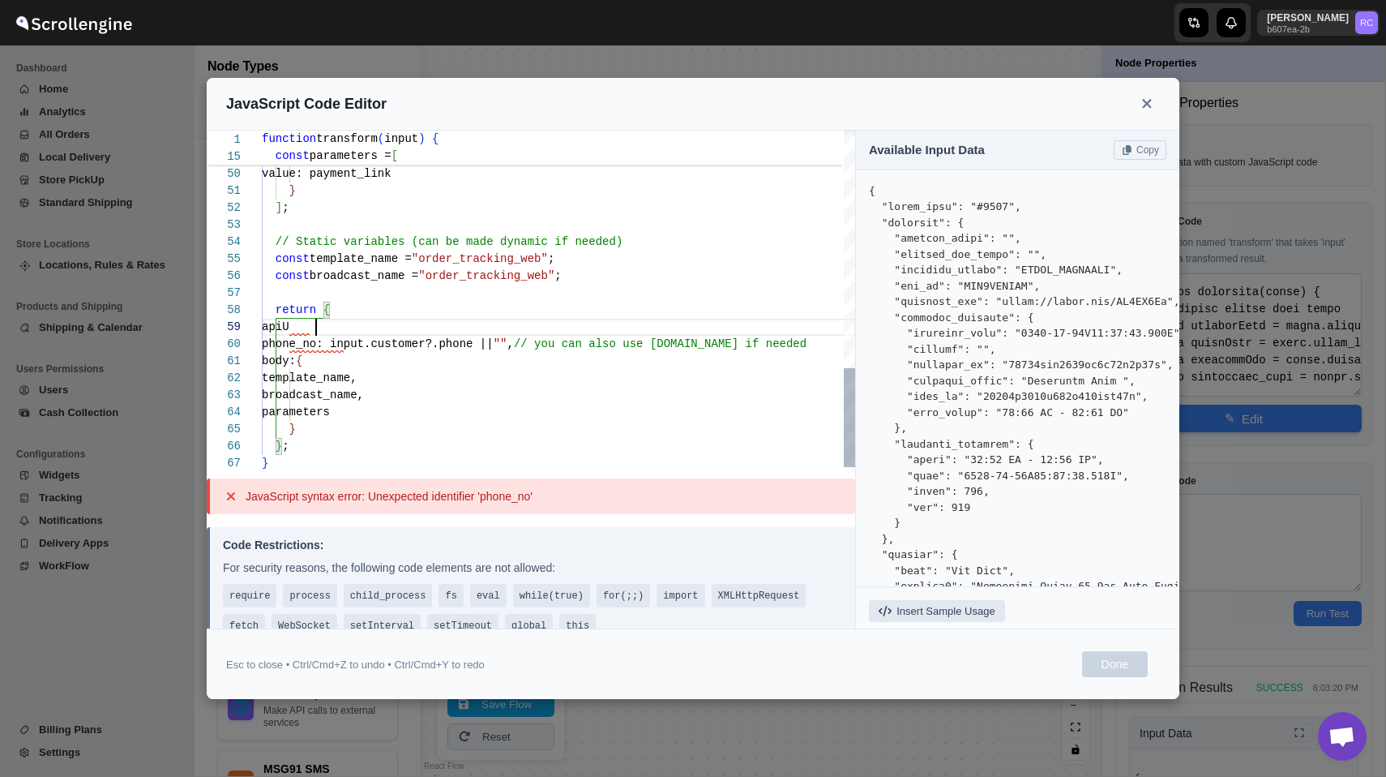
type textarea "value: payment_link } ]; // Static variables (can be made dynamic if needed) co…"
type textarea "function transform(input) { // Extract fields from input const addressName = in…"
type textarea "value: payment_link } ]; // Static variables (can be made dynamic if needed) co…"
type textarea "function transform(input) { // Extract fields from input const addressName = in…"
type textarea "value: payment_link } ]; // Static variables (can be made dynamic if needed) co…"
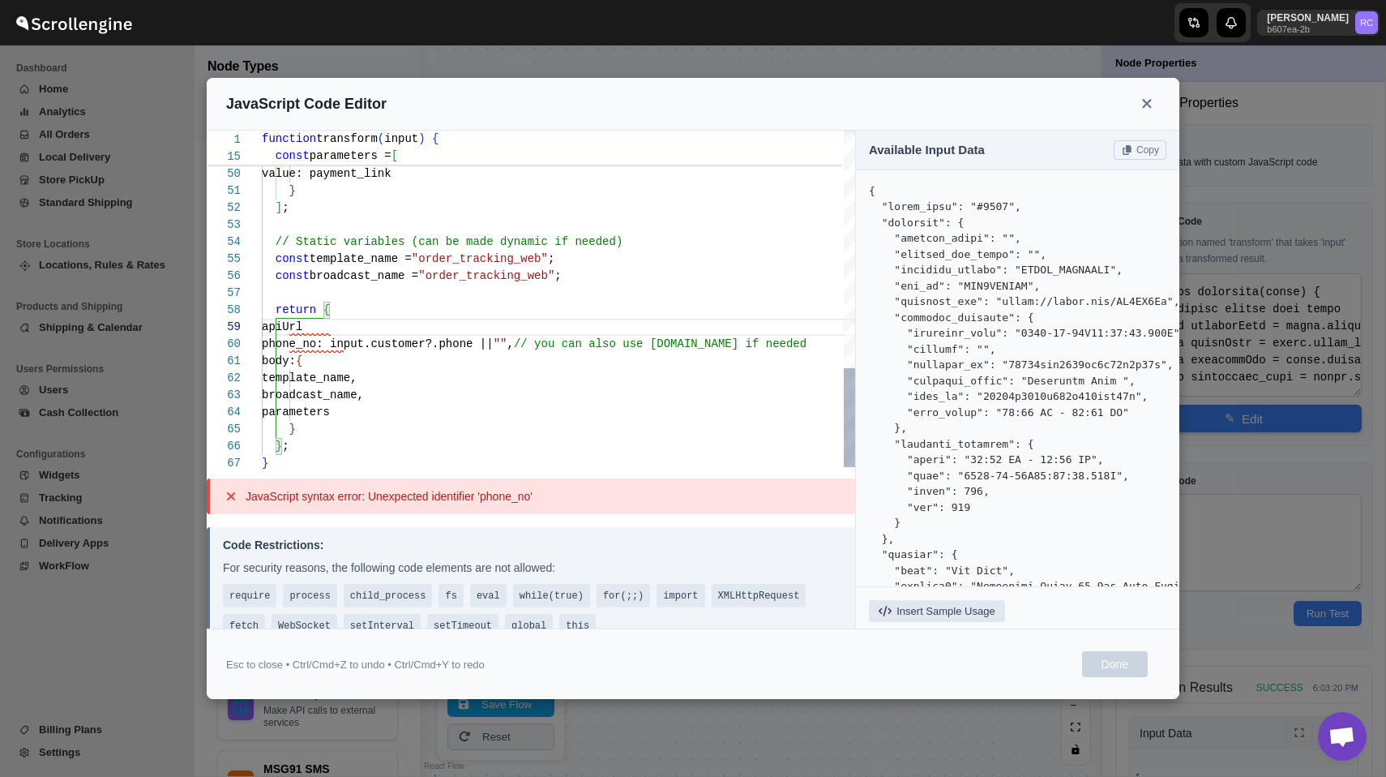
type textarea "function transform(input) { // Extract fields from input const addressName = in…"
type textarea "value: payment_link } ]; // Static variables (can be made dynamic if needed) co…"
type textarea "function transform(input) { // Extract fields from input const addressName = in…"
type textarea "value: payment_link } ]; // Static variables (can be made dynamic if needed) co…"
type textarea "function transform(input) { // Extract fields from input const addressName = in…"
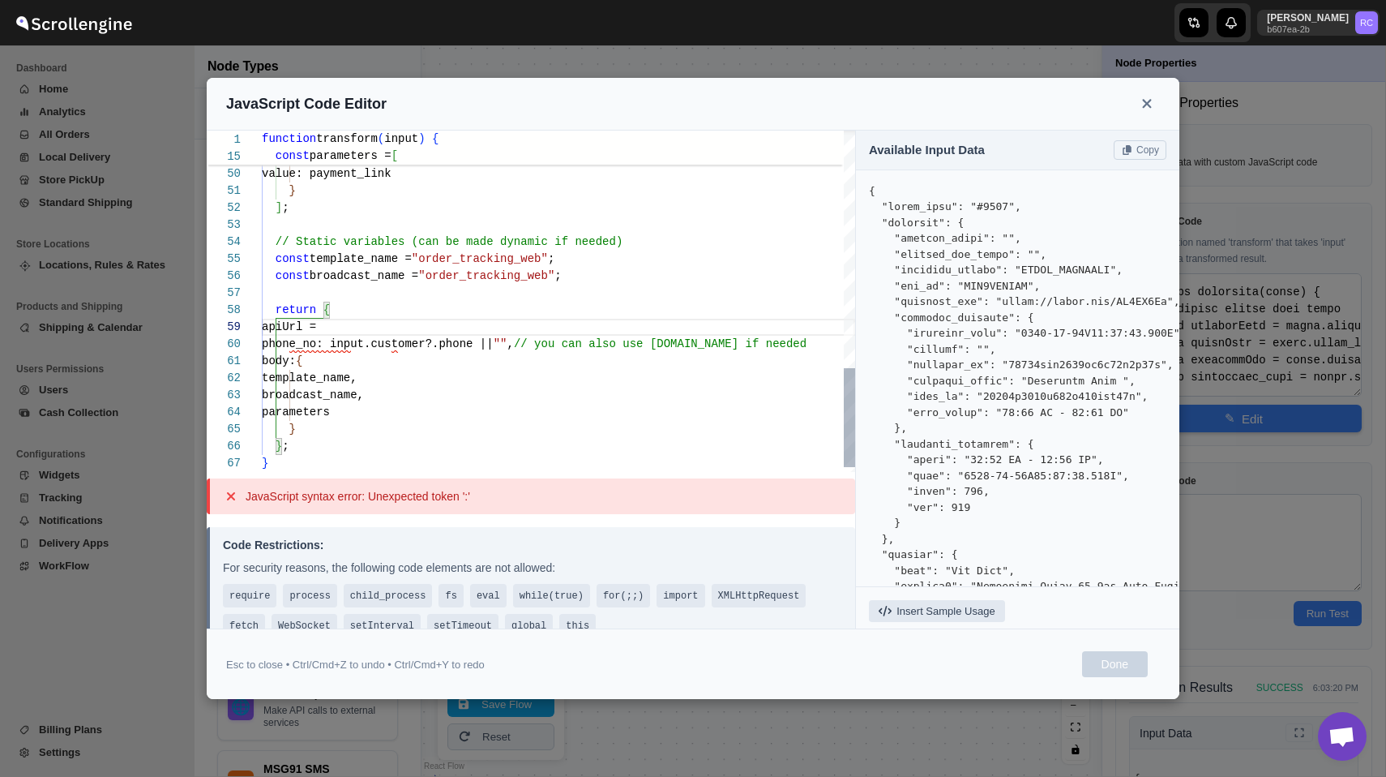
type textarea "value: payment_link } ]; // Static variables (can be made dynamic if needed) co…"
type textarea "function transform(input) { // Extract fields from input const addressName = in…"
type textarea "value: payment_link } ]; // Static variables (can be made dynamic if needed) co…"
type textarea "function transform(input) { // Extract fields from input const addressName = in…"
type textarea "value: payment_link } ]; // Static variables (can be made dynamic if needed) co…"
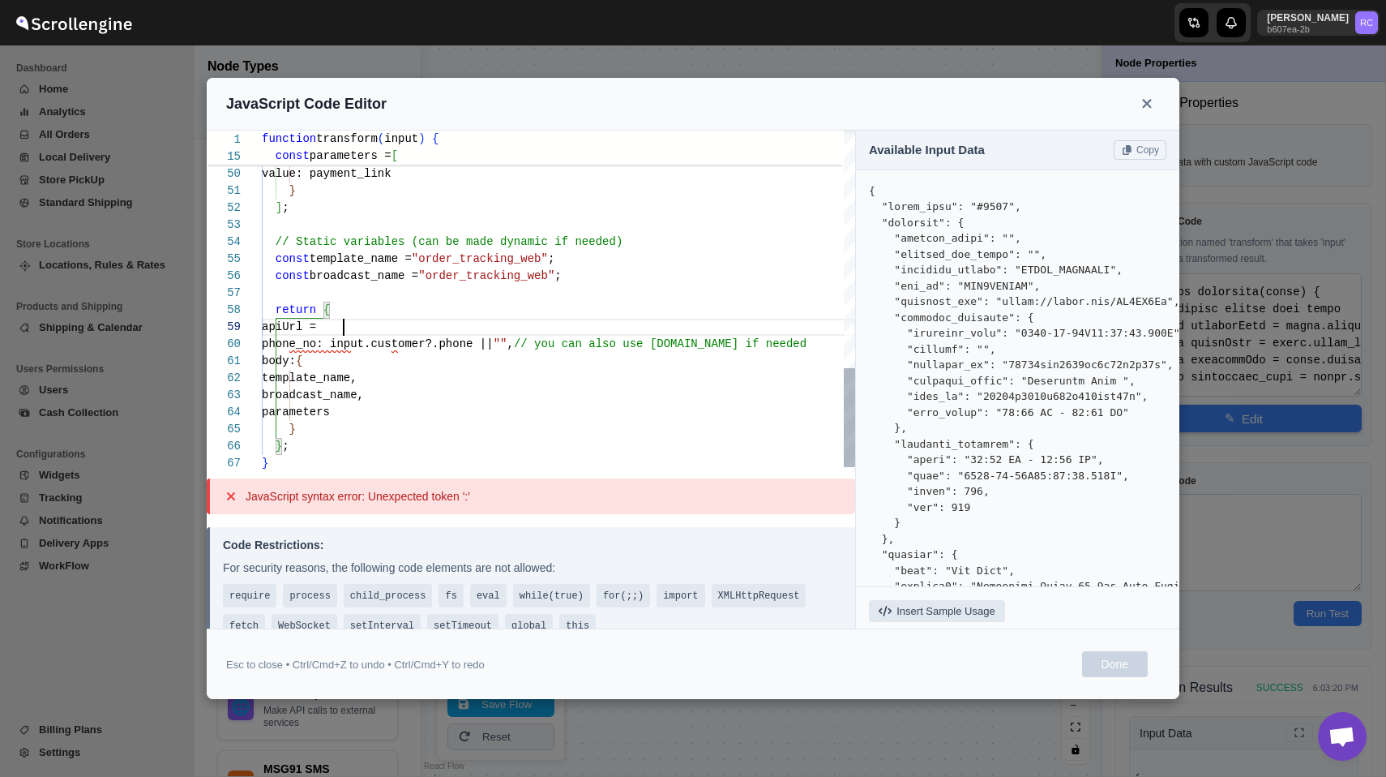
type textarea "function transform(input) { // Extract fields from input const addressName = in…"
type textarea "value: payment_link } ]; // Static variables (can be made dynamic if needed) co…"
type textarea "function transform(input) { // Extract fields from input const addressName = in…"
type textarea "value: payment_link } ]; // Static variables (can be made dynamic if needed) co…"
type textarea "function transform(input) { // Extract fields from input const addressName = in…"
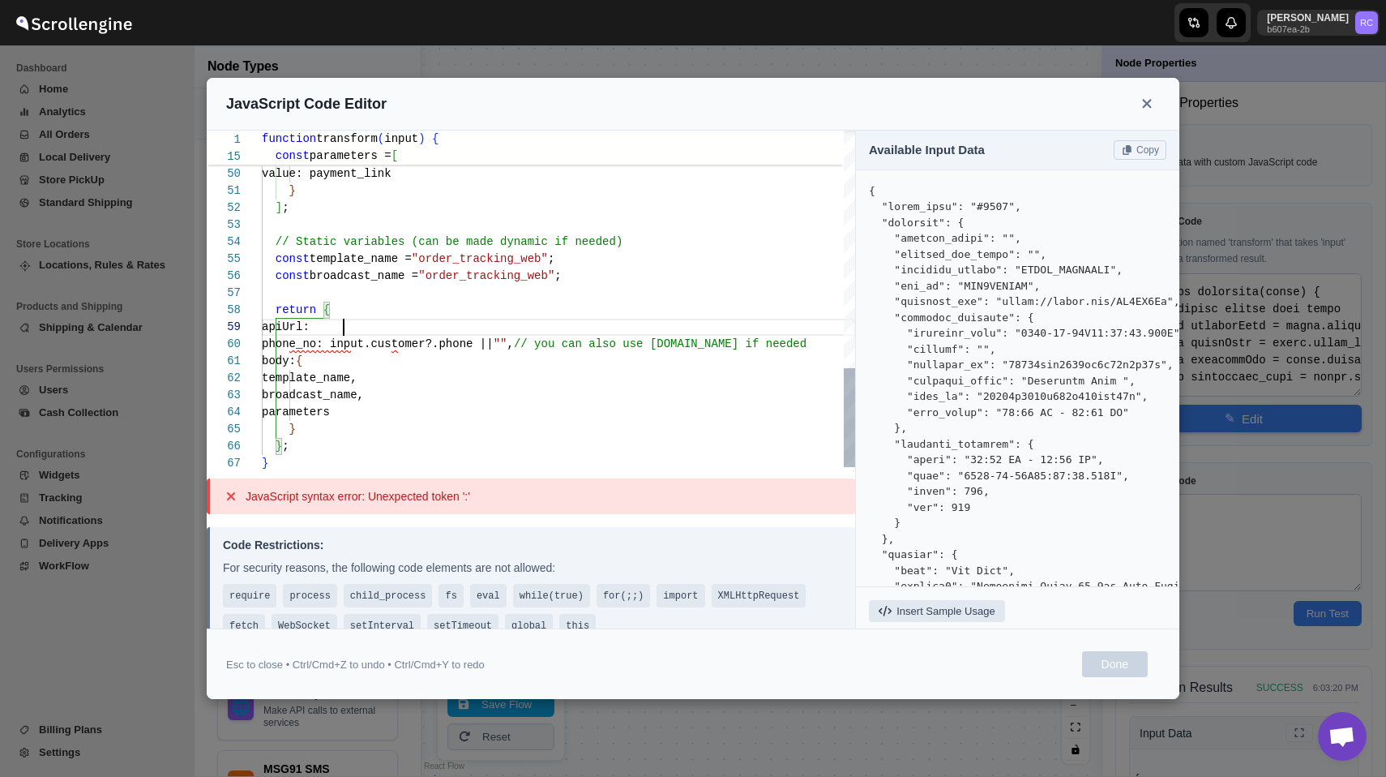
type textarea "value: payment_link } ]; // Static variables (can be made dynamic if needed) co…"
type textarea "function transform(input) { // Extract fields from input const addressName = in…"
type textarea "value: payment_link } ]; // Static variables (can be made dynamic if needed) co…"
type textarea "function transform(input) { // Extract fields from input const addressName = in…"
type textarea "value: payment_link } ]; // Static variables (can be made dynamic if needed) co…"
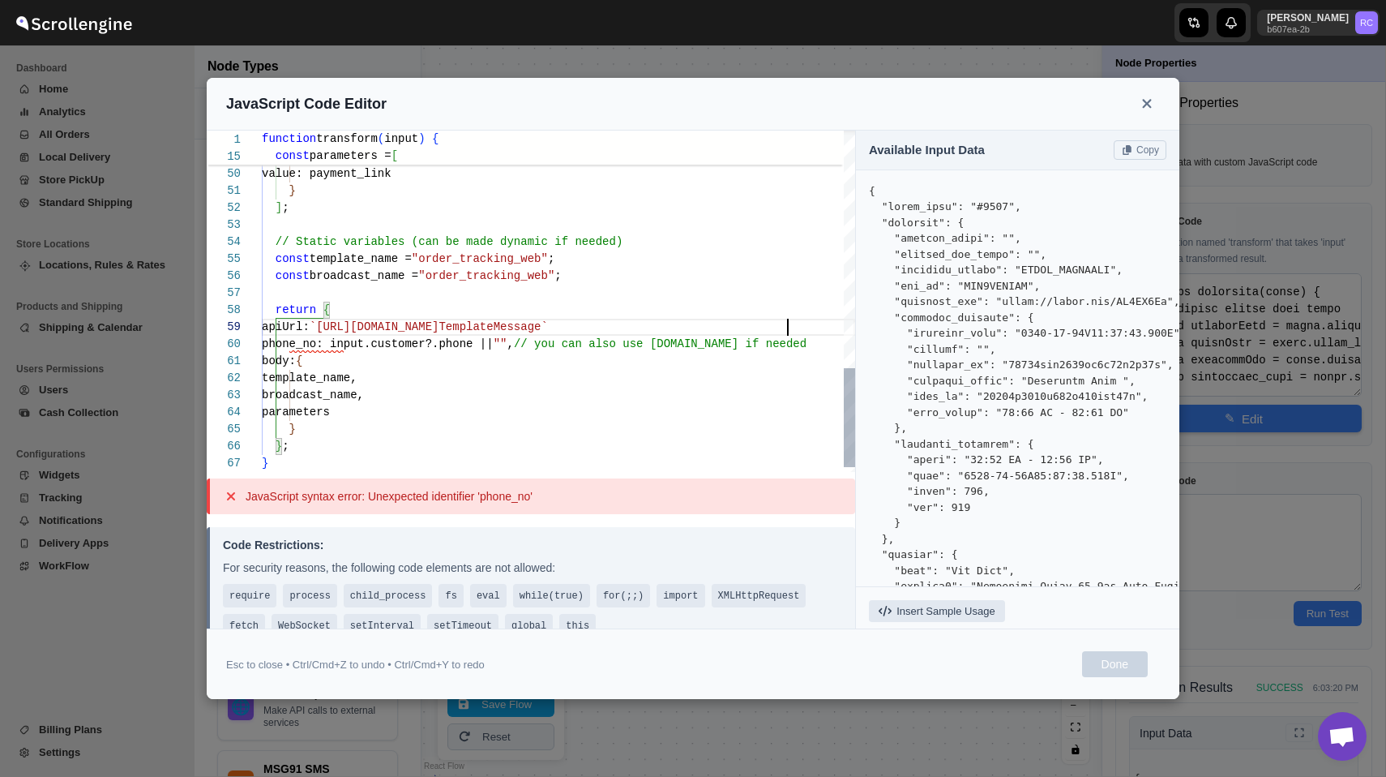
type textarea "function transform(input) { // Extract fields from input const addressName = in…"
type textarea "value: payment_link } ]; // Static variables (can be made dynamic if needed) co…"
type textarea "function transform(input) { // Extract fields from input const addressName = in…"
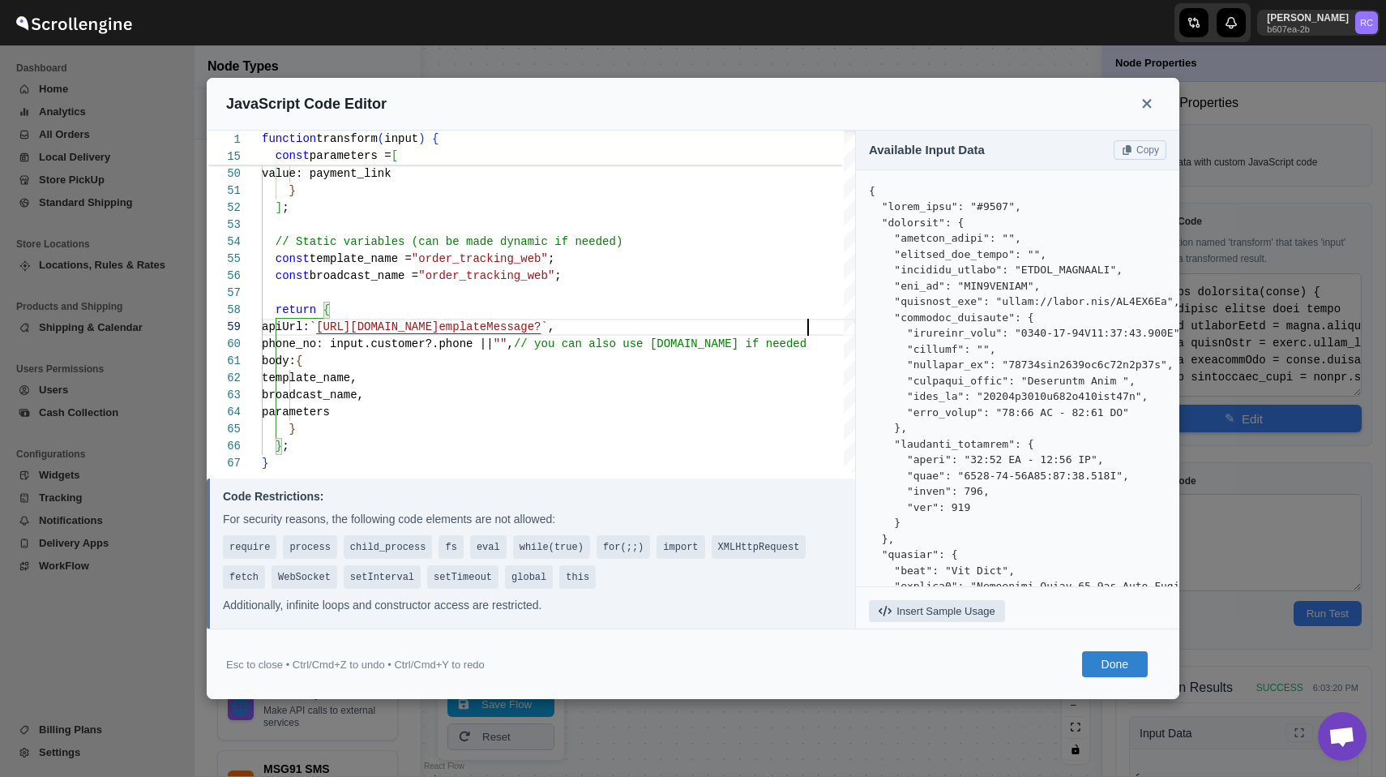
type textarea "value: payment_link } ]; // Static variables (can be made dynamic if needed) co…"
click at [1124, 666] on button "Done" at bounding box center [1115, 664] width 66 height 26
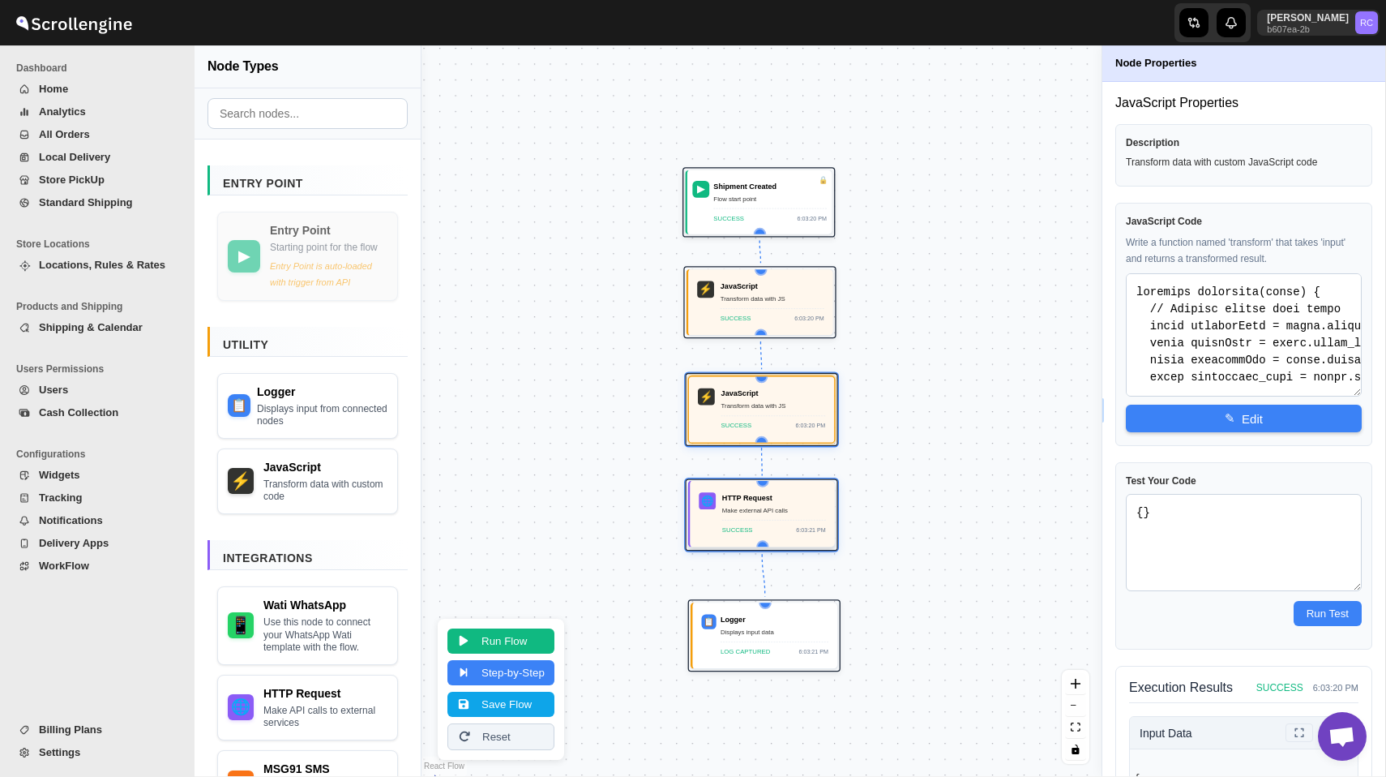
click at [767, 508] on div "Make external API calls" at bounding box center [774, 510] width 104 height 11
select select "POST"
select select "phone_no"
select select "body"
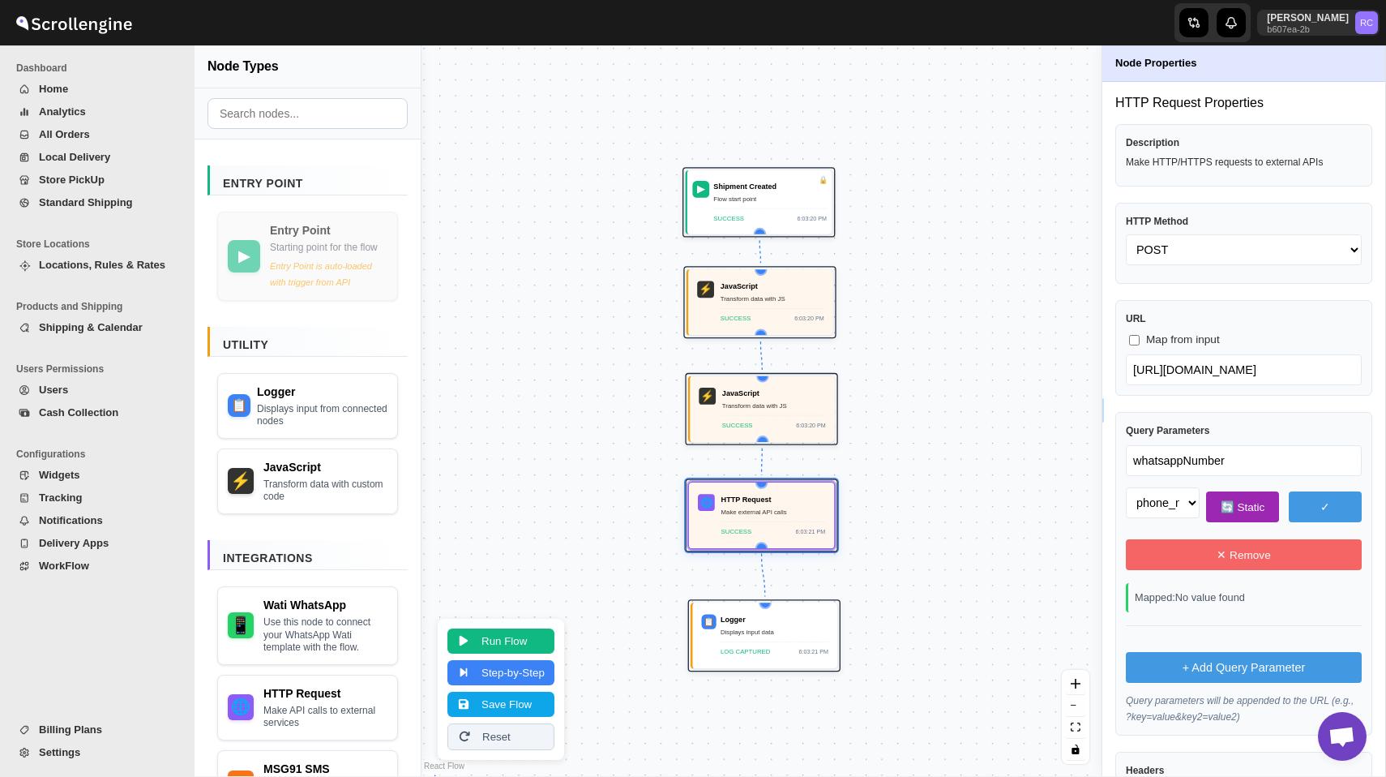
click at [1179, 461] on input "whatsappNumber" at bounding box center [1244, 460] width 236 height 31
click at [771, 404] on div "Transform data with JS" at bounding box center [774, 404] width 104 height 11
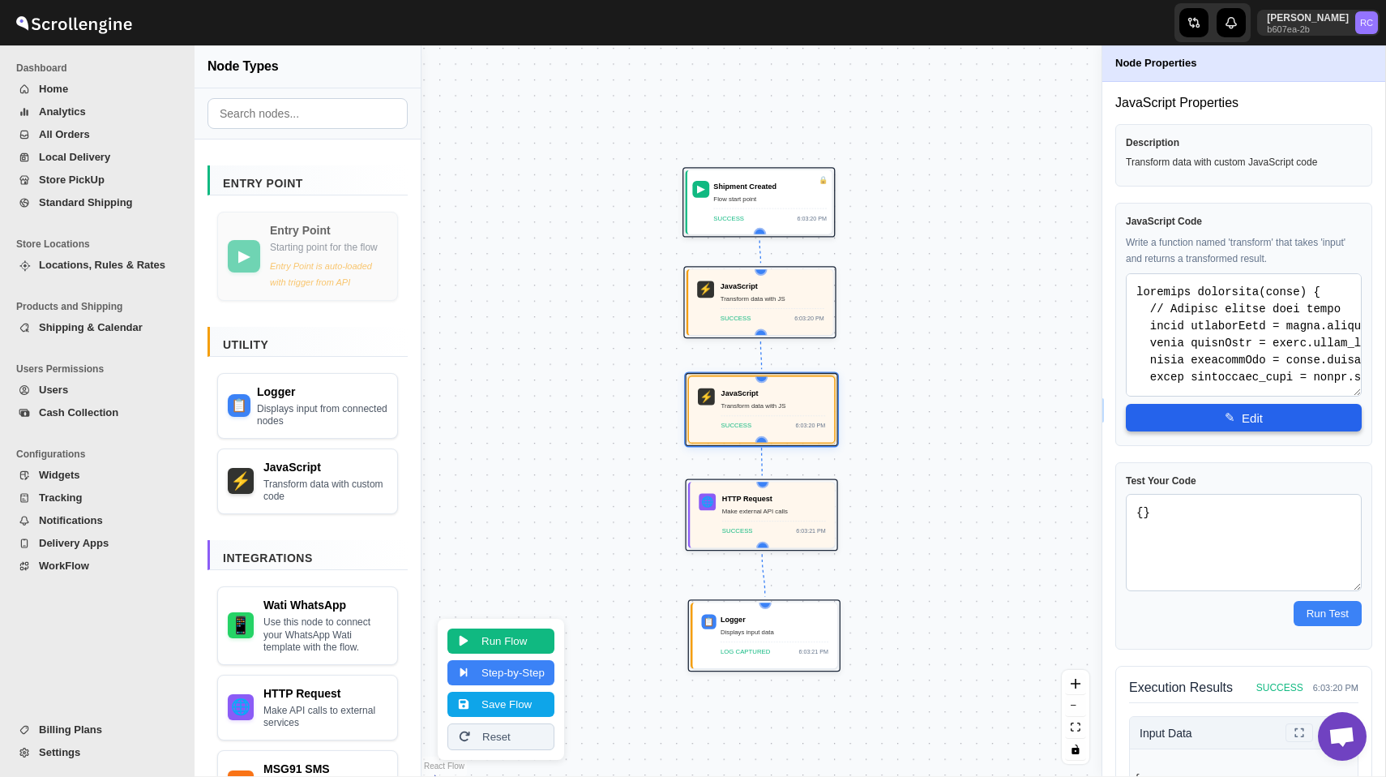
click at [1195, 422] on button "✎ Edit" at bounding box center [1244, 418] width 236 height 28
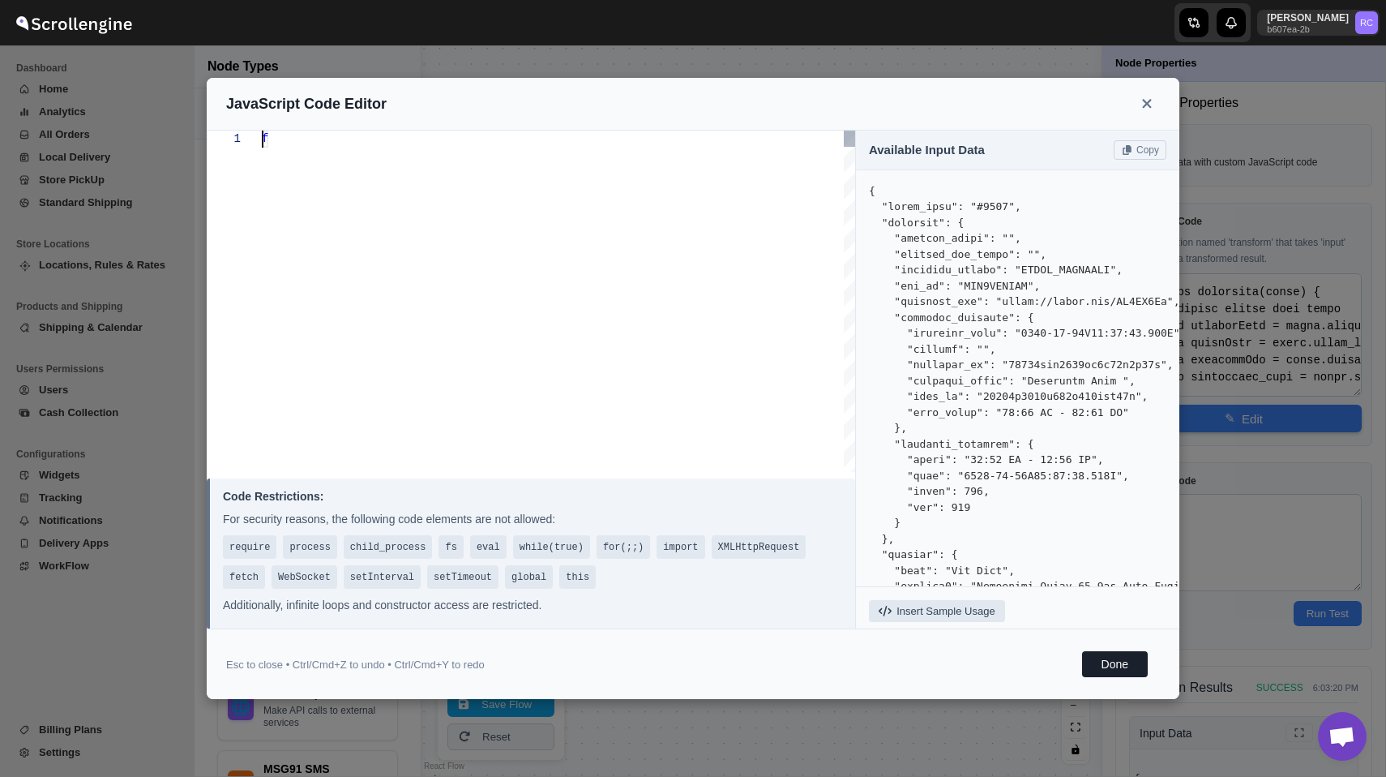
scroll to position [0, 0]
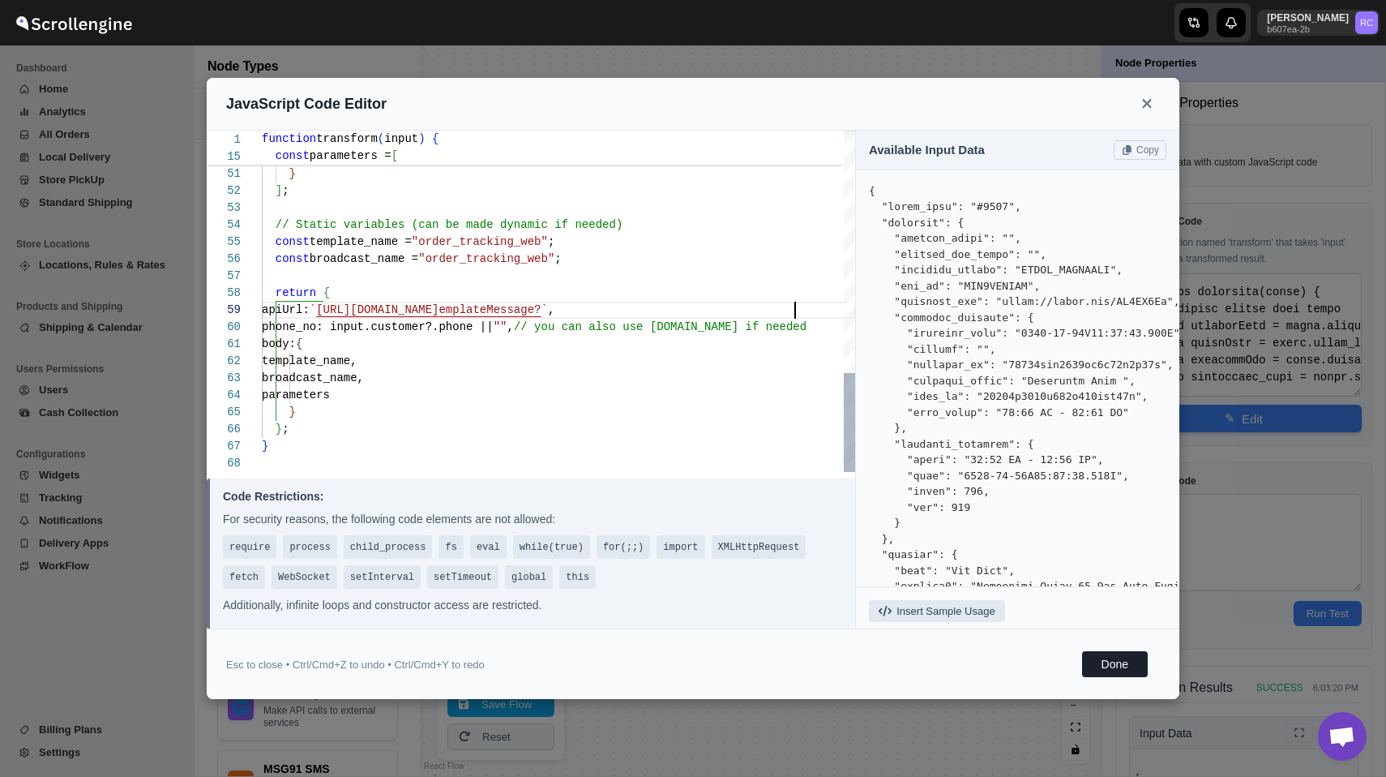
type textarea "whatsappNumber`, phone_no: input.customer?.phone || "", // you can also use [DO…"
type textarea "function transform(input) { // Extract fields from input const addressName = in…"
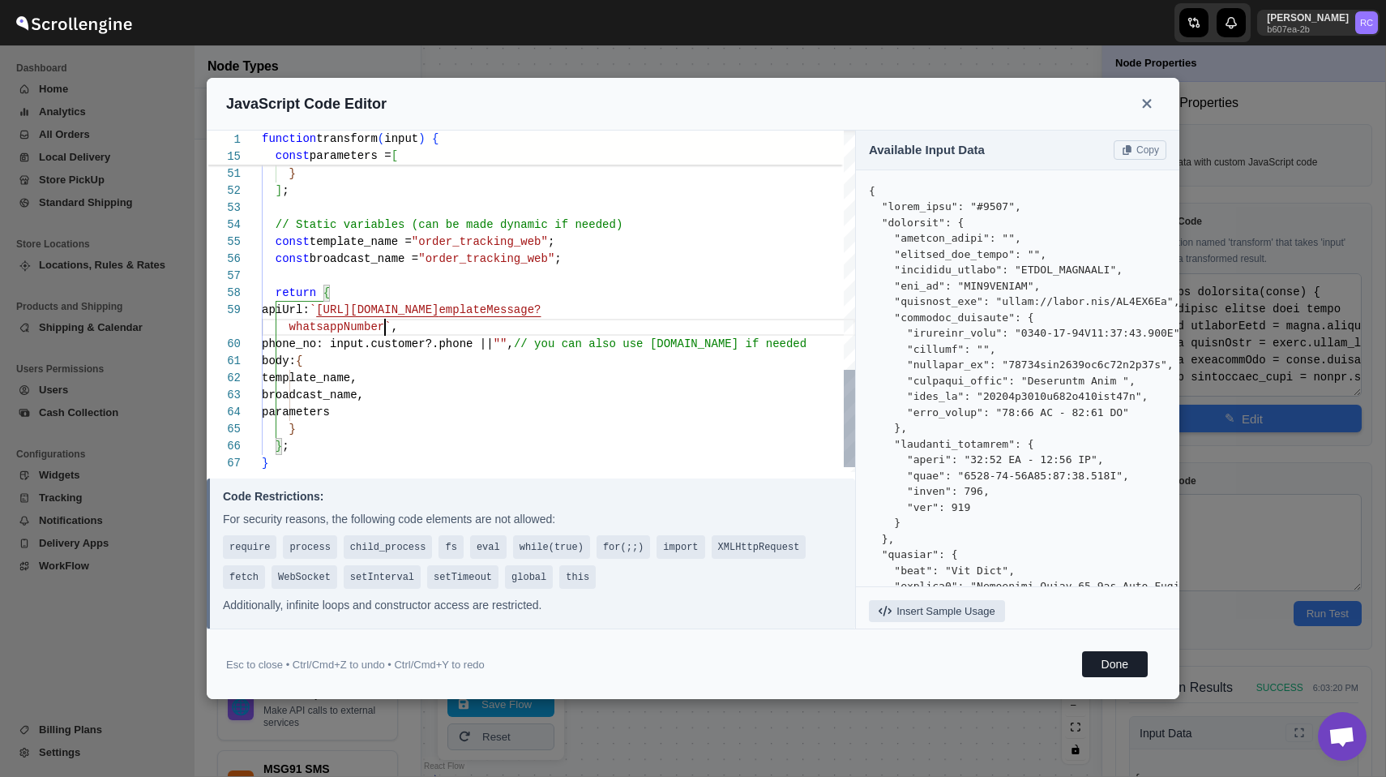
scroll to position [0, 0]
type textarea "whatsappNumber=`, phone_no: input.customer?.phone || "", // you can also use [D…"
type textarea "function transform(input) { // Extract fields from input const addressName = in…"
type textarea "whatsappNumber=$`, phone_no: input.customer?.phone || "", // you can also use […"
type textarea "function transform(input) { // Extract fields from input const addressName = in…"
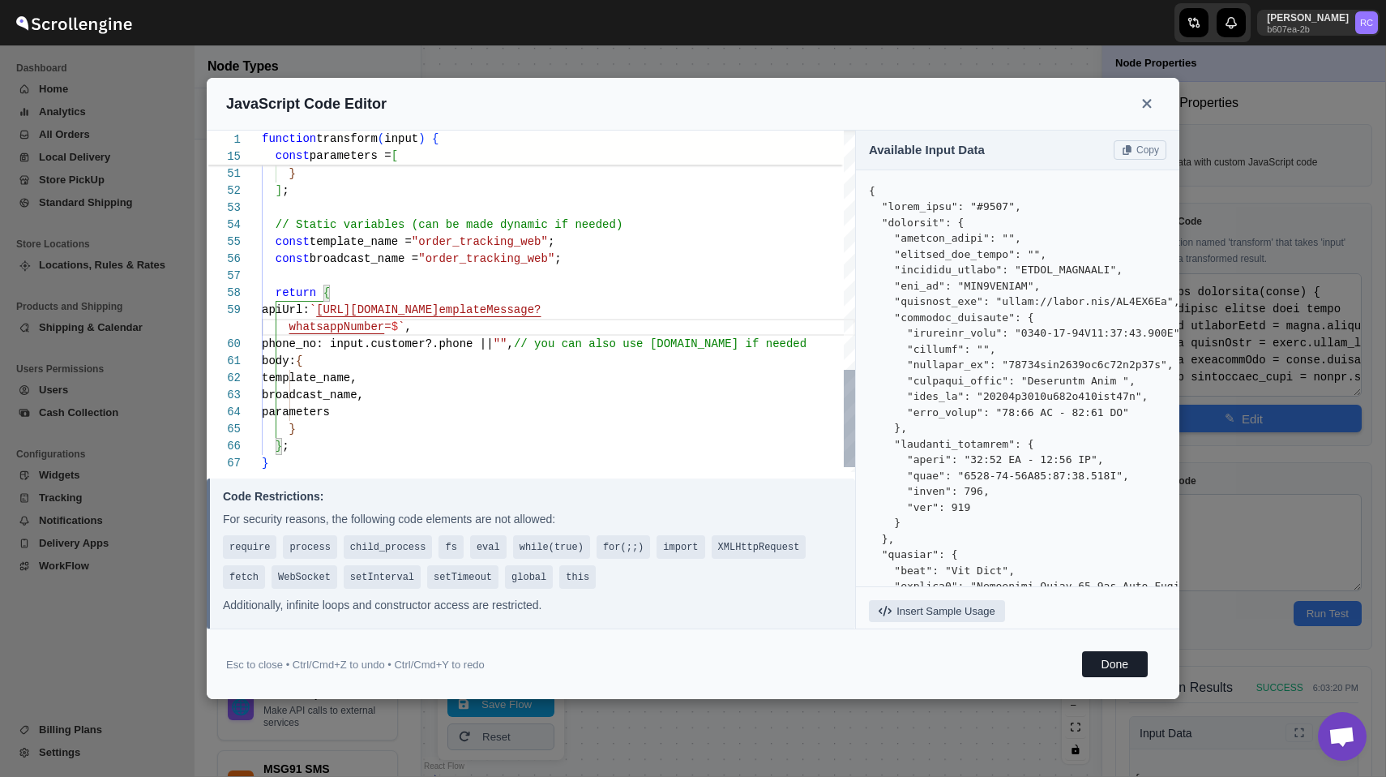
type textarea "whatsappNumber=${}`, phone_no: input.customer?.phone || "", // you can also use…"
type textarea "function transform(input) { // Extract fields from input const addressName = in…"
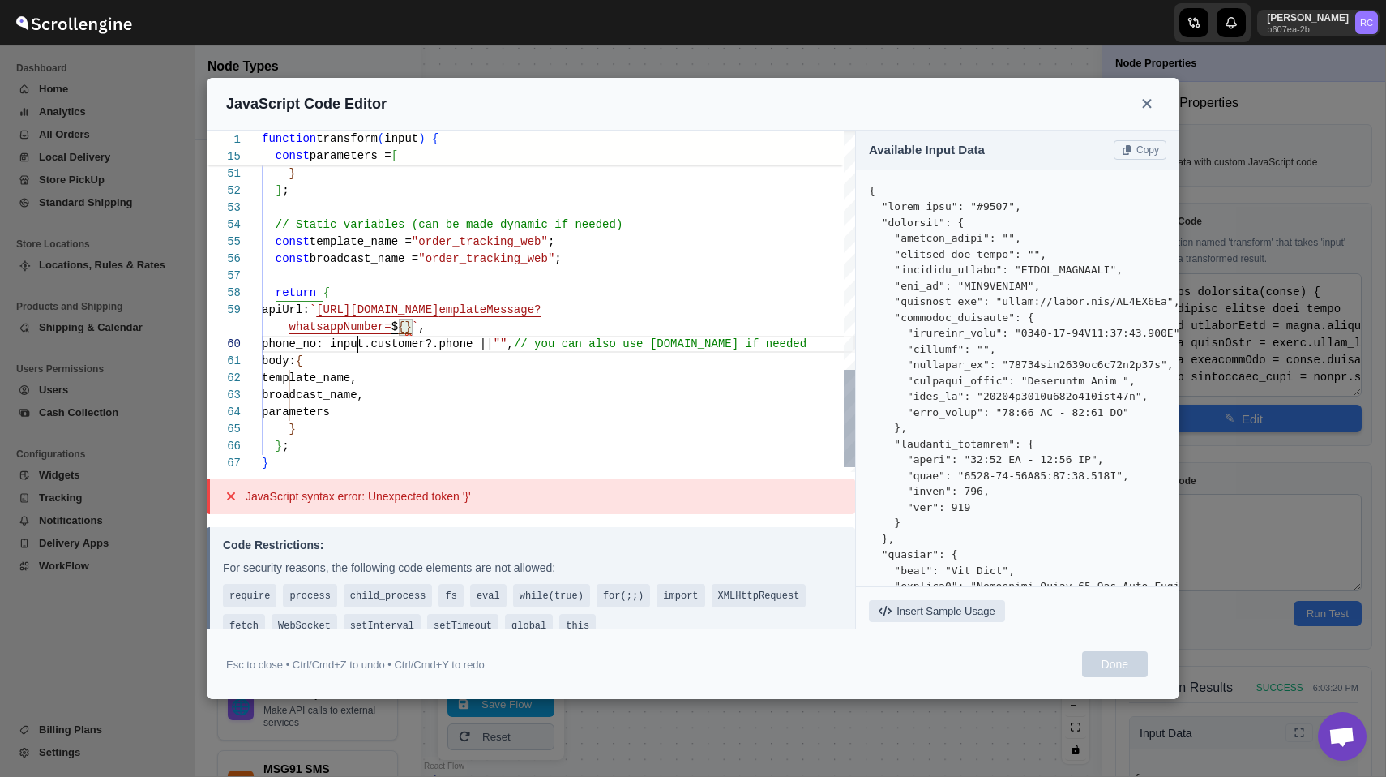
scroll to position [17, 0]
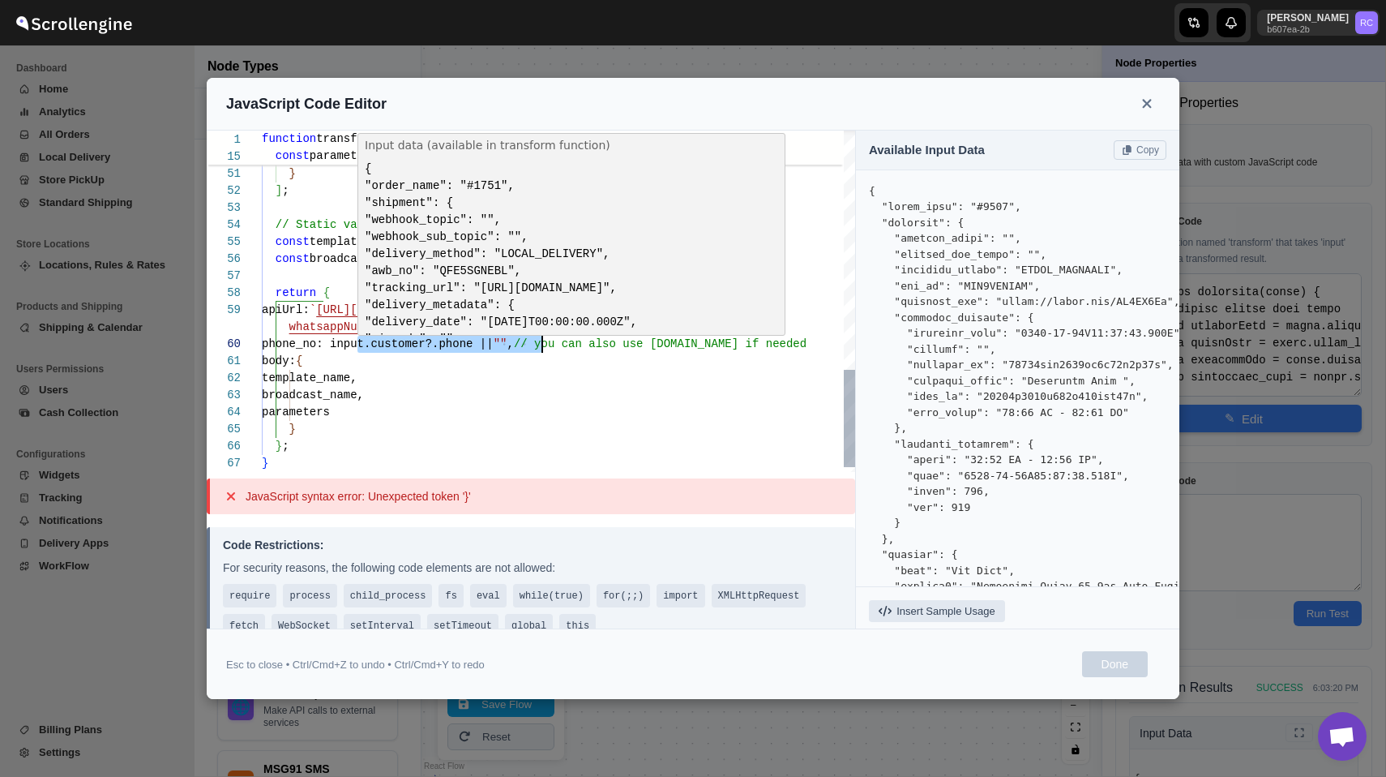
drag, startPoint x: 359, startPoint y: 344, endPoint x: 543, endPoint y: 341, distance: 184.1
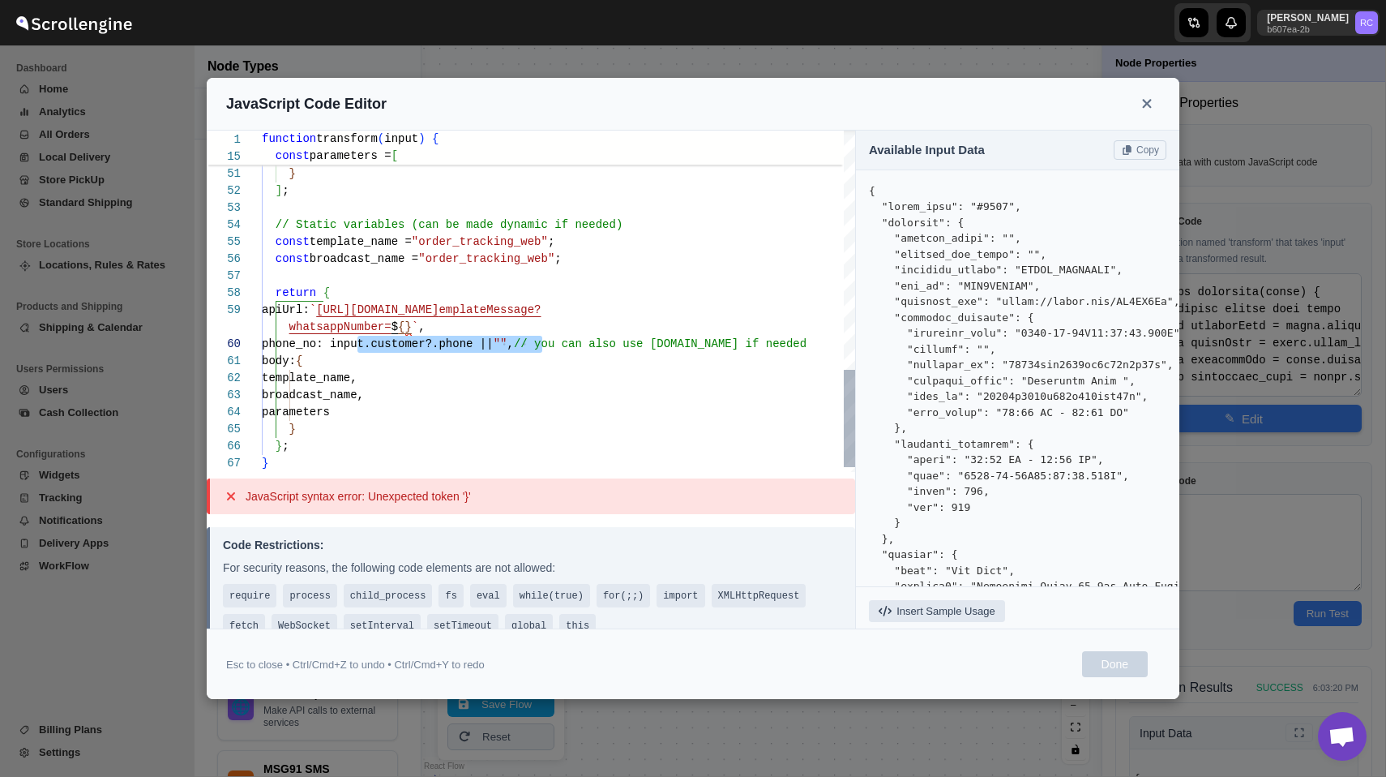
type textarea "value: payment_link } ]; // Static variables (can be made dynamic if needed) co…"
type textarea "function transform(input) { // Extract fields from input const addressName = in…"
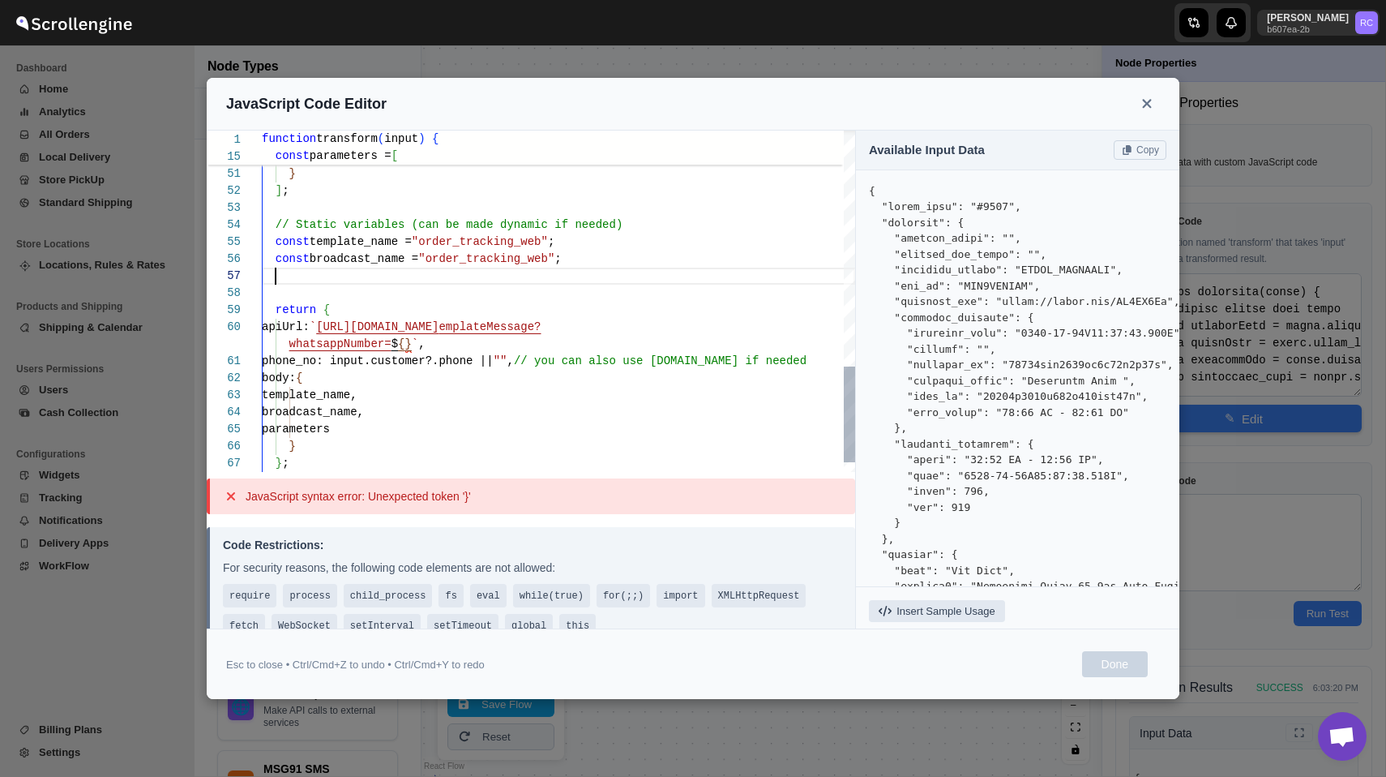
scroll to position [119, 0]
type textarea "value: payment_link } ]; // Static variables (can be made dynamic if needed) co…"
type textarea "function transform(input) { // Extract fields from input const addressName = in…"
type textarea "value: payment_link } ]; // Static variables (can be made dynamic if needed) co…"
type textarea "function transform(input) { // Extract fields from input const addressName = in…"
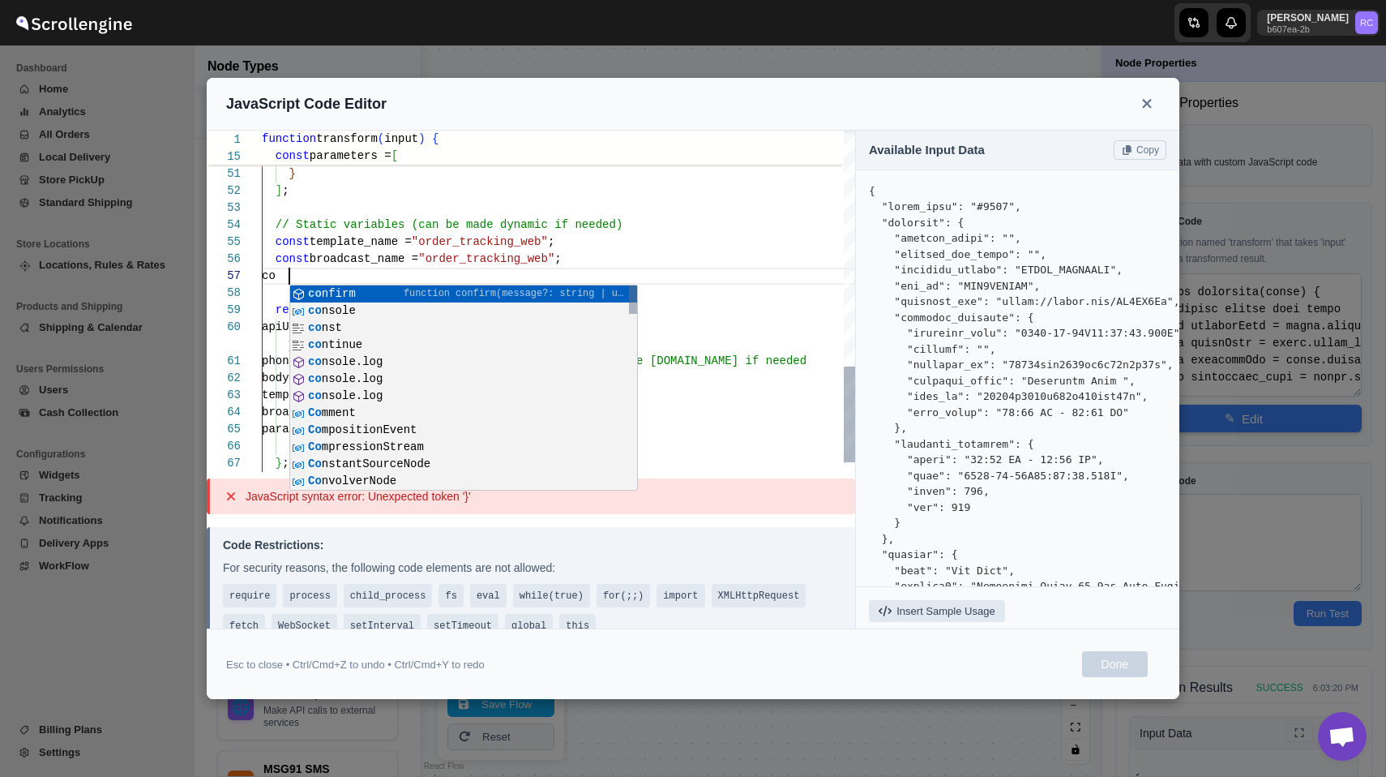
type textarea "value: payment_link } ]; // Static variables (can be made dynamic if needed) co…"
type textarea "function transform(input) { // Extract fields from input const addressName = in…"
type textarea "value: payment_link } ]; // Static variables (can be made dynamic if needed) co…"
type textarea "function transform(input) { // Extract fields from input const addressName = in…"
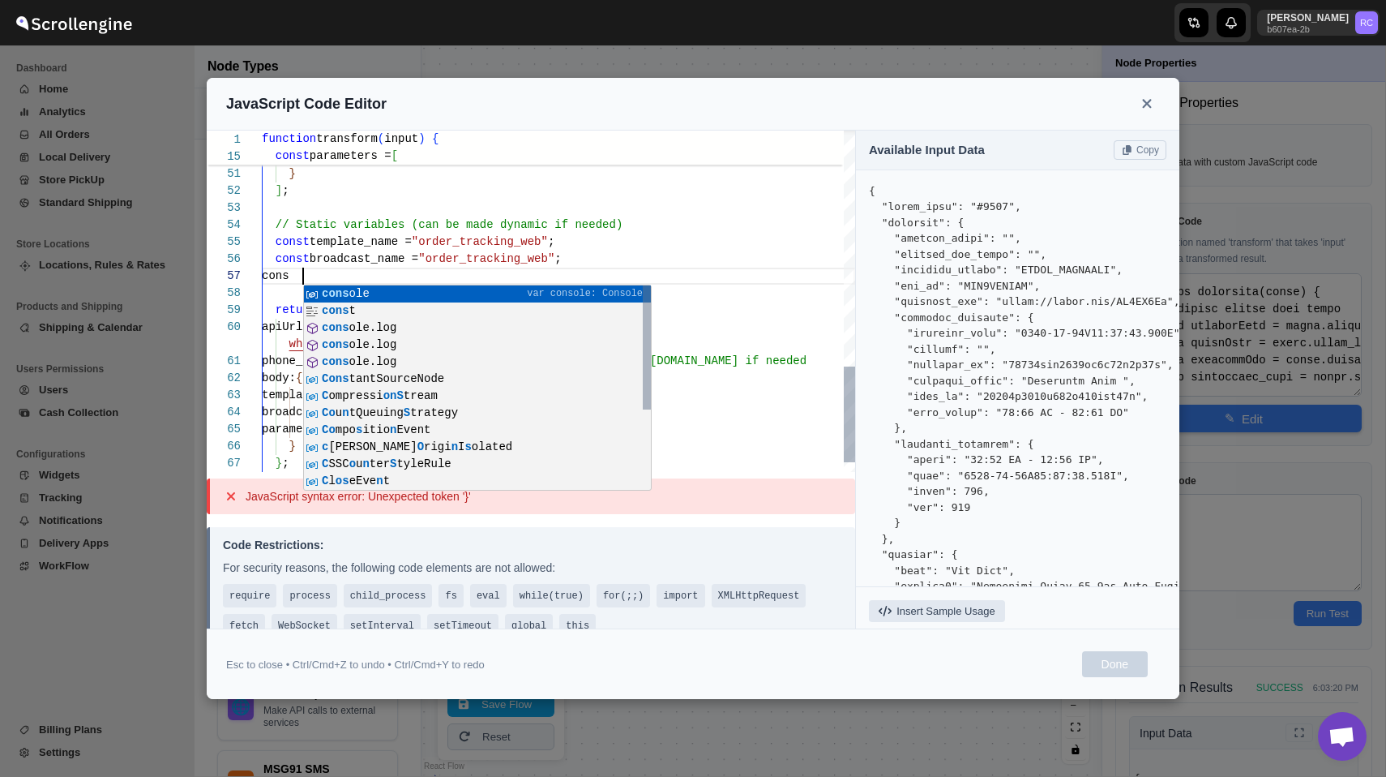
type textarea "value: payment_link } ]; // Static variables (can be made dynamic if needed) co…"
type textarea "function transform(input) { // Extract fields from input const addressName = in…"
type textarea "value: payment_link } ]; // Static variables (can be made dynamic if needed) co…"
type textarea "function transform(input) { // Extract fields from input const addressName = in…"
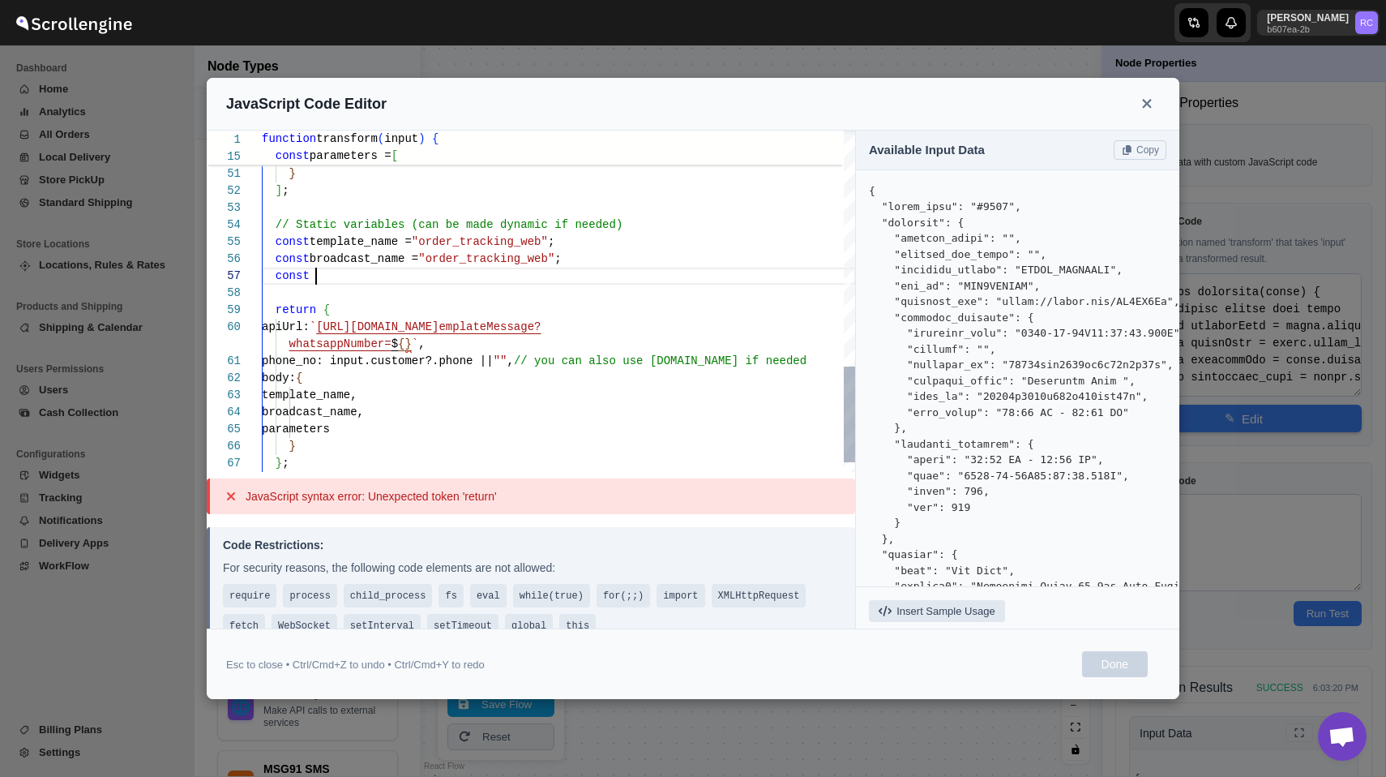
type textarea "value: payment_link } ]; // Static variables (can be made dynamic if needed) co…"
type textarea "function transform(input) { // Extract fields from input const addressName = in…"
type textarea "value: payment_link } ]; // Static variables (can be made dynamic if needed) co…"
type textarea "function transform(input) { // Extract fields from input const addressName = in…"
type textarea "value: payment_link } ]; // Static variables (can be made dynamic if needed) co…"
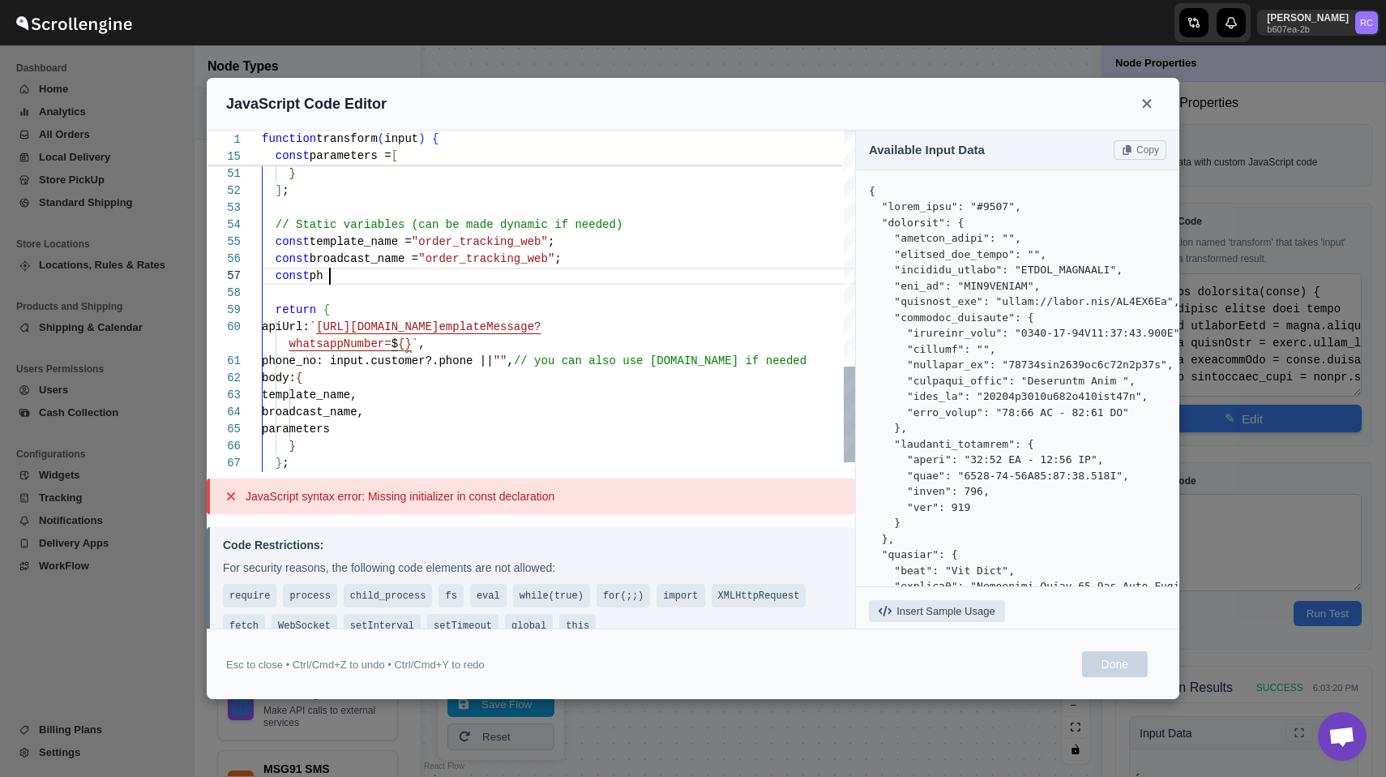
type textarea "function transform(input) { // Extract fields from input const addressName = in…"
type textarea "value: payment_link } ]; // Static variables (can be made dynamic if needed) co…"
type textarea "function transform(input) { // Extract fields from input const addressName = in…"
type textarea "value: payment_link } ]; // Static variables (can be made dynamic if needed) co…"
type textarea "function transform(input) { // Extract fields from input const addressName = in…"
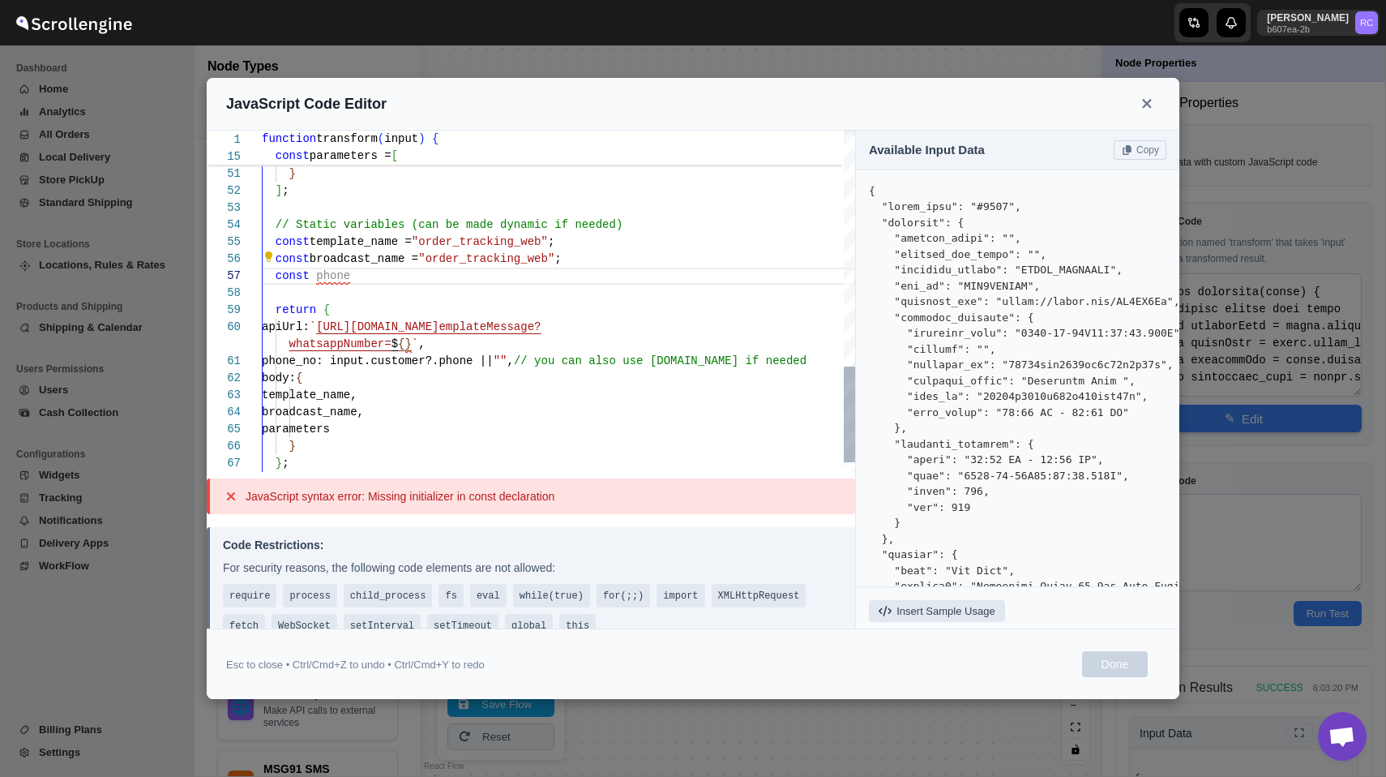
type textarea "value: payment_link } ]; // Static variables (can be made dynamic if needed) co…"
type textarea "function transform(input) { // Extract fields from input const addressName = in…"
type textarea "value: payment_link } ]; // Static variables (can be made dynamic if needed) co…"
type textarea "function transform(input) { // Extract fields from input const addressName = in…"
type textarea "value: payment_link } ]; // Static variables (can be made dynamic if needed) co…"
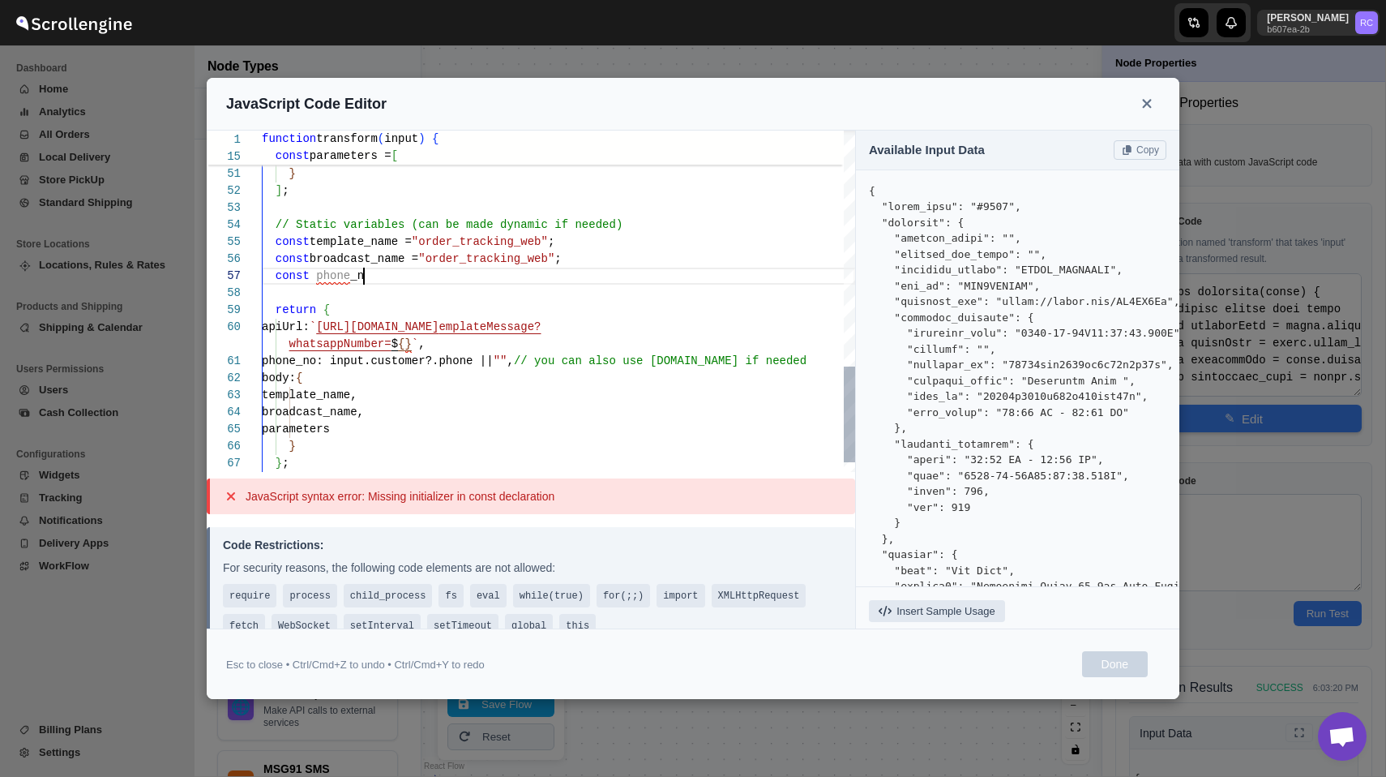
type textarea "function transform(input) { // Extract fields from input const addressName = in…"
type textarea "value: payment_link } ]; // Static variables (can be made dynamic if needed) co…"
type textarea "function transform(input) { // Extract fields from input const addressName = in…"
type textarea "value: payment_link } ]; // Static variables (can be made dynamic if needed) co…"
type textarea "function transform(input) { // Extract fields from input const addressName = in…"
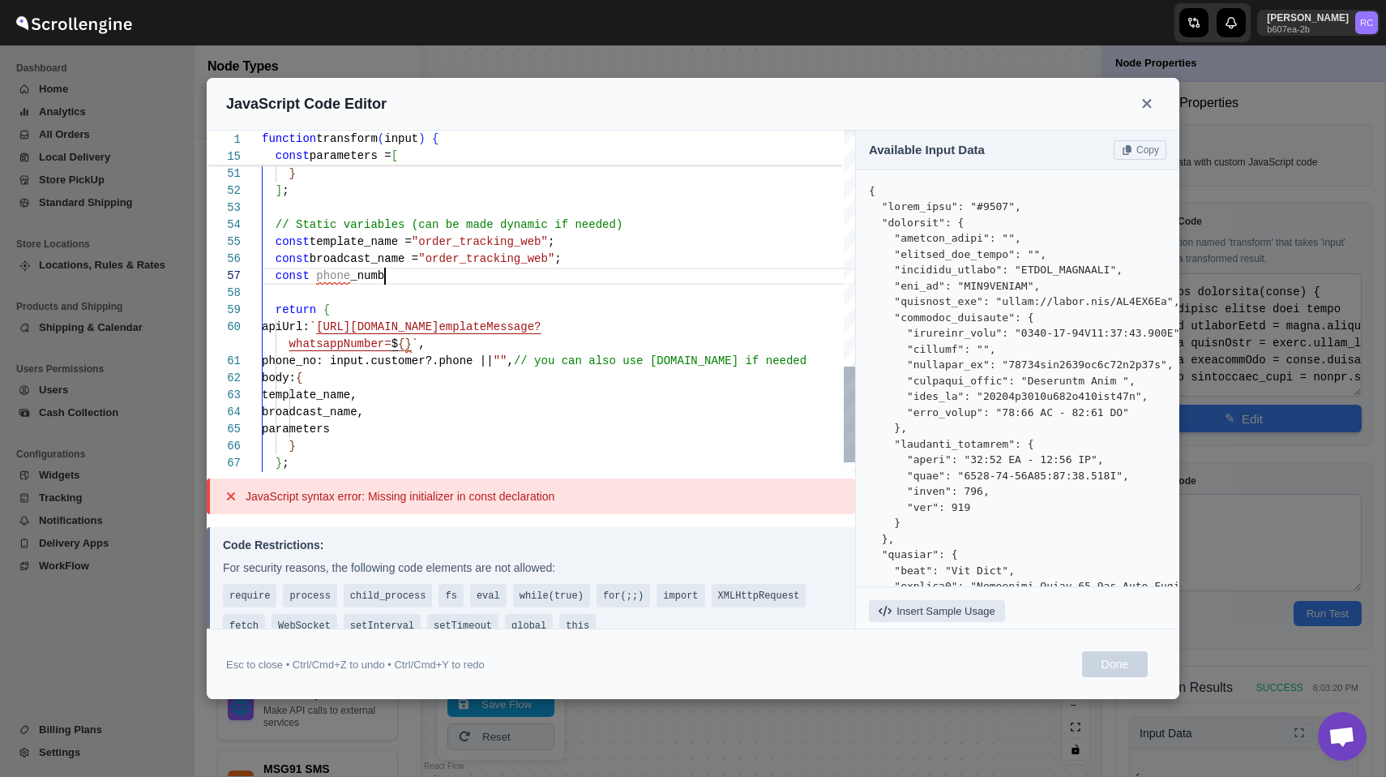
type textarea "value: payment_link } ]; // Static variables (can be made dynamic if needed) co…"
type textarea "function transform(input) { // Extract fields from input const addressName = in…"
type textarea "value: payment_link } ]; // Static variables (can be made dynamic if needed) co…"
type textarea "function transform(input) { // Extract fields from input const addressName = in…"
type textarea "value: payment_link } ]; // Static variables (can be made dynamic if needed) co…"
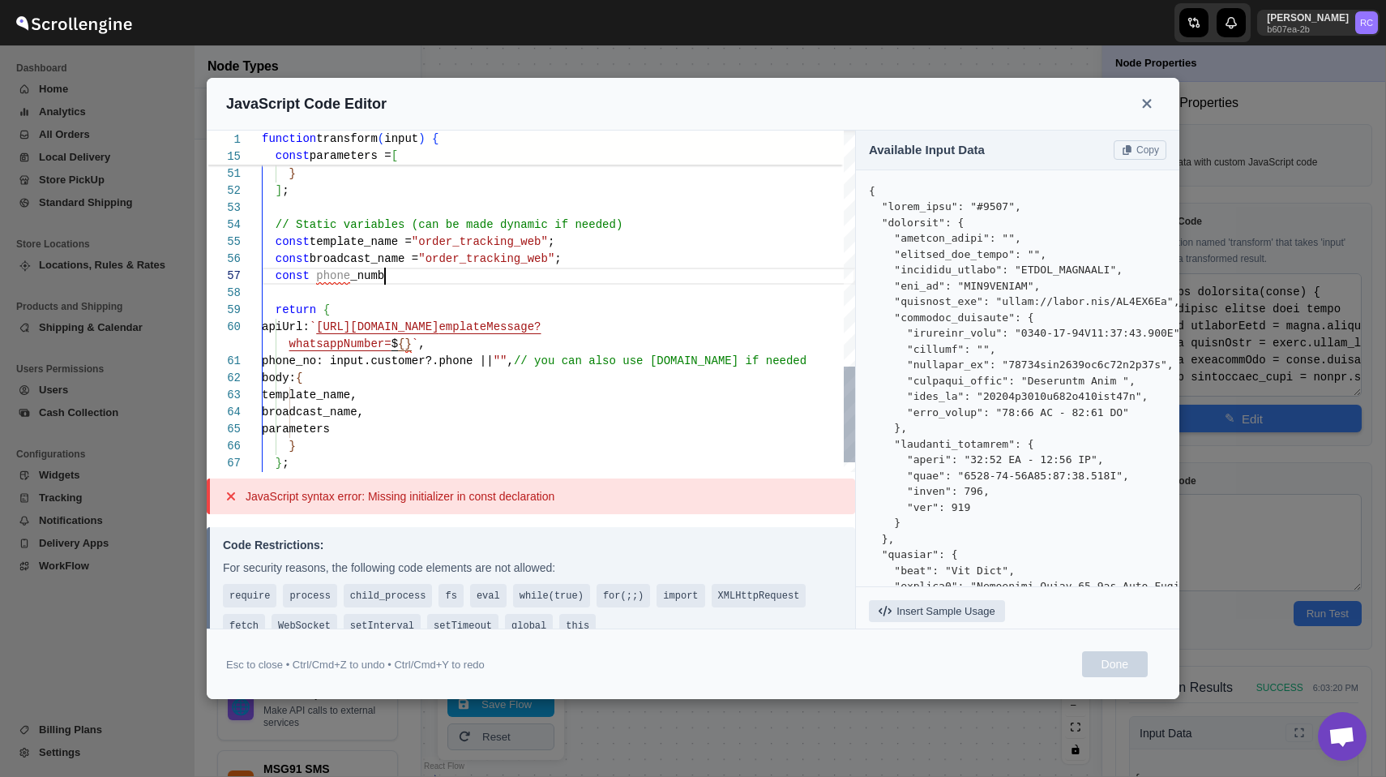
type textarea "function transform(input) { // Extract fields from input const addressName = in…"
type textarea "value: payment_link } ]; // Static variables (can be made dynamic if needed) co…"
type textarea "function transform(input) { // Extract fields from input const addressName = in…"
type textarea "value: payment_link } ]; // Static variables (can be made dynamic if needed) co…"
type textarea "function transform(input) { // Extract fields from input const addressName = in…"
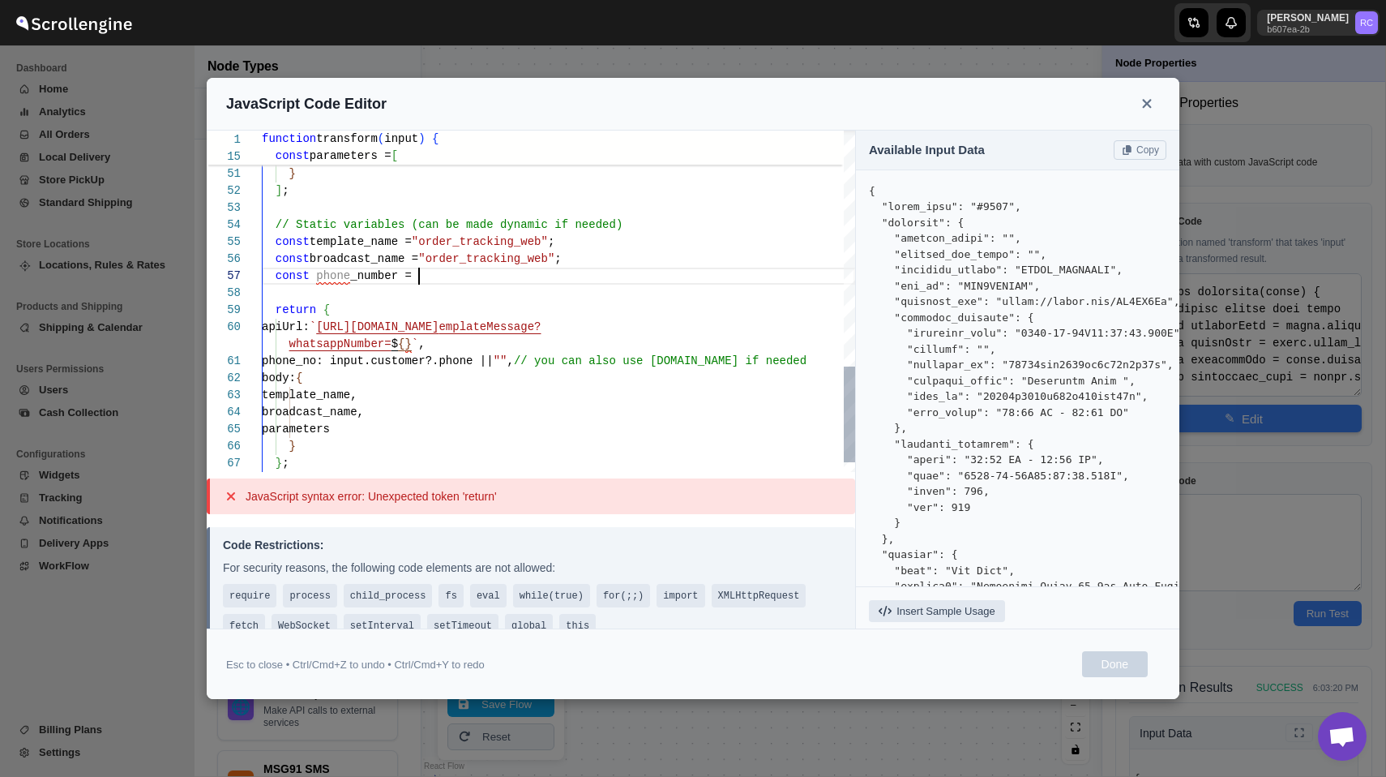
type textarea "value: payment_link } ]; // Static variables (can be made dynamic if needed) co…"
type textarea "function transform(input) { // Extract fields from input const addressName = in…"
type textarea "value: payment_link } ]; // Static variables (can be made dynamic if needed) co…"
type textarea "function transform(input) { // Extract fields from input const addressName = in…"
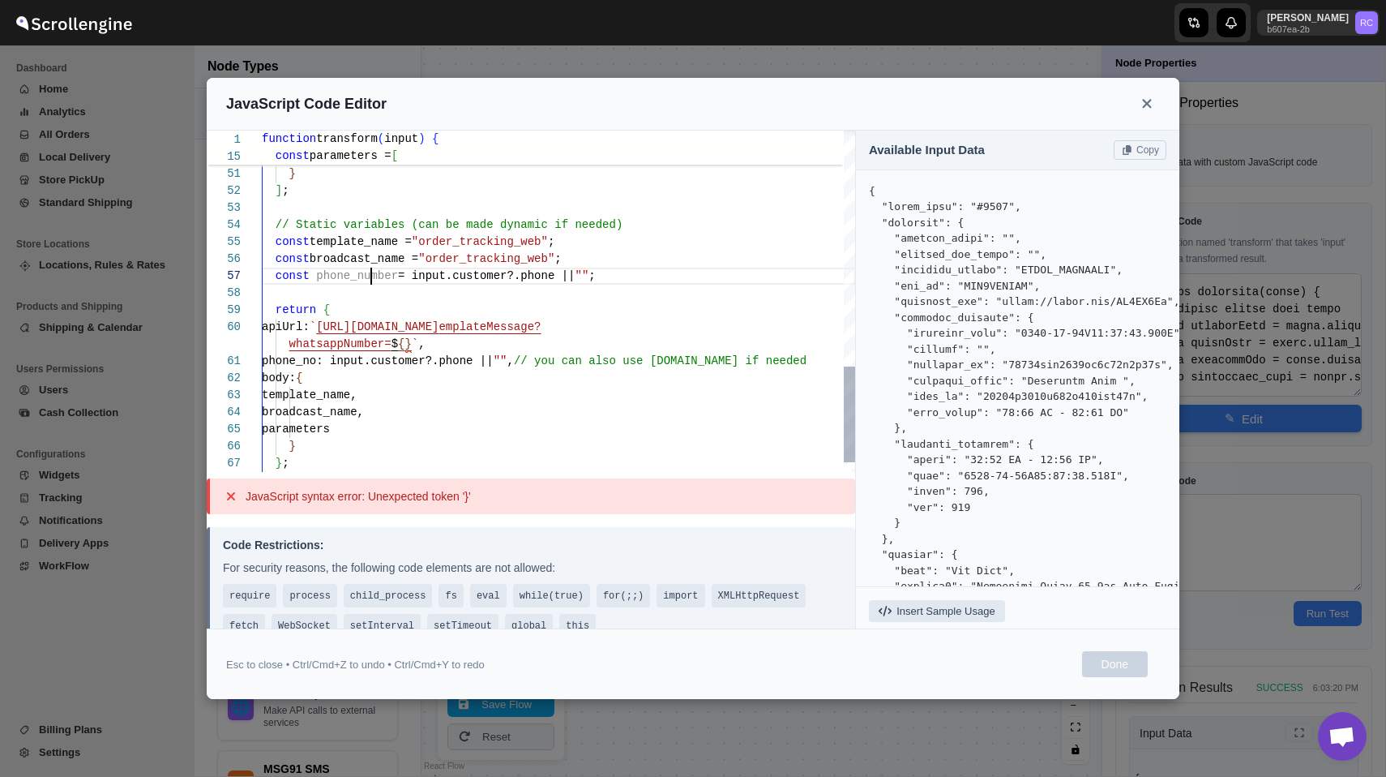
type textarea "apiUrl: `https://[DOMAIN_NAME]/319878/api/v1/sendTemplateMessage?whatsappNumber…"
type textarea "function transform(input) { // Extract fields from input const addressName = in…"
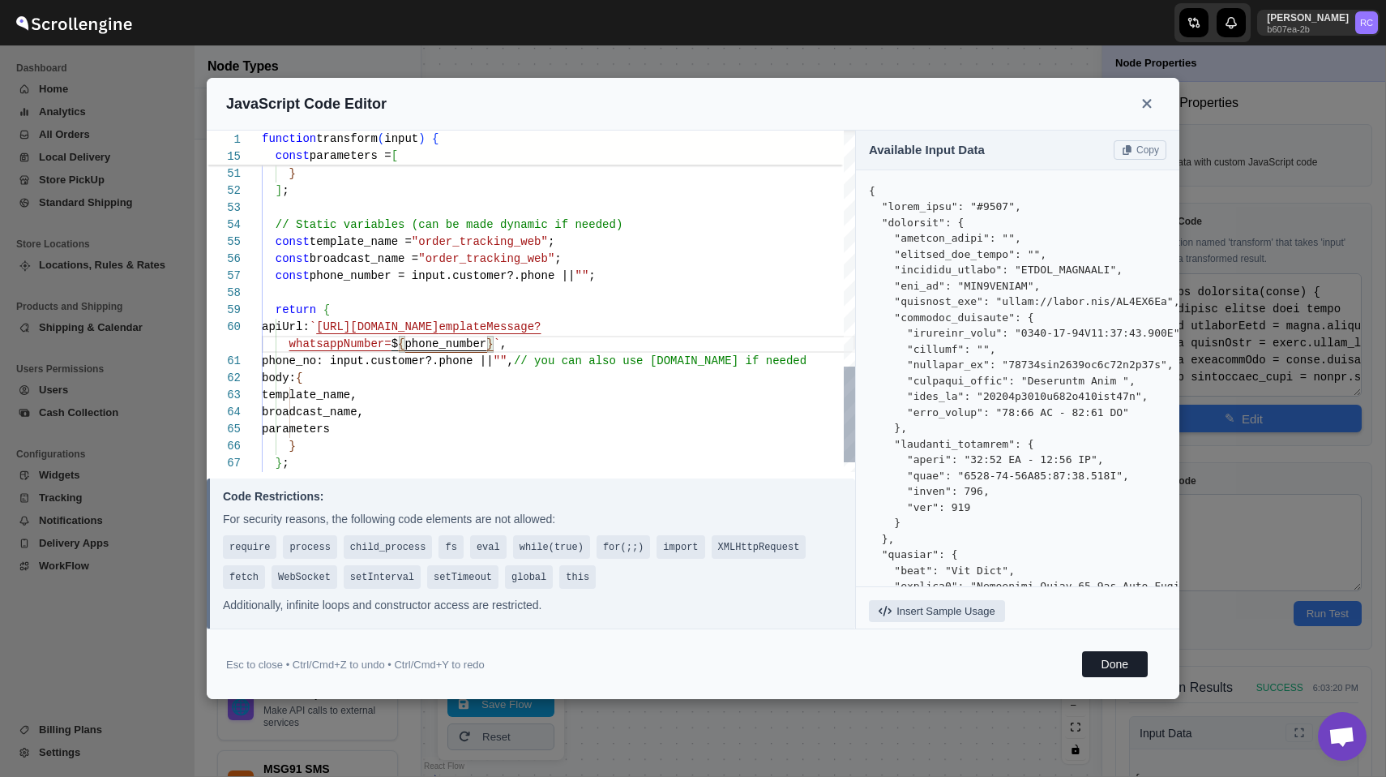
scroll to position [34, 0]
drag, startPoint x: 359, startPoint y: 361, endPoint x: 545, endPoint y: 359, distance: 185.7
type textarea "apiUrl: `https://[DOMAIN_NAME]/319878/api/v1/sendTemplateMessage?whatsappNumber…"
type textarea "function transform(input) { // Extract fields from input const addressName = in…"
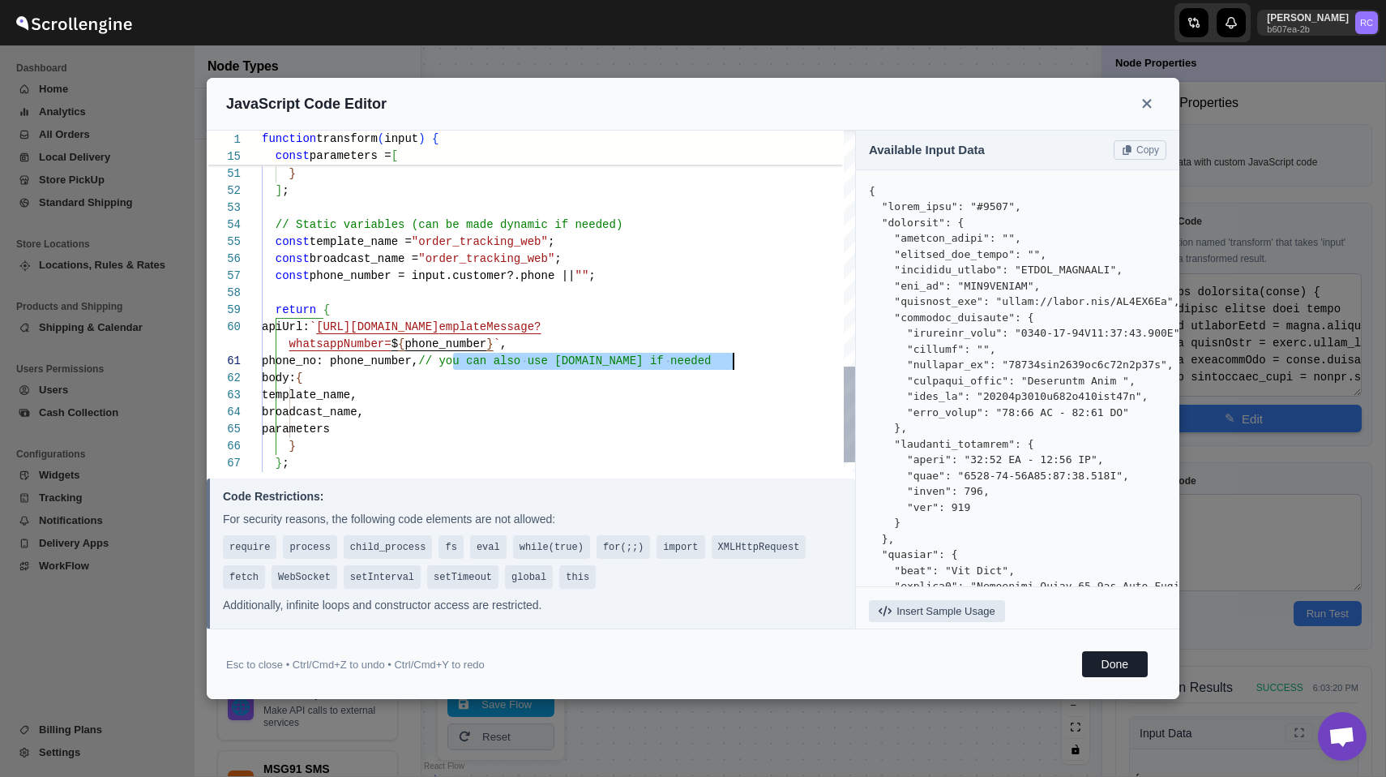
drag, startPoint x: 453, startPoint y: 359, endPoint x: 756, endPoint y: 358, distance: 302.4
type textarea "apiUrl: `https://[DOMAIN_NAME]/319878/api/v1/sendTemplateMessage?whatsappNumber…"
type textarea "function transform(input) { // Extract fields from input const addressName = in…"
type textarea "apiUrl: `https://[DOMAIN_NAME]/319878/api/v1/sendTemplateMessage?whatsappNumber…"
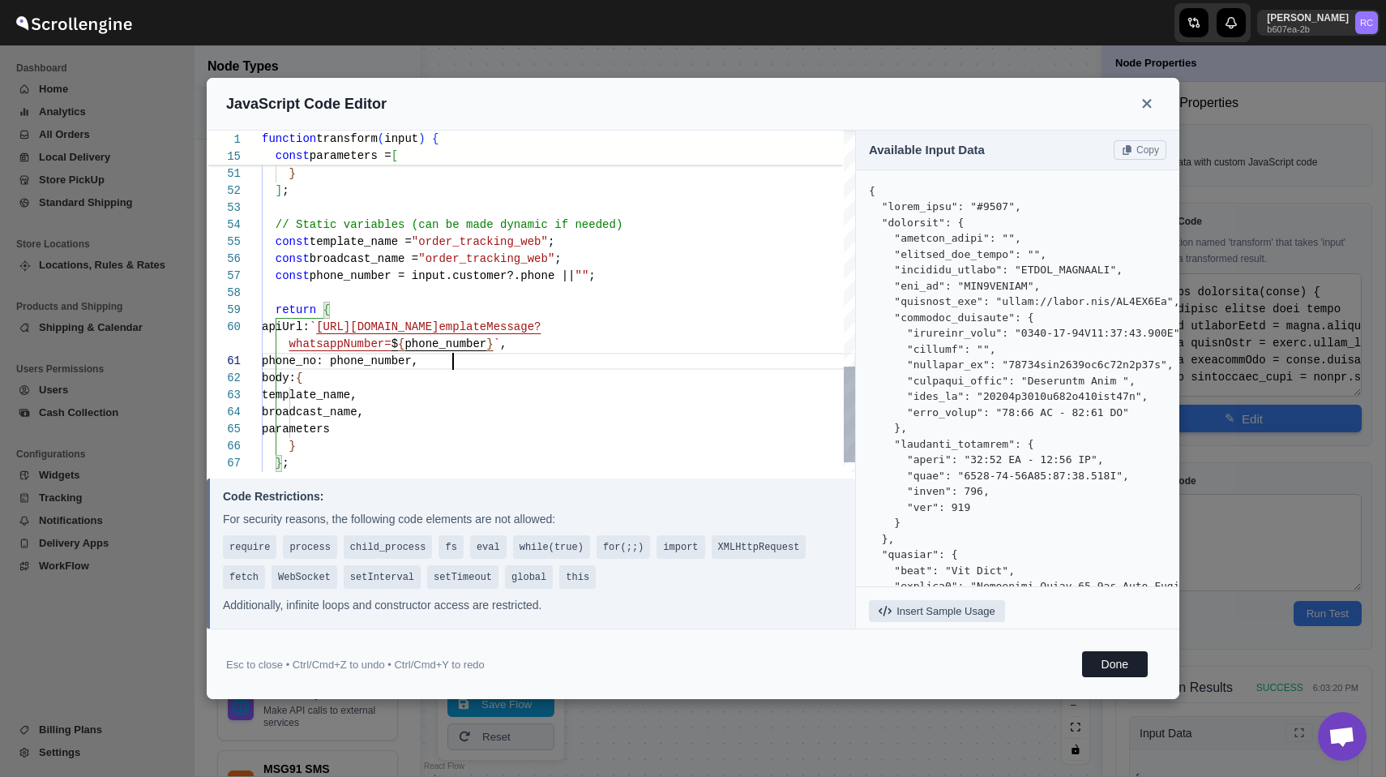
type textarea "function transform(input) { // Extract fields from input const addressName = in…"
type textarea "apiUrl: `https://[DOMAIN_NAME]/319878/api/v1/sendTemplateMessage?whatsappNumber…"
click at [1126, 659] on button "Done" at bounding box center [1115, 664] width 66 height 26
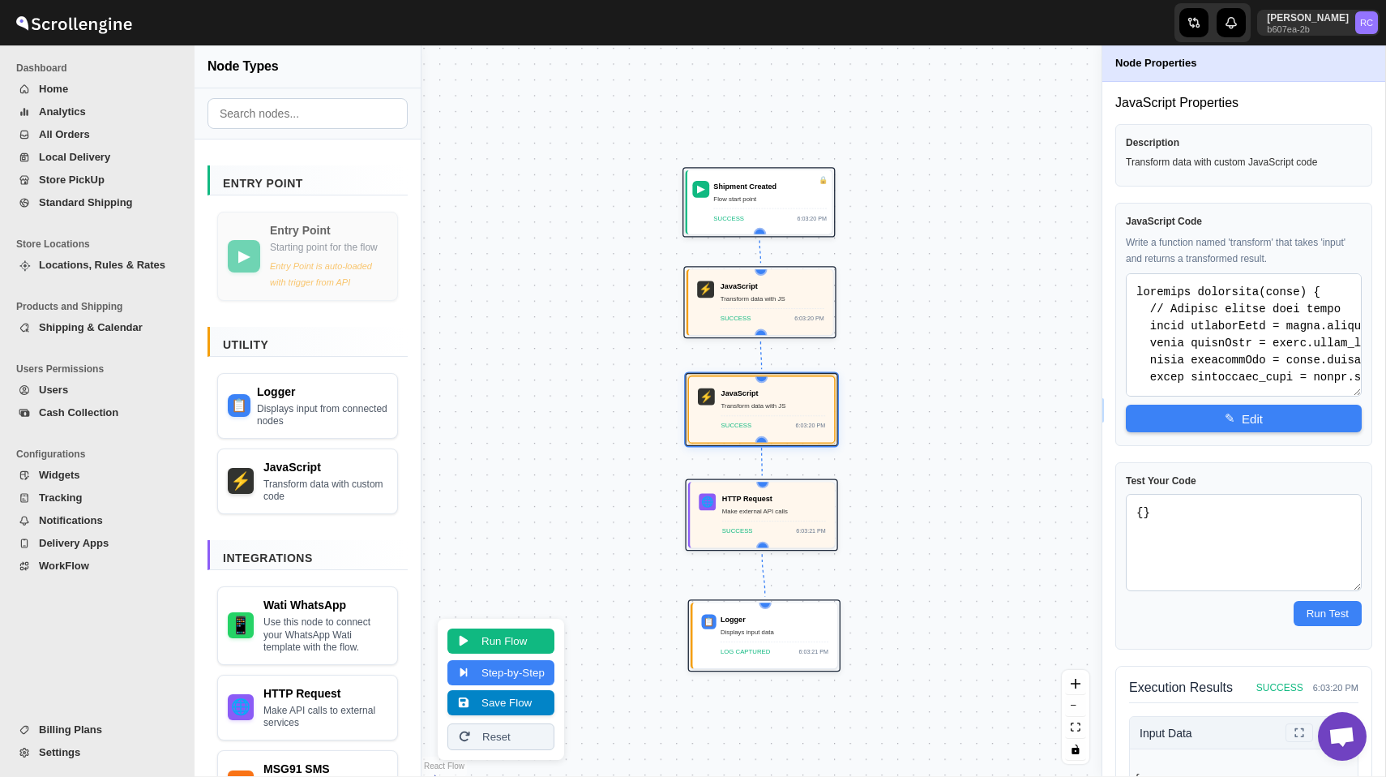
click at [533, 705] on button "Save Flow" at bounding box center [501, 702] width 107 height 25
click at [518, 636] on button "Run Flow" at bounding box center [501, 639] width 107 height 25
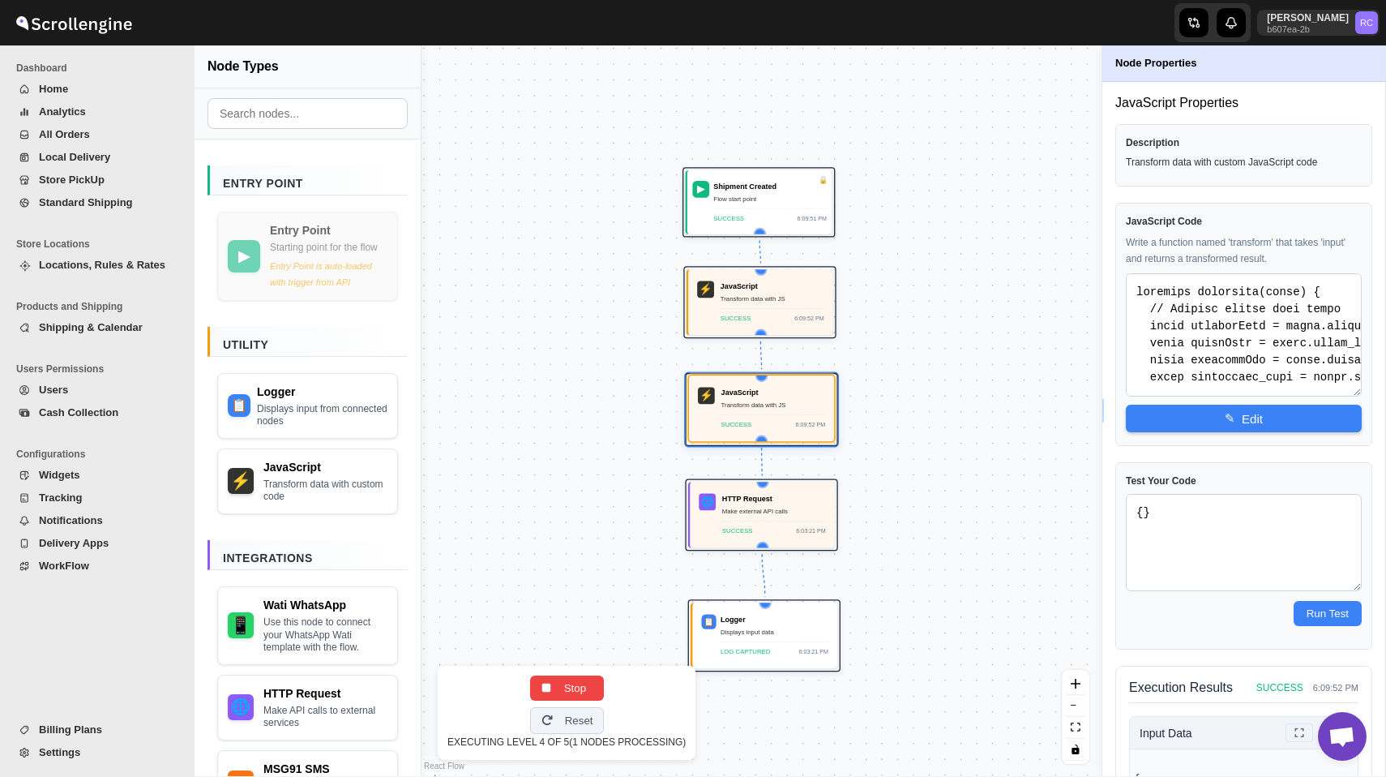
click at [792, 408] on div "Transform data with JS" at bounding box center [774, 405] width 105 height 11
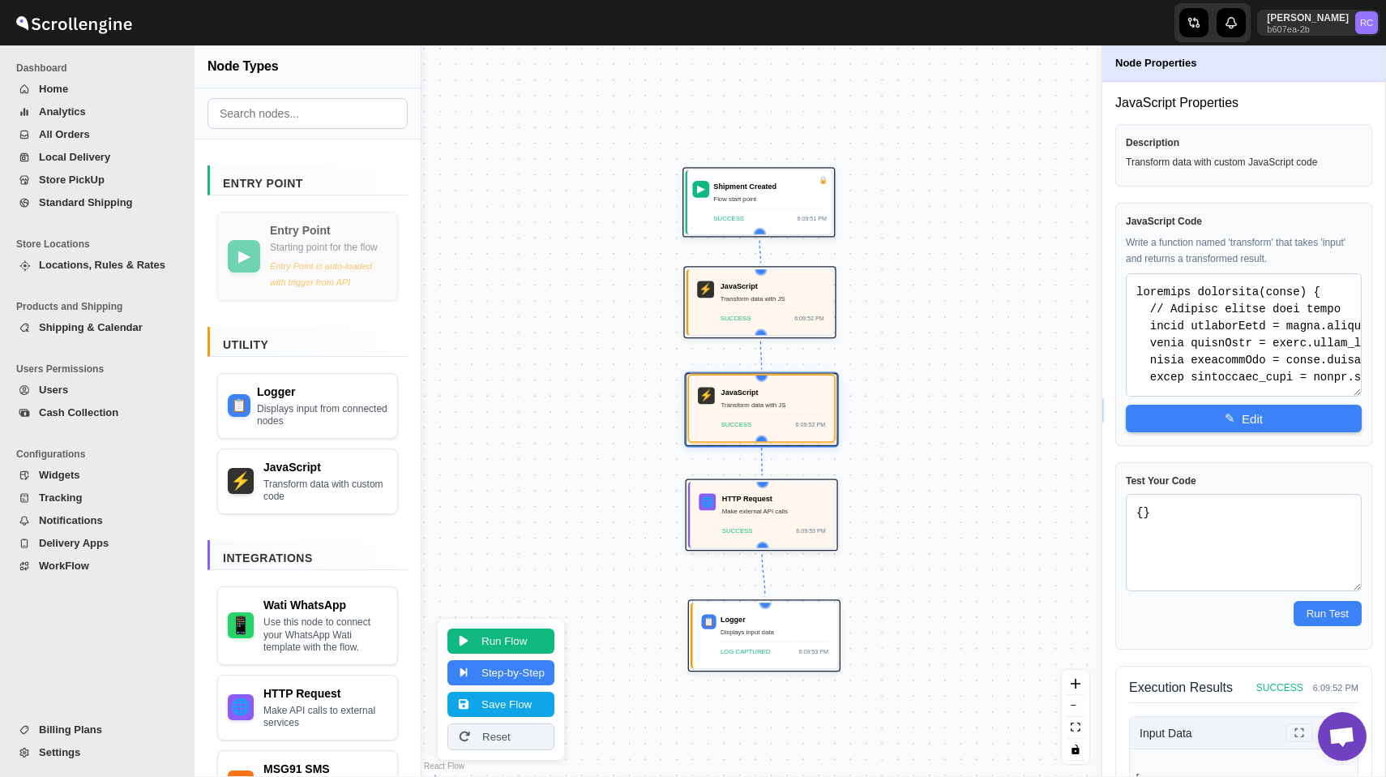
click at [792, 408] on div "Transform data with JS" at bounding box center [774, 405] width 105 height 11
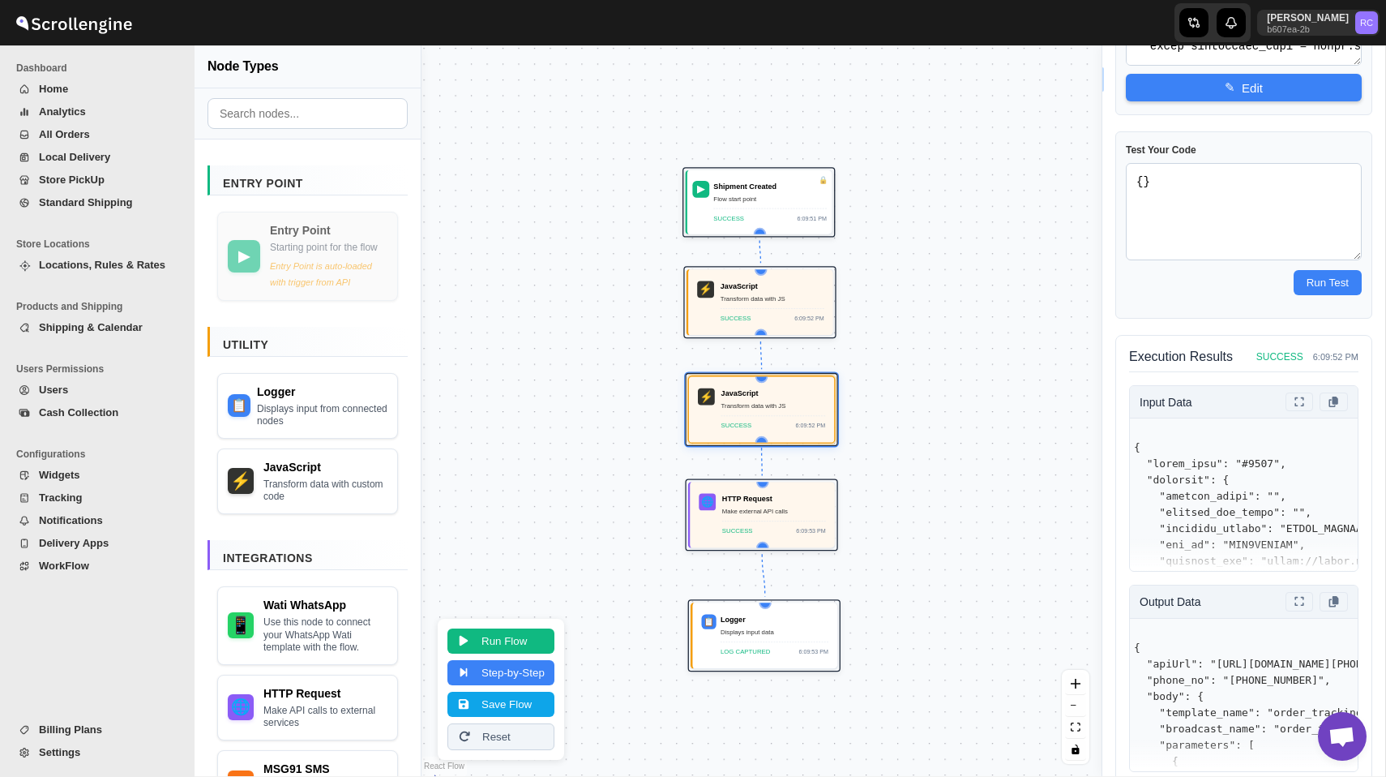
scroll to position [362, 0]
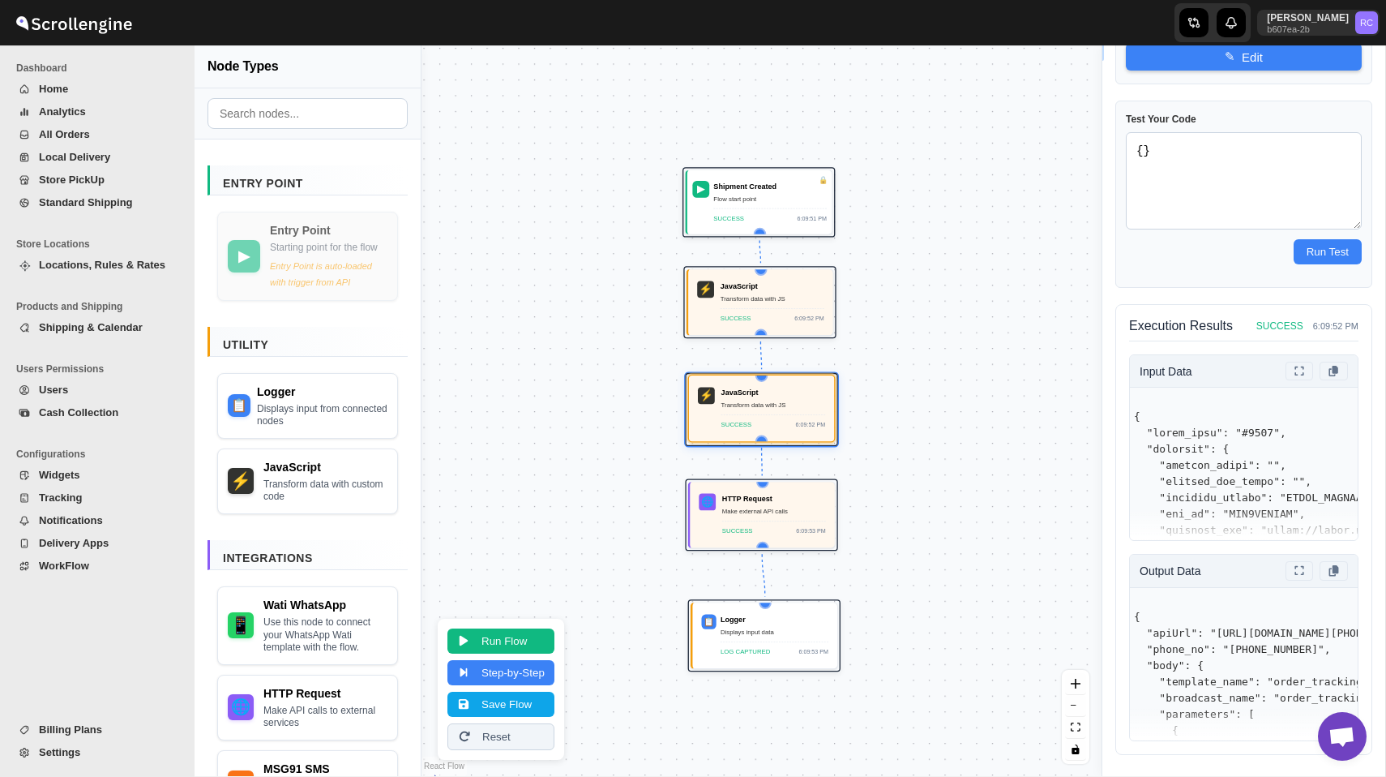
click at [785, 418] on div "SUCCESS 6:09:52 PM" at bounding box center [774, 421] width 105 height 15
click at [766, 503] on div "HTTP Request Make external API calls SUCCESS 6:09:53 PM" at bounding box center [774, 513] width 104 height 43
select select "POST"
select select "phone_no"
select select "body"
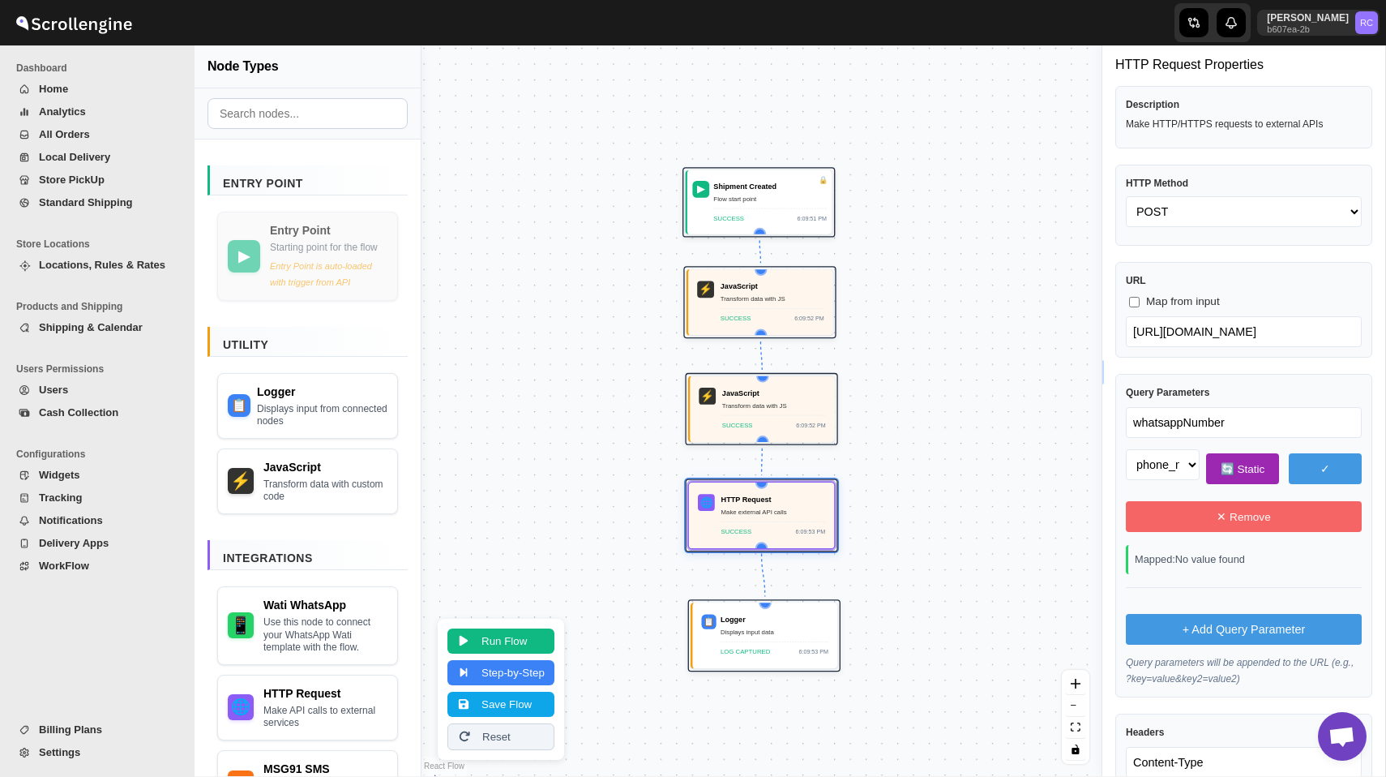
scroll to position [36, 0]
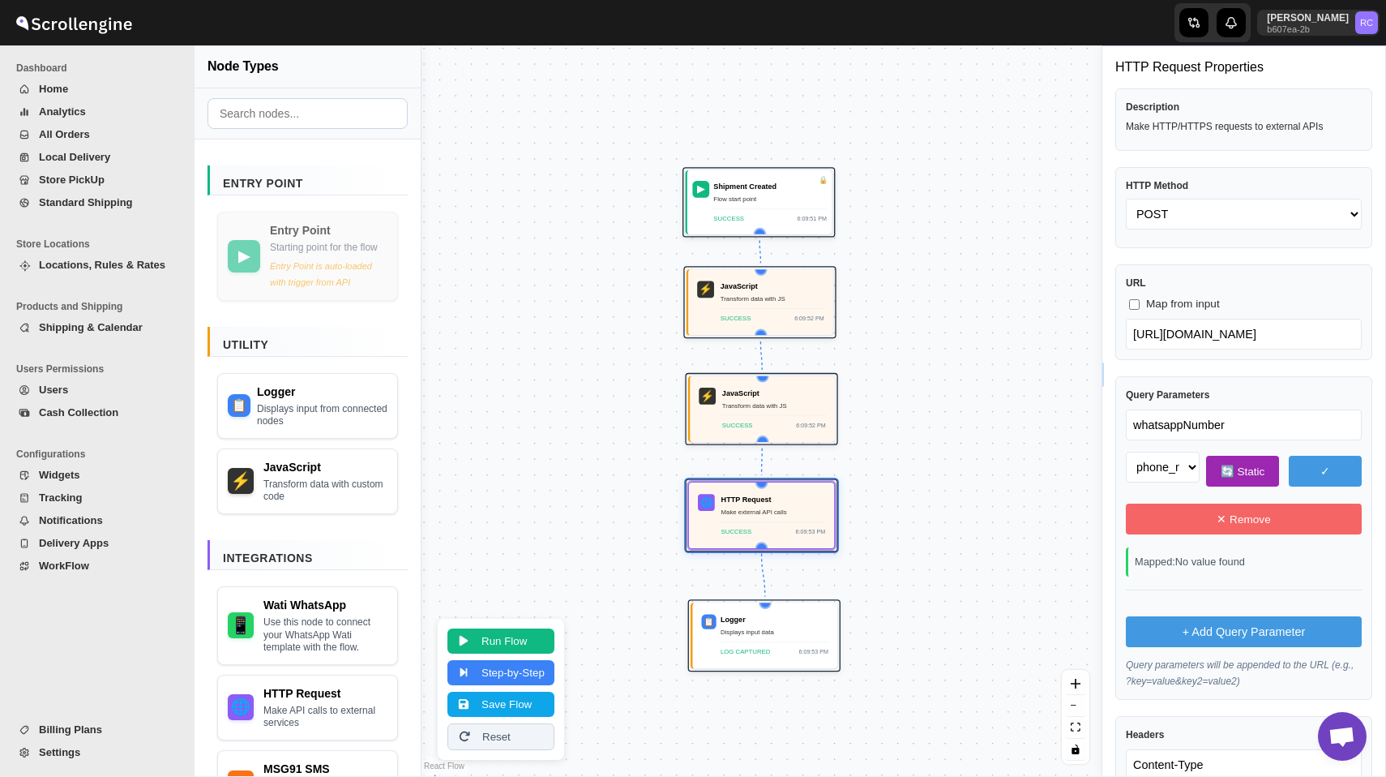
click at [1203, 424] on input "whatsappNumber" at bounding box center [1244, 424] width 236 height 31
click at [1214, 379] on div "Query Parameters whatsappNumber Select a field to map apiUrl (string) phone_no …" at bounding box center [1244, 537] width 257 height 323
click at [1153, 309] on span "Map from input" at bounding box center [1183, 304] width 74 height 16
click at [1140, 309] on input "Map from input" at bounding box center [1134, 304] width 11 height 11
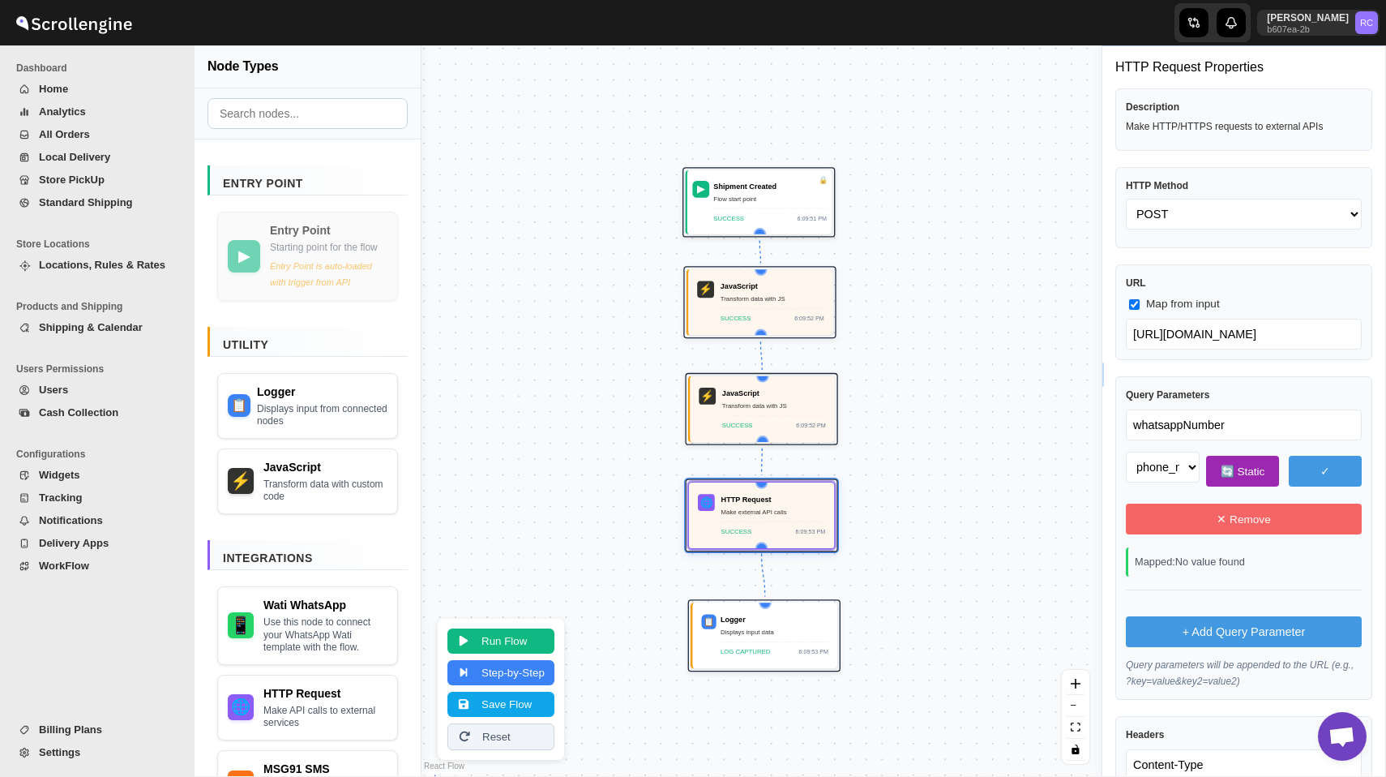
checkbox input "true"
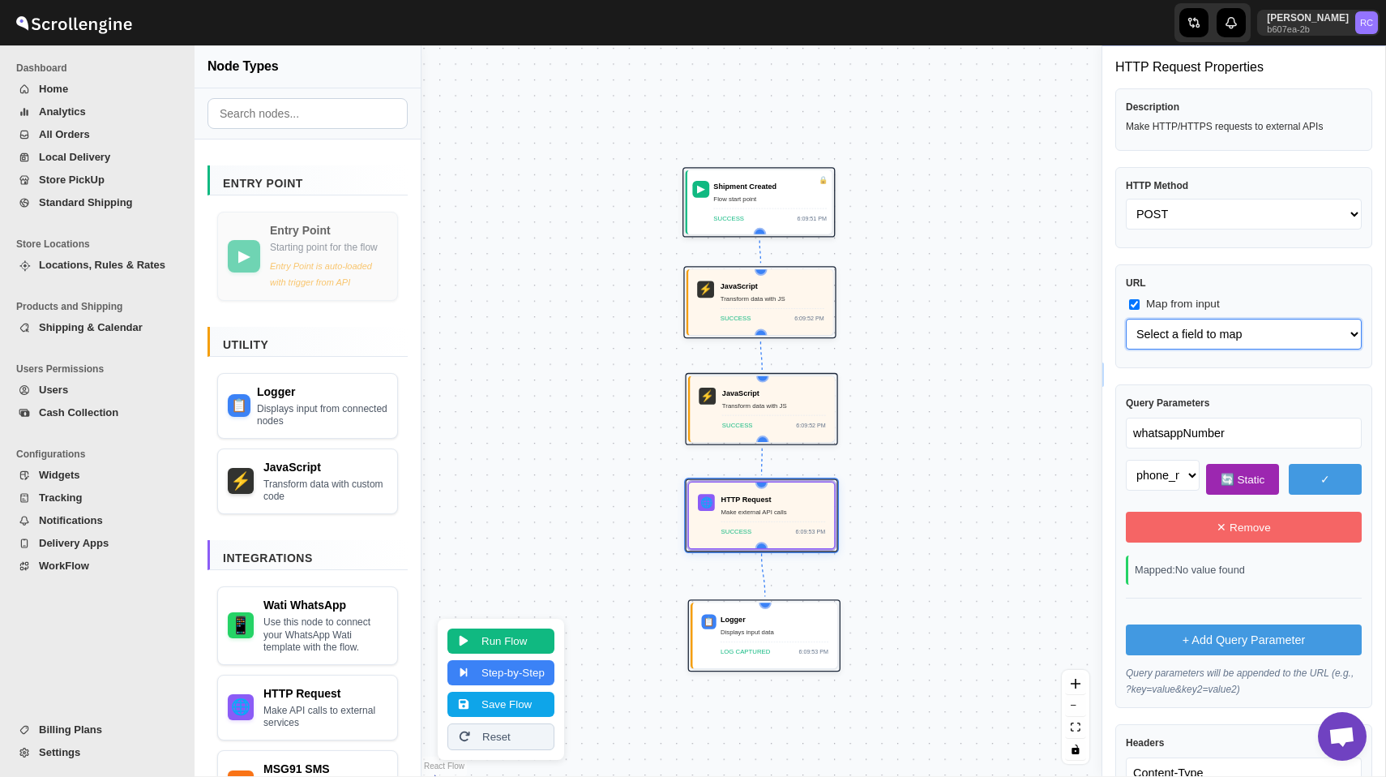
click at [1185, 336] on select "Select a field to map apiUrl (string) phone_no (string) body (object) body.temp…" at bounding box center [1244, 334] width 236 height 31
select select "apiUrl"
click at [1126, 319] on select "Select a field to map apiUrl (string) phone_no (string) body (object) body.temp…" at bounding box center [1244, 334] width 236 height 31
select select "apiUrl"
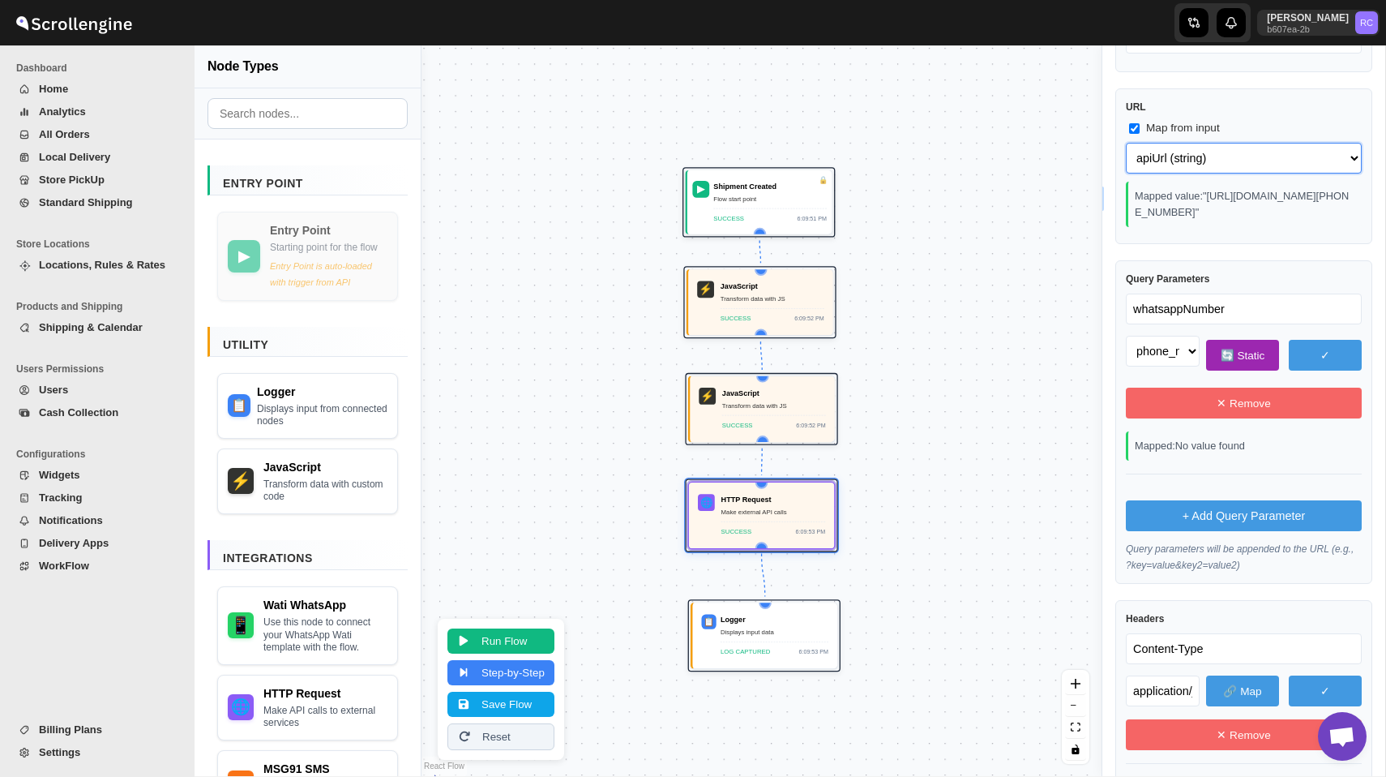
scroll to position [307, 0]
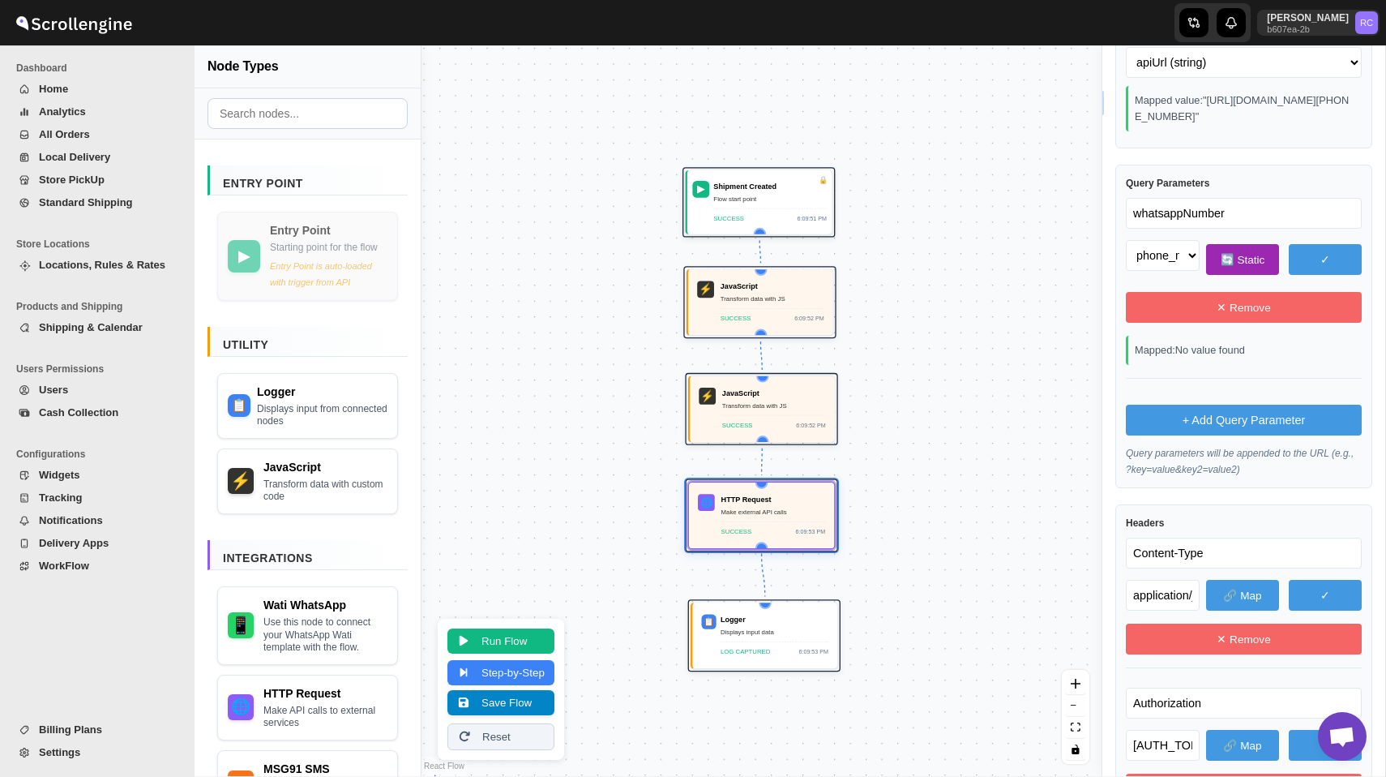
click at [512, 691] on button "Save Flow" at bounding box center [501, 702] width 107 height 25
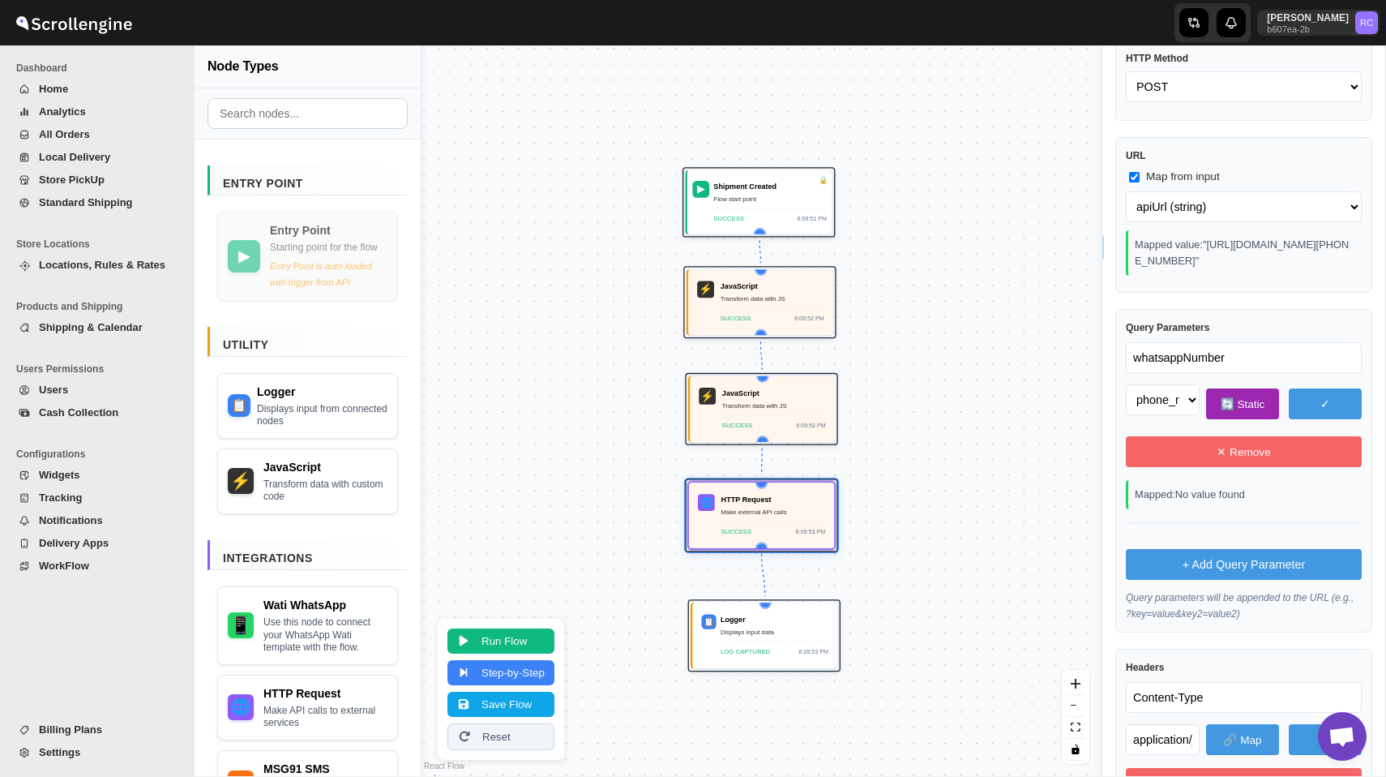
scroll to position [156, 0]
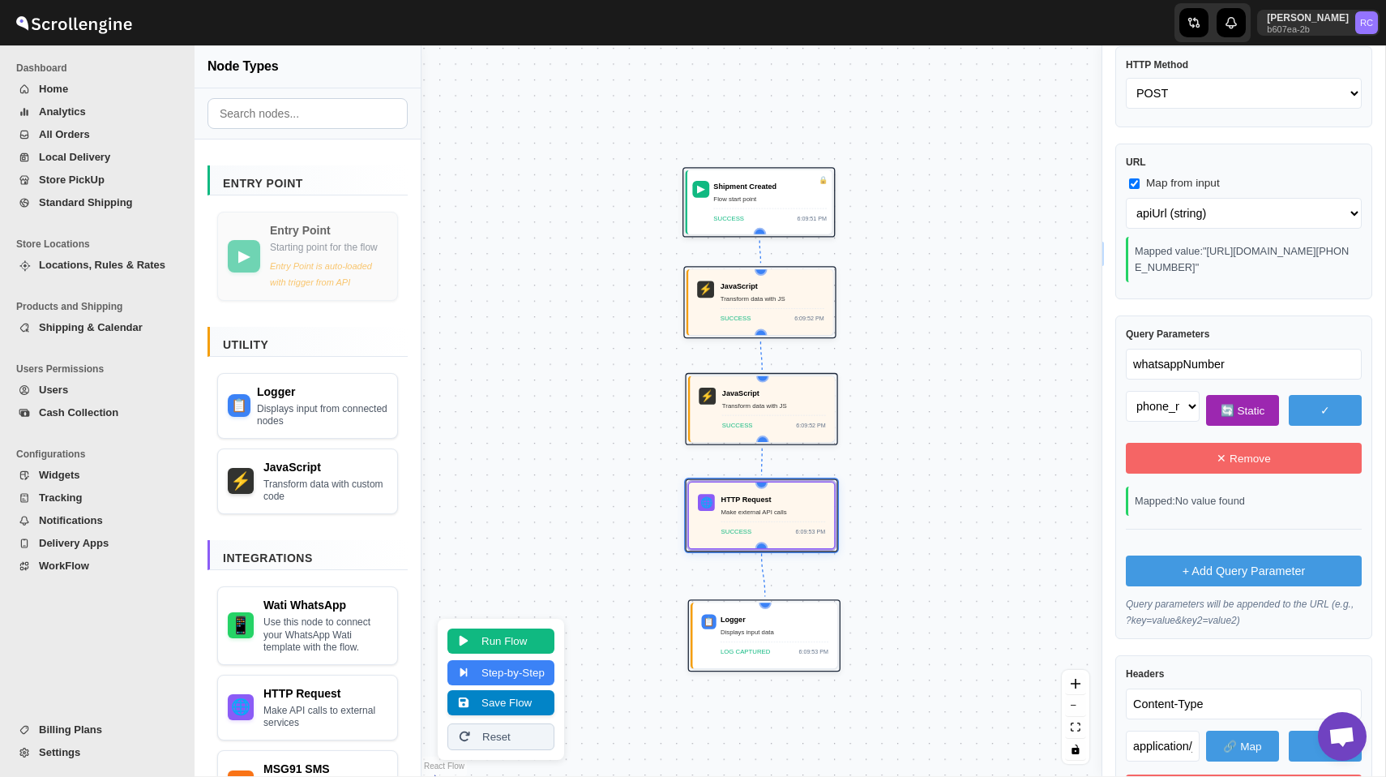
click at [539, 708] on button "Save Flow" at bounding box center [501, 702] width 107 height 25
click at [1129, 332] on div "Query Parameters whatsappNumber Select a field to map apiUrl (string) phone_no …" at bounding box center [1244, 476] width 257 height 323
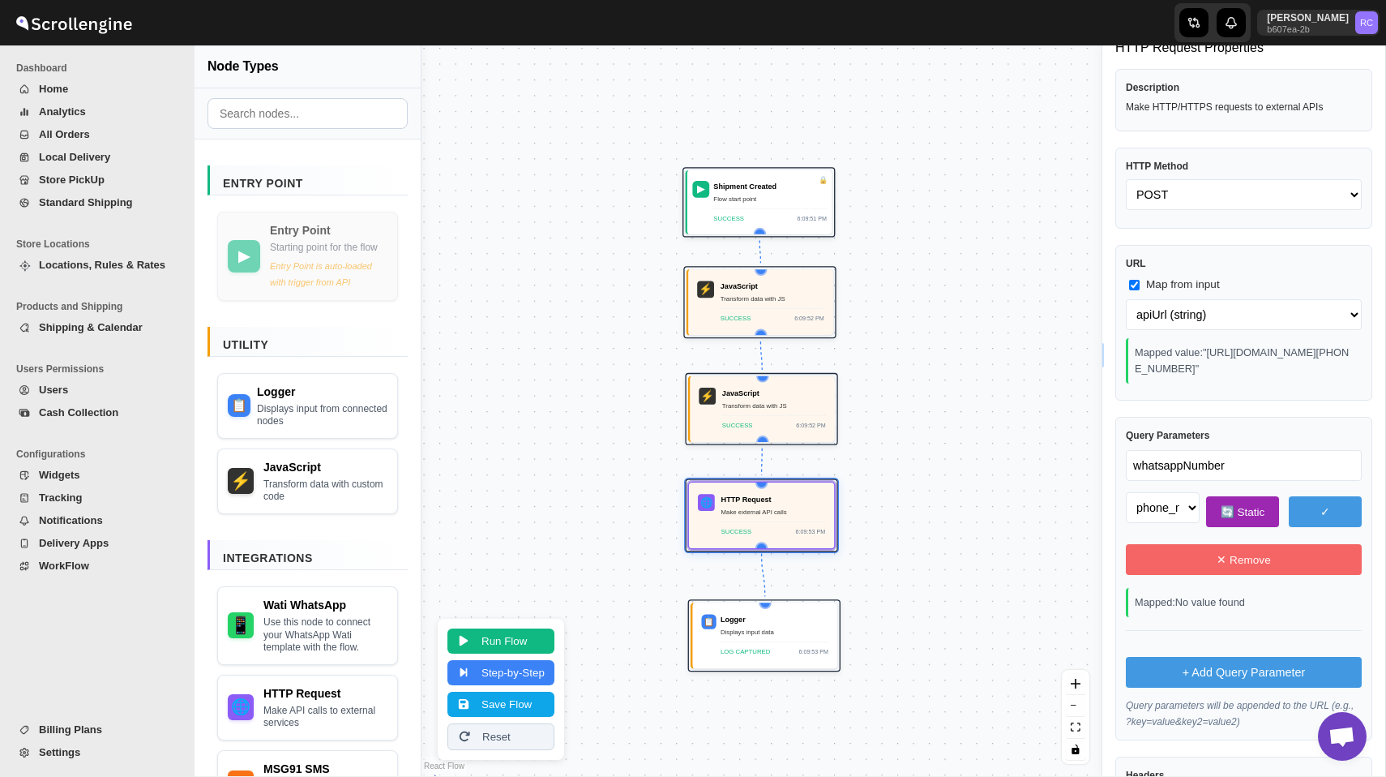
scroll to position [44, 0]
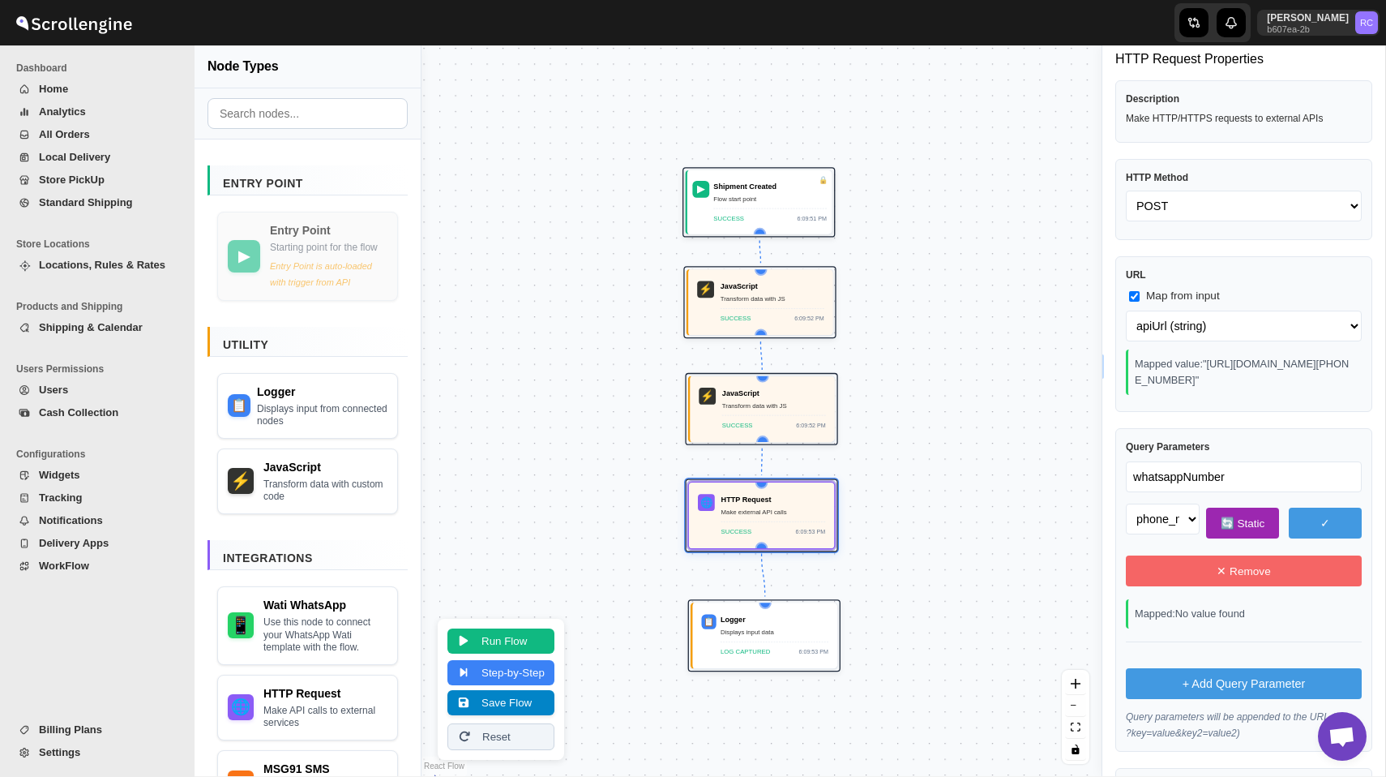
click at [537, 702] on button "Save Flow" at bounding box center [501, 702] width 107 height 25
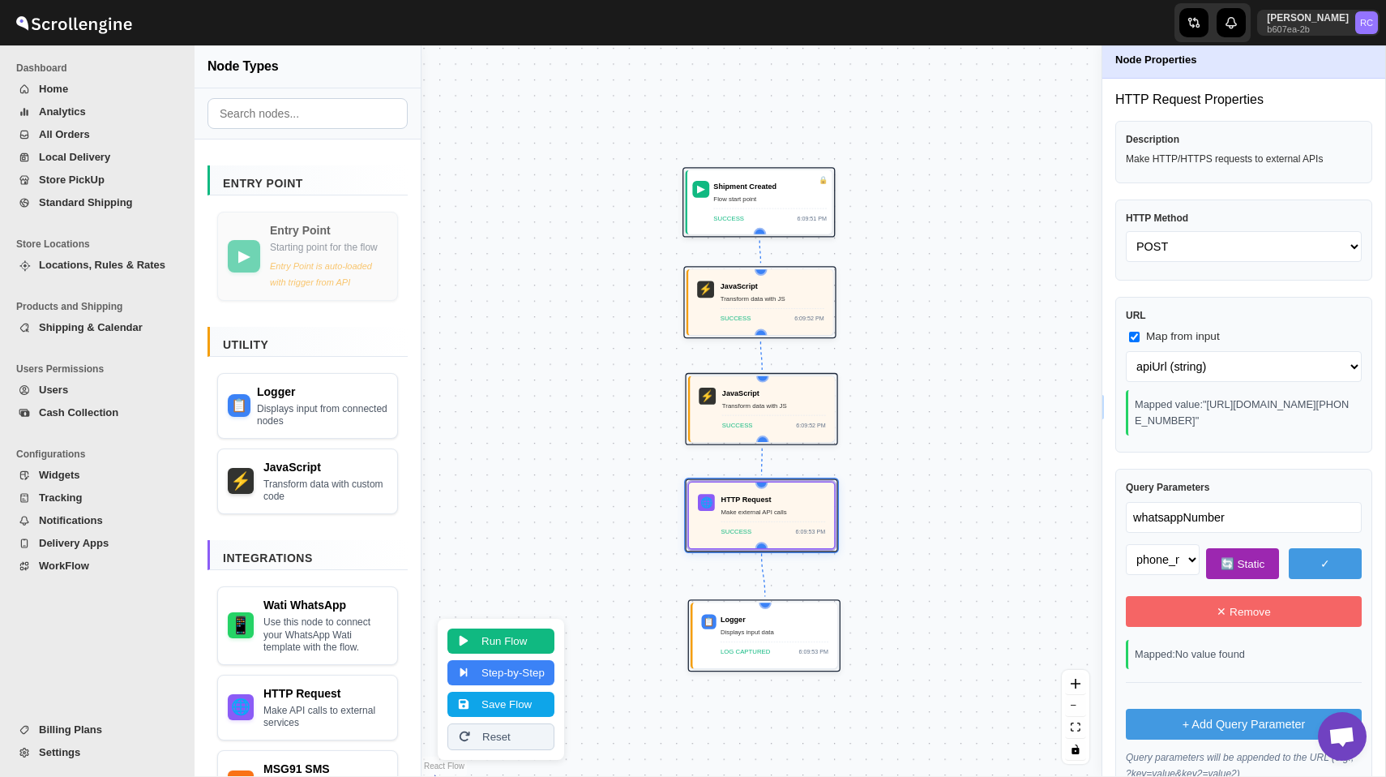
scroll to position [0, 0]
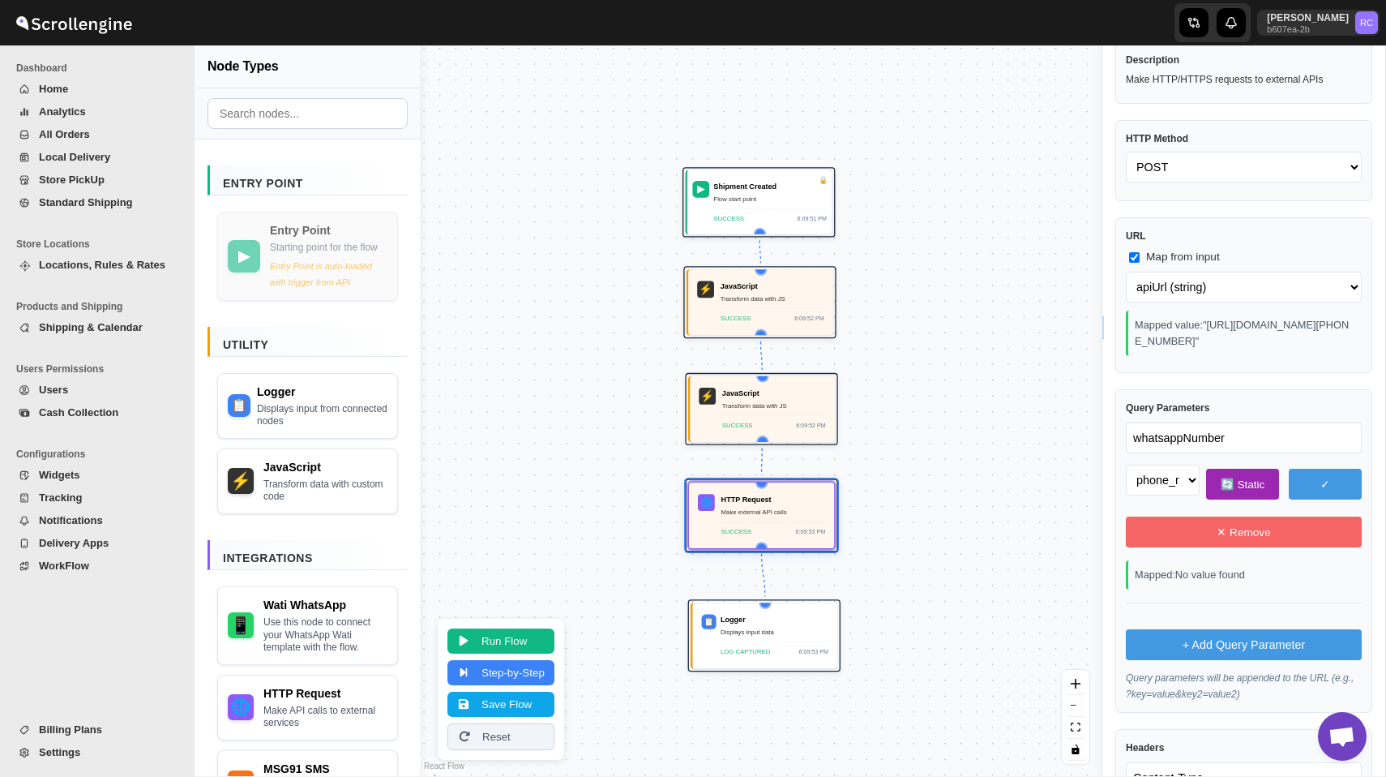
scroll to position [96, 0]
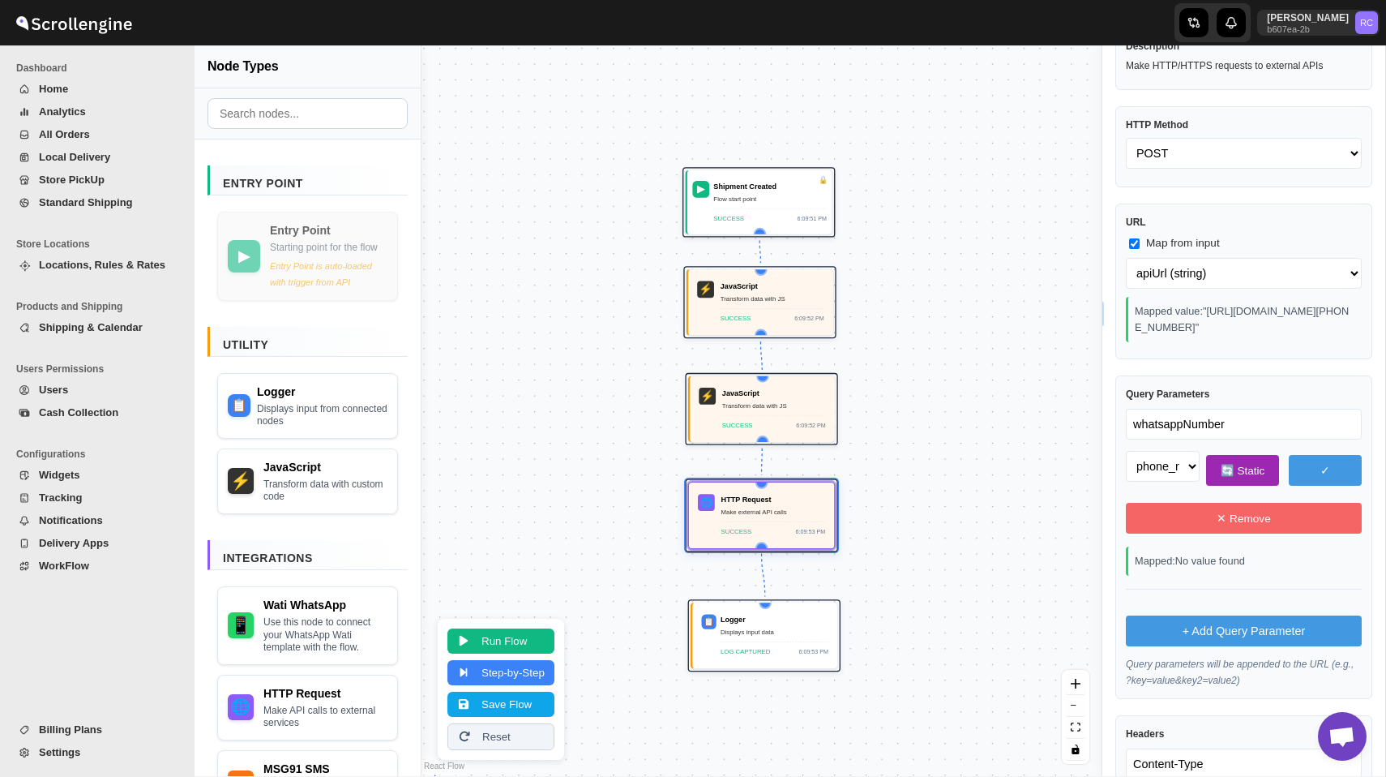
click at [1250, 533] on button "✕ Remove" at bounding box center [1244, 518] width 236 height 31
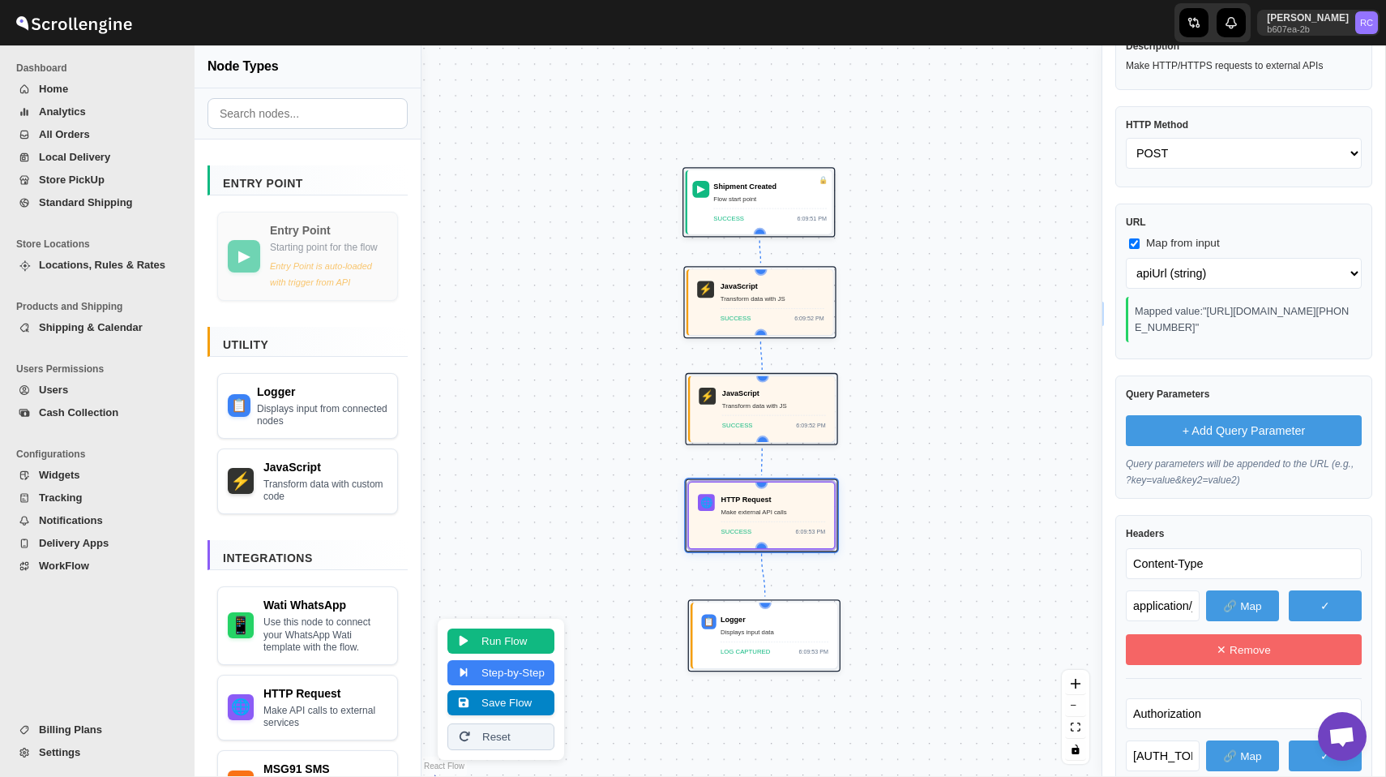
click at [506, 704] on button "Save Flow" at bounding box center [501, 702] width 107 height 25
click at [528, 701] on button "Save Flow" at bounding box center [501, 702] width 107 height 25
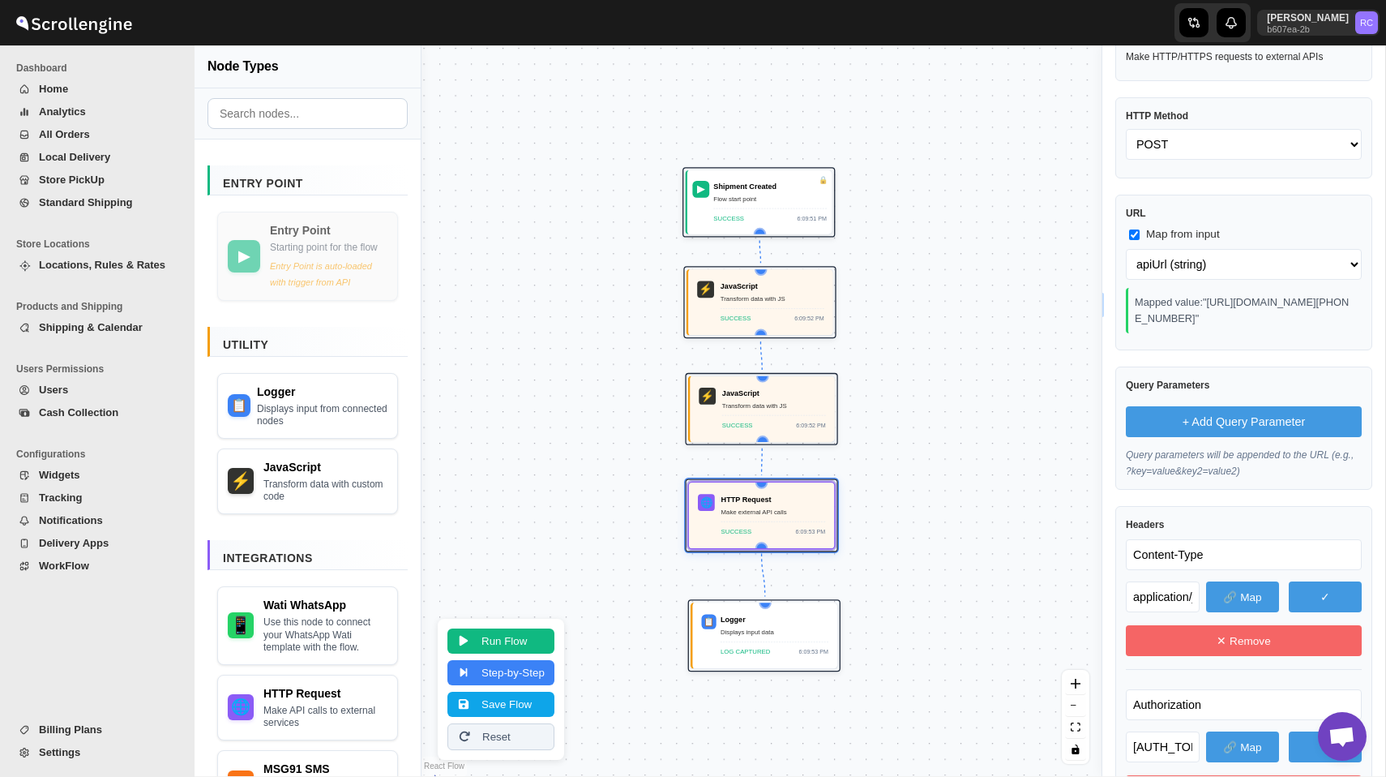
scroll to position [0, 0]
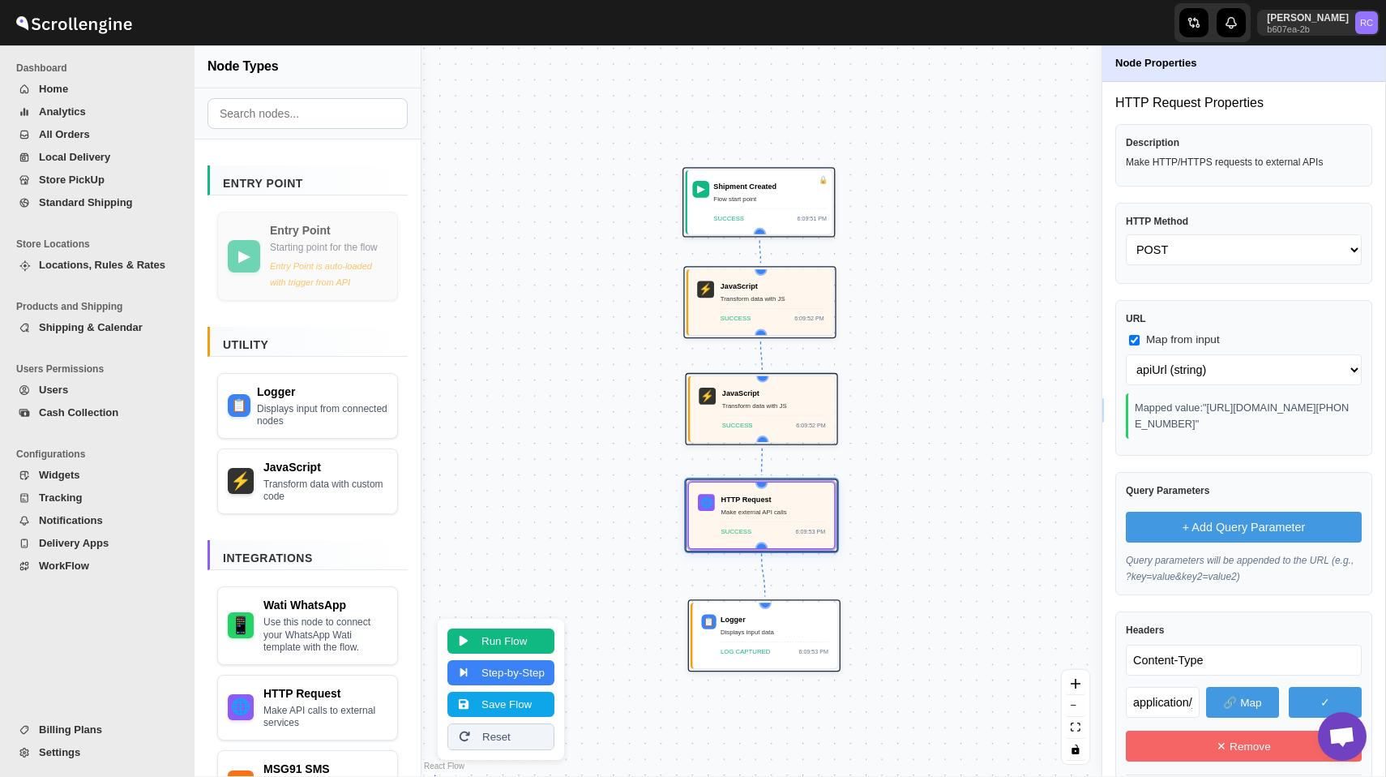
click at [84, 82] on span "Home" at bounding box center [106, 89] width 135 height 16
